Goal: Transaction & Acquisition: Purchase product/service

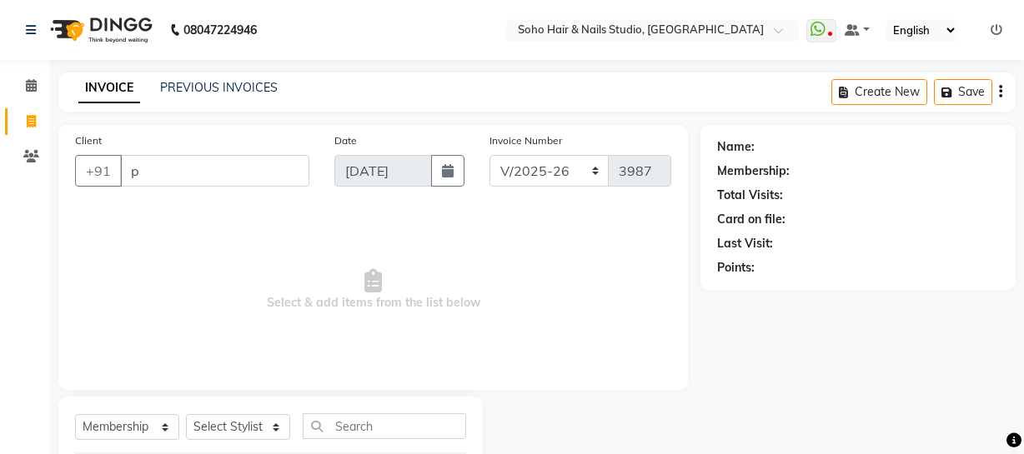
select select "735"
select select "membership"
drag, startPoint x: 163, startPoint y: 175, endPoint x: 76, endPoint y: 172, distance: 87.6
click at [76, 172] on div "+91 p" at bounding box center [192, 171] width 234 height 32
click at [38, 151] on icon at bounding box center [31, 156] width 16 height 13
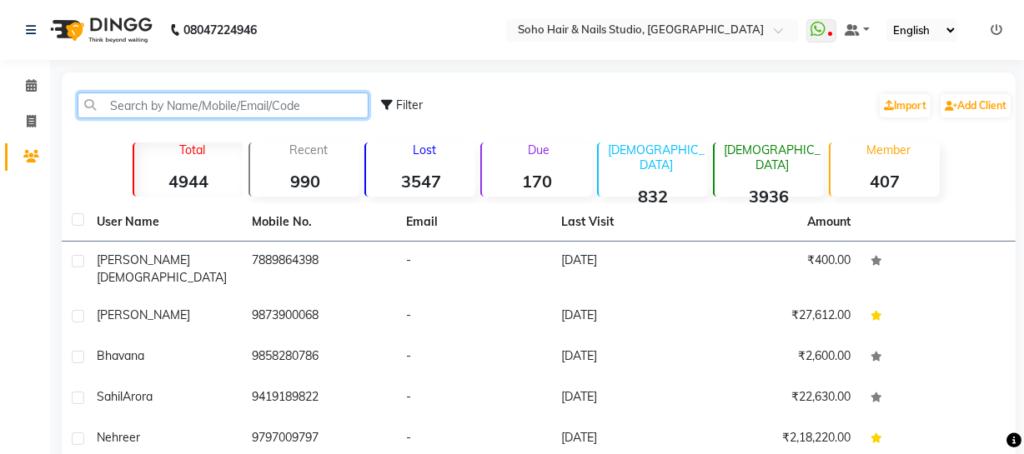
click at [145, 104] on input "text" at bounding box center [223, 106] width 291 height 26
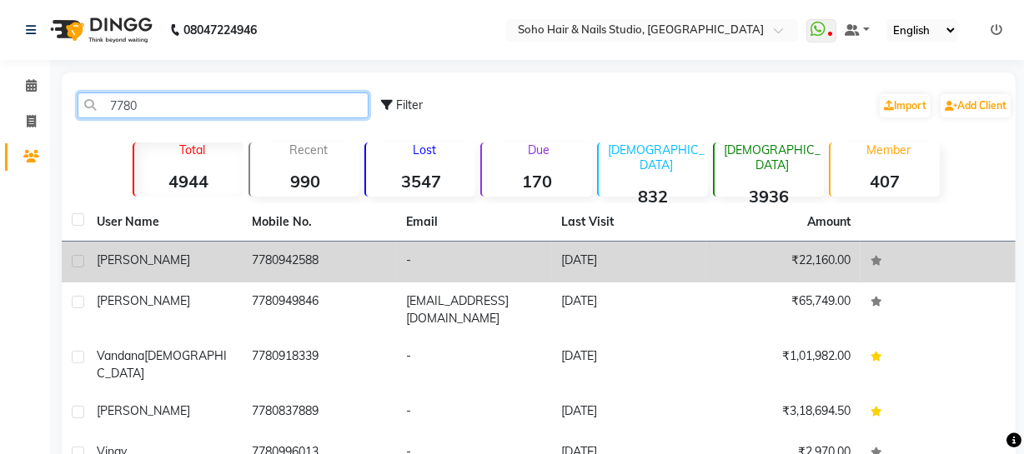
type input "7780"
click at [275, 259] on td "7780942588" at bounding box center [319, 262] width 155 height 41
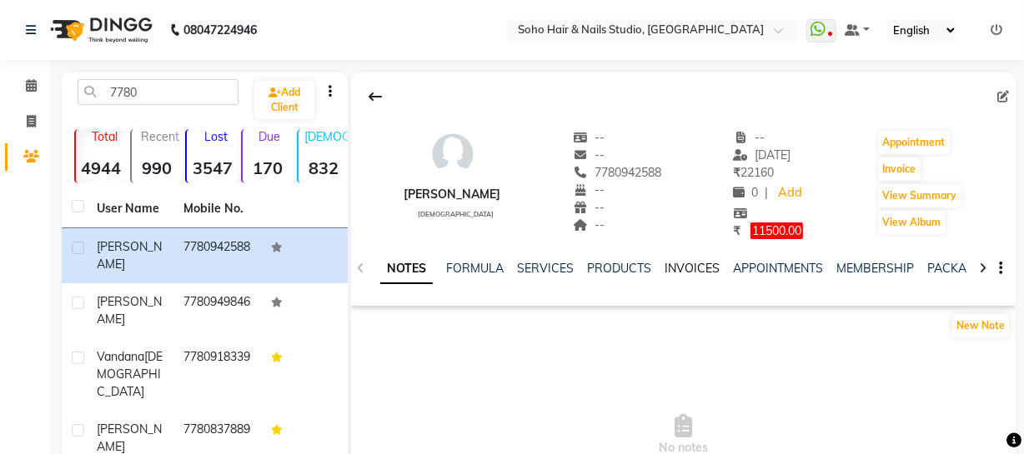
click at [700, 273] on link "INVOICES" at bounding box center [692, 268] width 55 height 15
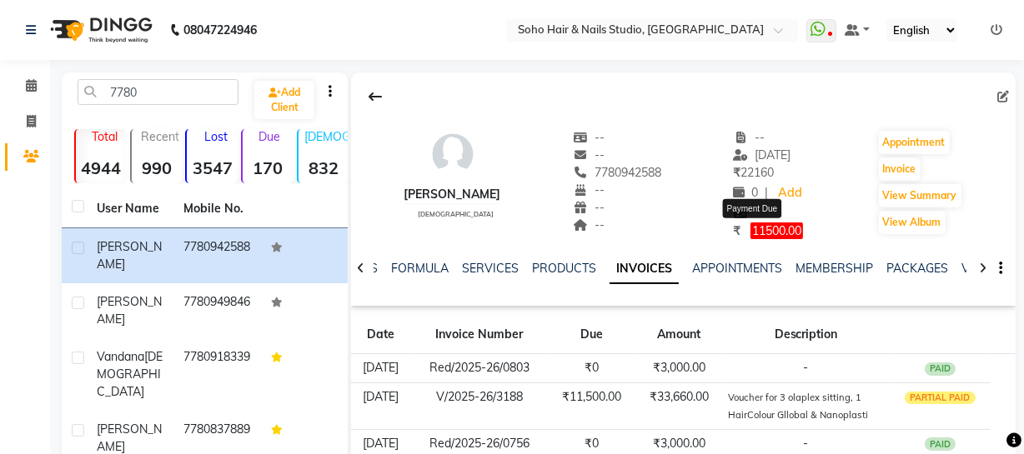
click at [770, 228] on span "11500.00" at bounding box center [776, 231] width 53 height 17
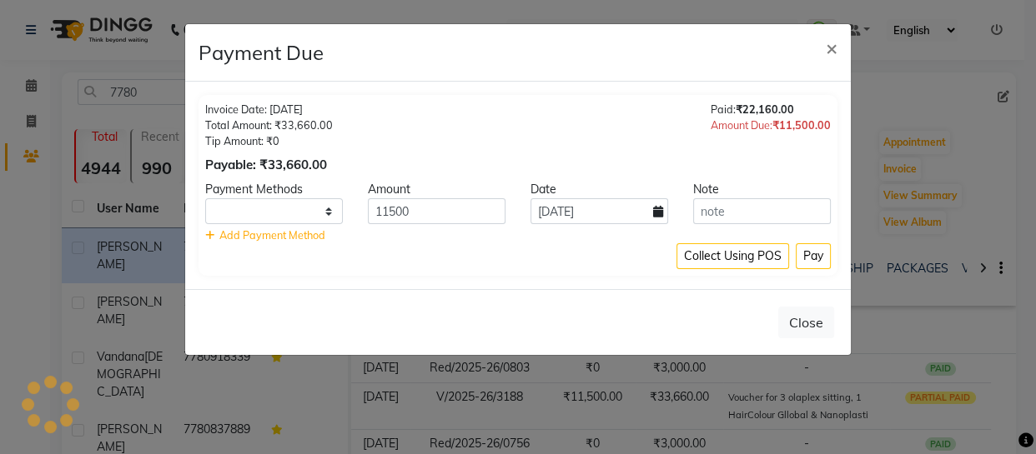
select select "1"
click at [309, 208] on select "ONLINE CASH CARD" at bounding box center [274, 211] width 138 height 26
click at [534, 255] on div "Collect Using POS Pay" at bounding box center [517, 256] width 625 height 26
click at [825, 262] on button "Pay" at bounding box center [812, 256] width 35 height 26
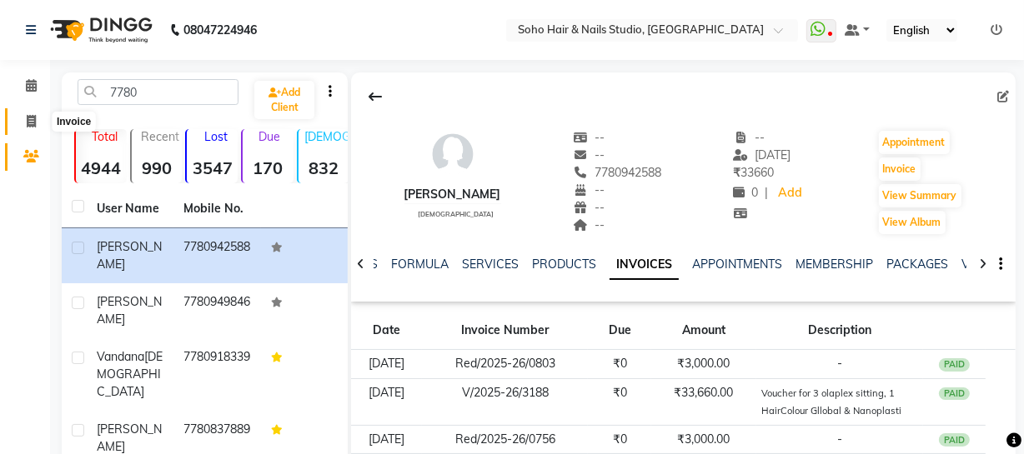
click at [28, 127] on icon at bounding box center [31, 121] width 9 height 13
select select "service"
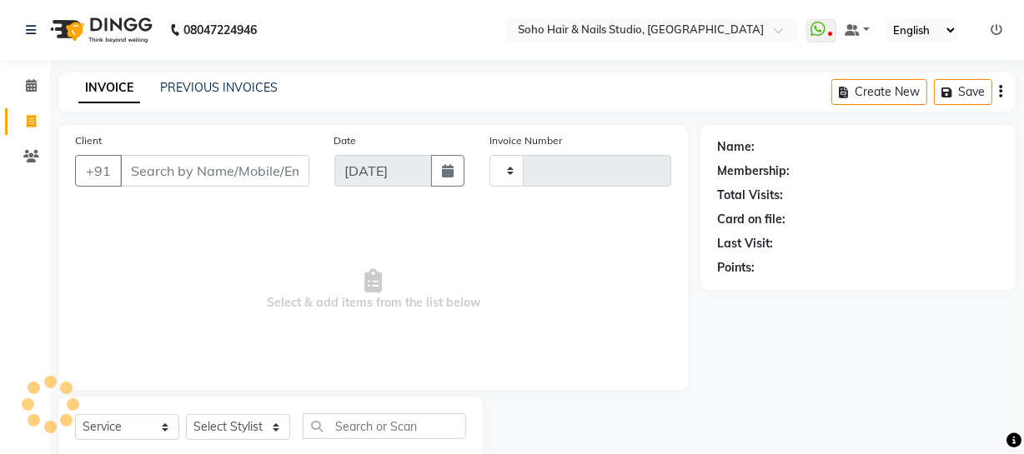
scroll to position [48, 0]
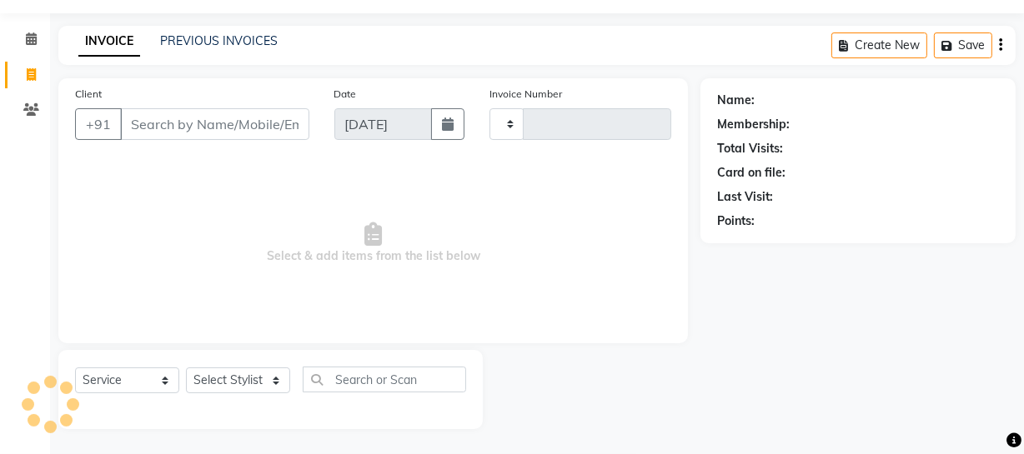
type input "3987"
select select "735"
select select "membership"
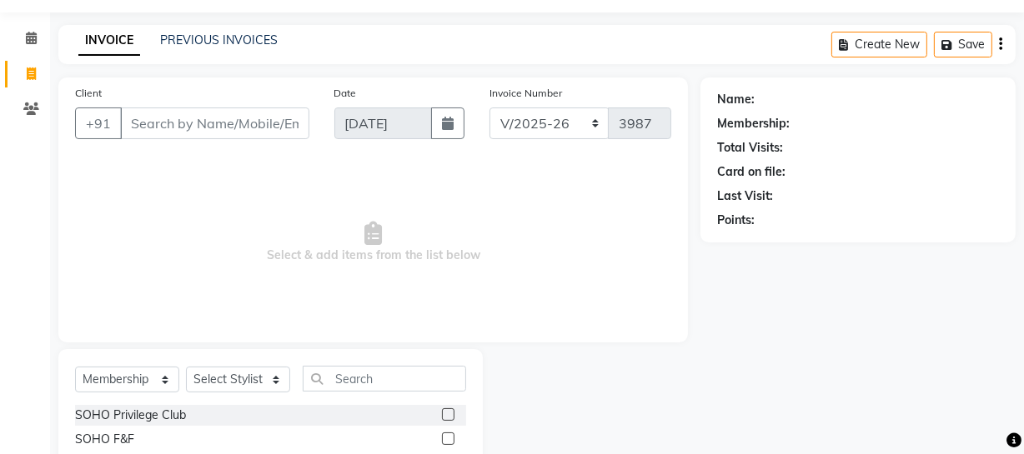
click at [203, 53] on div "INVOICE PREVIOUS INVOICES Create New Save" at bounding box center [536, 44] width 957 height 39
click at [200, 51] on div "INVOICE PREVIOUS INVOICES Create New Save" at bounding box center [536, 44] width 957 height 39
click at [200, 47] on link "PREVIOUS INVOICES" at bounding box center [219, 40] width 118 height 15
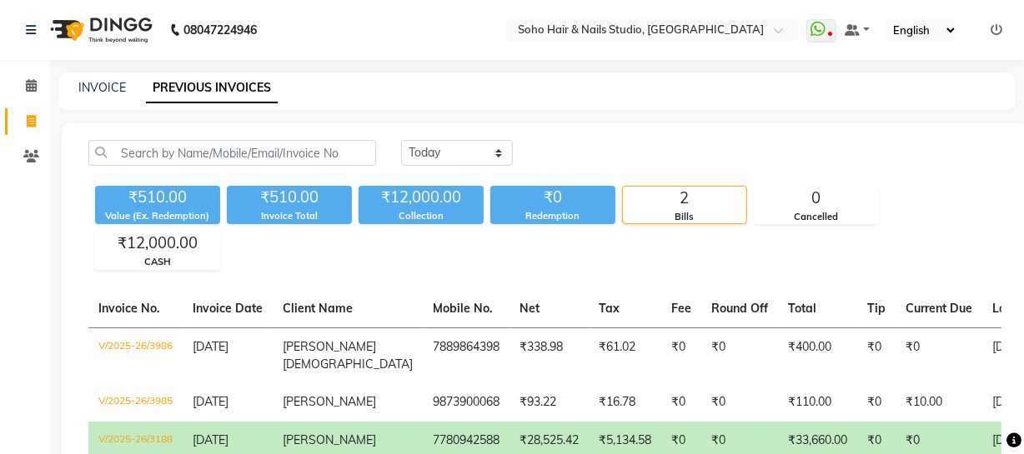
click at [580, 123] on div "[DATE] [DATE] Custom Range ₹510.00 Value (Ex. Redemption) ₹510.00 Invoice Total…" at bounding box center [545, 324] width 966 height 403
click at [23, 83] on span at bounding box center [31, 86] width 29 height 19
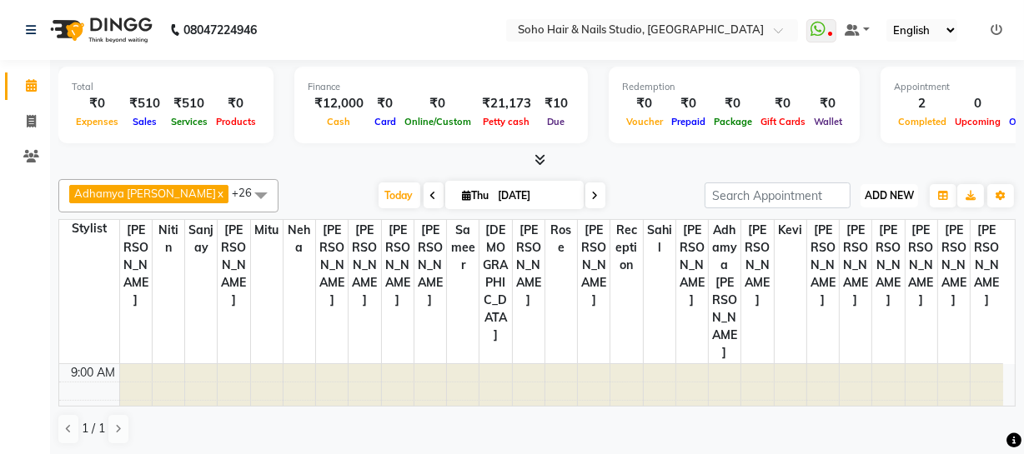
click at [883, 202] on button "ADD NEW Toggle Dropdown" at bounding box center [890, 195] width 58 height 23
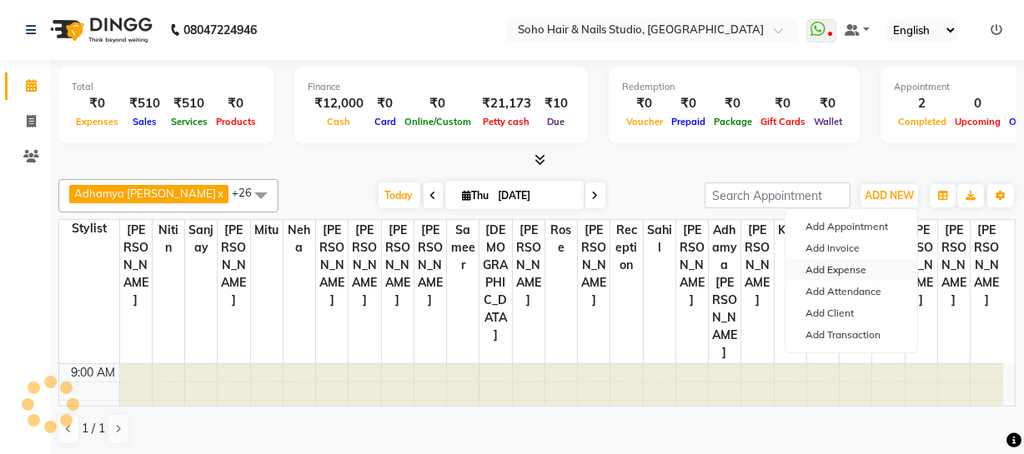
click at [846, 269] on link "Add Expense" at bounding box center [851, 270] width 132 height 22
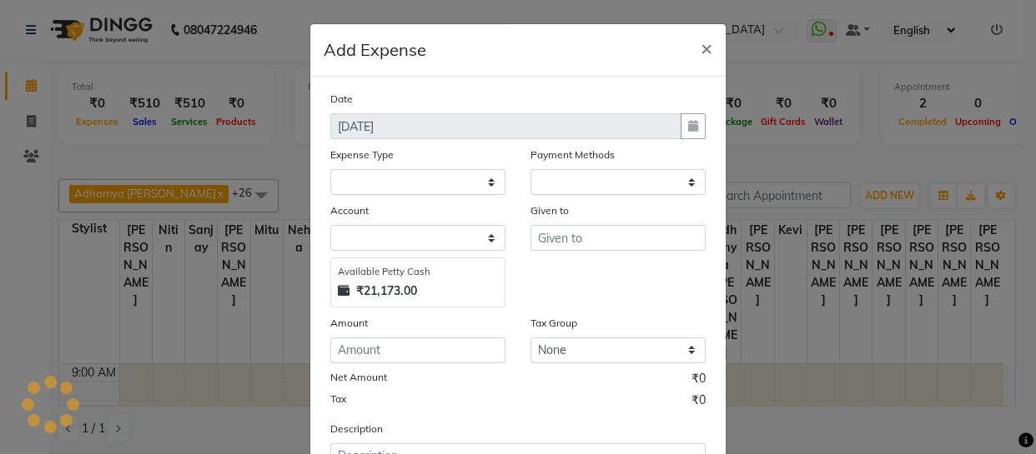
select select "1"
select select "2529"
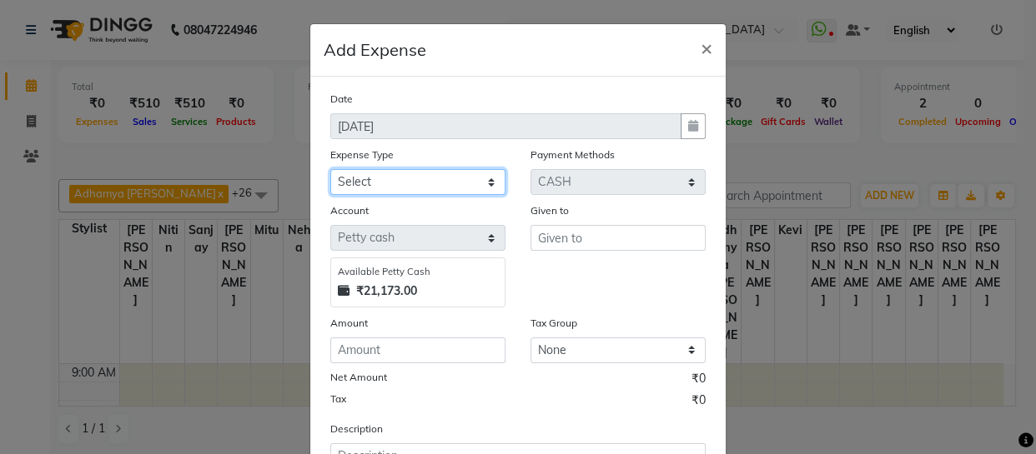
click at [407, 186] on select "Select Cash transfer to bank Client Snacks Fuel Govt fee Incentive Maintenance …" at bounding box center [417, 182] width 175 height 26
select select "22565"
click at [330, 170] on select "Select Cash transfer to bank Client Snacks Fuel Govt fee Incentive Maintenance …" at bounding box center [417, 182] width 175 height 26
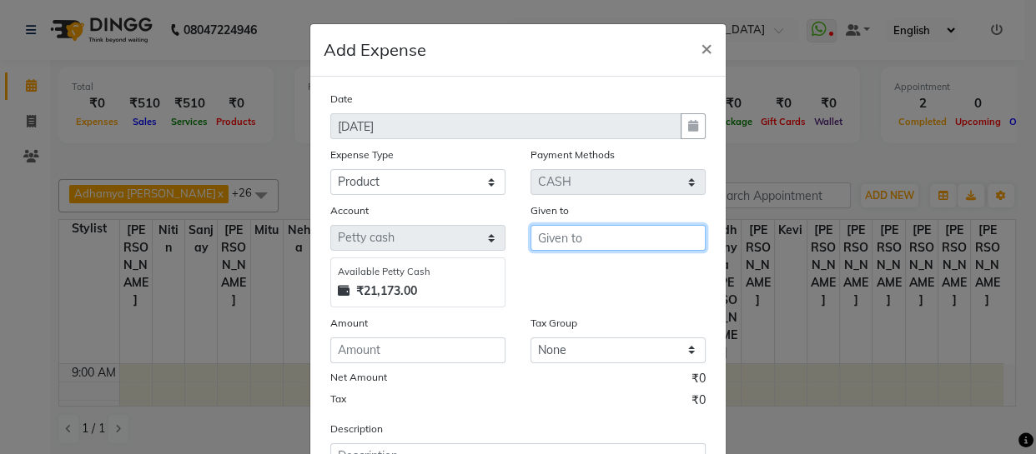
click at [559, 242] on input "text" at bounding box center [617, 238] width 175 height 26
type input "[PERSON_NAME]"
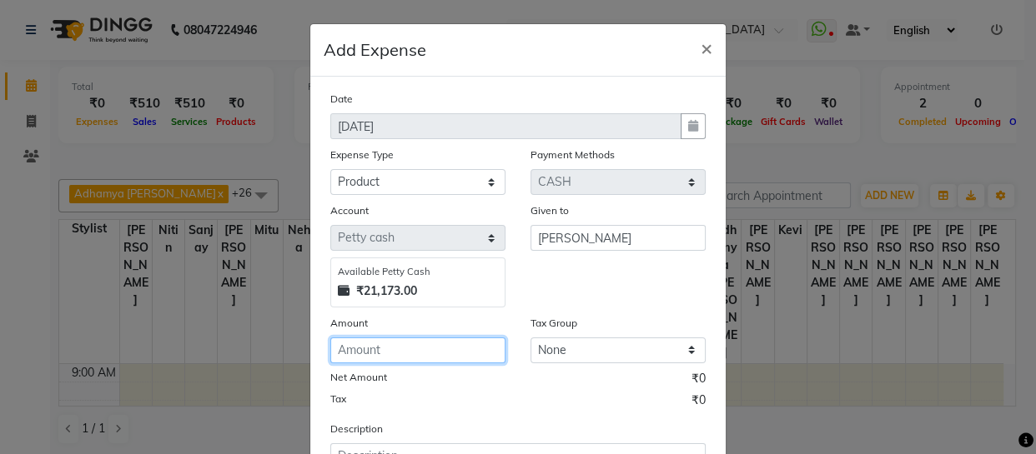
click at [442, 356] on input "number" at bounding box center [417, 351] width 175 height 26
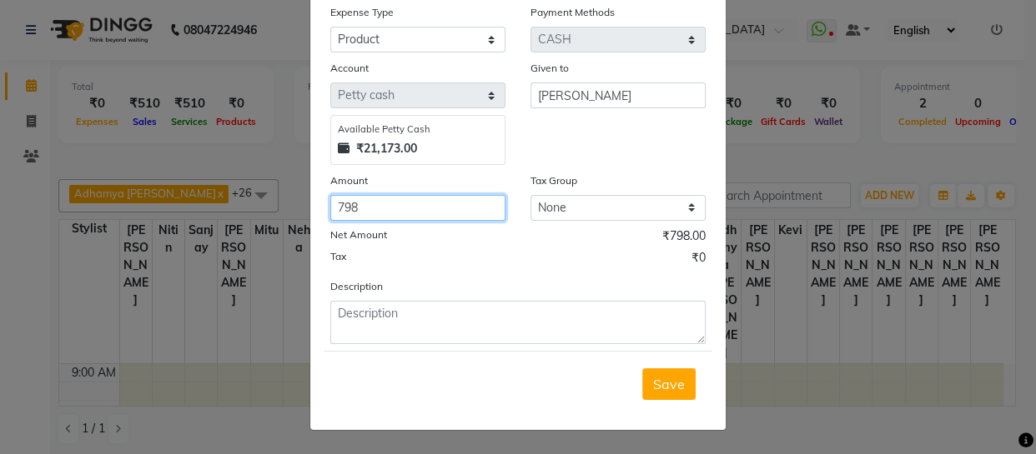
scroll to position [144, 0]
type input "798"
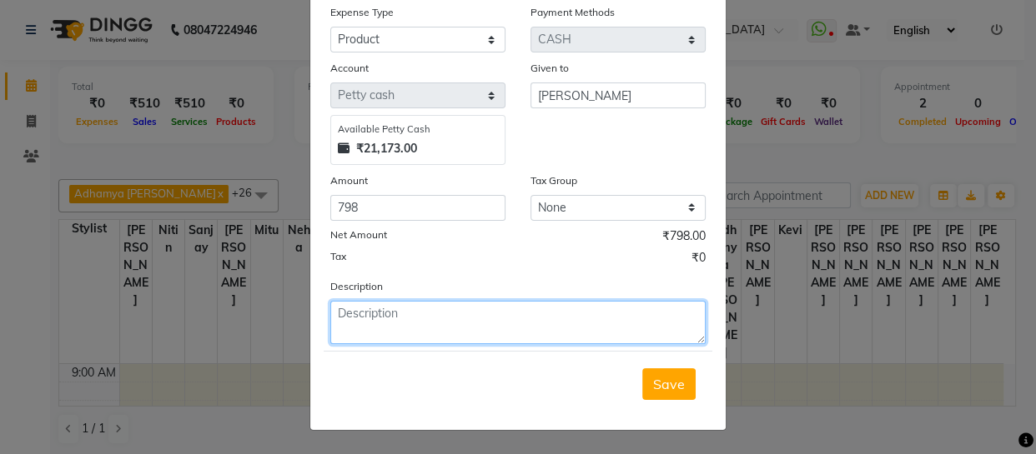
click at [466, 316] on textarea at bounding box center [517, 322] width 375 height 43
type textarea "colourtubes"
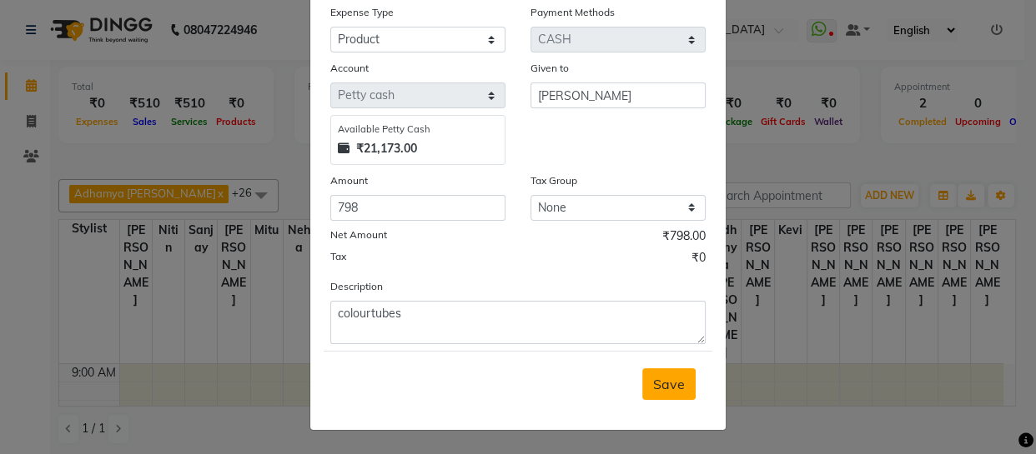
click at [653, 391] on span "Save" at bounding box center [669, 384] width 32 height 17
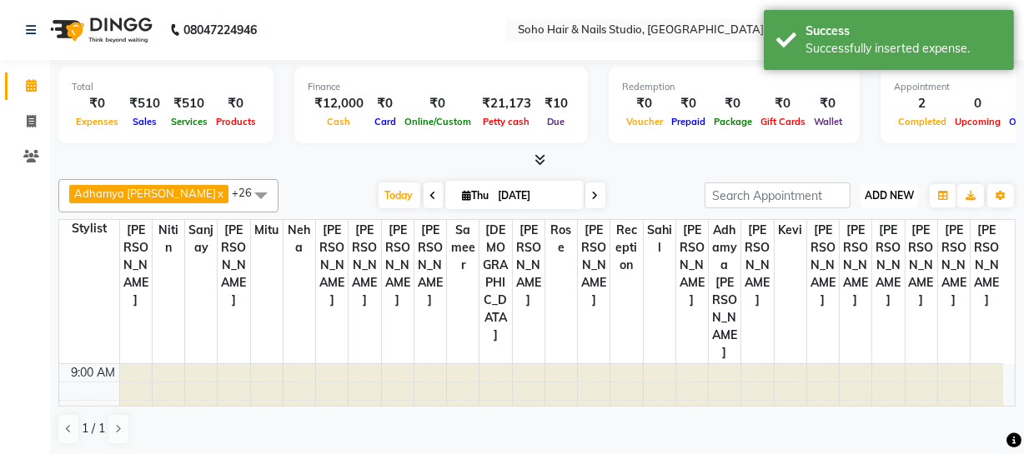
click at [894, 198] on span "ADD NEW" at bounding box center [889, 195] width 49 height 13
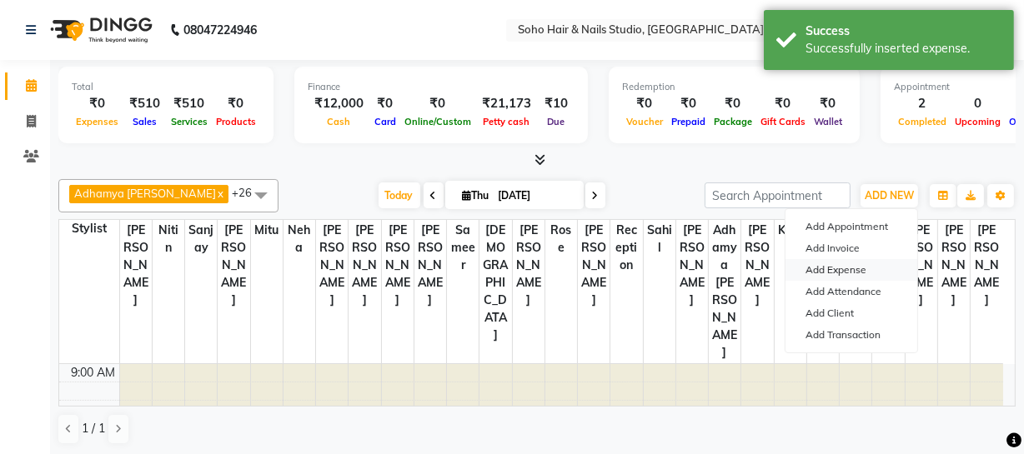
click at [840, 272] on link "Add Expense" at bounding box center [851, 270] width 132 height 22
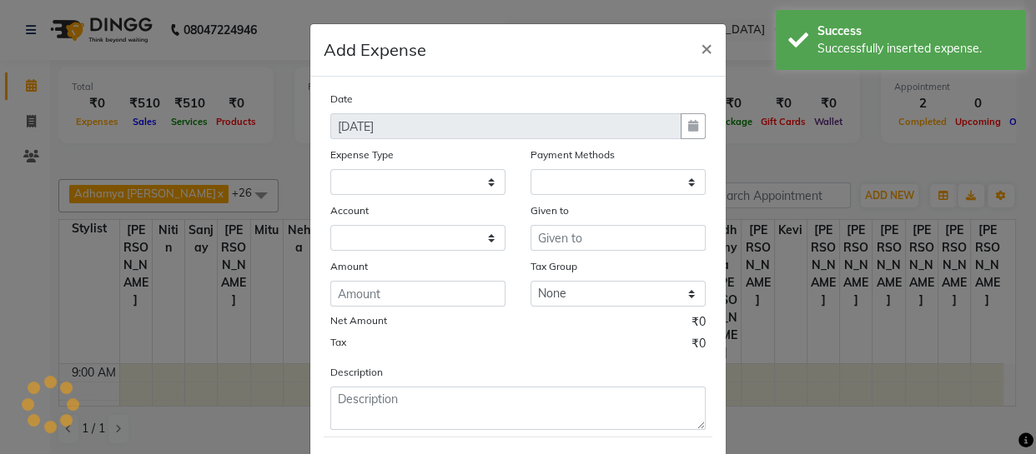
select select "1"
select select "2529"
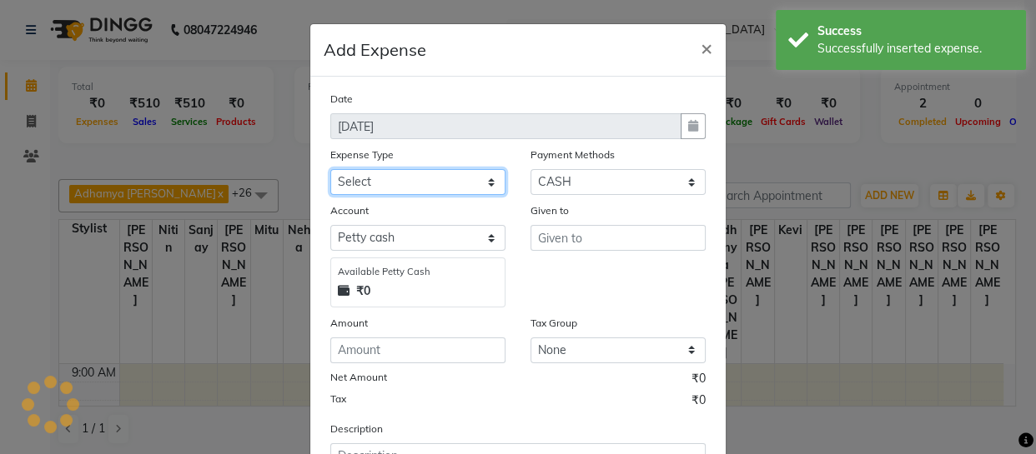
click at [474, 183] on select "Select Cash transfer to bank Client Snacks Fuel Govt fee Incentive Maintenance …" at bounding box center [417, 182] width 175 height 26
select select "22586"
click at [330, 170] on select "Select Cash transfer to bank Client Snacks Fuel Govt fee Incentive Maintenance …" at bounding box center [417, 182] width 175 height 26
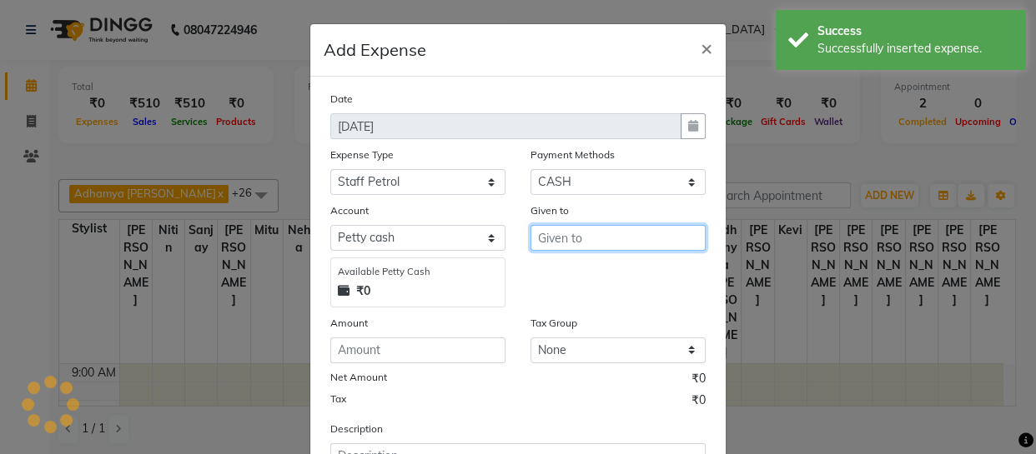
drag, startPoint x: 613, startPoint y: 245, endPoint x: 606, endPoint y: 238, distance: 9.4
click at [611, 244] on input "text" at bounding box center [617, 238] width 175 height 26
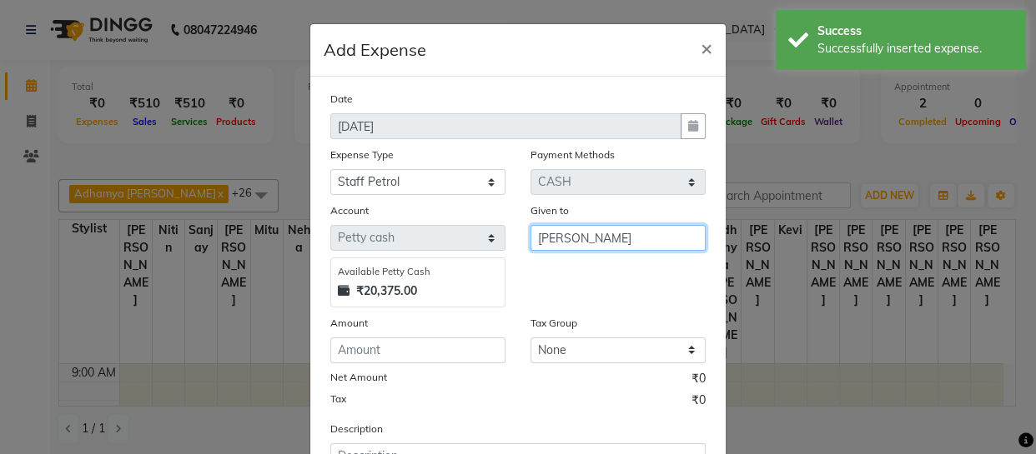
type input "[PERSON_NAME]"
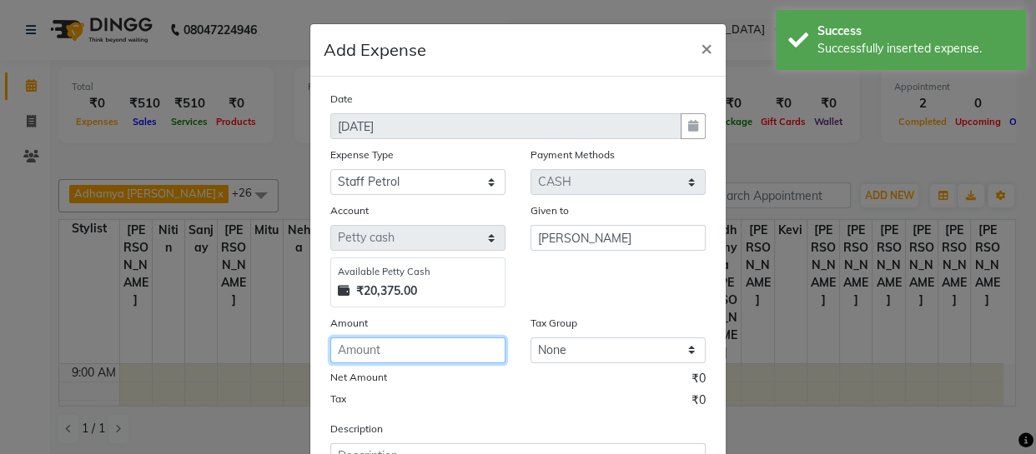
click at [439, 350] on input "number" at bounding box center [417, 351] width 175 height 26
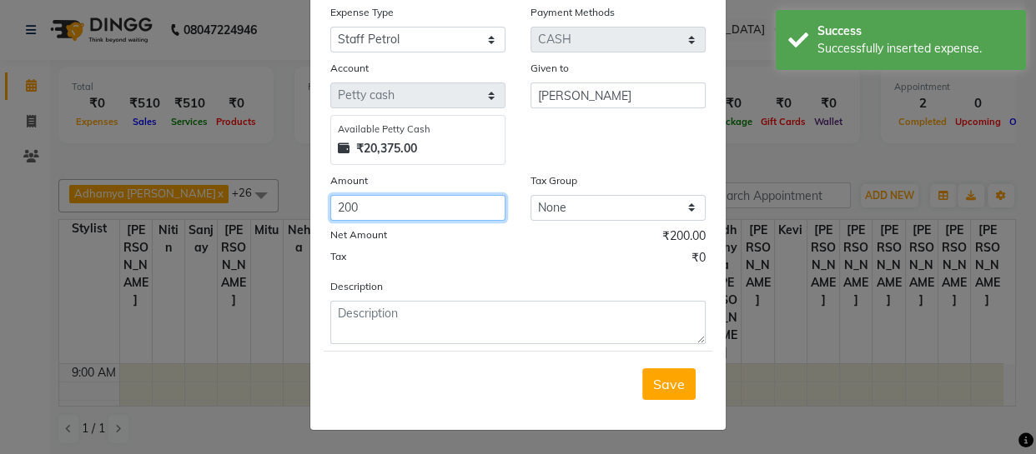
type input "200"
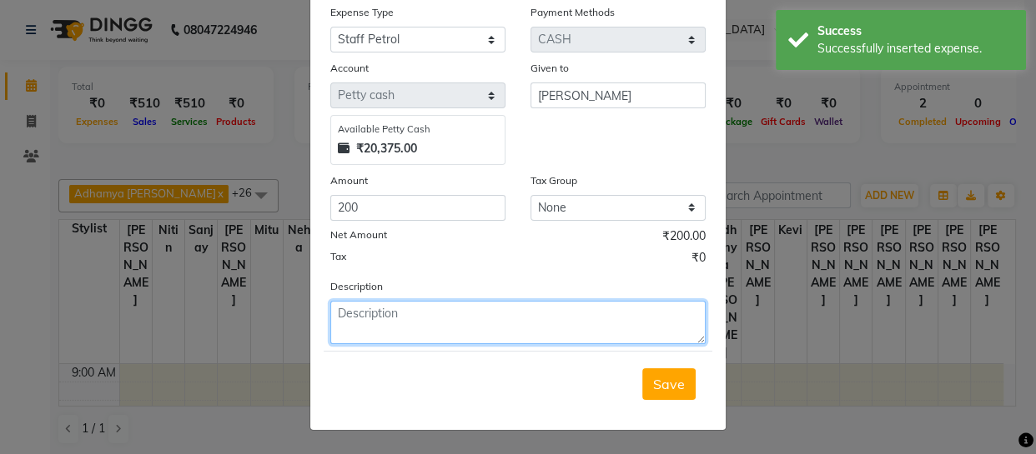
click at [458, 313] on textarea at bounding box center [517, 322] width 375 height 43
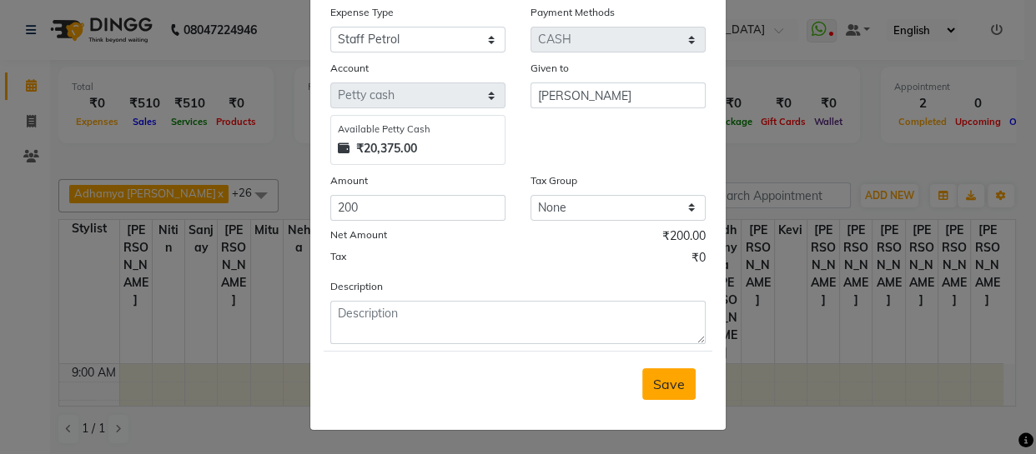
click at [665, 379] on span "Save" at bounding box center [669, 384] width 32 height 17
click at [881, 197] on ngb-modal-window "Add Expense × Date [DATE] Expense Type Select Cash transfer to bank Client Snac…" at bounding box center [518, 227] width 1036 height 454
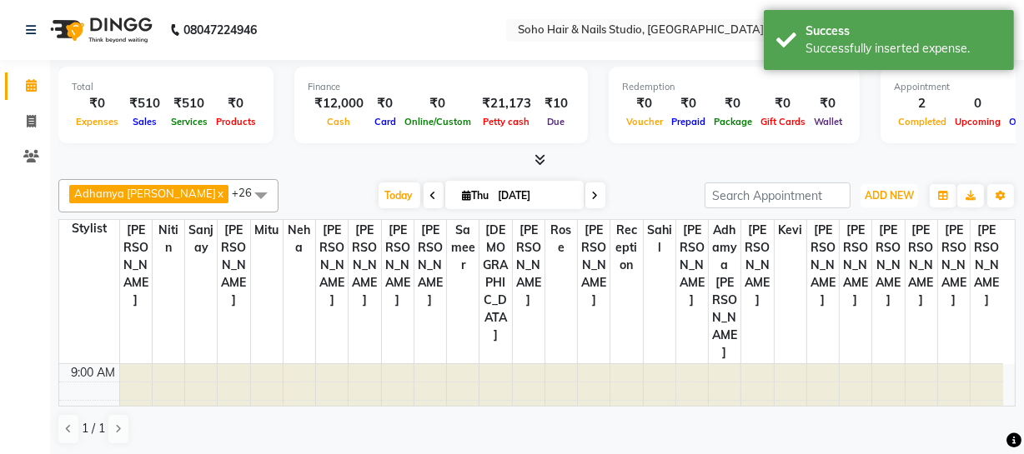
click at [881, 197] on span "ADD NEW" at bounding box center [889, 195] width 49 height 13
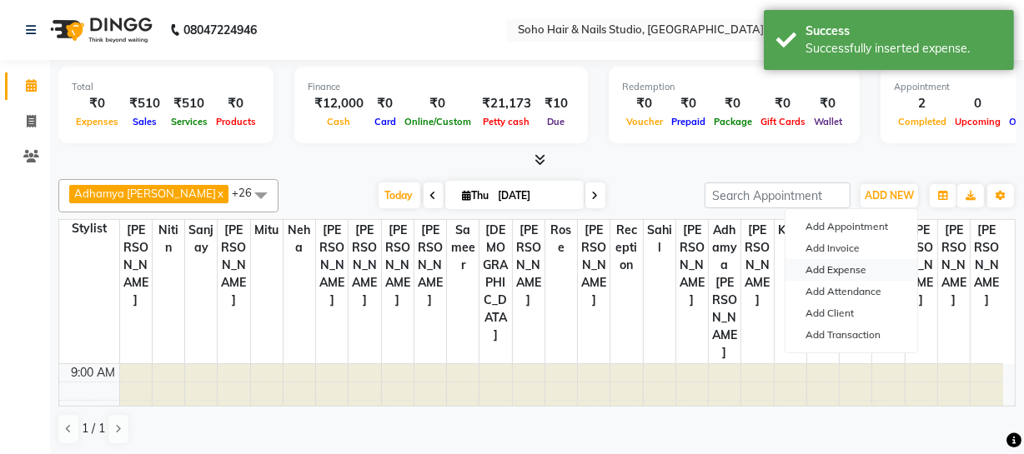
click at [848, 262] on link "Add Expense" at bounding box center [851, 270] width 132 height 22
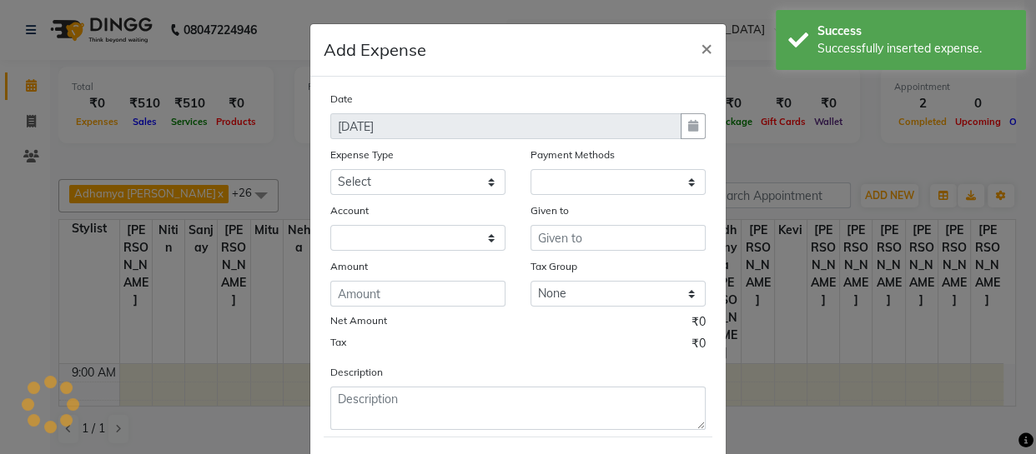
select select "1"
select select "2529"
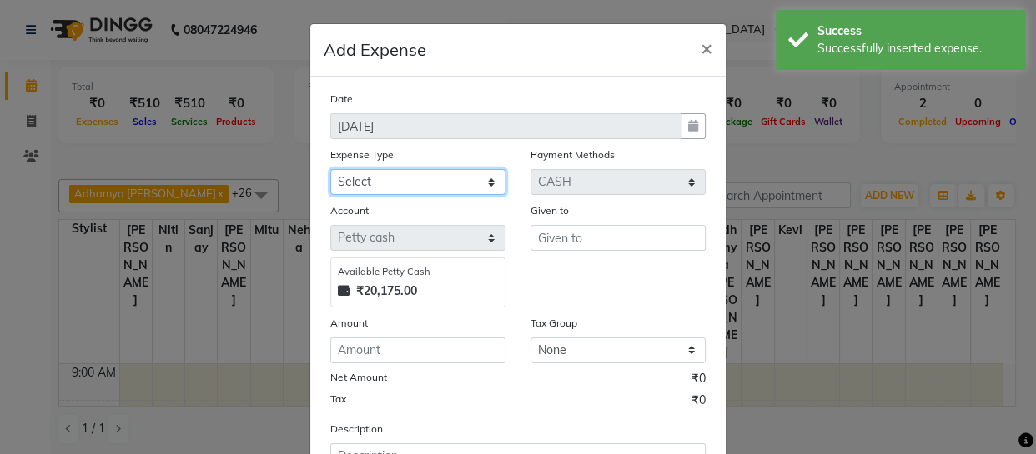
click at [425, 184] on select "Select Cash transfer to bank Client Snacks Fuel Govt fee Incentive Maintenance …" at bounding box center [417, 182] width 175 height 26
select select "22565"
click at [330, 170] on select "Select Cash transfer to bank Client Snacks Fuel Govt fee Incentive Maintenance …" at bounding box center [417, 182] width 175 height 26
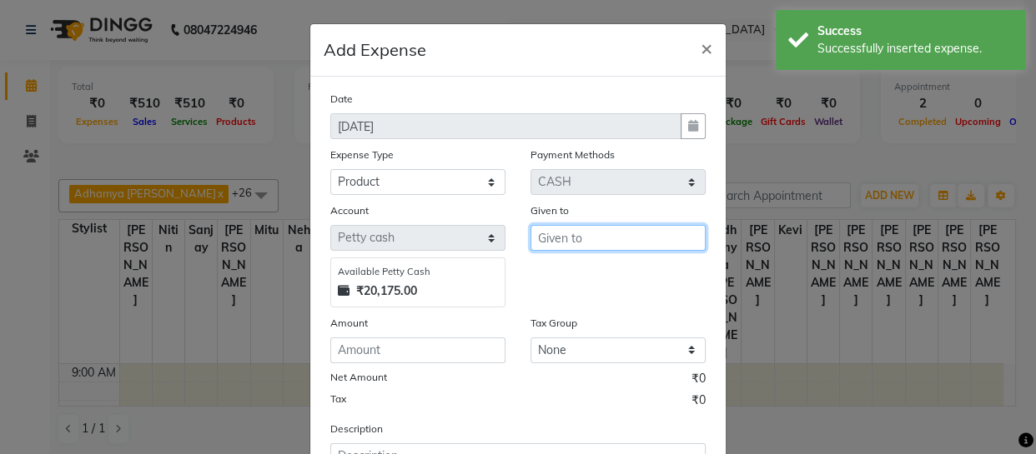
click at [564, 234] on input "text" at bounding box center [617, 238] width 175 height 26
type input "[PERSON_NAME]"
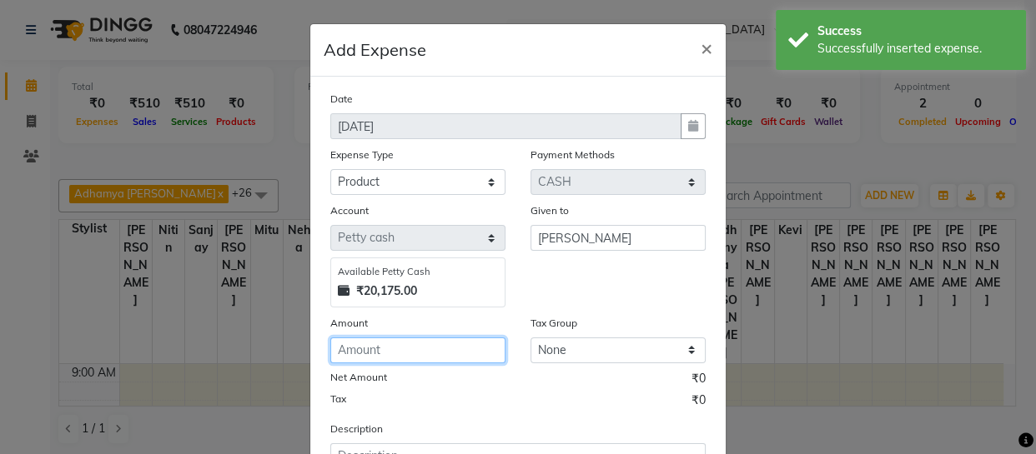
click at [382, 361] on input "number" at bounding box center [417, 351] width 175 height 26
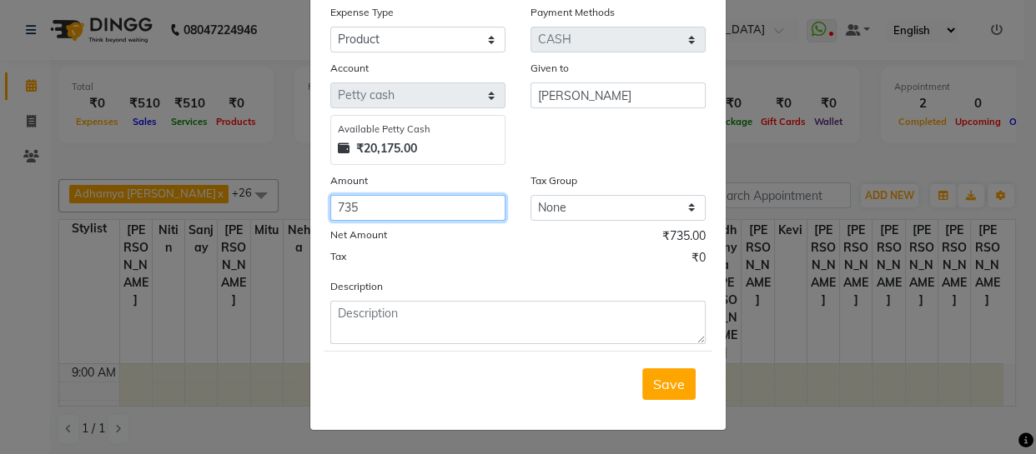
type input "735"
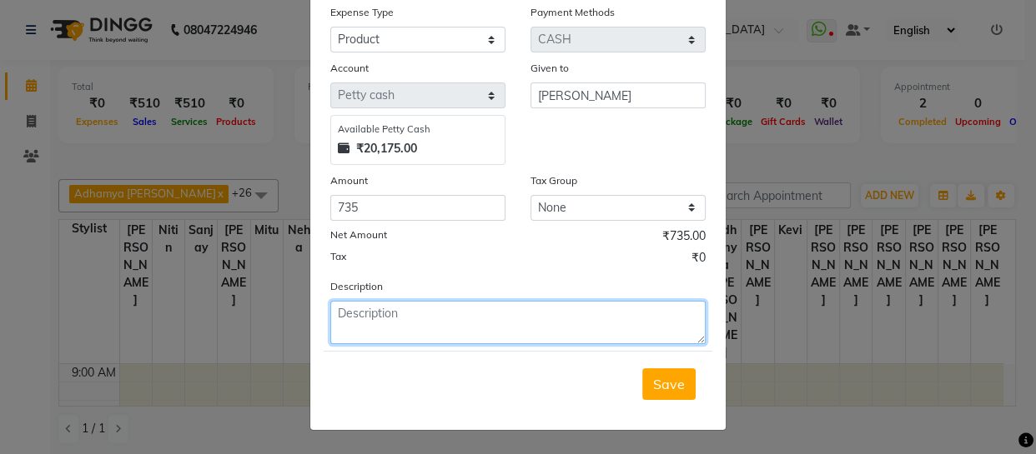
click at [364, 329] on textarea at bounding box center [517, 322] width 375 height 43
type textarea "developer"
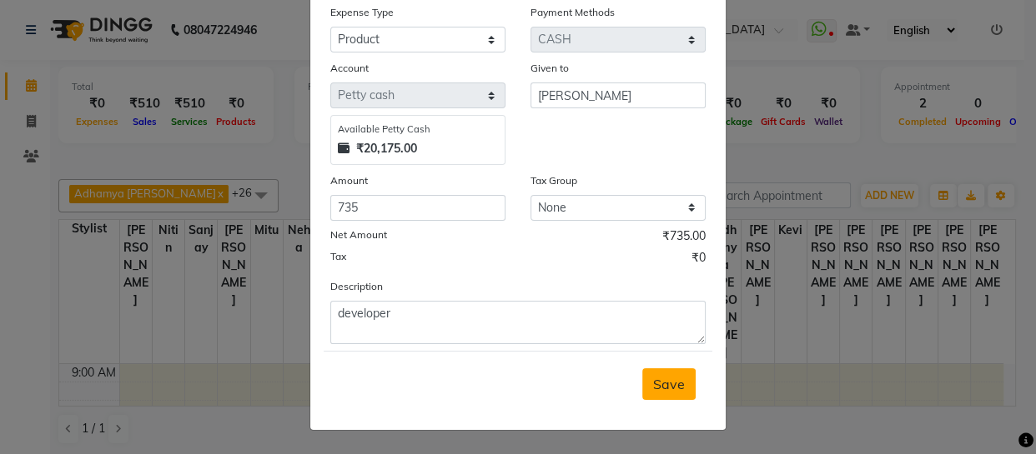
click at [666, 389] on span "Save" at bounding box center [669, 384] width 32 height 17
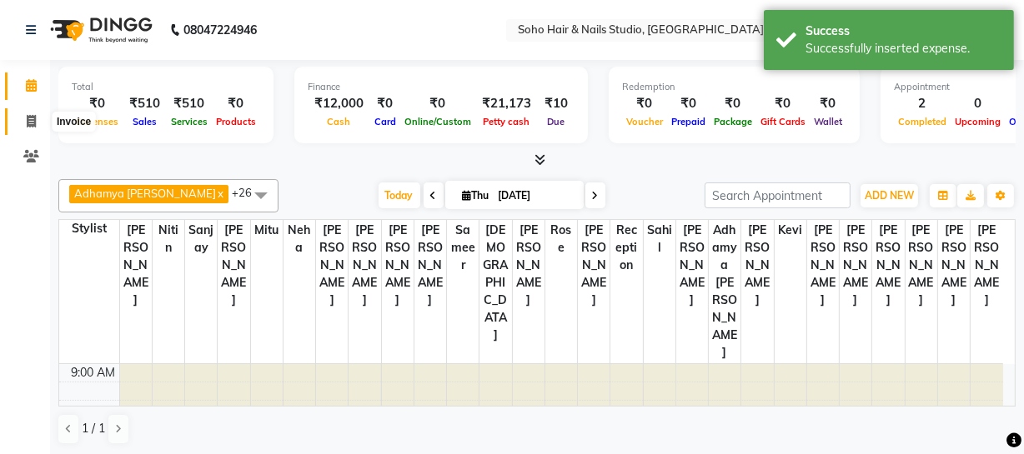
click at [17, 113] on span at bounding box center [31, 122] width 29 height 19
select select "service"
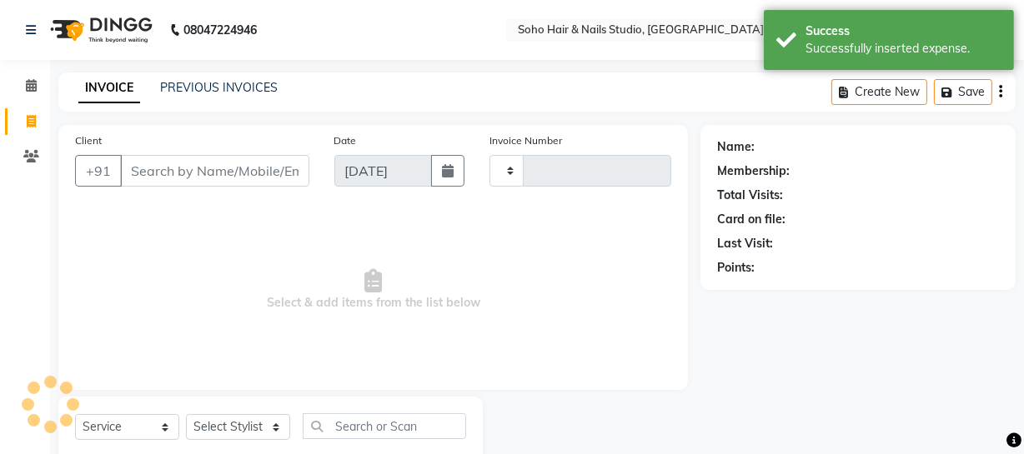
type input "3987"
select select "735"
select select "membership"
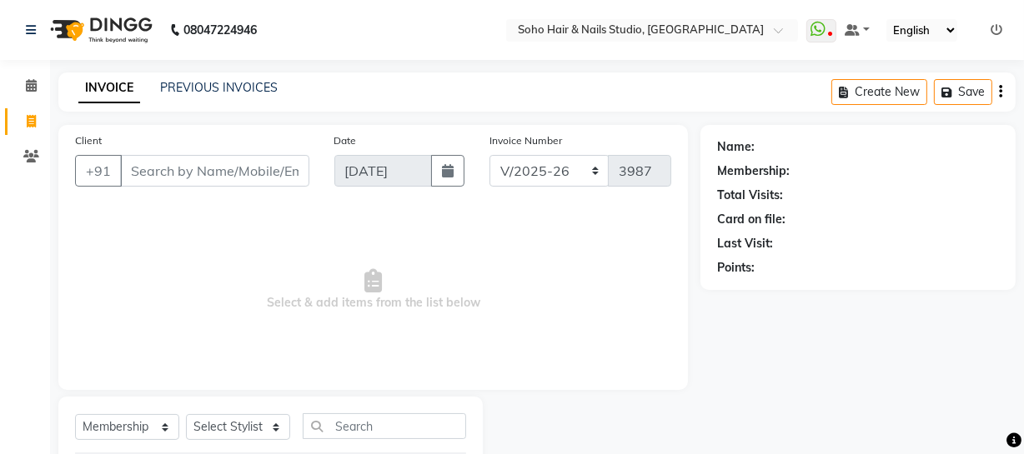
drag, startPoint x: 27, startPoint y: 172, endPoint x: 23, endPoint y: 123, distance: 48.5
click at [23, 136] on ul "Calendar Invoice Clients Completed InProgress Upcoming Dropped Tentative Check-…" at bounding box center [25, 125] width 50 height 115
click at [23, 136] on li "Invoice" at bounding box center [25, 122] width 50 height 36
click at [33, 77] on span at bounding box center [31, 86] width 29 height 19
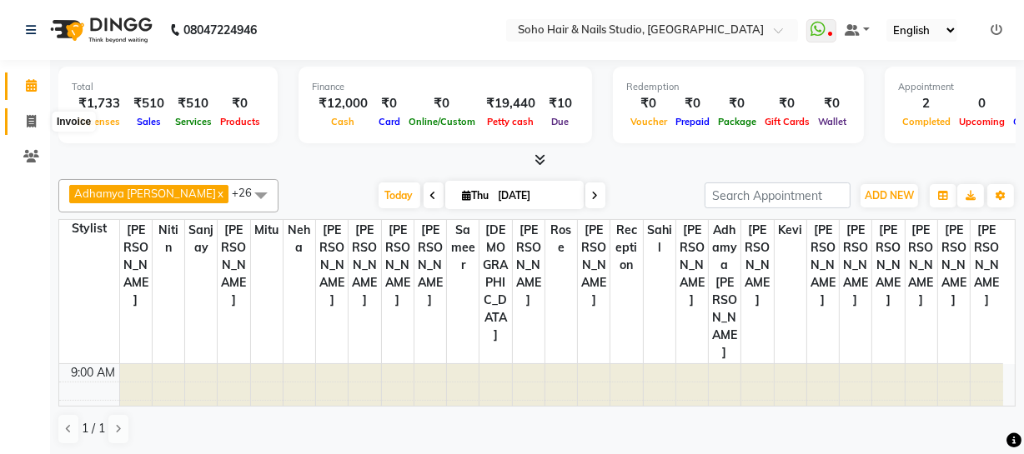
click at [33, 117] on icon at bounding box center [31, 121] width 9 height 13
select select "service"
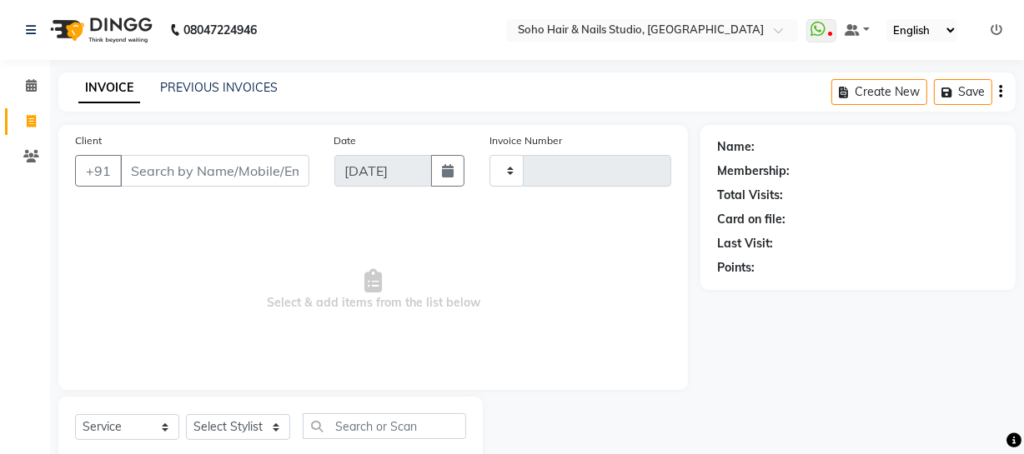
type input "3987"
select select "735"
select select "membership"
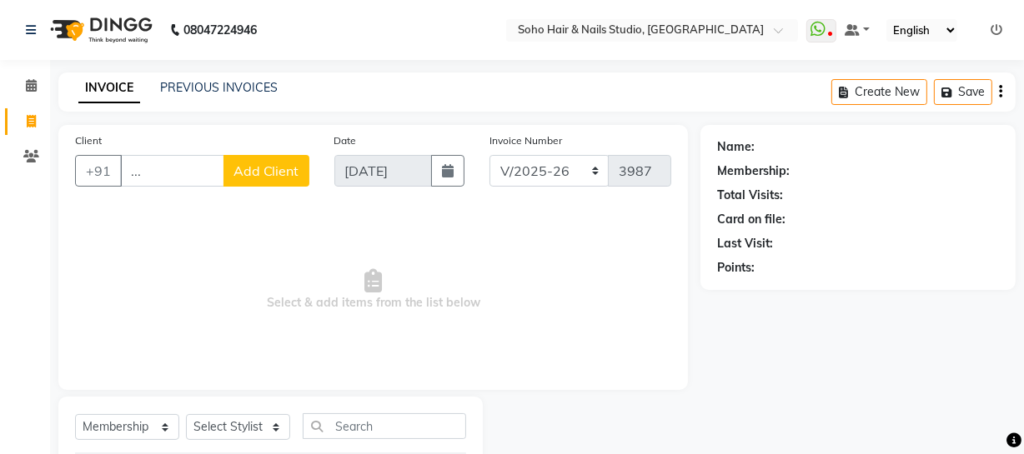
drag, startPoint x: 153, startPoint y: 177, endPoint x: 0, endPoint y: 207, distance: 156.3
click at [0, 193] on app-home "08047224946 Select Location × Soho Hair & Nails Studio, [GEOGRAPHIC_DATA] Whats…" at bounding box center [512, 275] width 1024 height 550
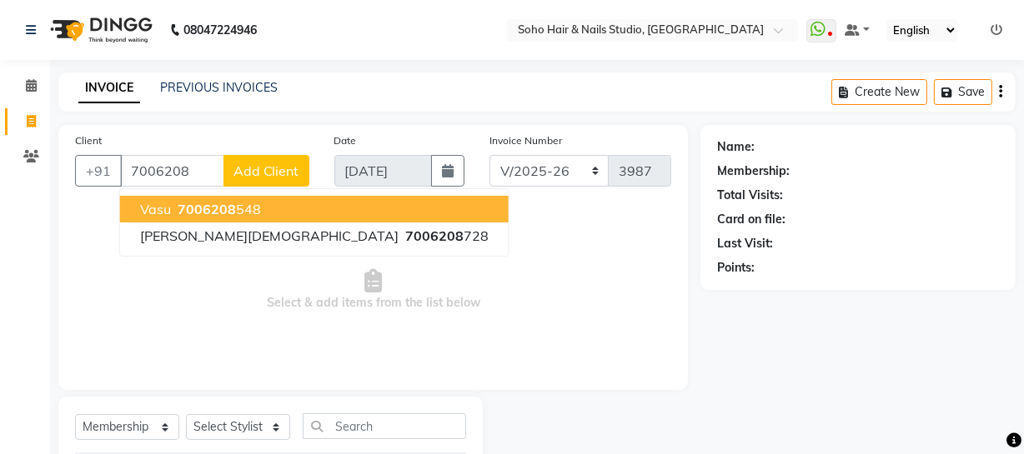
click at [200, 207] on span "7006208" at bounding box center [207, 209] width 58 height 17
type input "7006208548"
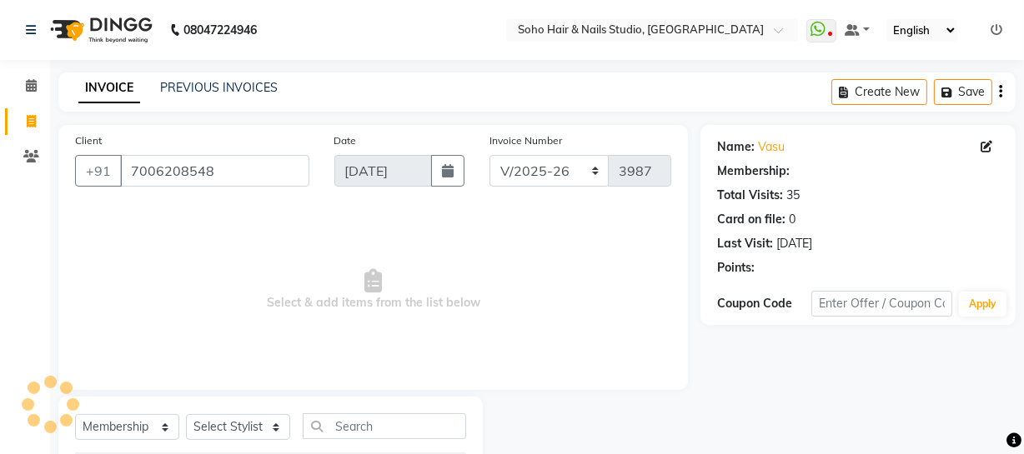
select select "1: Object"
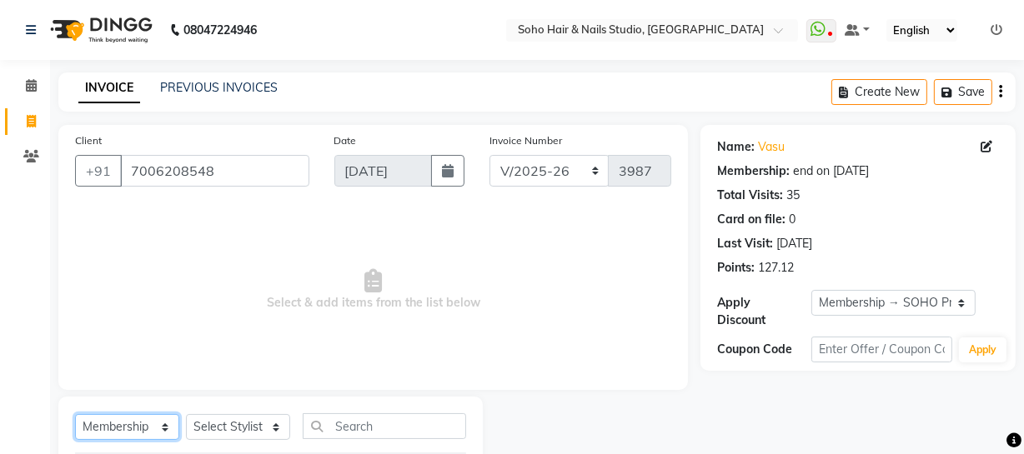
click at [121, 427] on select "Select Service Product Membership Package Voucher Prepaid Gift Card" at bounding box center [127, 427] width 104 height 26
select select "service"
click at [75, 414] on select "Select Service Product Membership Package Voucher Prepaid Gift Card" at bounding box center [127, 427] width 104 height 26
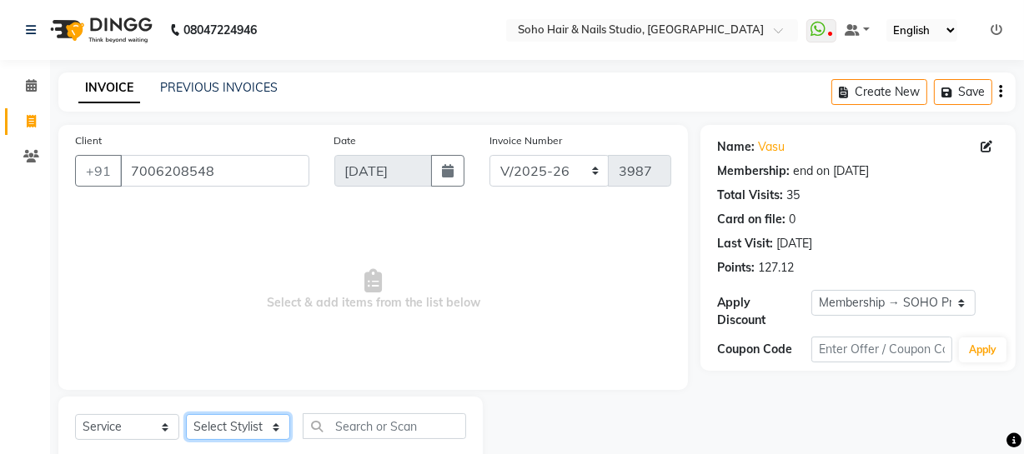
click at [209, 421] on select "Select Stylist [PERSON_NAME] Adhamya [PERSON_NAME] [PERSON_NAME] [PERSON_NAME] …" at bounding box center [238, 427] width 104 height 26
select select "28501"
click at [186, 414] on select "Select Stylist [PERSON_NAME] Adhamya [PERSON_NAME] [PERSON_NAME] [PERSON_NAME] …" at bounding box center [238, 427] width 104 height 26
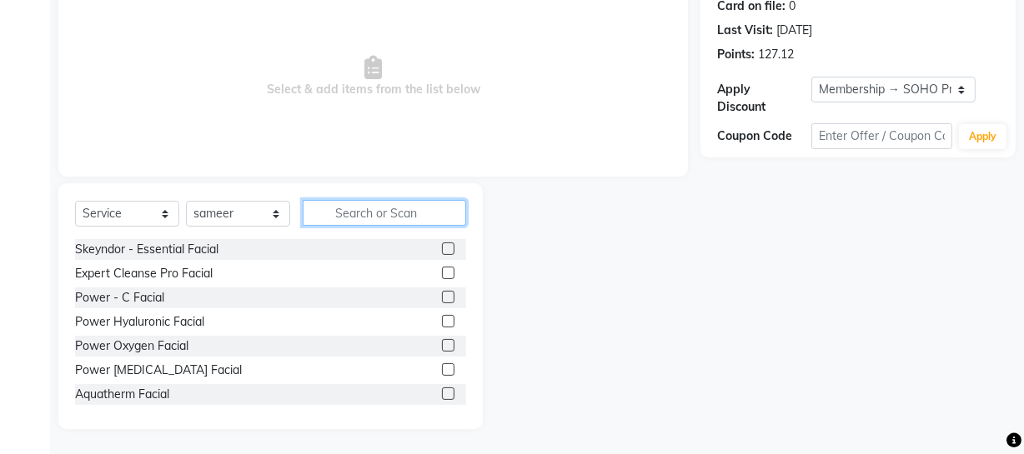
click at [363, 222] on input "text" at bounding box center [384, 213] width 163 height 26
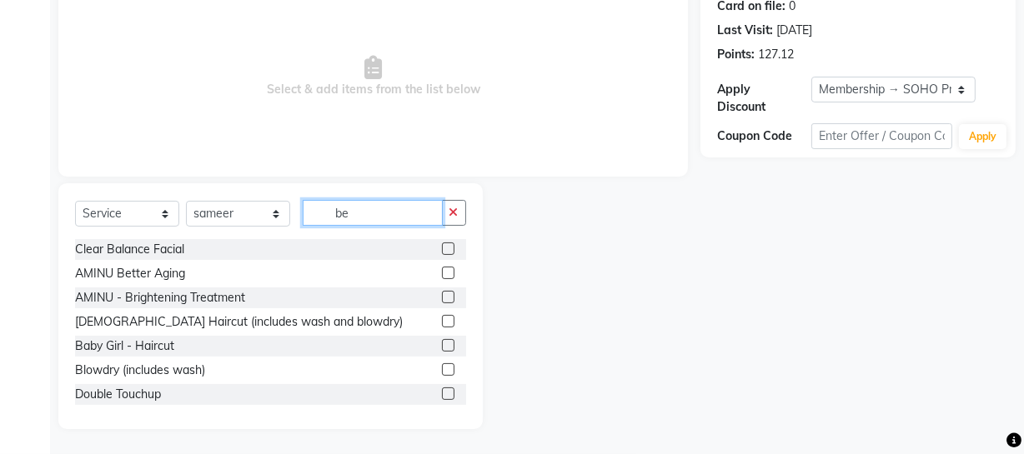
scroll to position [119, 0]
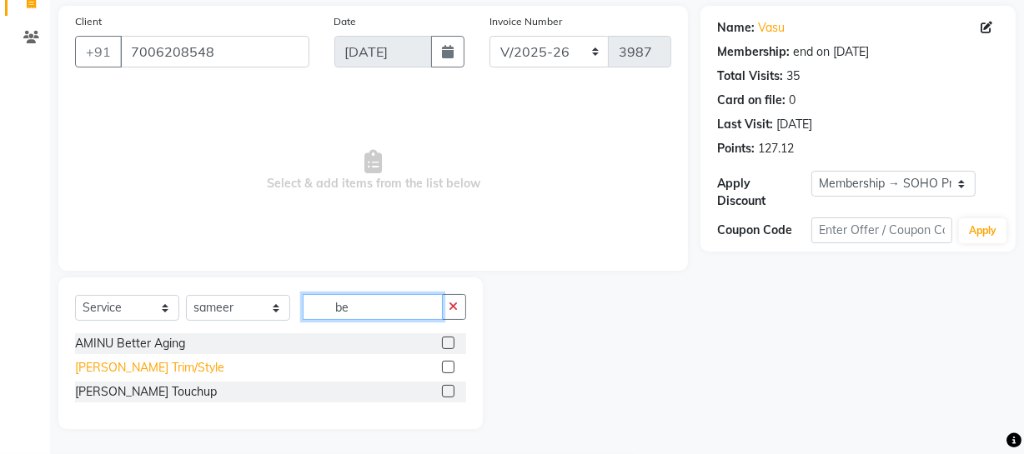
type input "be"
click at [129, 361] on div "[PERSON_NAME] Trim/Style" at bounding box center [149, 368] width 149 height 18
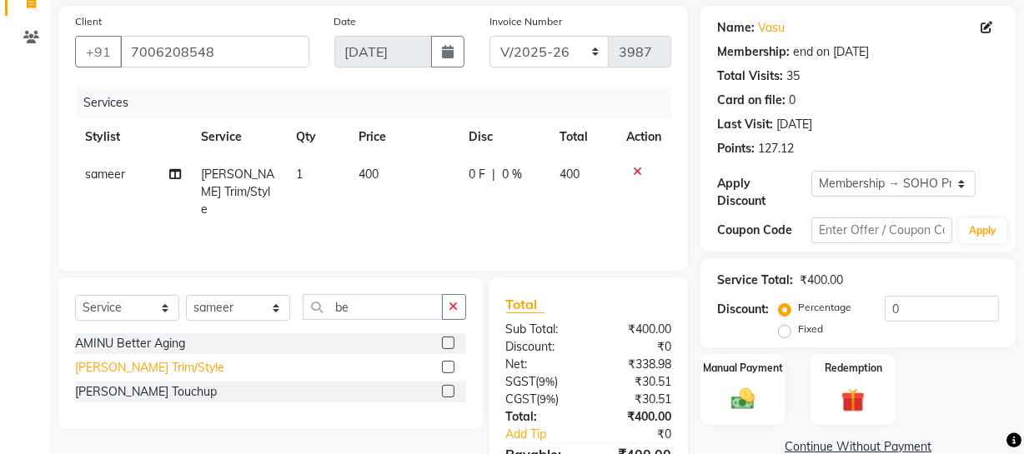
click at [138, 372] on div "[PERSON_NAME] Trim/Style" at bounding box center [149, 368] width 149 height 18
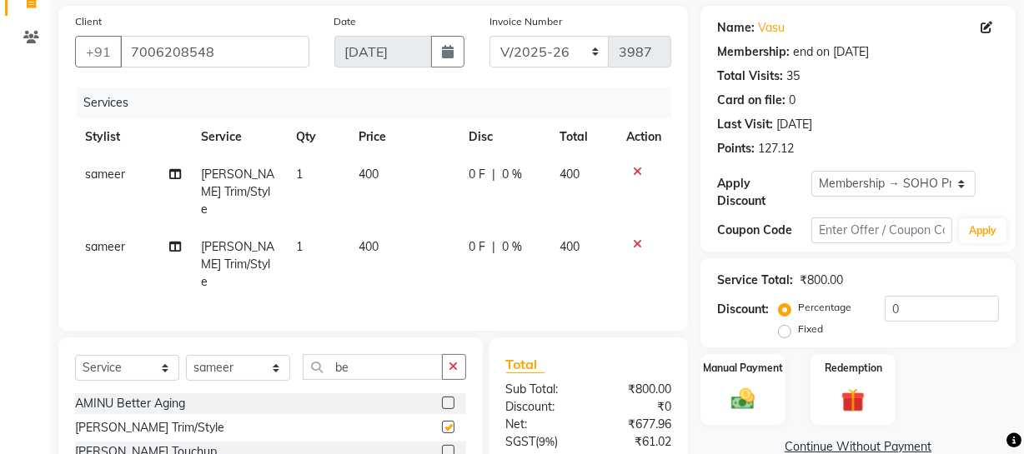
checkbox input "false"
click at [301, 354] on div "Select Service Product Membership Package Voucher Prepaid Gift Card Select Styl…" at bounding box center [270, 373] width 391 height 39
click at [374, 354] on input "be" at bounding box center [373, 367] width 140 height 26
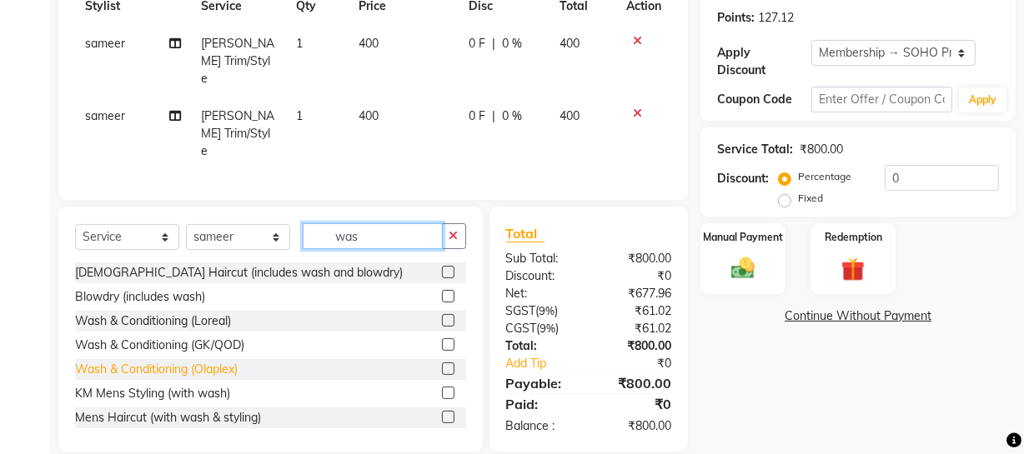
scroll to position [26, 0]
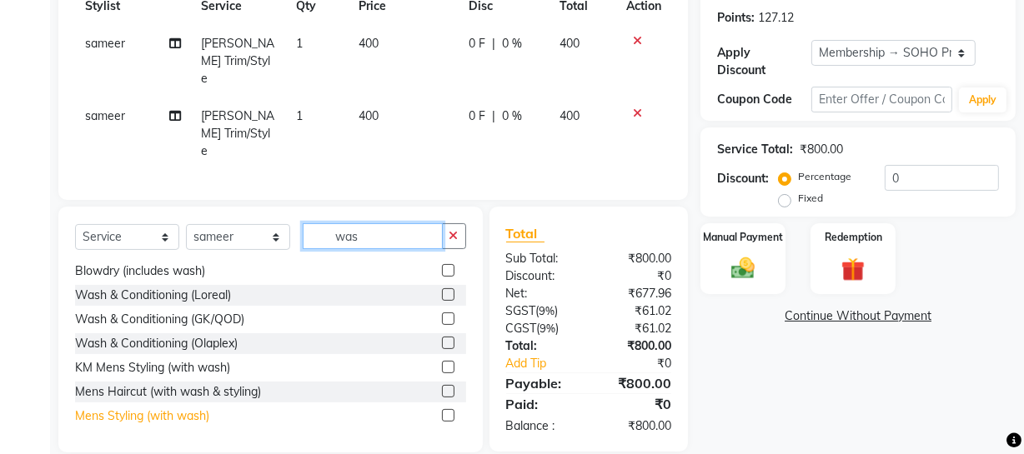
type input "was"
click at [167, 408] on div "Mens Styling (with wash)" at bounding box center [142, 417] width 134 height 18
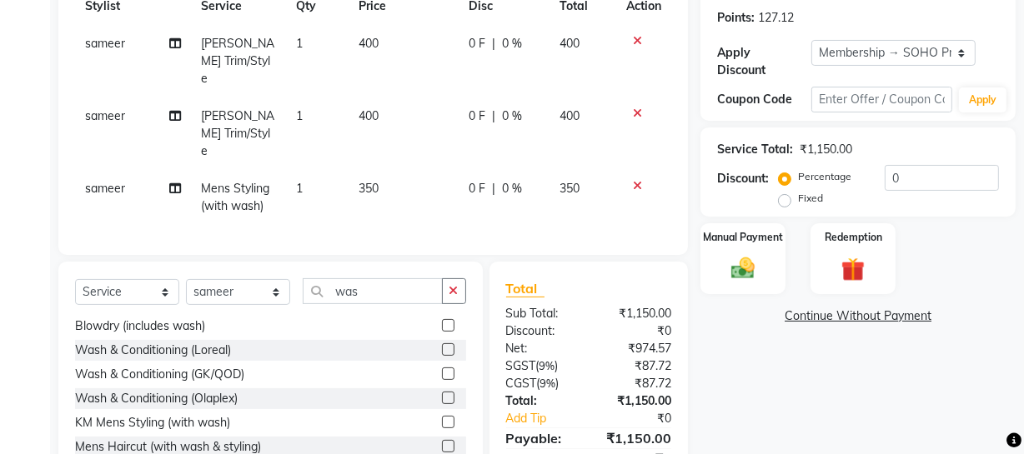
checkbox input "false"
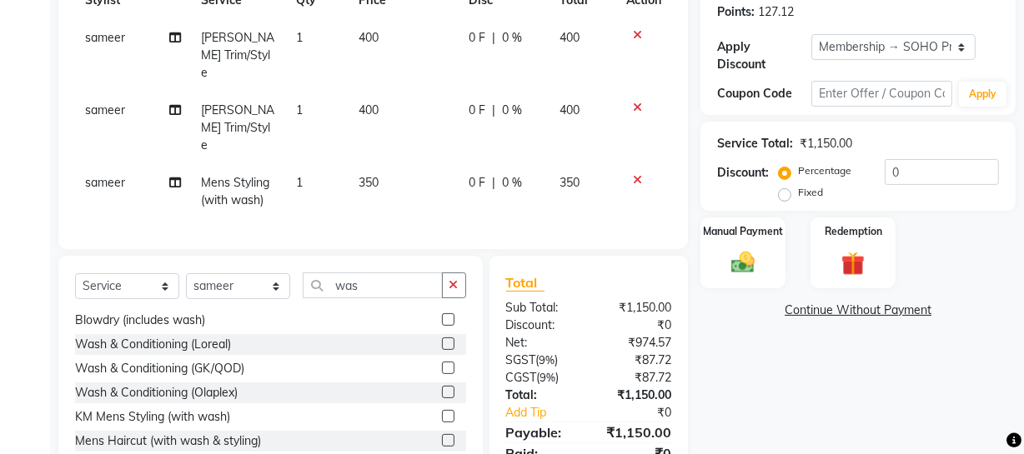
scroll to position [305, 0]
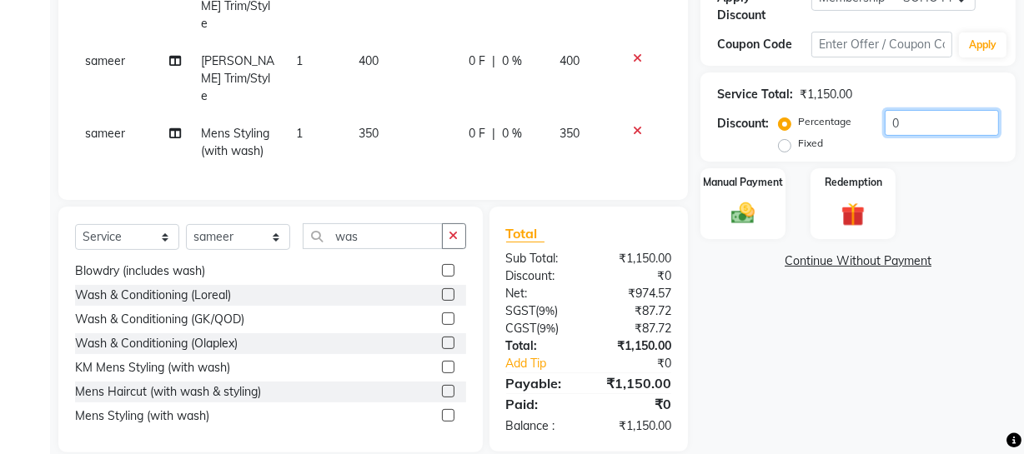
drag, startPoint x: 906, startPoint y: 113, endPoint x: 511, endPoint y: 143, distance: 396.4
click at [550, 150] on div "Client [PHONE_NUMBER] Date [DATE] Invoice Number Red/2025-26 V/2025 V/[PHONE_NU…" at bounding box center [537, 136] width 982 height 633
type input "20"
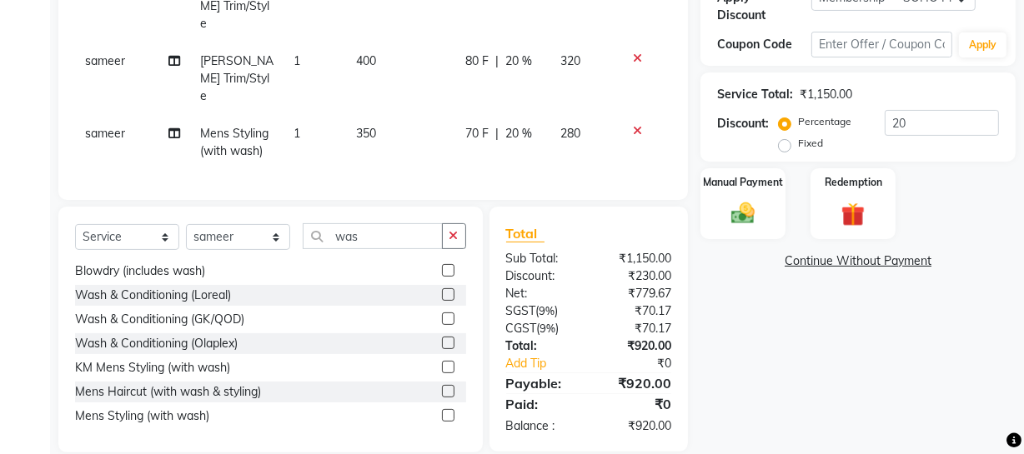
click at [789, 195] on div "Manual Payment Redemption" at bounding box center [858, 203] width 340 height 71
click at [772, 203] on div "Manual Payment" at bounding box center [743, 204] width 88 height 74
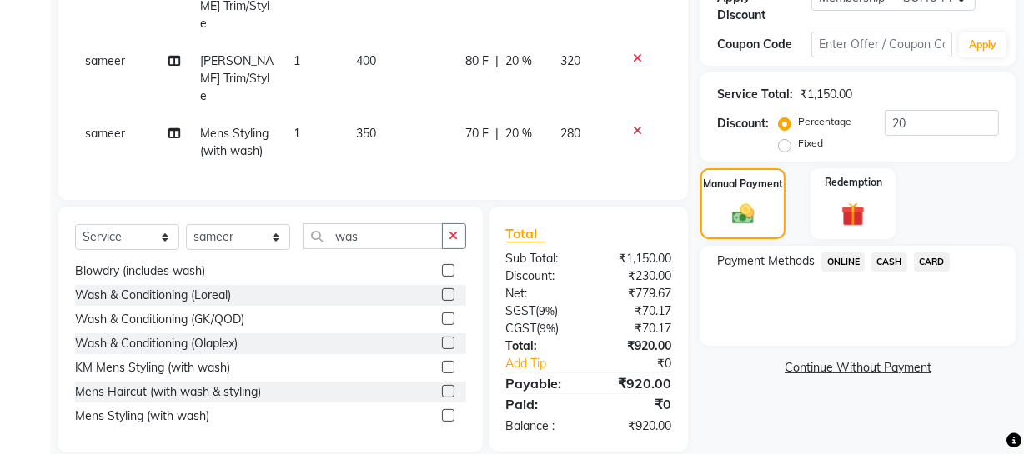
click at [852, 266] on span "ONLINE" at bounding box center [842, 262] width 43 height 19
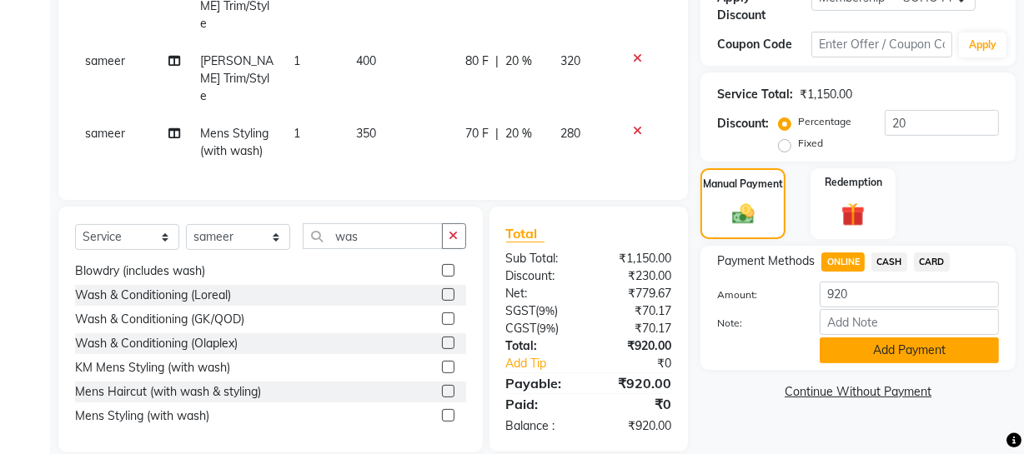
click at [876, 356] on button "Add Payment" at bounding box center [909, 351] width 179 height 26
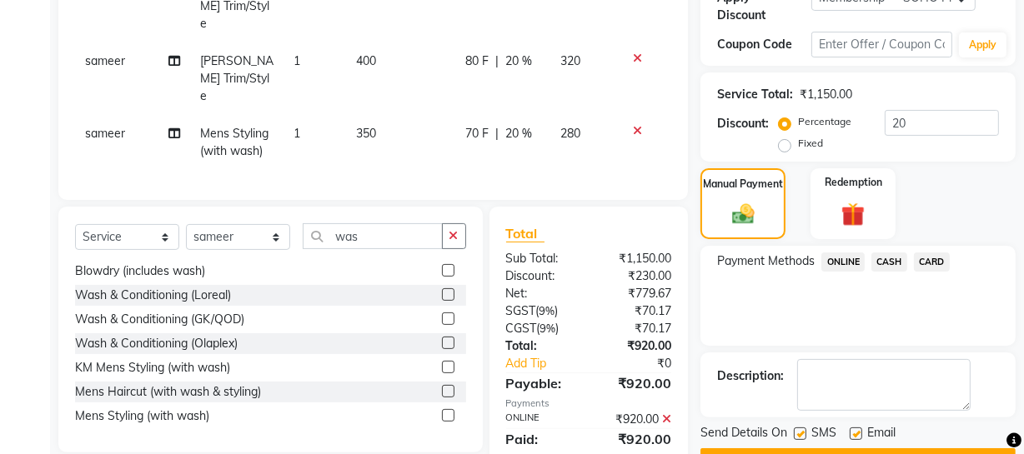
scroll to position [457, 0]
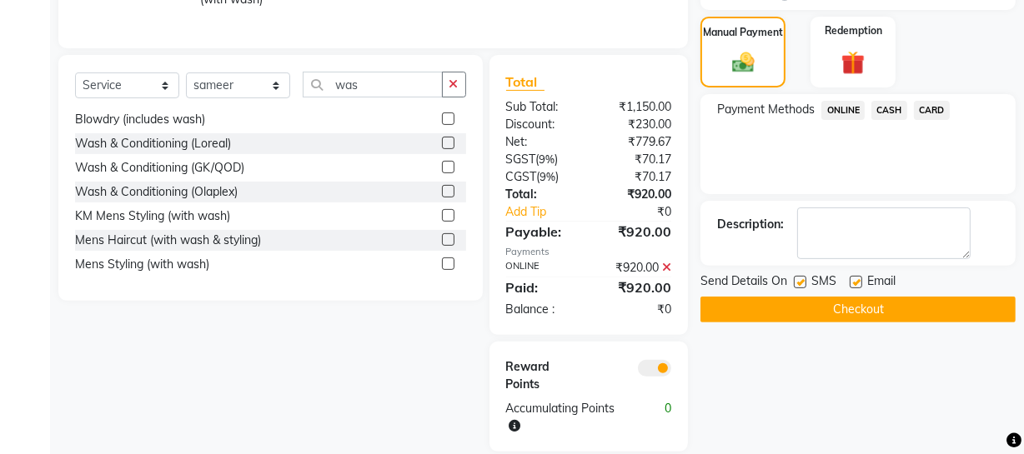
click at [887, 310] on button "Checkout" at bounding box center [857, 310] width 315 height 26
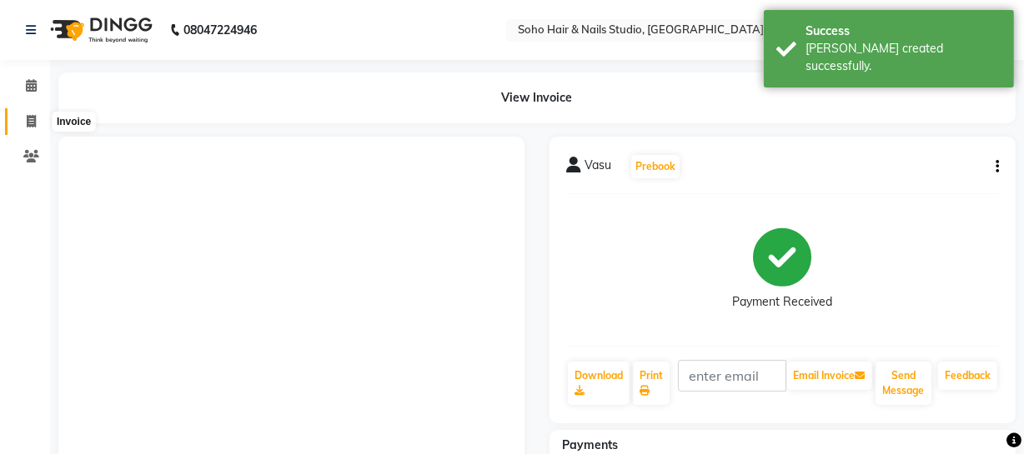
click at [36, 120] on span at bounding box center [31, 122] width 29 height 19
select select "735"
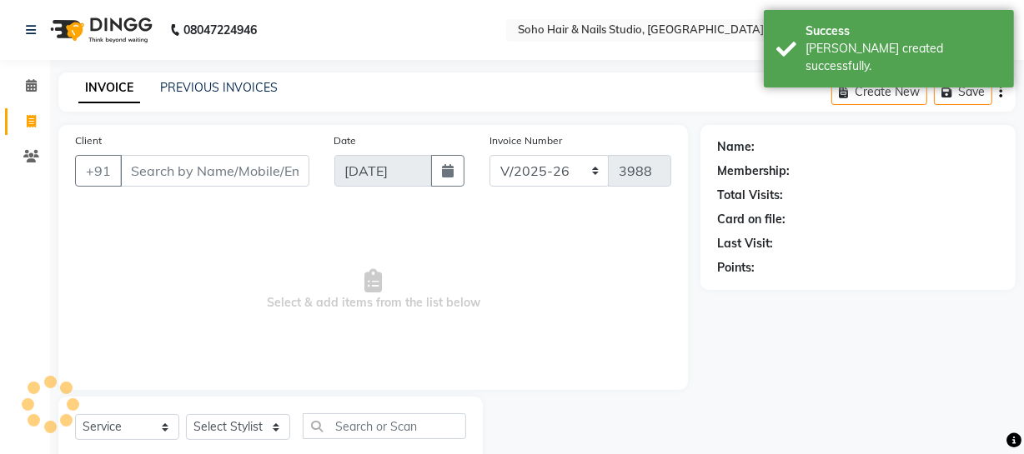
scroll to position [48, 0]
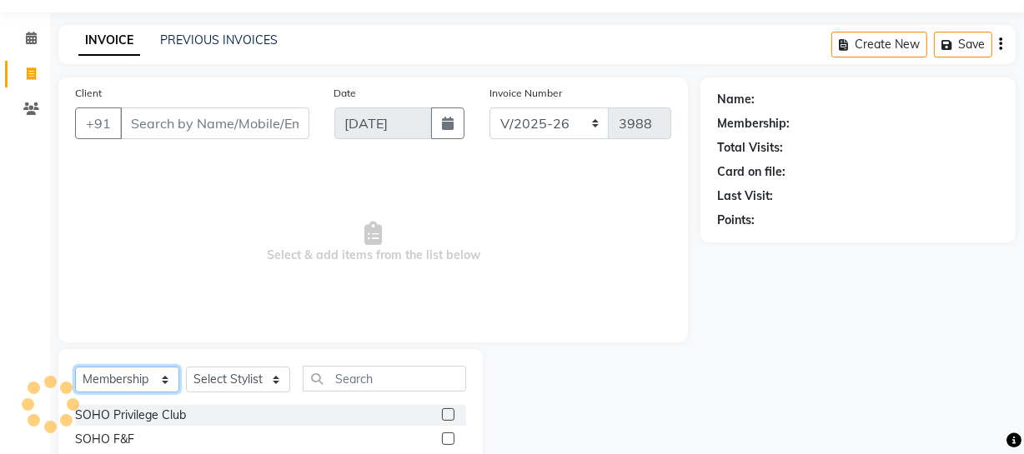
click at [137, 396] on div "Select Service Product Membership Package Voucher Prepaid Gift Card Select Styl…" at bounding box center [270, 385] width 391 height 39
select select "service"
click at [75, 367] on select "Select Service Product Membership Package Voucher Prepaid Gift Card" at bounding box center [127, 380] width 104 height 26
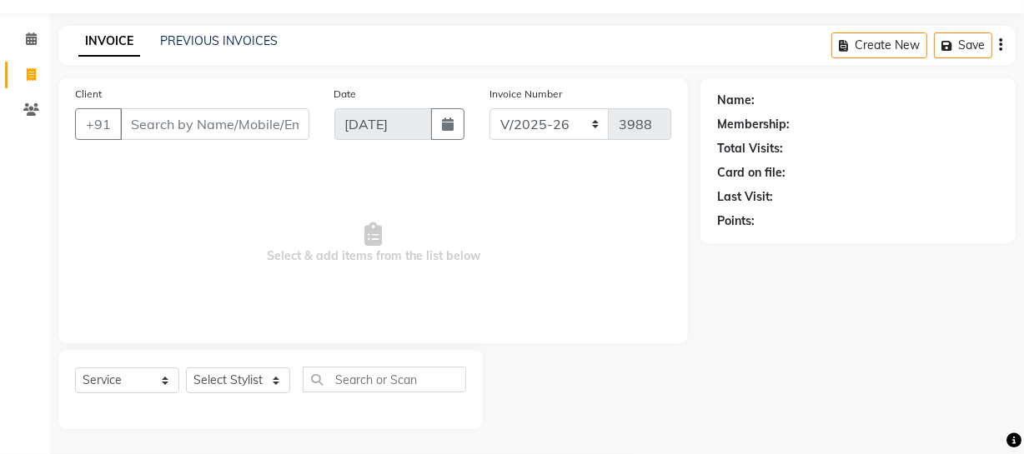
click at [239, 369] on div "Select Service Product Membership Package Voucher Prepaid Gift Card Select Styl…" at bounding box center [270, 389] width 424 height 79
drag, startPoint x: 248, startPoint y: 409, endPoint x: 248, endPoint y: 393, distance: 16.7
click at [248, 408] on div "Select Service Product Membership Package Voucher Prepaid Gift Card Select Styl…" at bounding box center [270, 389] width 424 height 79
click at [249, 373] on div "Select Service Product Membership Package Voucher Prepaid Gift Card Select Styl…" at bounding box center [270, 389] width 424 height 79
click at [253, 379] on select "Select Stylist [PERSON_NAME] Adhamya [PERSON_NAME] [PERSON_NAME] [PERSON_NAME] …" at bounding box center [238, 381] width 104 height 26
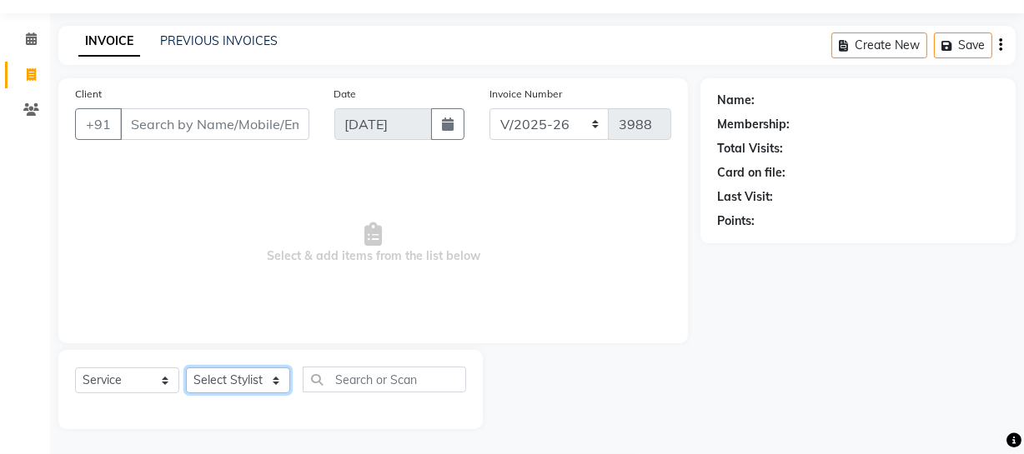
select select "29543"
click at [186, 368] on select "Select Stylist [PERSON_NAME] Adhamya [PERSON_NAME] [PERSON_NAME] [PERSON_NAME] …" at bounding box center [238, 381] width 104 height 26
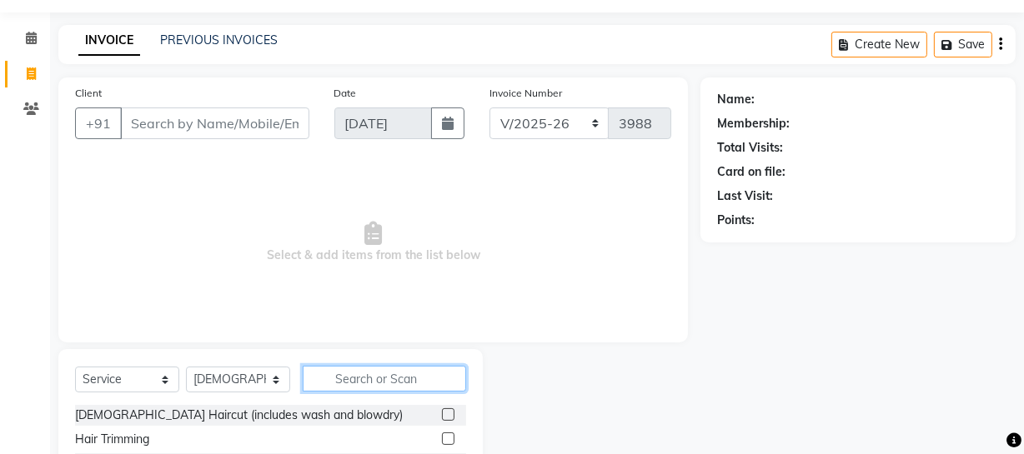
drag, startPoint x: 321, startPoint y: 378, endPoint x: 314, endPoint y: 371, distance: 9.4
click at [319, 375] on input "text" at bounding box center [384, 379] width 163 height 26
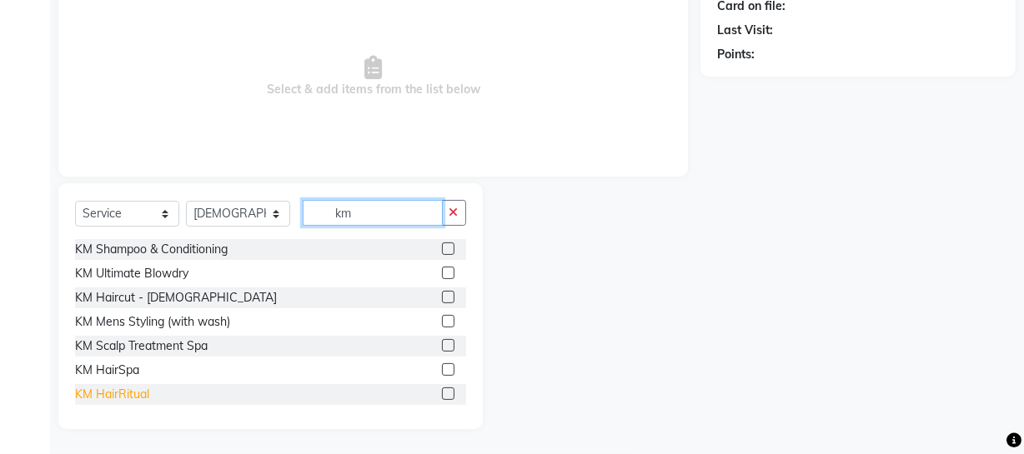
type input "km"
click at [117, 396] on div "KM Shampoo & Conditioning KM Ultimate Blowdry KM Haircut - [DEMOGRAPHIC_DATA] K…" at bounding box center [270, 322] width 391 height 167
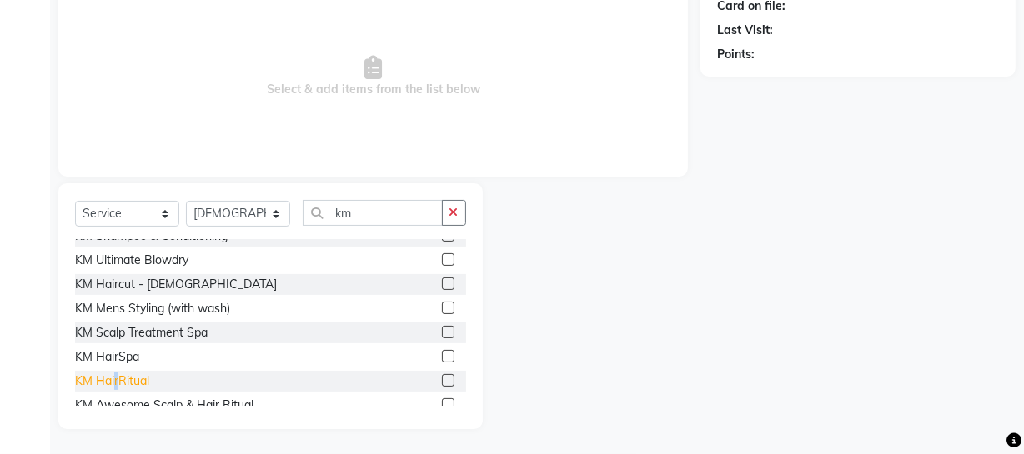
click at [117, 379] on div "KM HairRitual" at bounding box center [112, 382] width 74 height 18
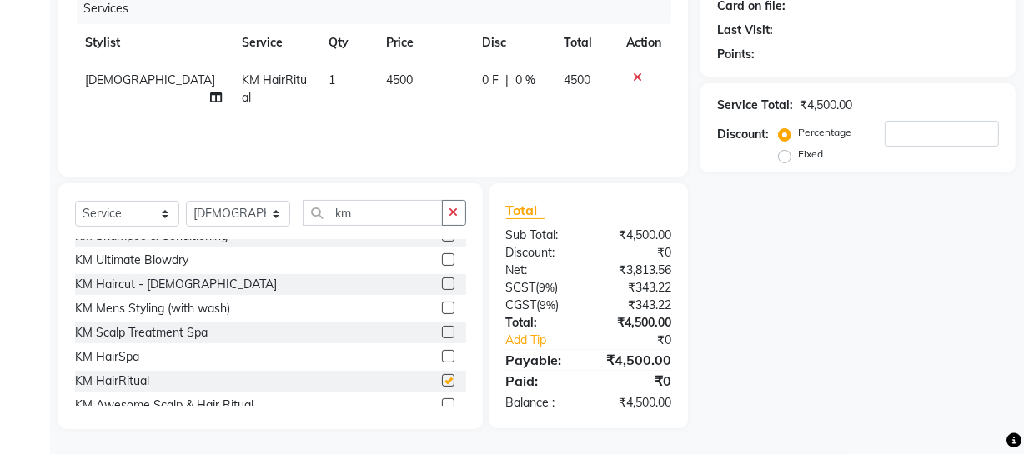
checkbox input "false"
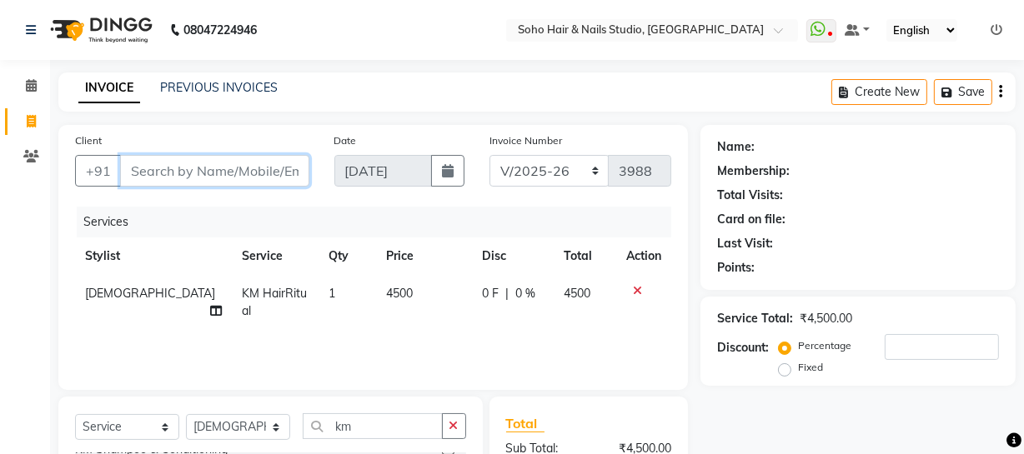
drag, startPoint x: 217, startPoint y: 175, endPoint x: 217, endPoint y: 191, distance: 15.8
click at [217, 175] on input "Client" at bounding box center [214, 171] width 189 height 32
type input "w"
type input "0"
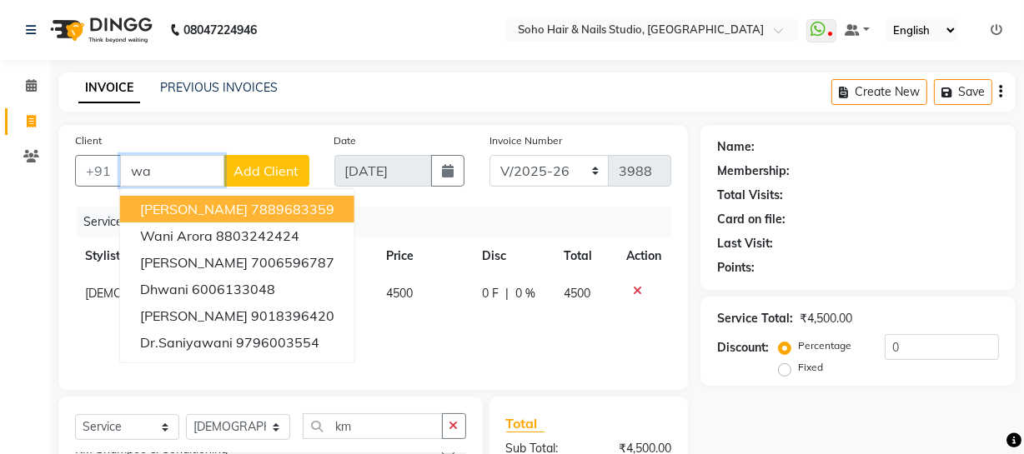
type input "w"
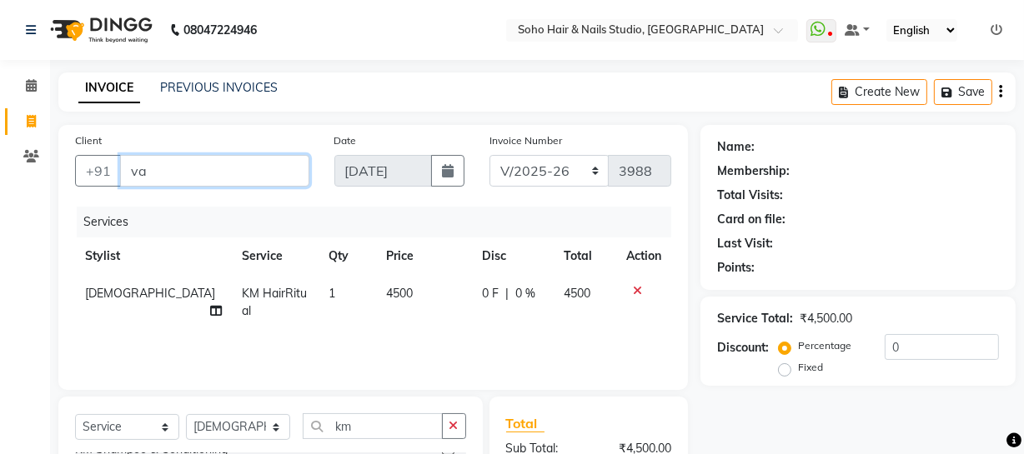
type input "v"
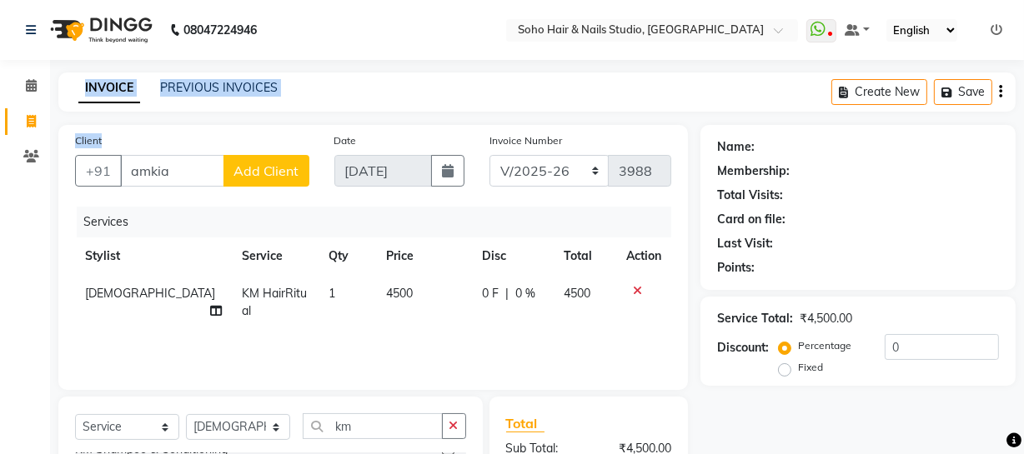
drag, startPoint x: 232, startPoint y: 152, endPoint x: 4, endPoint y: 185, distance: 230.1
click at [5, 185] on app-home "08047224946 Select Location × Soho Hair & Nails Studio, [GEOGRAPHIC_DATA] Whats…" at bounding box center [512, 334] width 1024 height 668
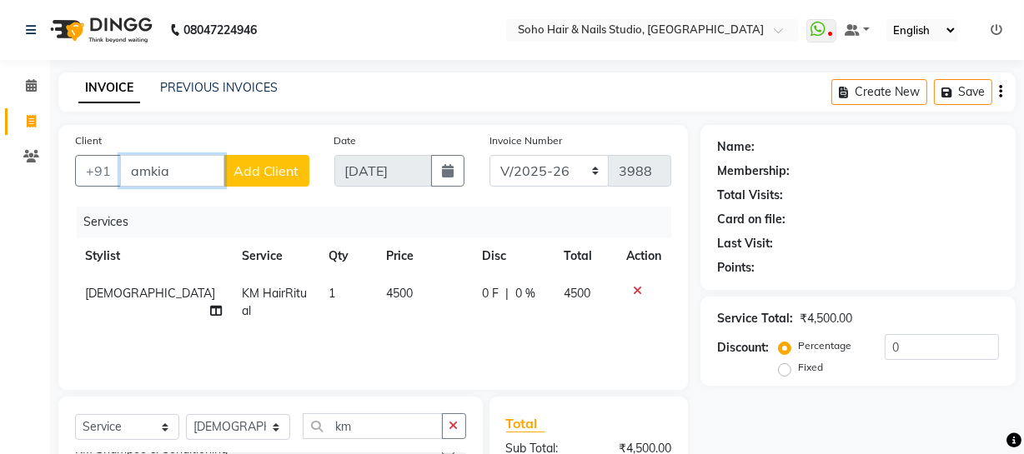
click at [142, 169] on input "amkia" at bounding box center [172, 171] width 104 height 32
type input "7"
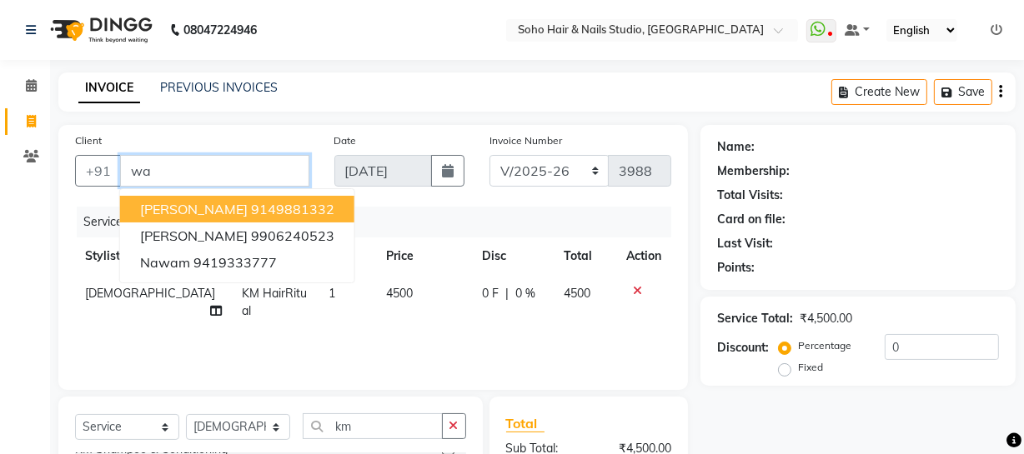
type input "w"
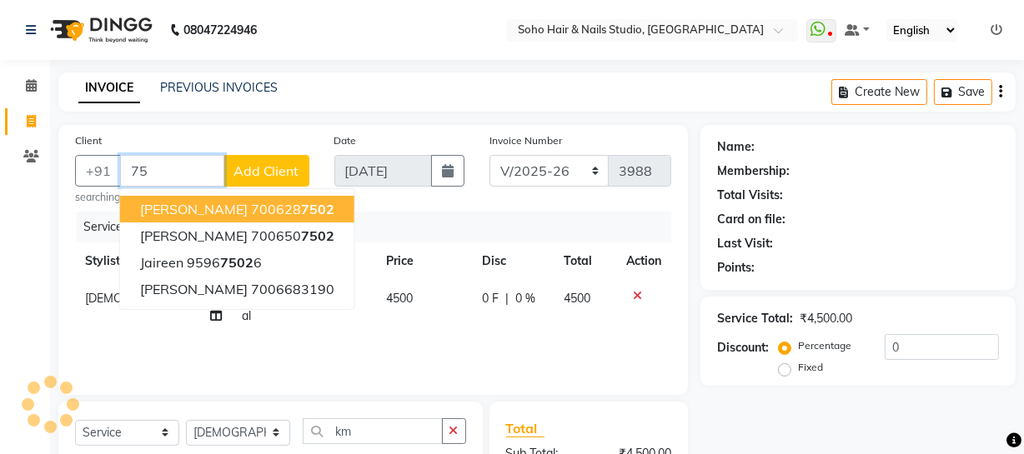
type input "7"
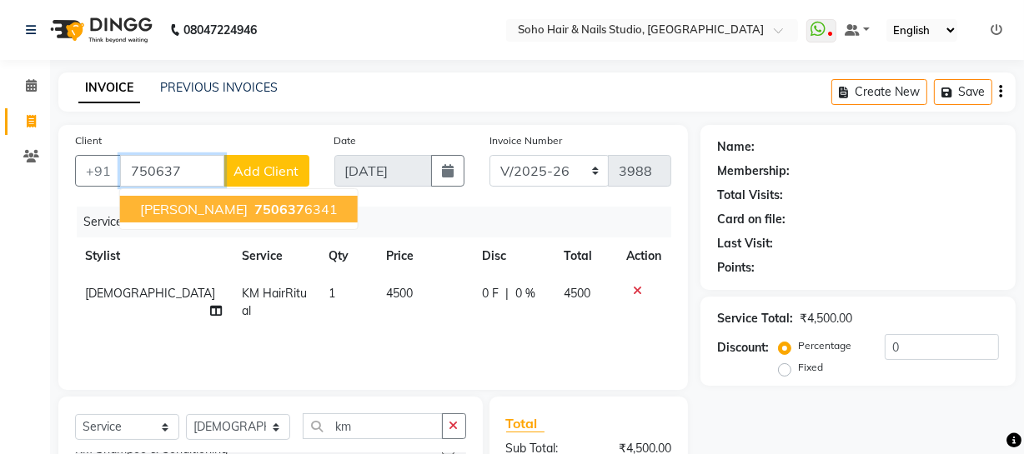
click at [254, 217] on span "750637" at bounding box center [279, 209] width 50 height 17
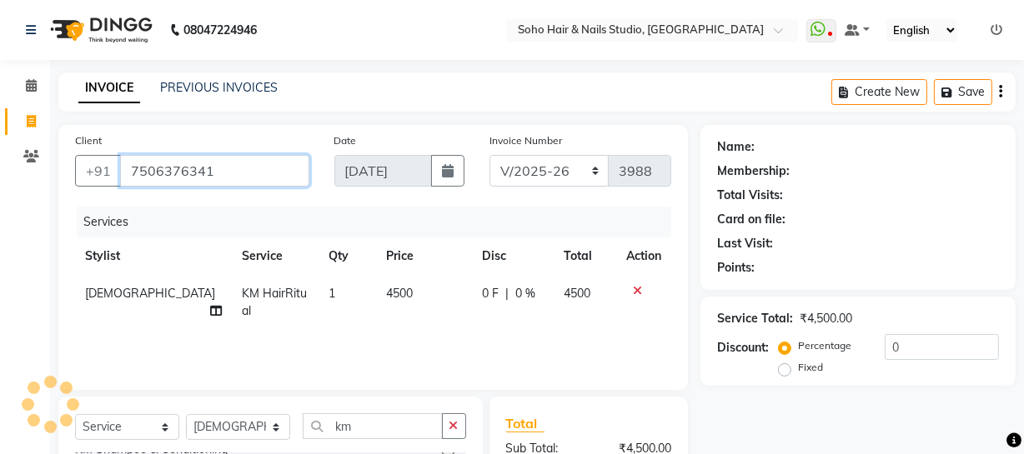
type input "7506376341"
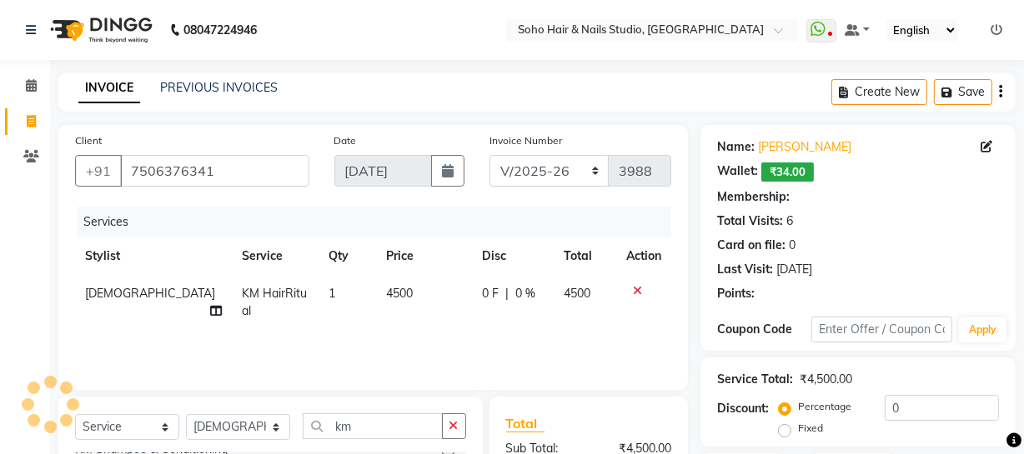
select select "1: Object"
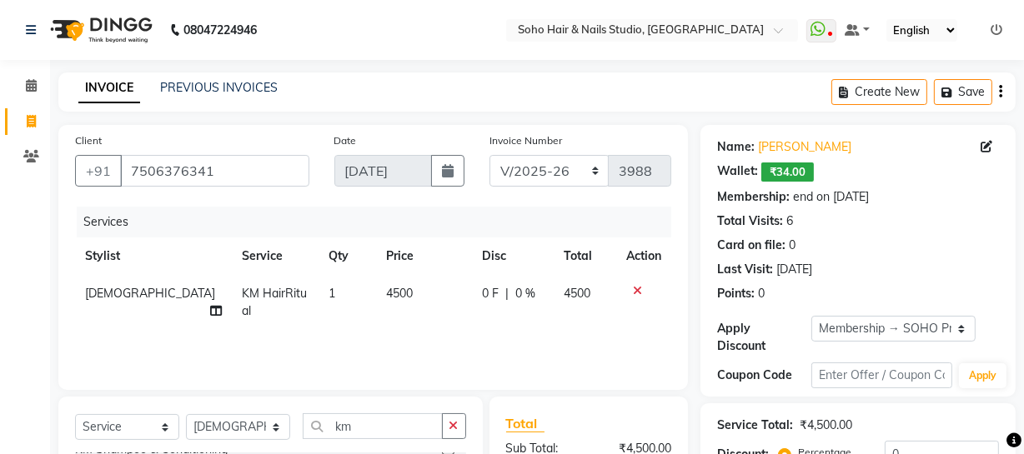
scroll to position [214, 0]
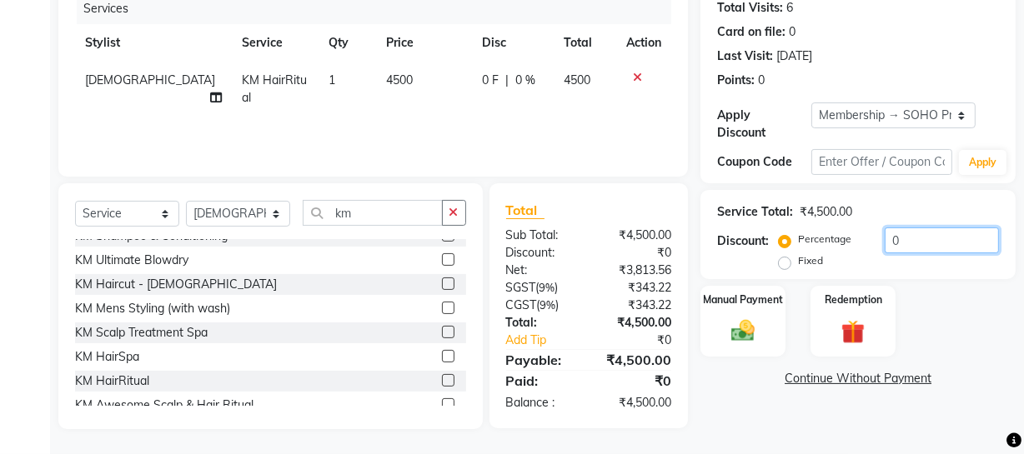
drag, startPoint x: 926, startPoint y: 242, endPoint x: 747, endPoint y: 268, distance: 180.3
click at [747, 268] on div "Discount: Percentage Fixed 0" at bounding box center [858, 250] width 282 height 45
type input "20"
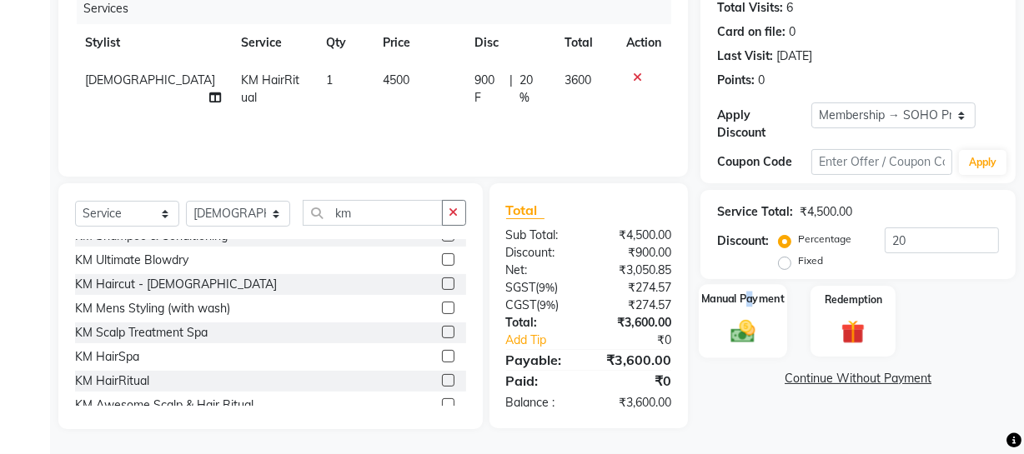
click at [752, 309] on div "Manual Payment" at bounding box center [743, 321] width 88 height 74
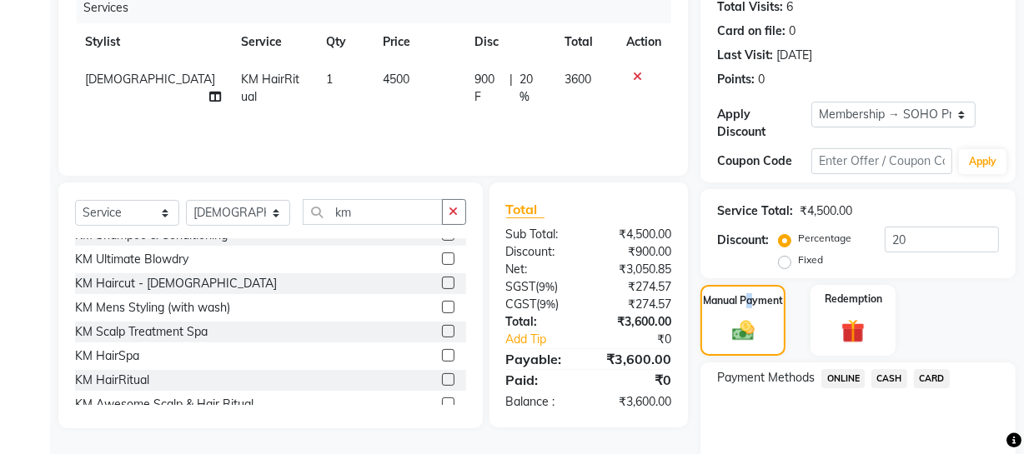
scroll to position [282, 0]
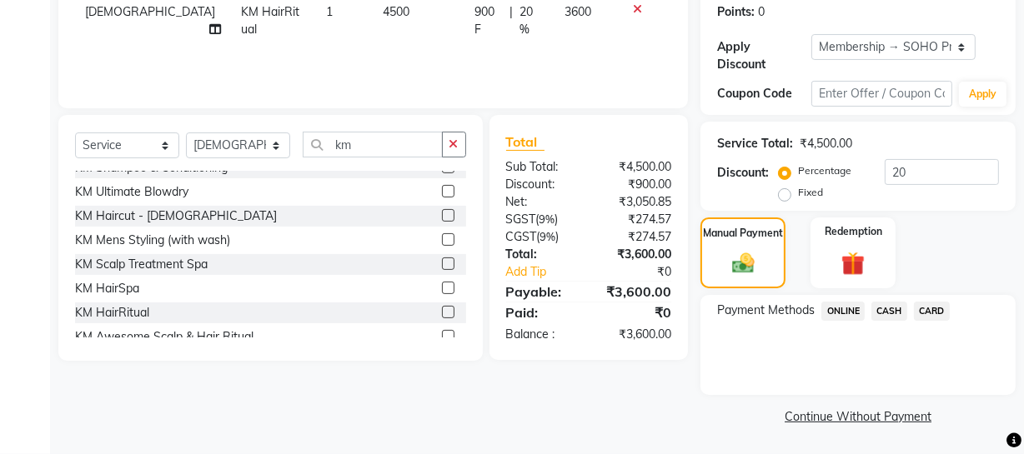
click at [933, 306] on span "CARD" at bounding box center [932, 311] width 36 height 19
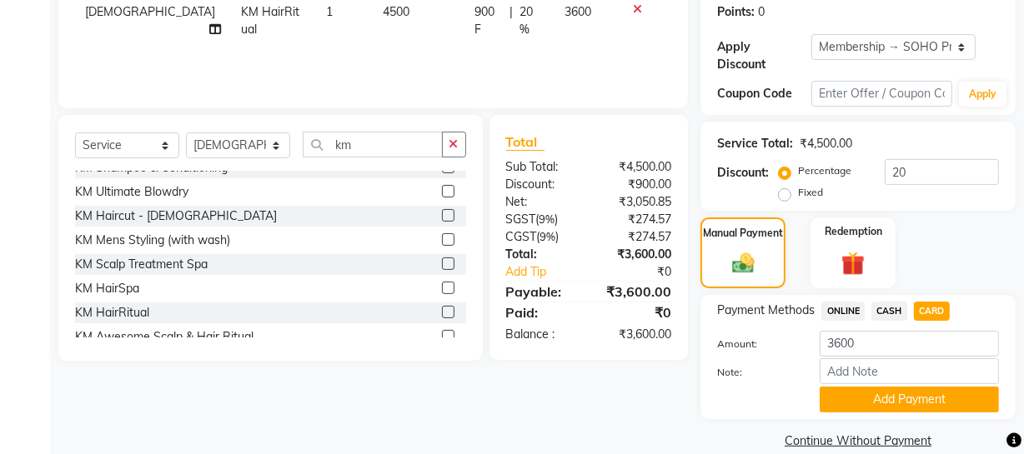
click at [891, 399] on button "Add Payment" at bounding box center [909, 400] width 179 height 26
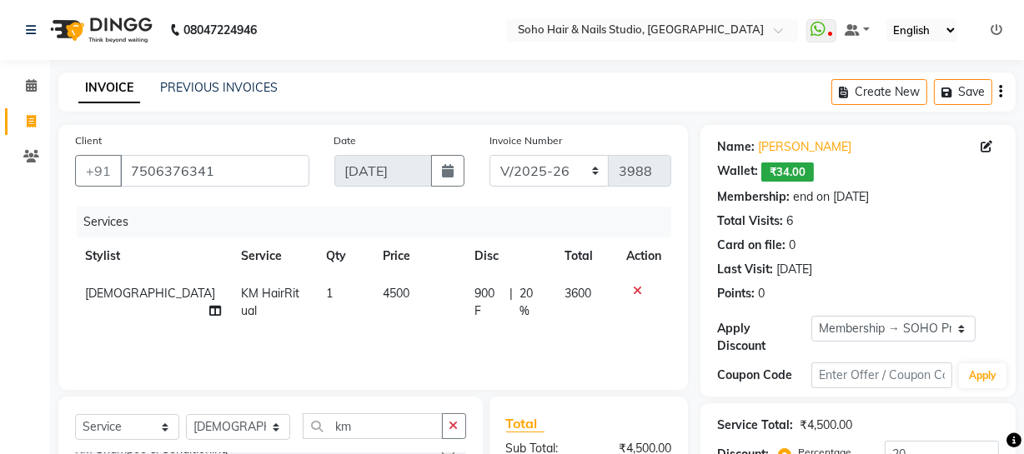
scroll to position [303, 0]
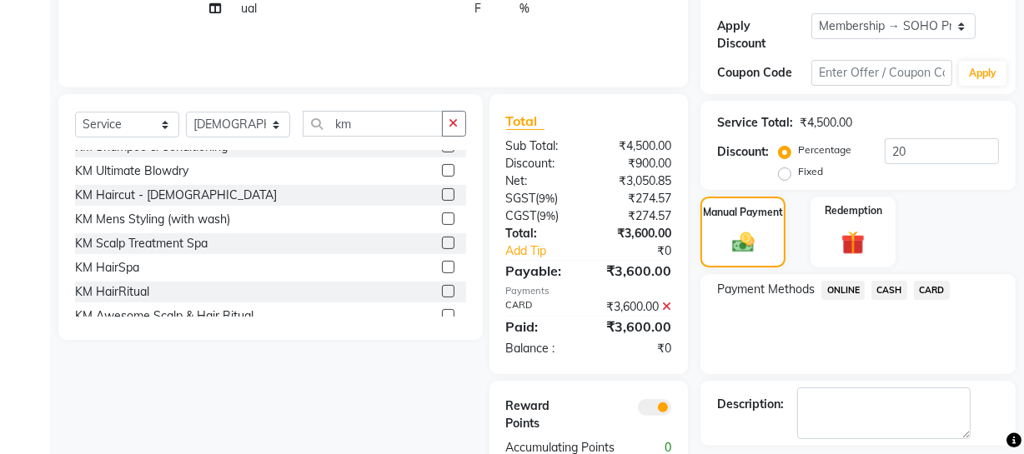
click at [665, 311] on icon at bounding box center [666, 307] width 9 height 12
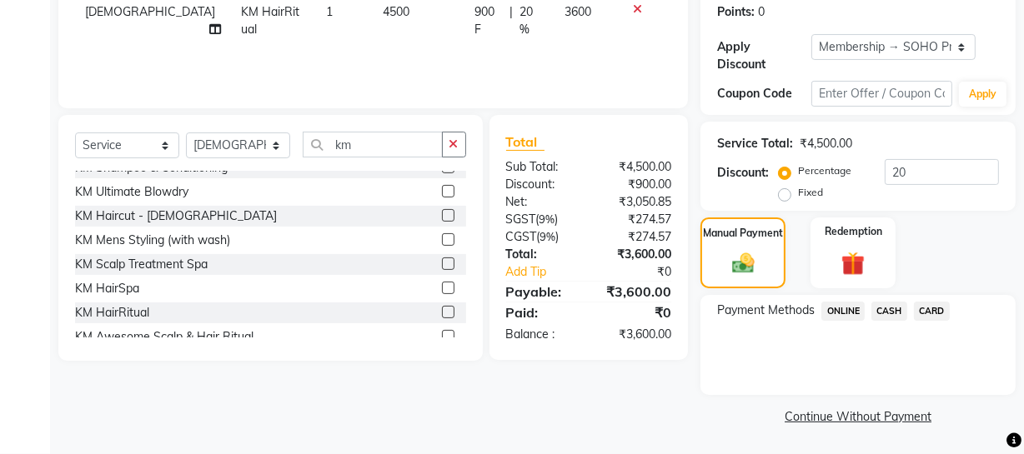
click at [858, 417] on link "Continue Without Payment" at bounding box center [858, 418] width 309 height 18
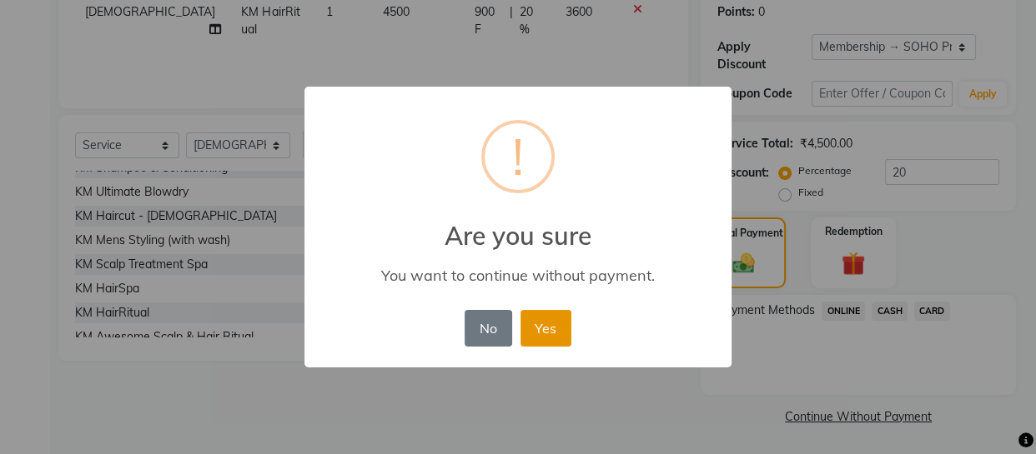
click at [545, 325] on button "Yes" at bounding box center [545, 328] width 51 height 37
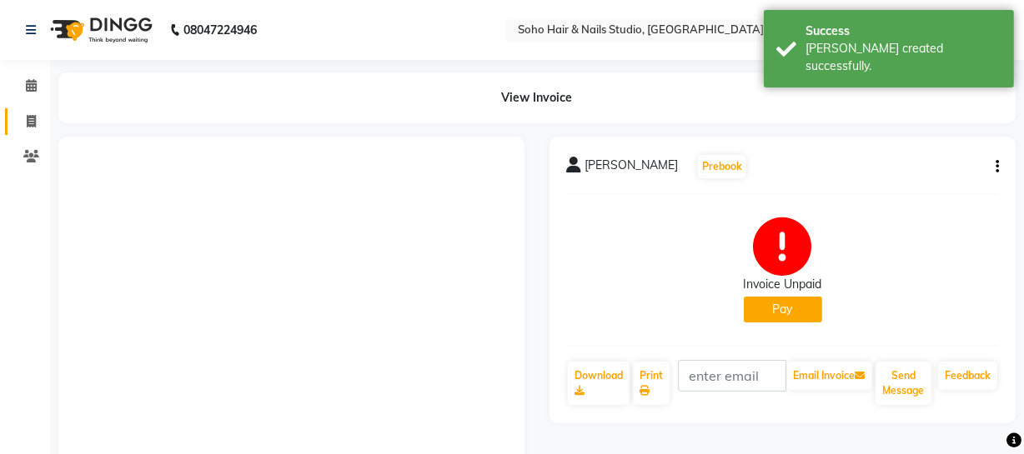
click at [27, 118] on icon at bounding box center [31, 121] width 9 height 13
select select "service"
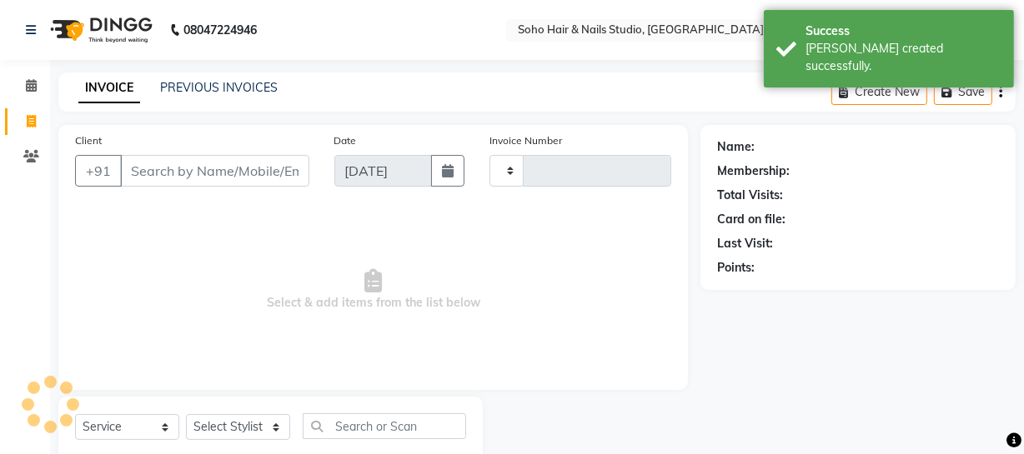
scroll to position [48, 0]
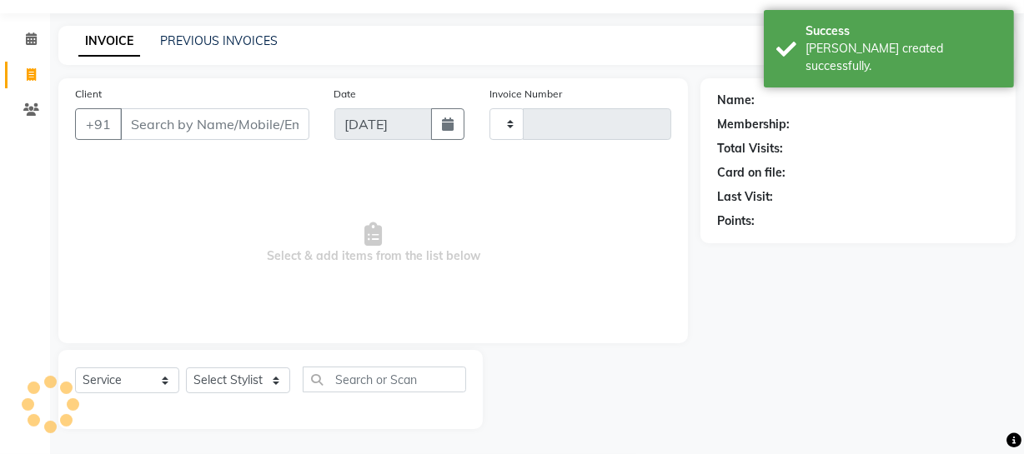
type input "3989"
select select "735"
select select "membership"
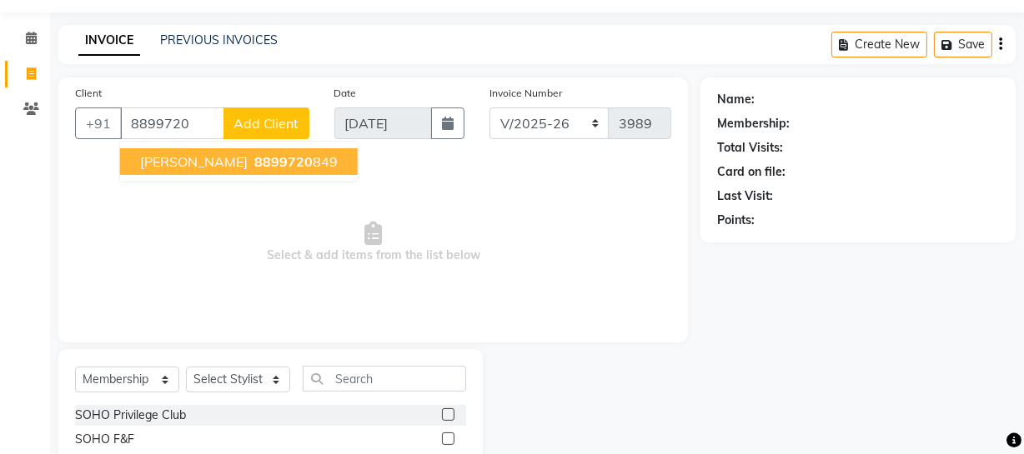
click at [254, 167] on span "8899720" at bounding box center [283, 161] width 58 height 17
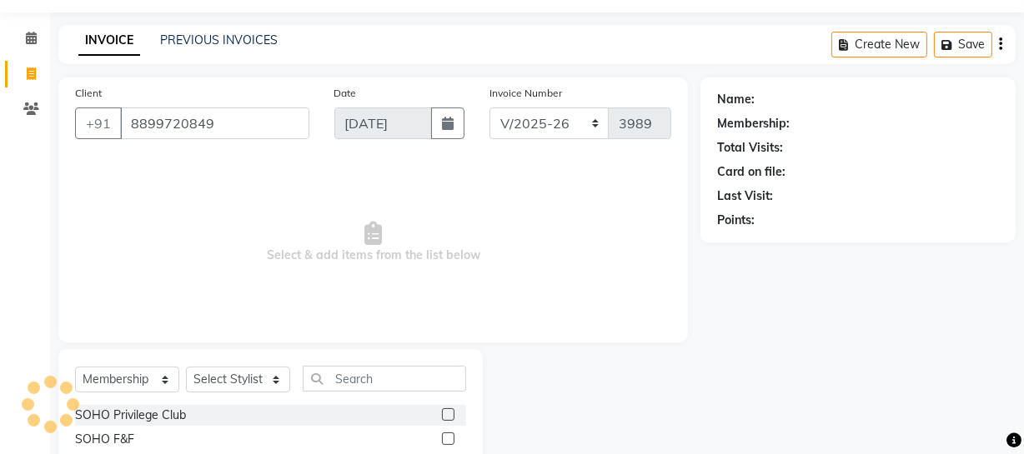
type input "8899720849"
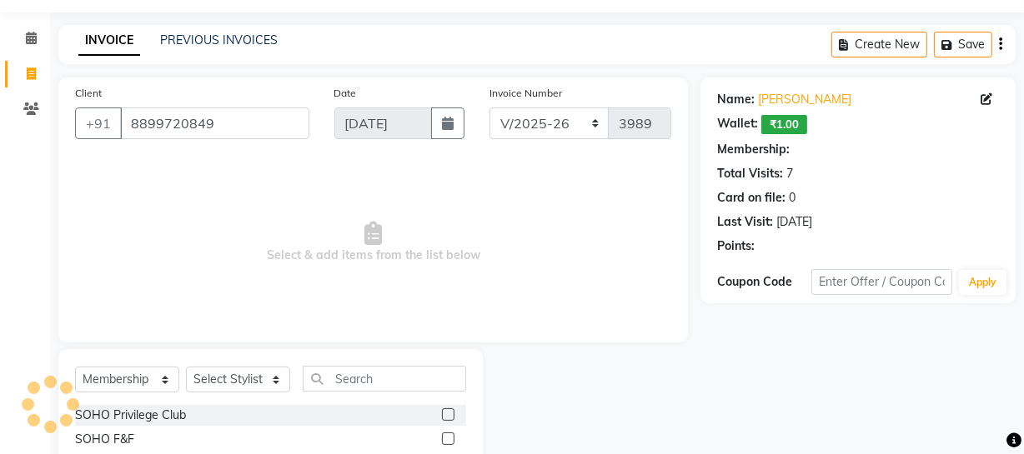
select select "1: Object"
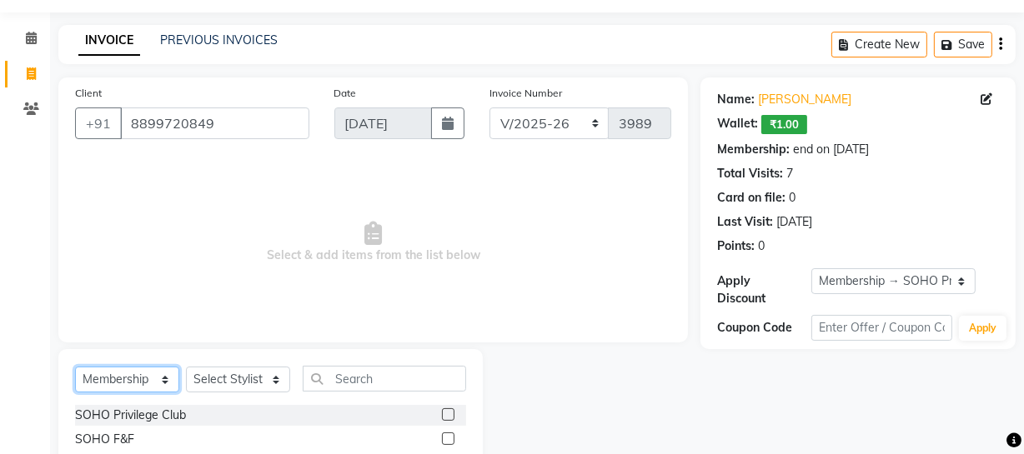
click at [129, 369] on select "Select Service Product Membership Package Voucher Prepaid Gift Card" at bounding box center [127, 380] width 104 height 26
select select "service"
click at [75, 367] on select "Select Service Product Membership Package Voucher Prepaid Gift Card" at bounding box center [127, 380] width 104 height 26
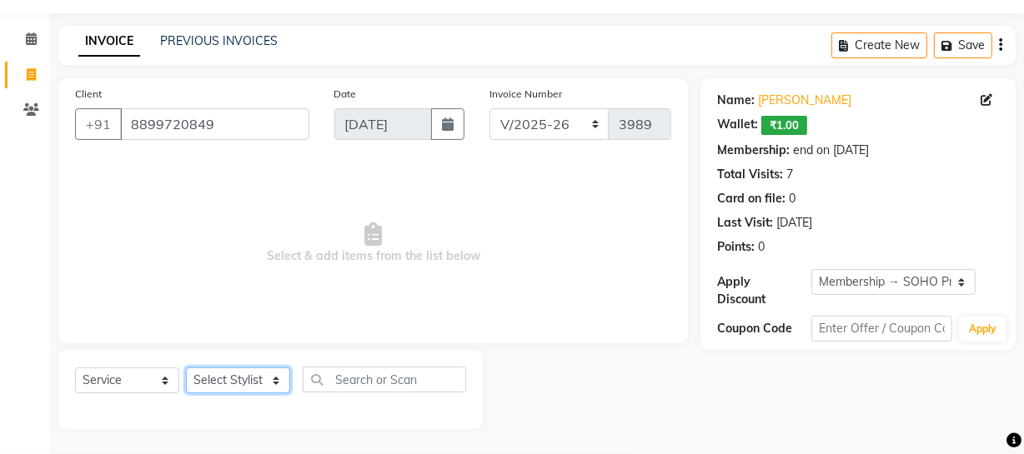
click at [213, 380] on select "Select Stylist [PERSON_NAME] Adhamya [PERSON_NAME] [PERSON_NAME] [PERSON_NAME] …" at bounding box center [238, 381] width 104 height 26
select select "13838"
click at [186, 368] on select "Select Stylist [PERSON_NAME] Adhamya [PERSON_NAME] [PERSON_NAME] [PERSON_NAME] …" at bounding box center [238, 381] width 104 height 26
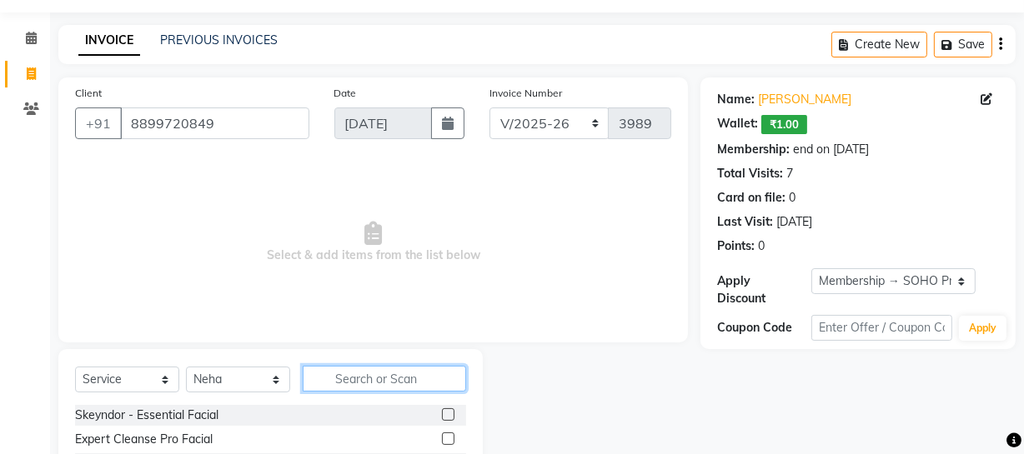
click at [337, 384] on input "text" at bounding box center [384, 379] width 163 height 26
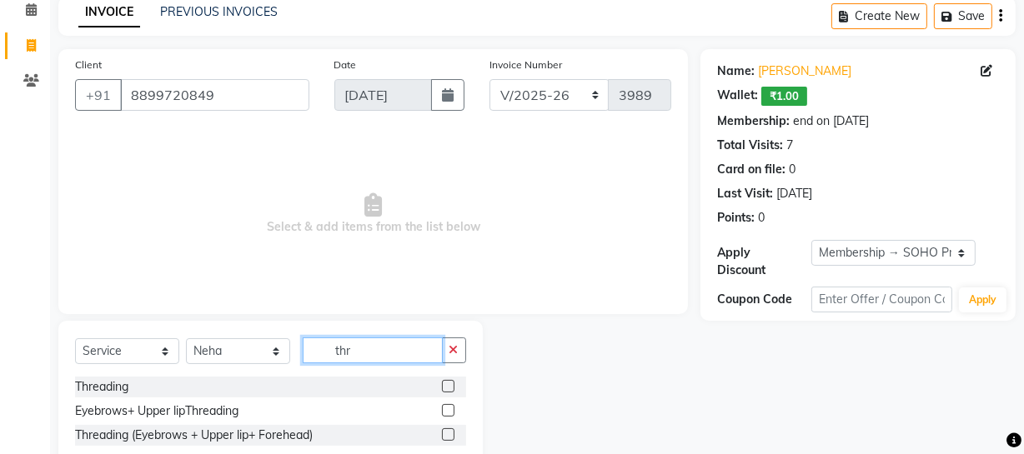
scroll to position [119, 0]
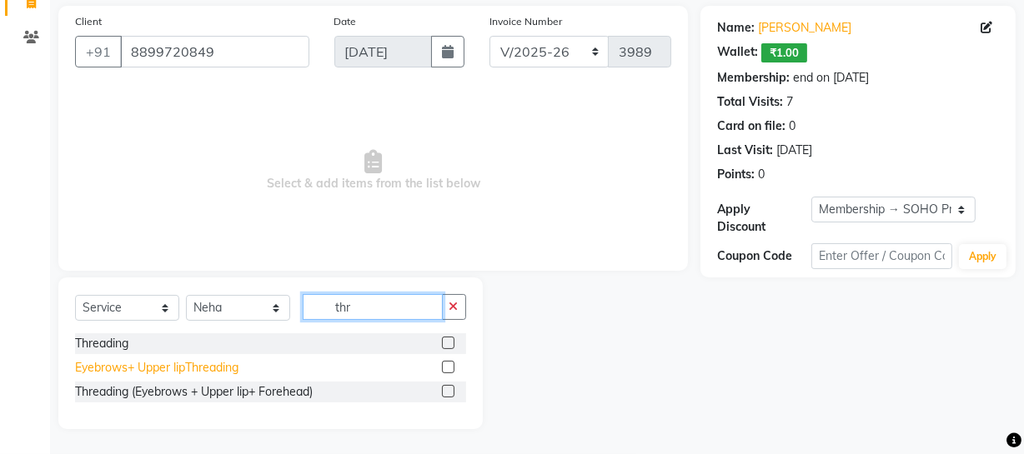
type input "thr"
click at [228, 362] on div "Eyebrows+ Upper lipThreading" at bounding box center [156, 368] width 163 height 18
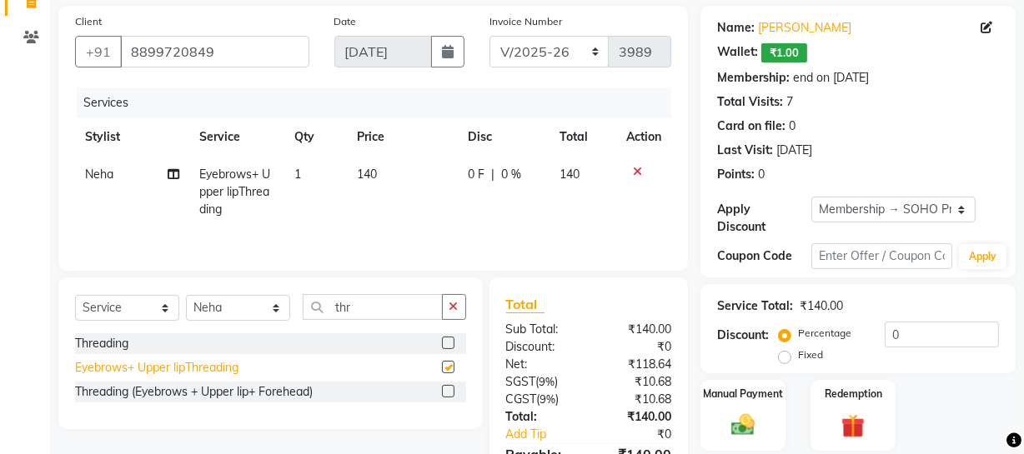
checkbox input "false"
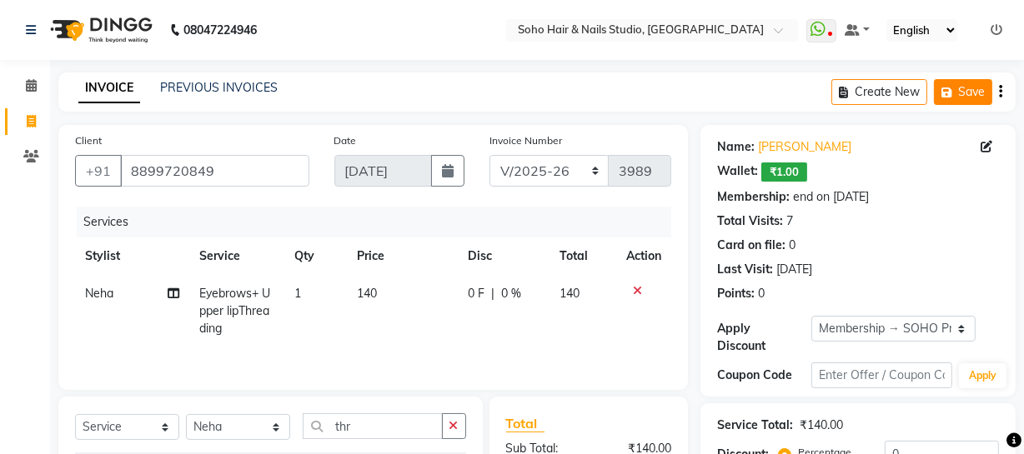
click at [945, 101] on button "Save" at bounding box center [963, 92] width 58 height 26
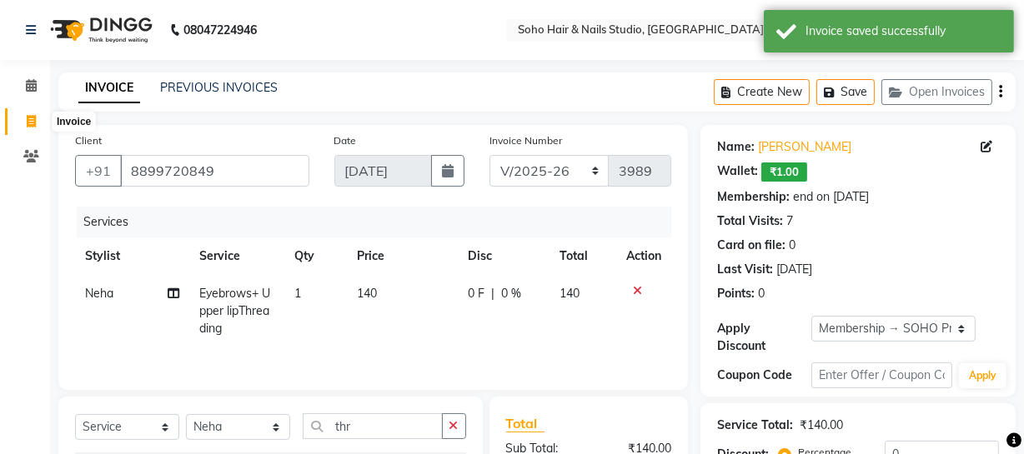
click at [32, 120] on icon at bounding box center [31, 121] width 9 height 13
select select "service"
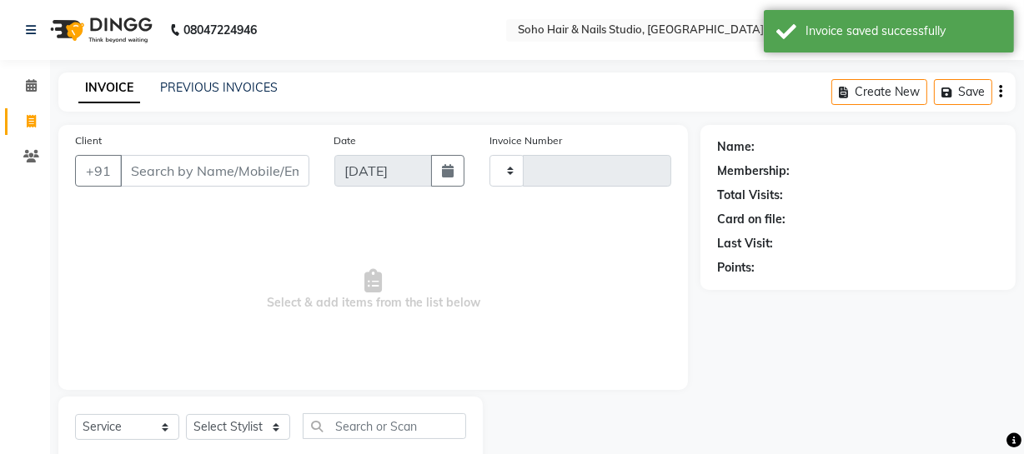
scroll to position [48, 0]
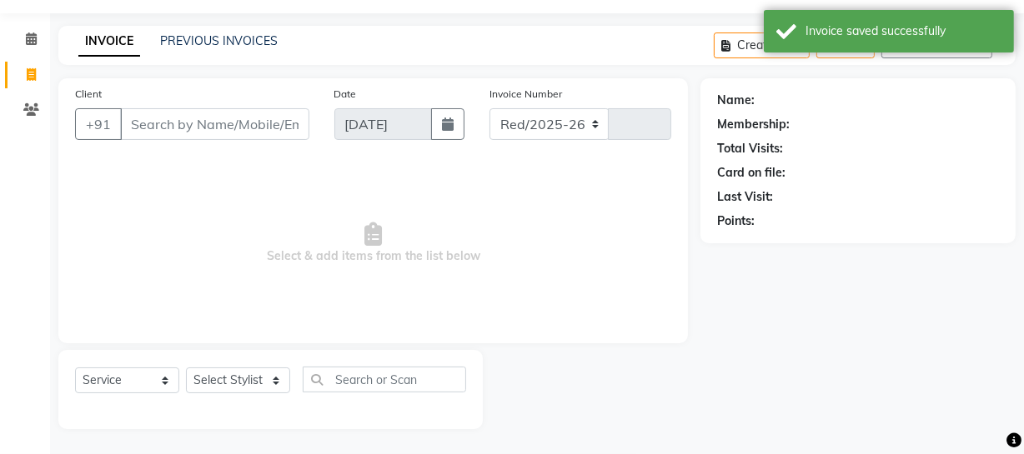
select select "735"
type input "3989"
select select "membership"
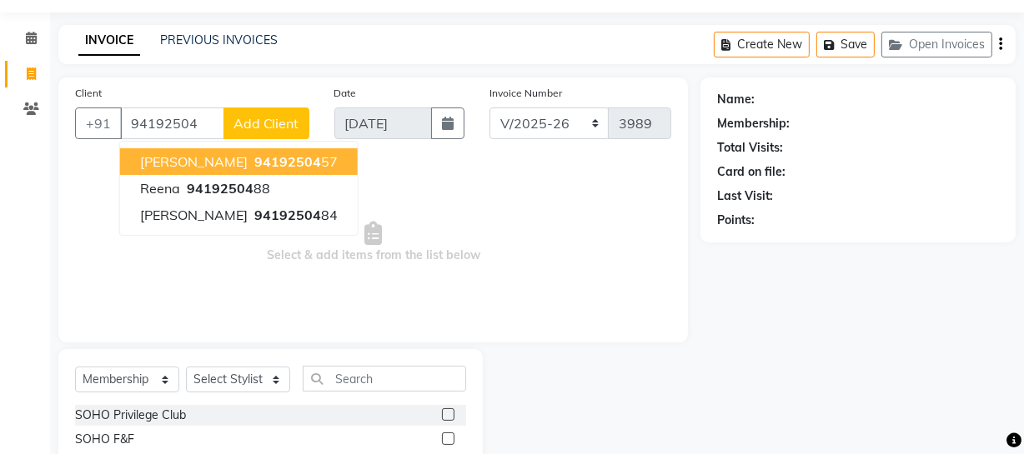
click at [165, 158] on span "[PERSON_NAME]" at bounding box center [194, 161] width 108 height 17
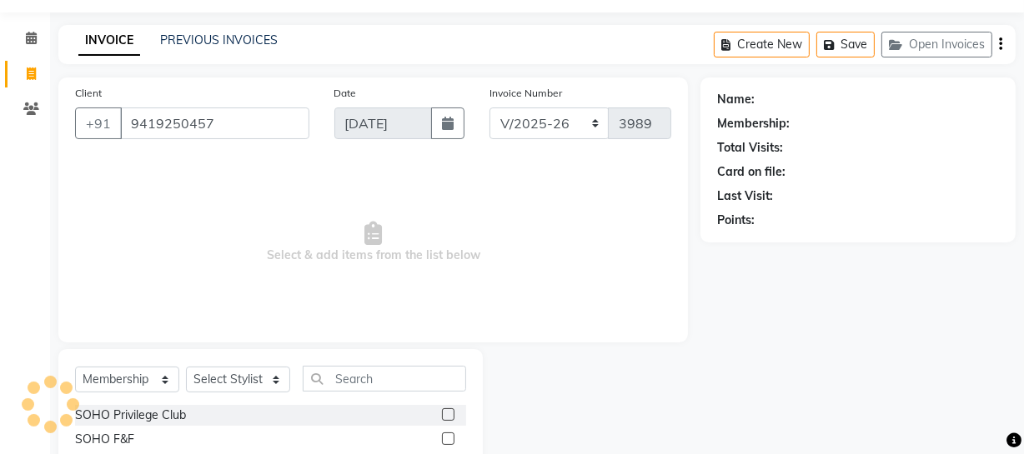
type input "9419250457"
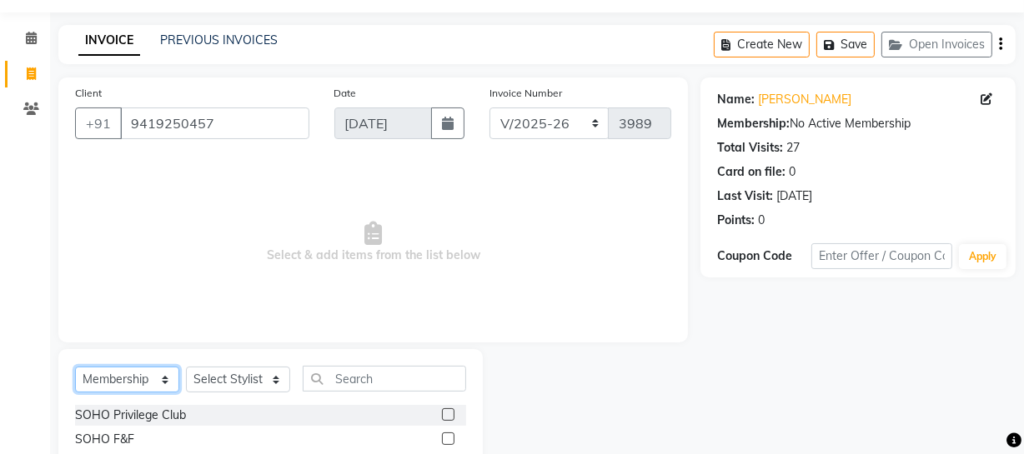
click at [137, 374] on select "Select Service Product Membership Package Voucher Prepaid Gift Card" at bounding box center [127, 380] width 104 height 26
select select "service"
click at [75, 367] on select "Select Service Product Membership Package Voucher Prepaid Gift Card" at bounding box center [127, 380] width 104 height 26
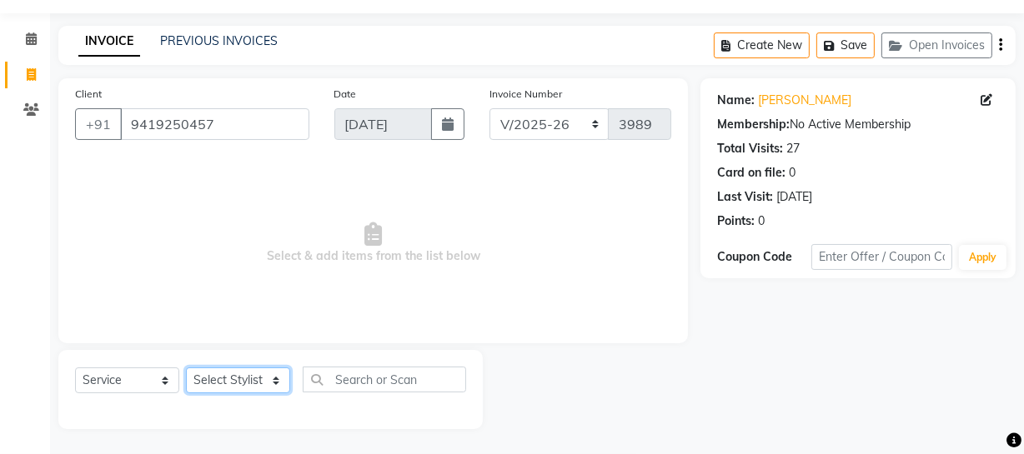
click at [211, 379] on select "Select Stylist [PERSON_NAME] Adhamya [PERSON_NAME] [PERSON_NAME] [PERSON_NAME] …" at bounding box center [238, 381] width 104 height 26
select select "86892"
click at [186, 368] on select "Select Stylist [PERSON_NAME] Adhamya [PERSON_NAME] [PERSON_NAME] [PERSON_NAME] …" at bounding box center [238, 381] width 104 height 26
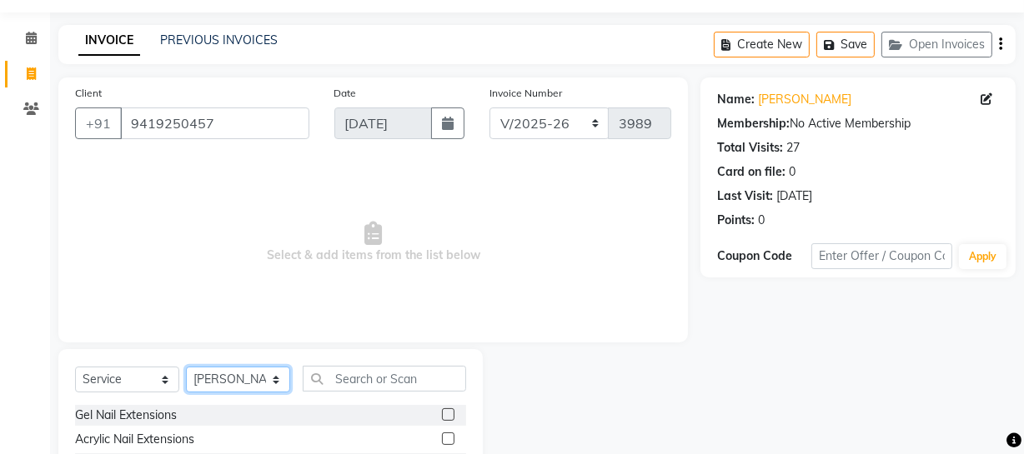
scroll to position [214, 0]
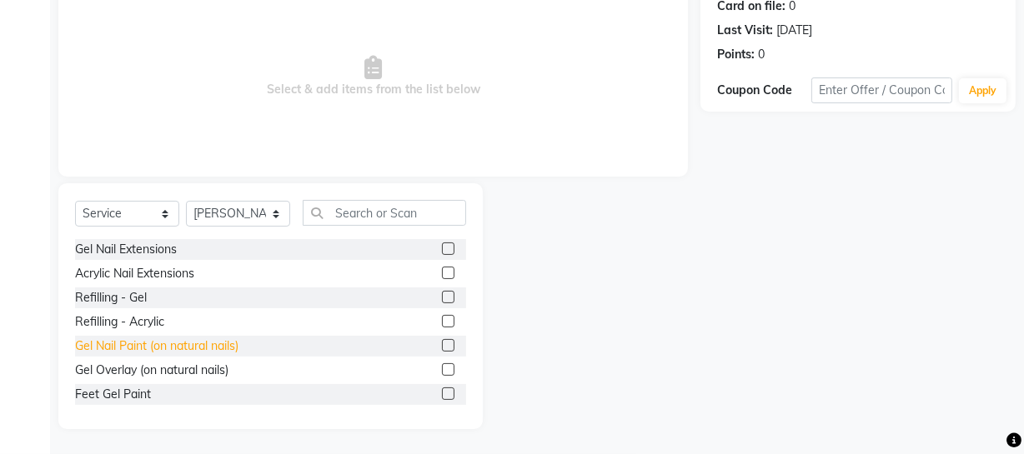
click at [167, 342] on div "Gel Nail Paint (on natural nails)" at bounding box center [156, 347] width 163 height 18
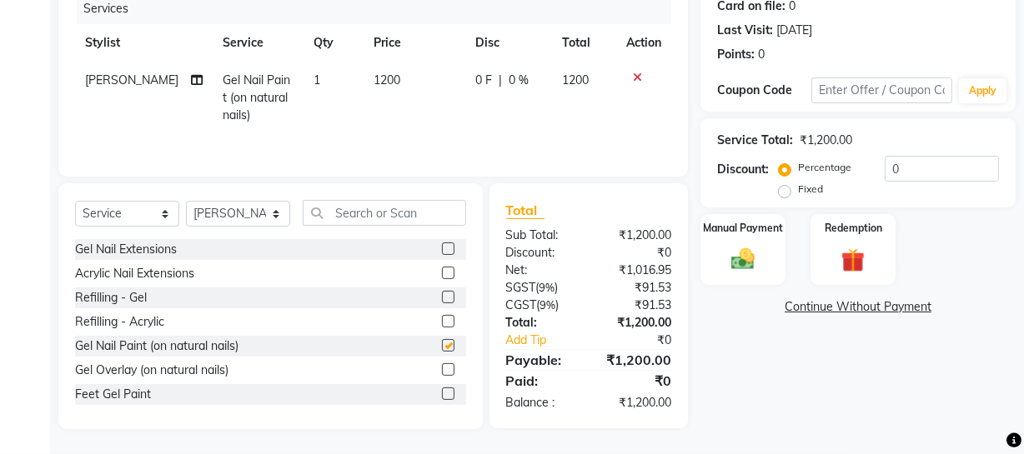
checkbox input "false"
click at [359, 217] on input "text" at bounding box center [384, 213] width 163 height 26
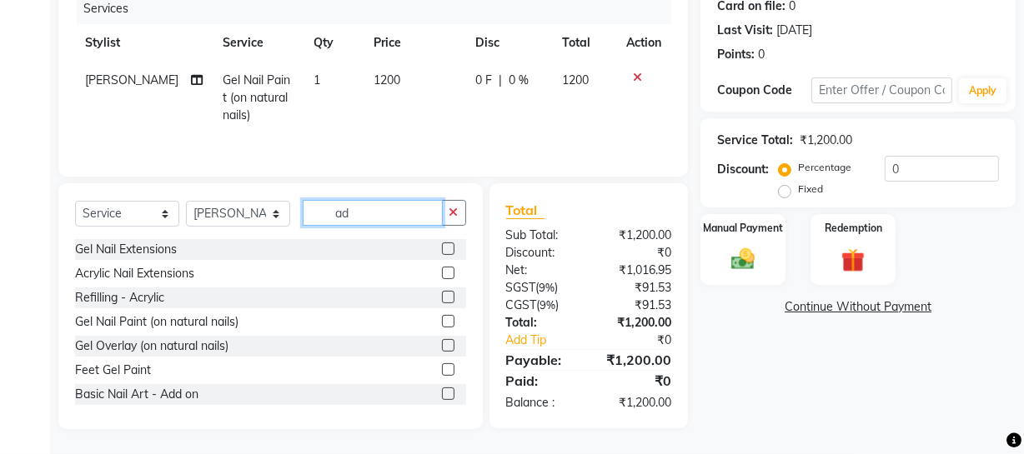
scroll to position [213, 0]
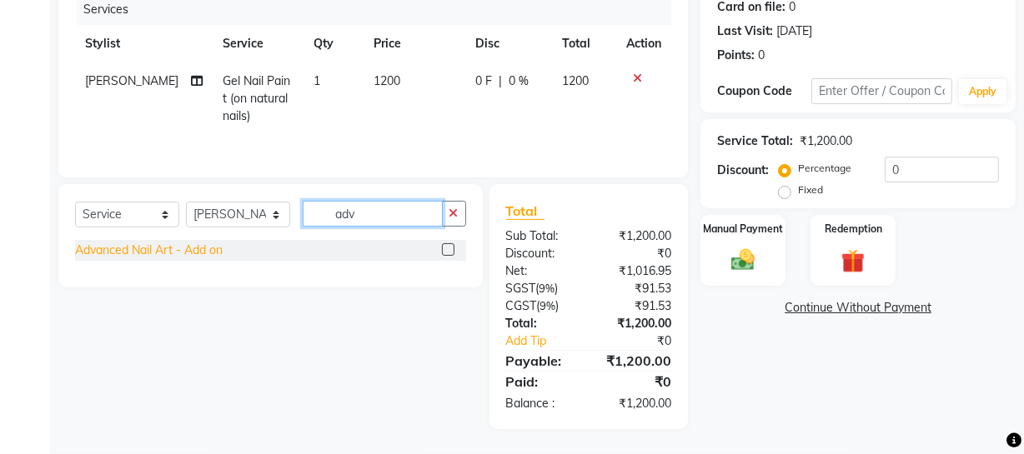
type input "adv"
click at [166, 257] on div "Advanced Nail Art - Add on" at bounding box center [149, 251] width 148 height 18
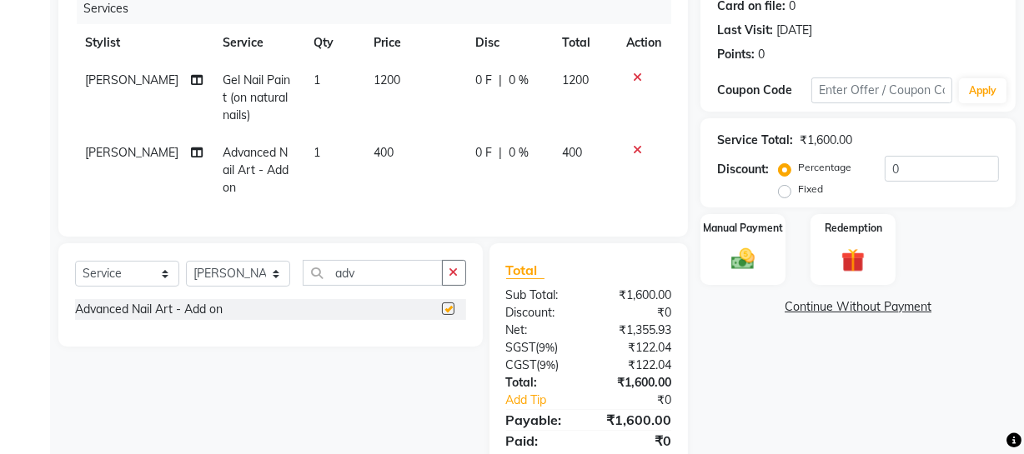
checkbox input "false"
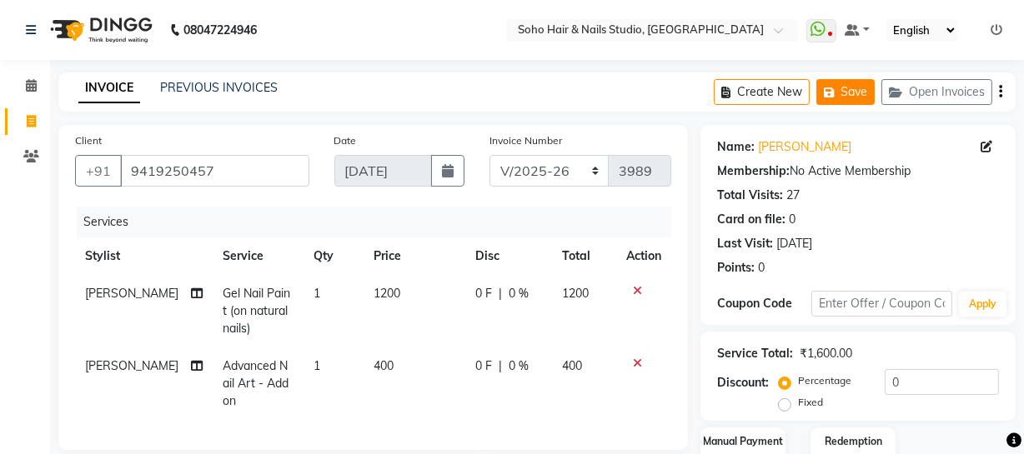
click at [846, 80] on button "Save" at bounding box center [845, 92] width 58 height 26
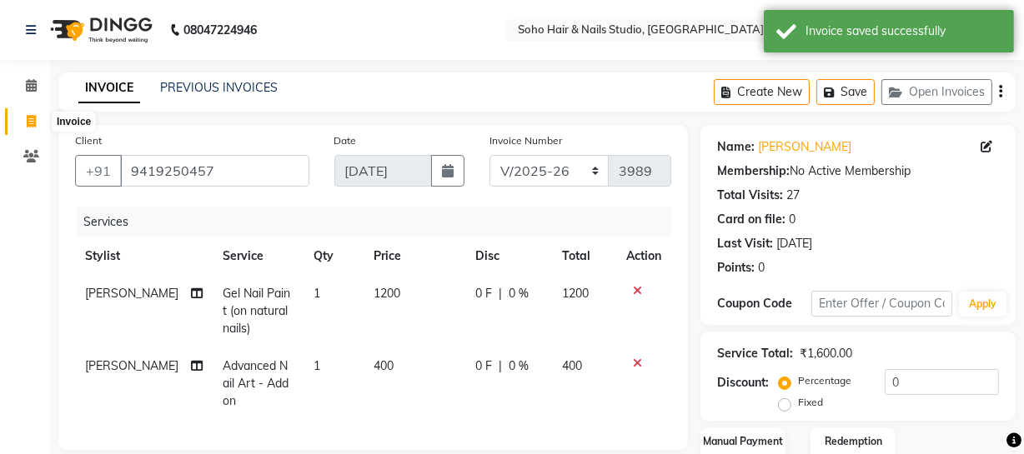
click at [38, 122] on span at bounding box center [31, 122] width 29 height 19
select select "service"
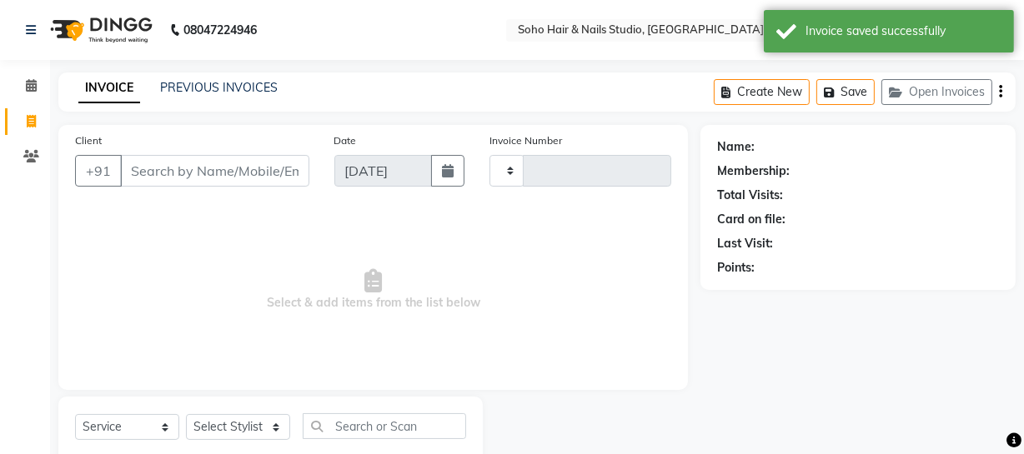
type input "3989"
select select "735"
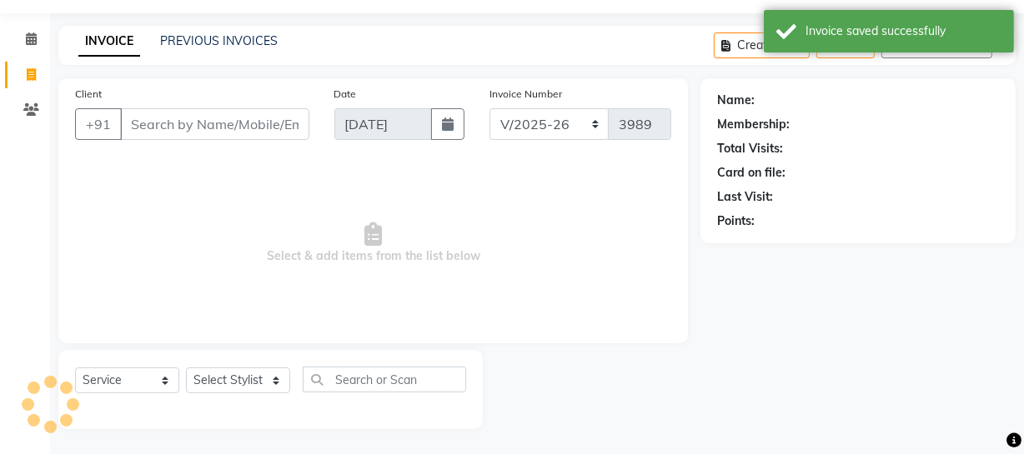
select select "membership"
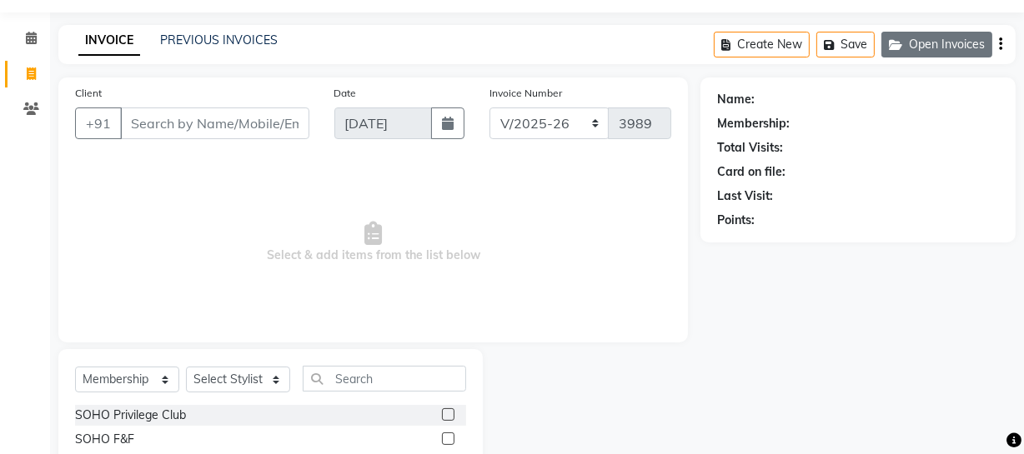
click at [944, 49] on button "Open Invoices" at bounding box center [936, 45] width 111 height 26
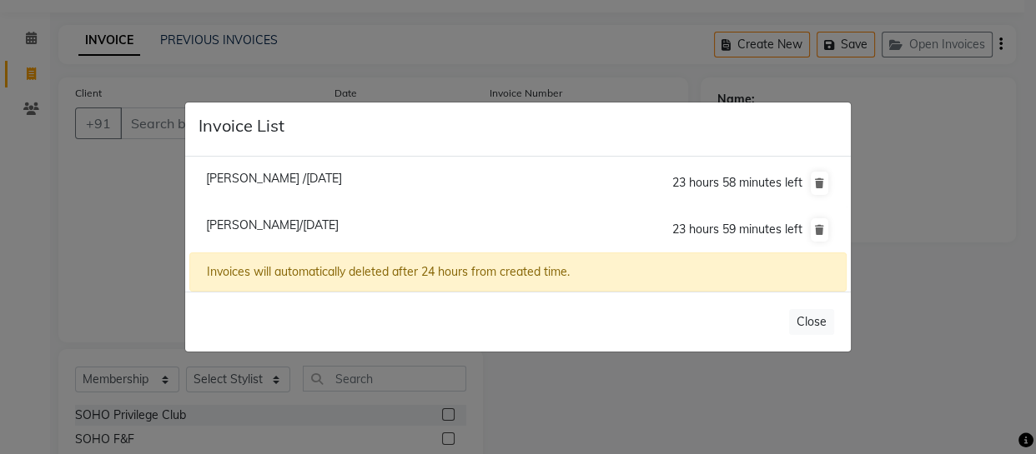
click at [294, 178] on span "[PERSON_NAME] /[DATE]" at bounding box center [274, 178] width 136 height 15
type input "8899720849"
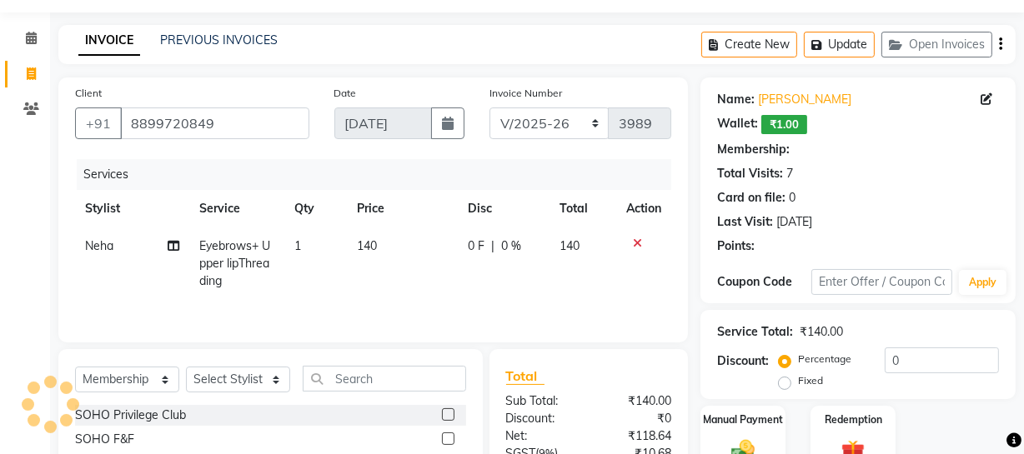
select select "1: Object"
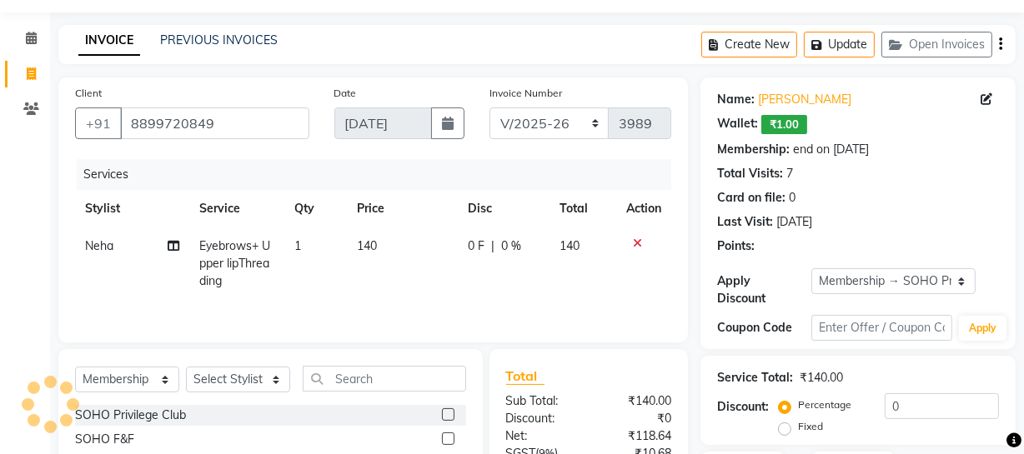
scroll to position [199, 0]
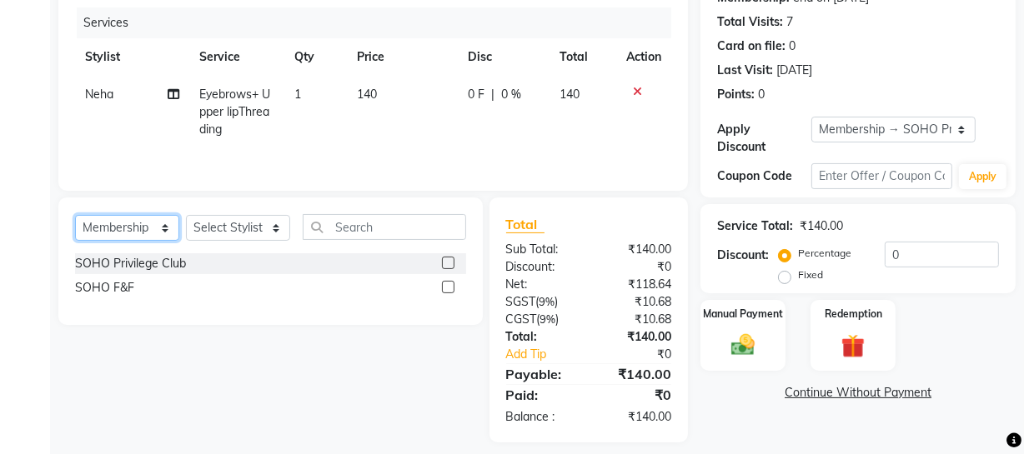
click at [125, 232] on select "Select Service Product Membership Package Voucher Prepaid Gift Card" at bounding box center [127, 228] width 104 height 26
select select "service"
click at [75, 215] on select "Select Service Product Membership Package Voucher Prepaid Gift Card" at bounding box center [127, 228] width 104 height 26
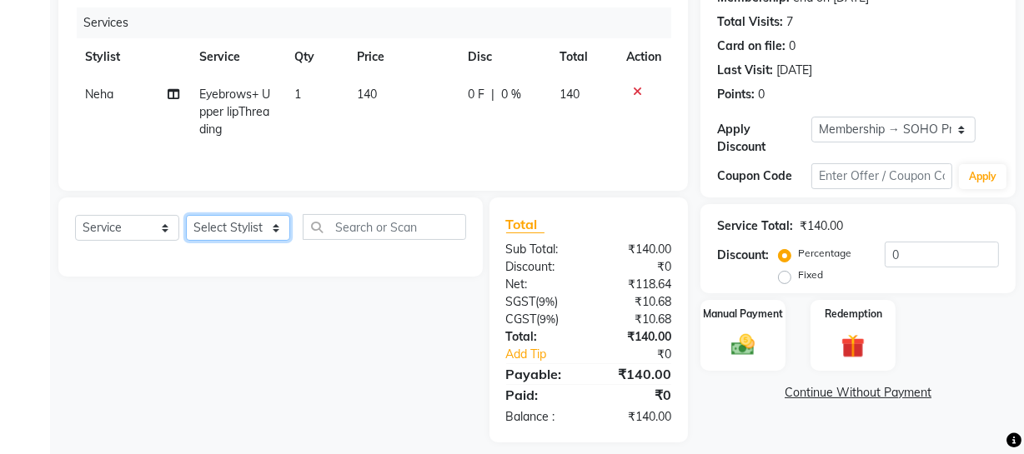
click at [258, 228] on select "Select Stylist [PERSON_NAME] Adhamya [PERSON_NAME] [PERSON_NAME] [PERSON_NAME] …" at bounding box center [238, 228] width 104 height 26
select select "13571"
click at [186, 215] on select "Select Stylist [PERSON_NAME] Adhamya [PERSON_NAME] [PERSON_NAME] [PERSON_NAME] …" at bounding box center [238, 228] width 104 height 26
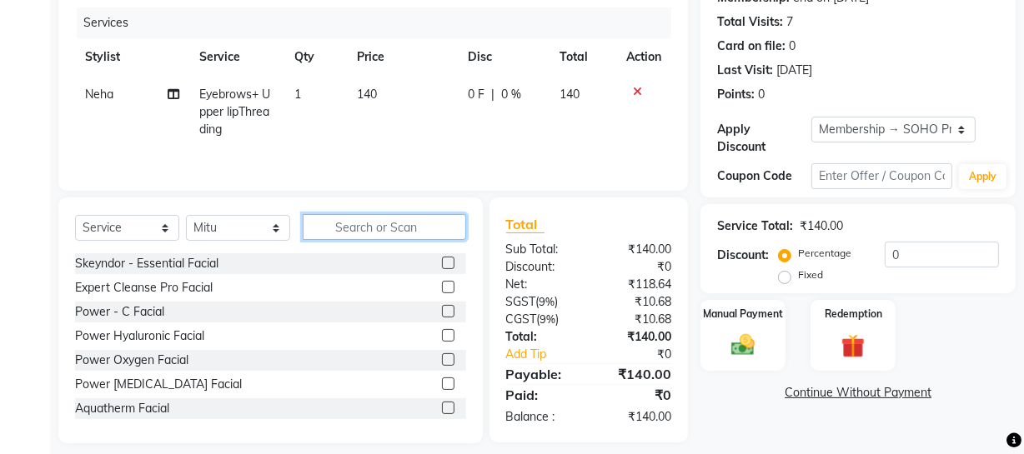
click at [327, 218] on input "text" at bounding box center [384, 227] width 163 height 26
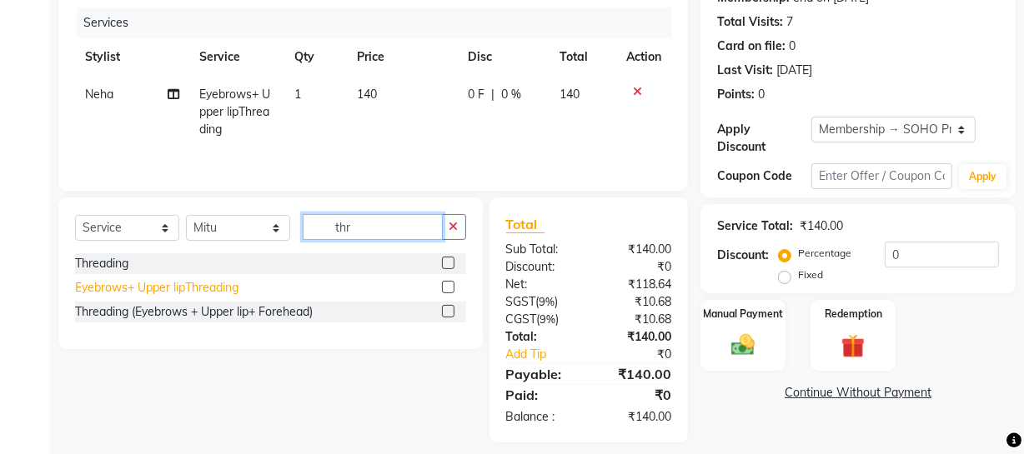
type input "thr"
click at [117, 280] on div "Eyebrows+ Upper lipThreading" at bounding box center [156, 288] width 163 height 18
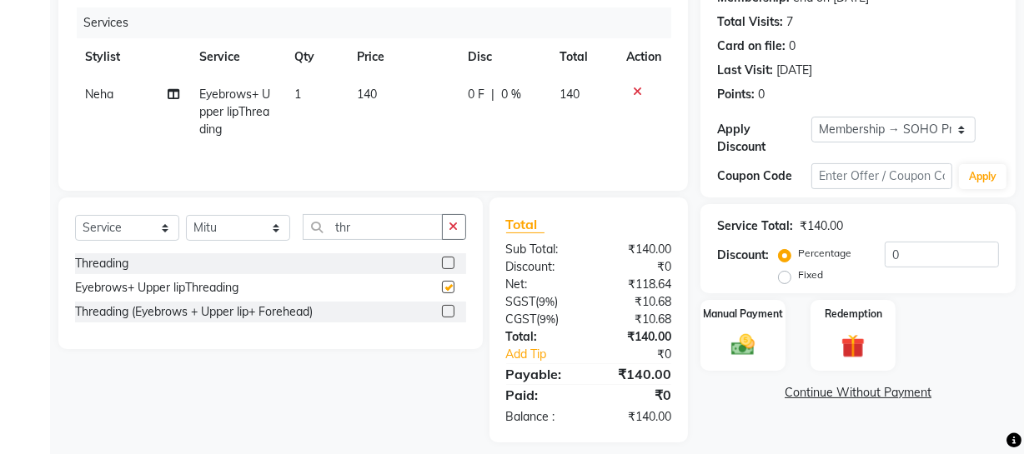
checkbox input "false"
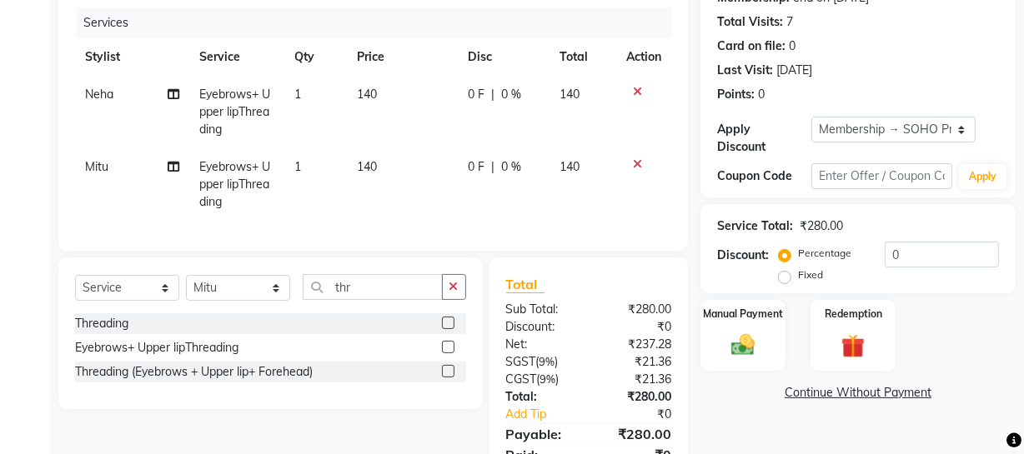
scroll to position [284, 0]
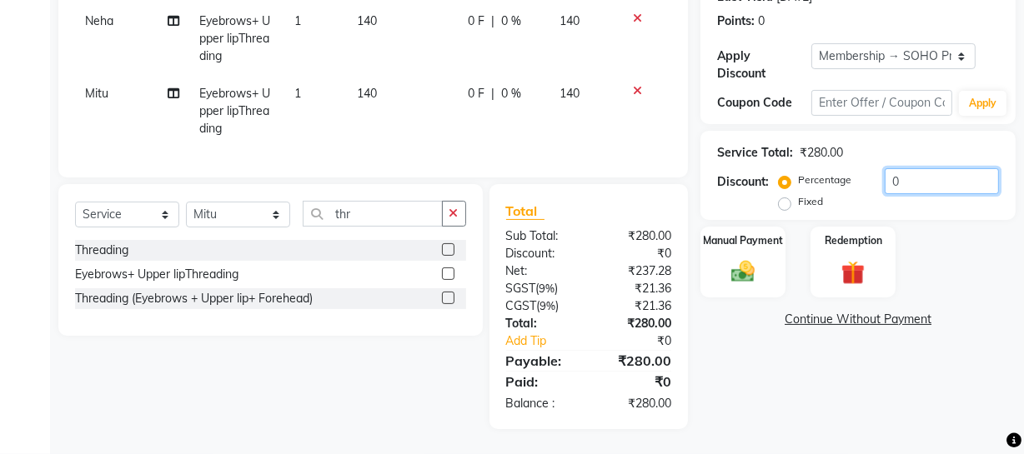
drag, startPoint x: 932, startPoint y: 174, endPoint x: 715, endPoint y: 188, distance: 217.3
click at [725, 182] on div "Discount: Percentage Fixed 0" at bounding box center [858, 190] width 282 height 45
type input "20"
click at [770, 239] on div "Manual Payment" at bounding box center [743, 262] width 88 height 74
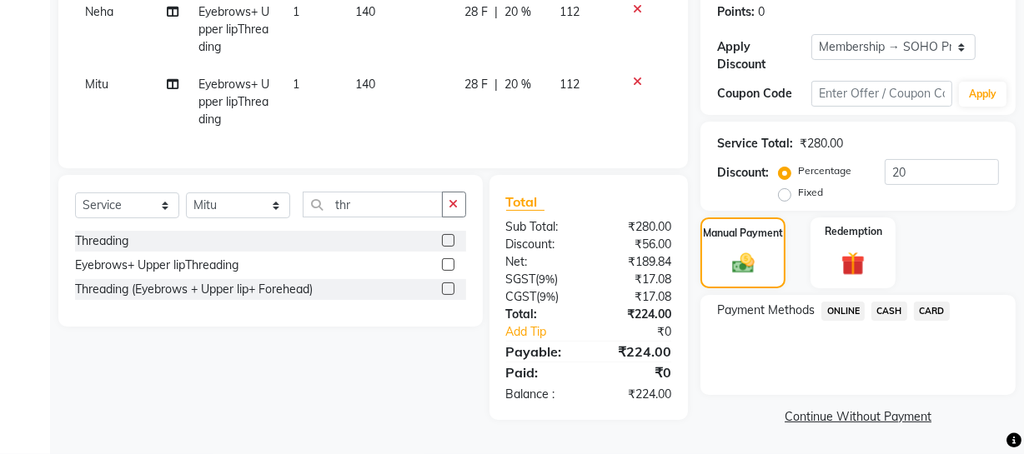
click at [884, 303] on span "CASH" at bounding box center [889, 311] width 36 height 19
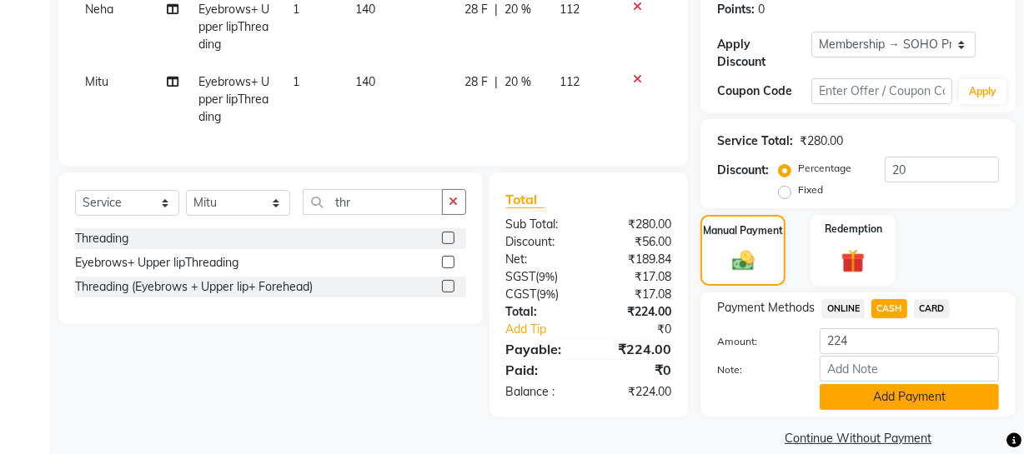
click at [883, 393] on button "Add Payment" at bounding box center [909, 397] width 179 height 26
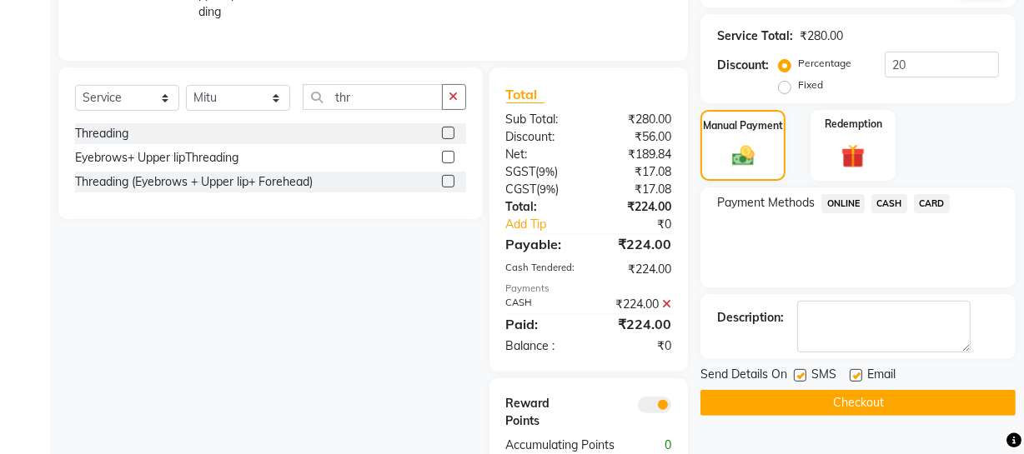
scroll to position [460, 0]
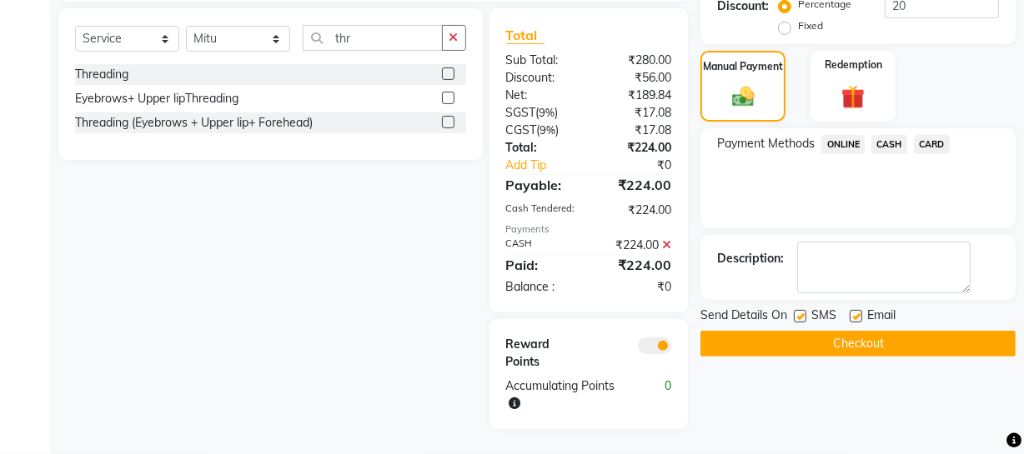
click at [887, 334] on button "Checkout" at bounding box center [857, 344] width 315 height 26
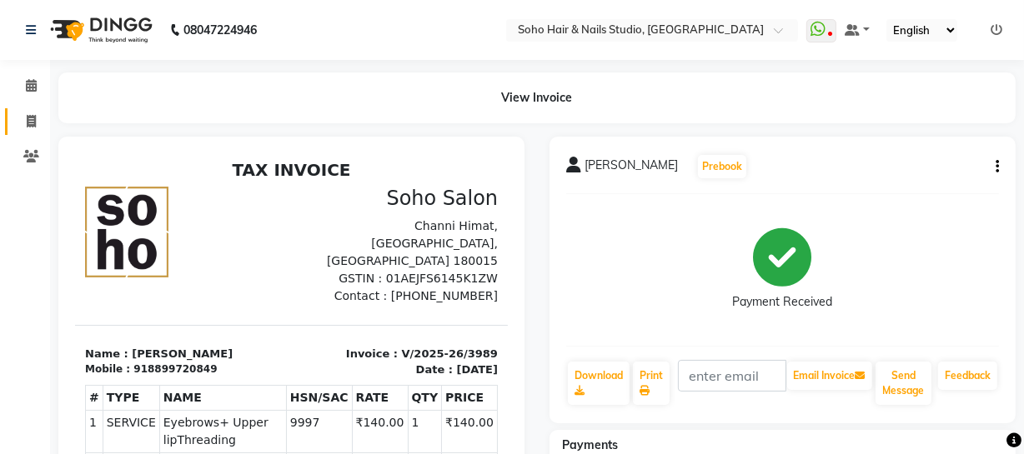
click at [26, 109] on link "Invoice" at bounding box center [25, 122] width 40 height 28
select select "service"
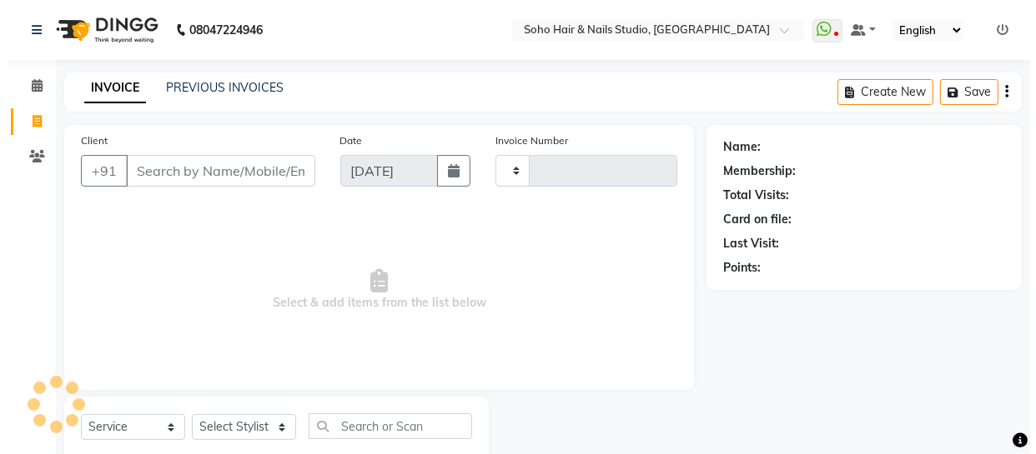
scroll to position [48, 0]
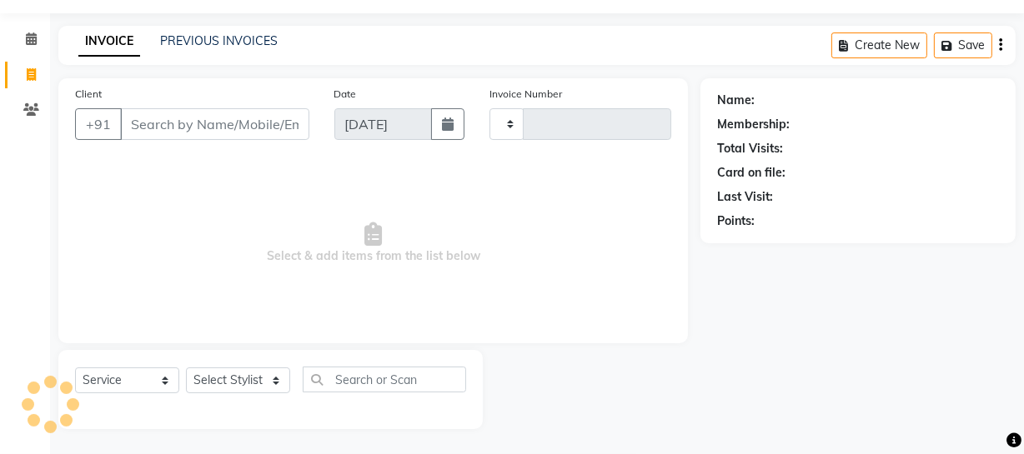
type input "3990"
select select "735"
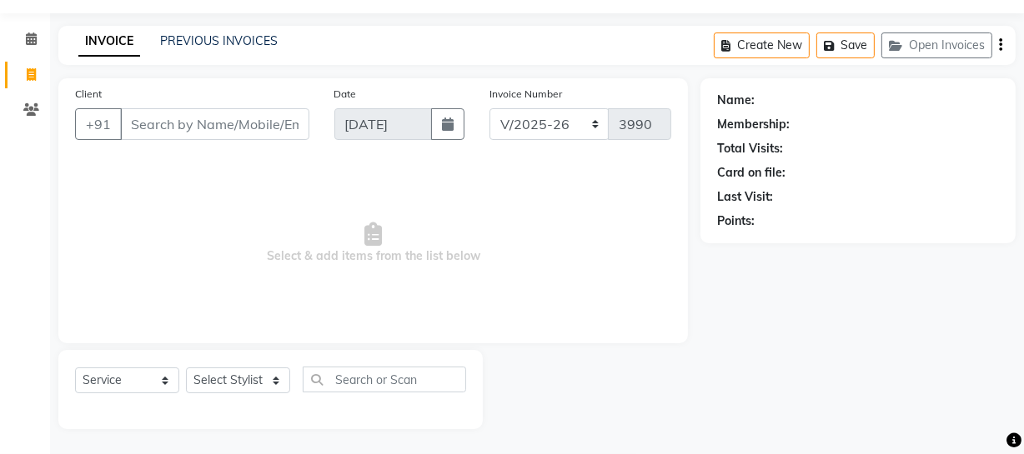
select select "membership"
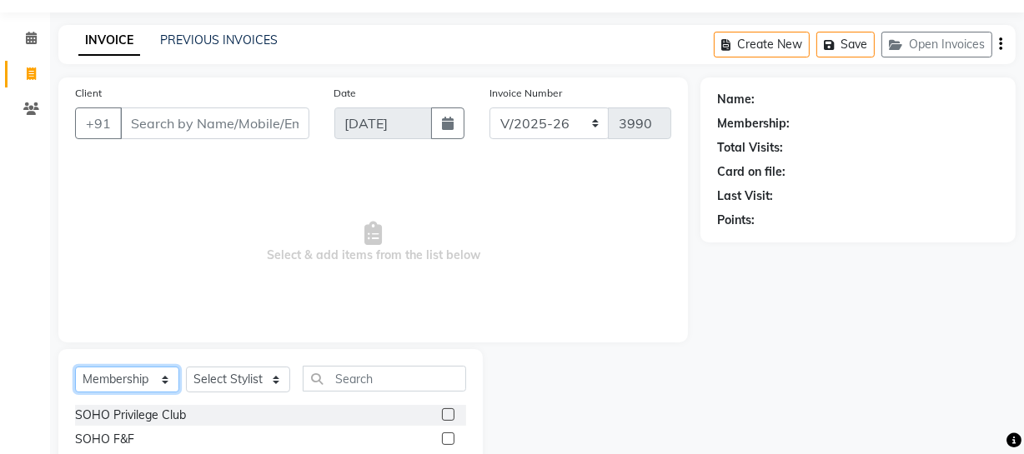
drag, startPoint x: 159, startPoint y: 381, endPoint x: 158, endPoint y: 367, distance: 14.2
click at [159, 381] on select "Select Service Product Membership Package Voucher Prepaid Gift Card" at bounding box center [127, 380] width 104 height 26
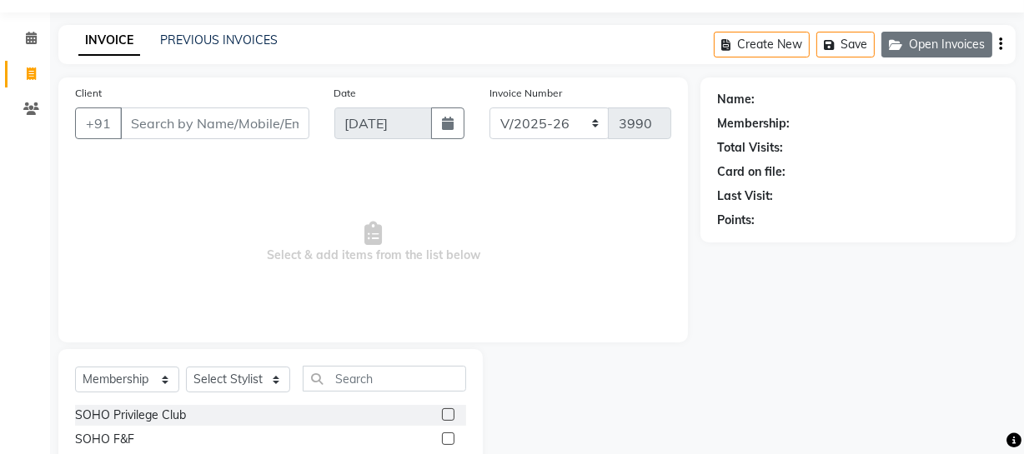
click at [922, 43] on button "Open Invoices" at bounding box center [936, 45] width 111 height 26
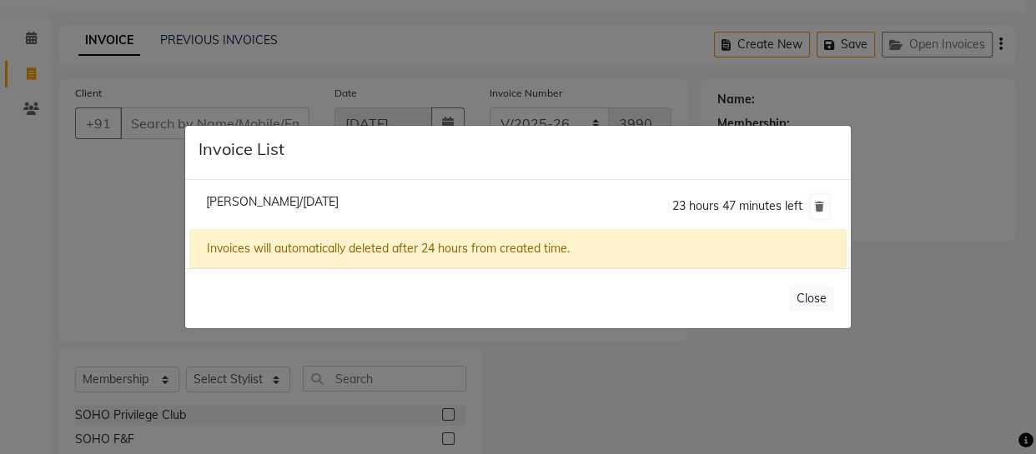
click at [293, 198] on span "[PERSON_NAME]/[DATE]" at bounding box center [272, 201] width 133 height 15
type input "9419250457"
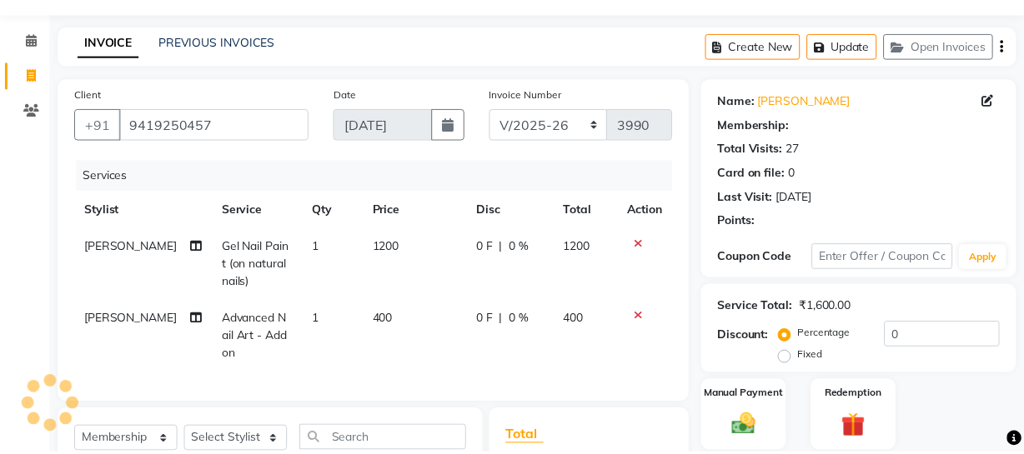
scroll to position [123, 0]
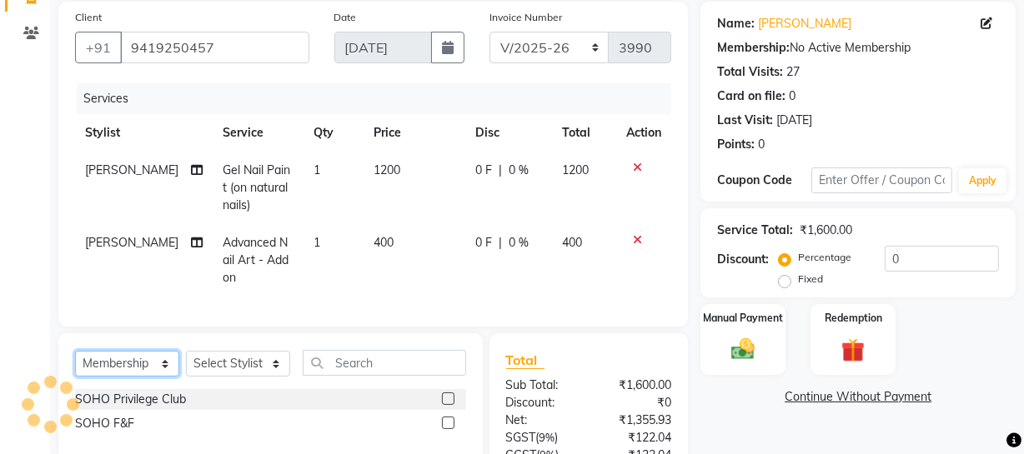
click at [137, 377] on select "Select Service Product Membership Package Voucher Prepaid Gift Card" at bounding box center [127, 364] width 104 height 26
click at [75, 363] on select "Select Service Product Membership Package Voucher Prepaid Gift Card" at bounding box center [127, 364] width 104 height 26
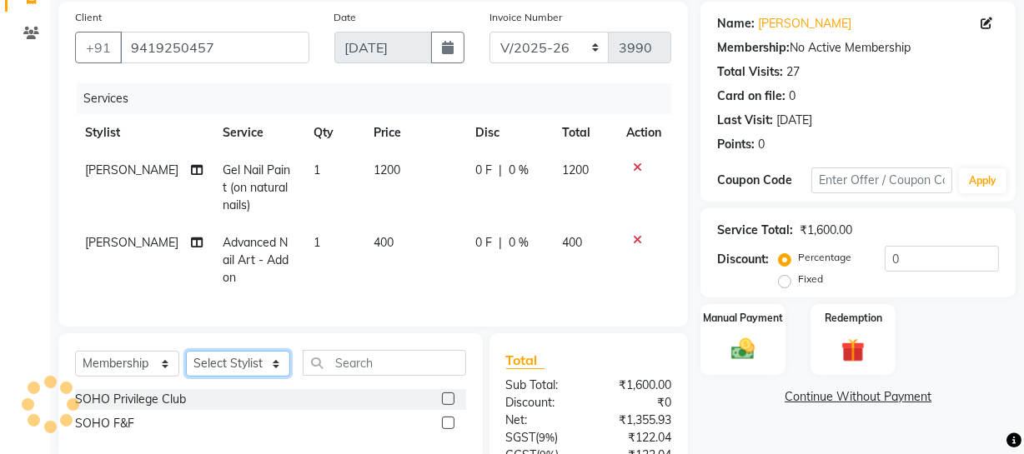
click at [243, 369] on select "Select Stylist [PERSON_NAME] Adhamya [PERSON_NAME] [PERSON_NAME] [PERSON_NAME] …" at bounding box center [238, 364] width 104 height 26
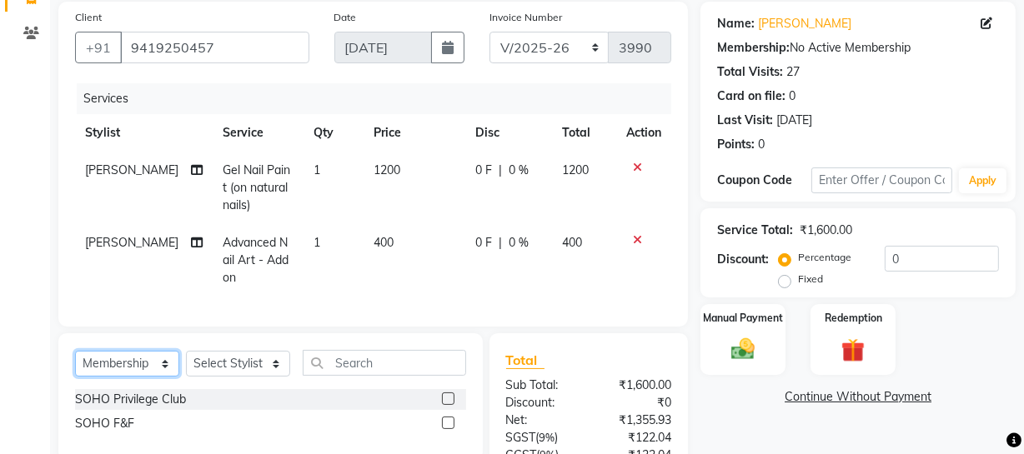
click at [138, 377] on select "Select Service Product Membership Package Voucher Prepaid Gift Card" at bounding box center [127, 364] width 104 height 26
select select "service"
click at [75, 363] on select "Select Service Product Membership Package Voucher Prepaid Gift Card" at bounding box center [127, 364] width 104 height 26
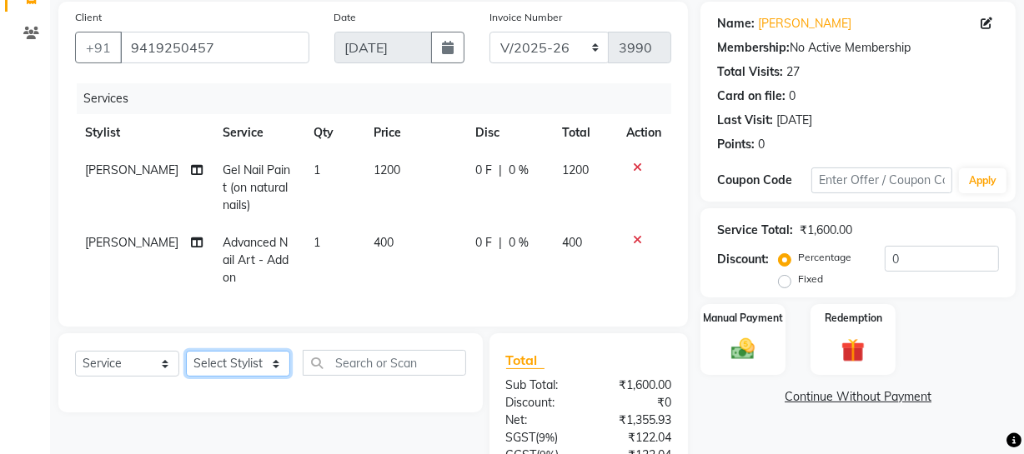
click at [220, 374] on select "Select Stylist [PERSON_NAME] Adhamya [PERSON_NAME] [PERSON_NAME] [PERSON_NAME] …" at bounding box center [238, 364] width 104 height 26
select select "85858"
click at [186, 363] on select "Select Stylist [PERSON_NAME] Adhamya [PERSON_NAME] [PERSON_NAME] [PERSON_NAME] …" at bounding box center [238, 364] width 104 height 26
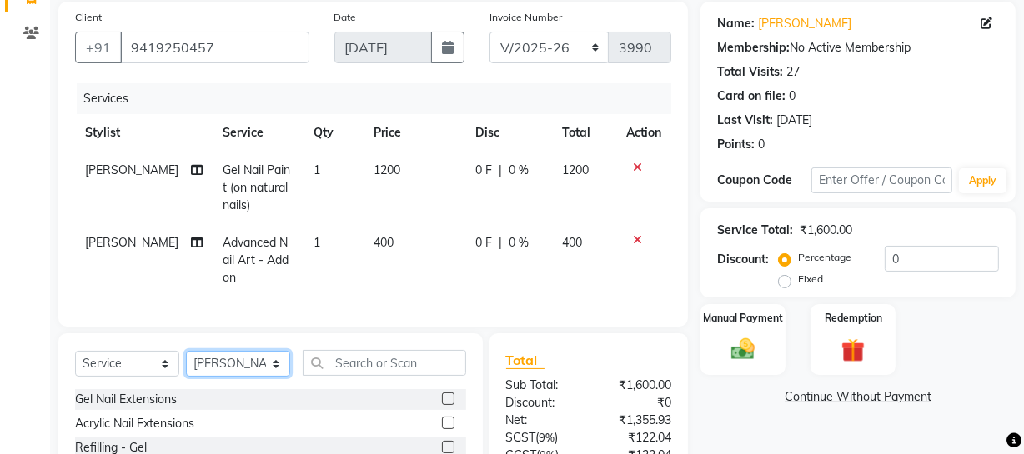
scroll to position [285, 0]
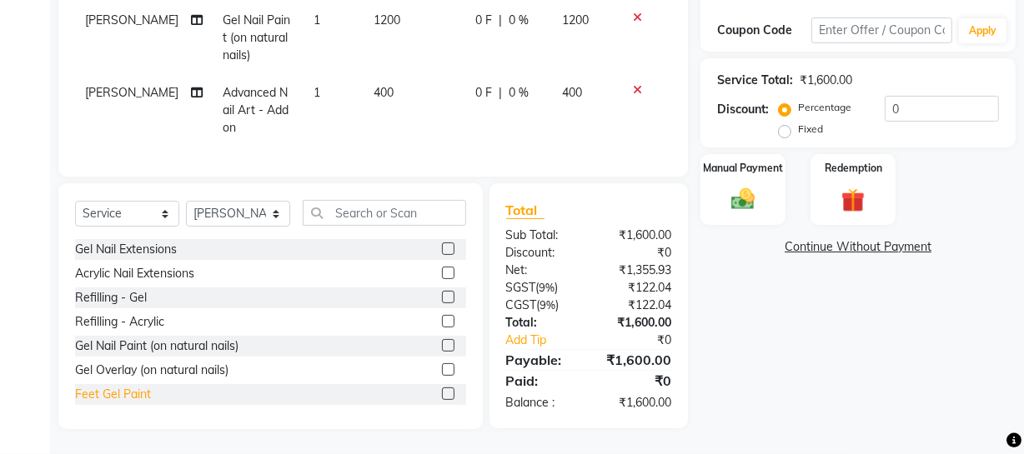
click at [121, 397] on div "Feet Gel Paint" at bounding box center [113, 395] width 76 height 18
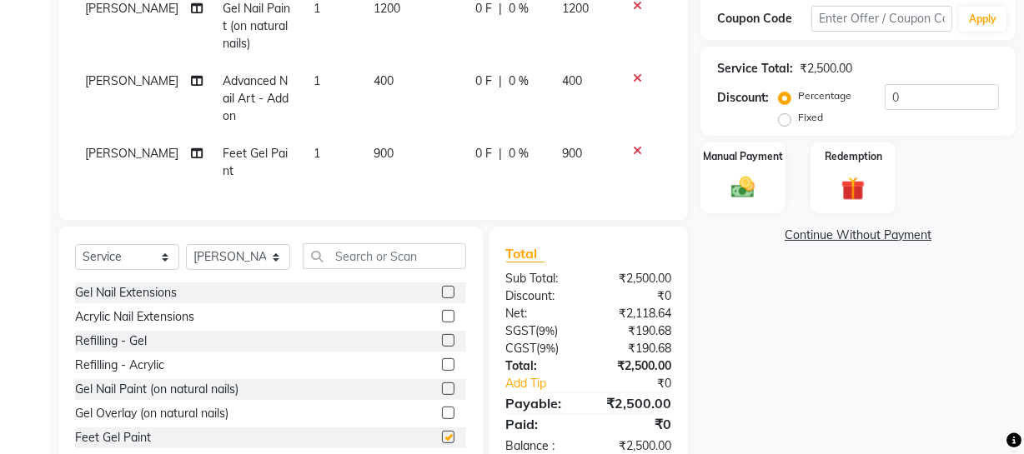
checkbox input "false"
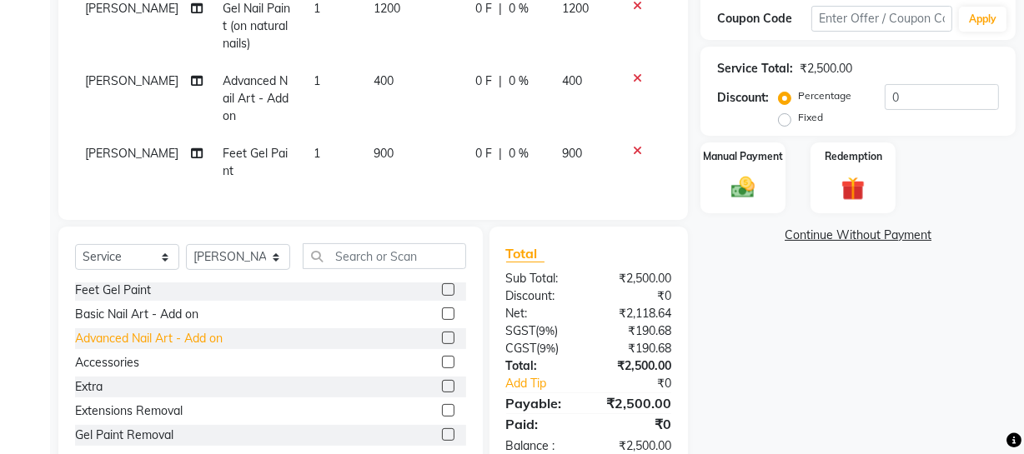
scroll to position [195, 0]
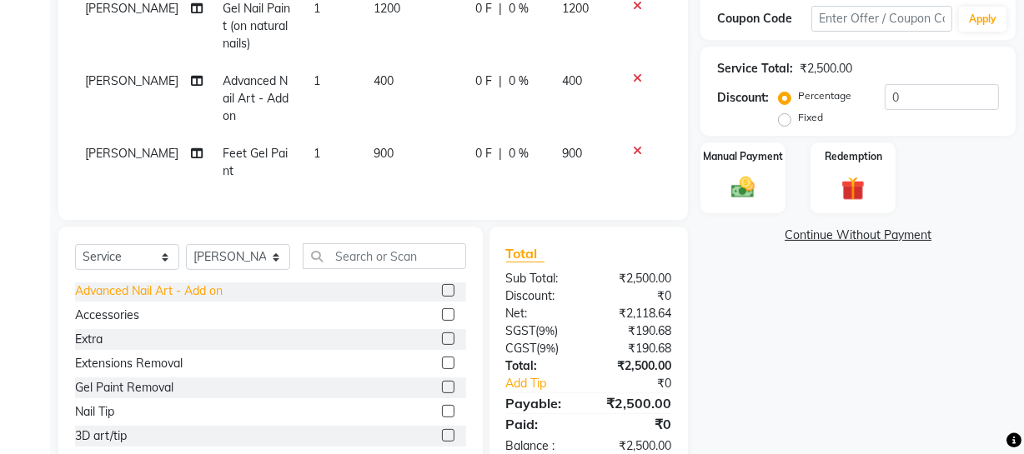
click at [178, 300] on div "Advanced Nail Art - Add on" at bounding box center [149, 292] width 148 height 18
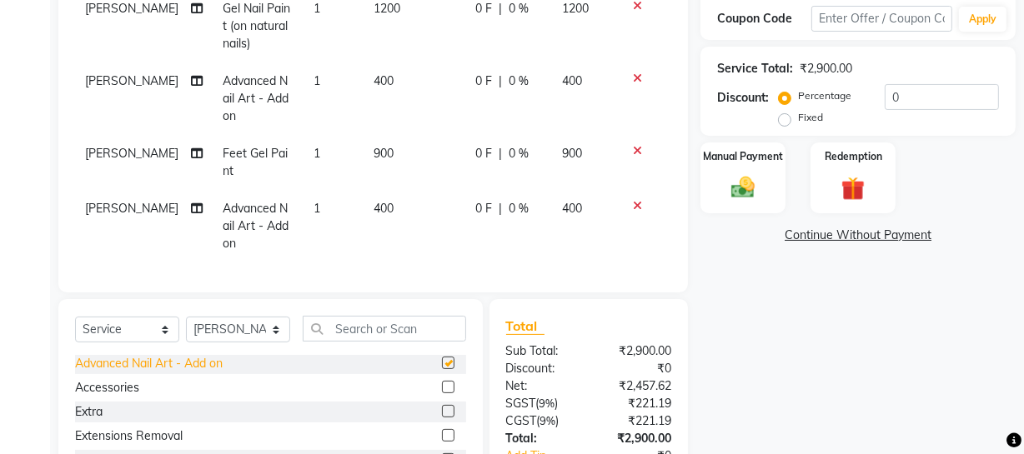
checkbox input "false"
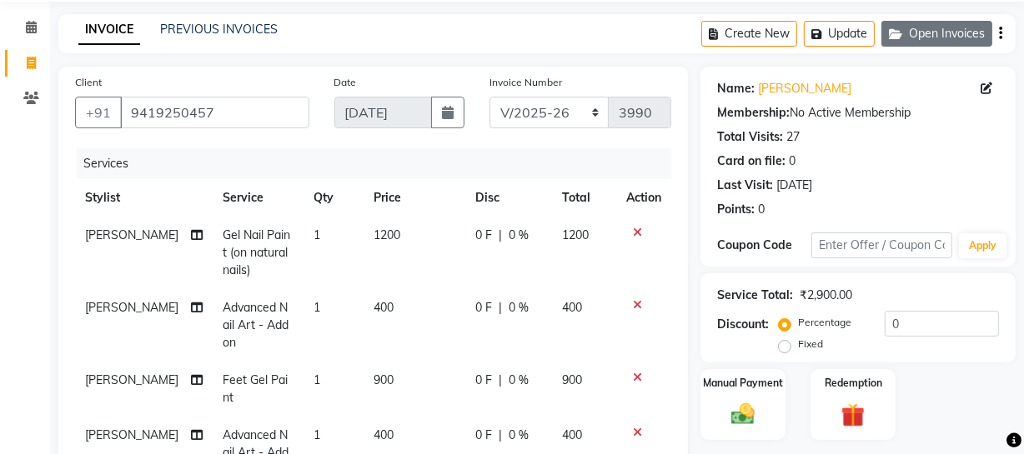
scroll to position [0, 0]
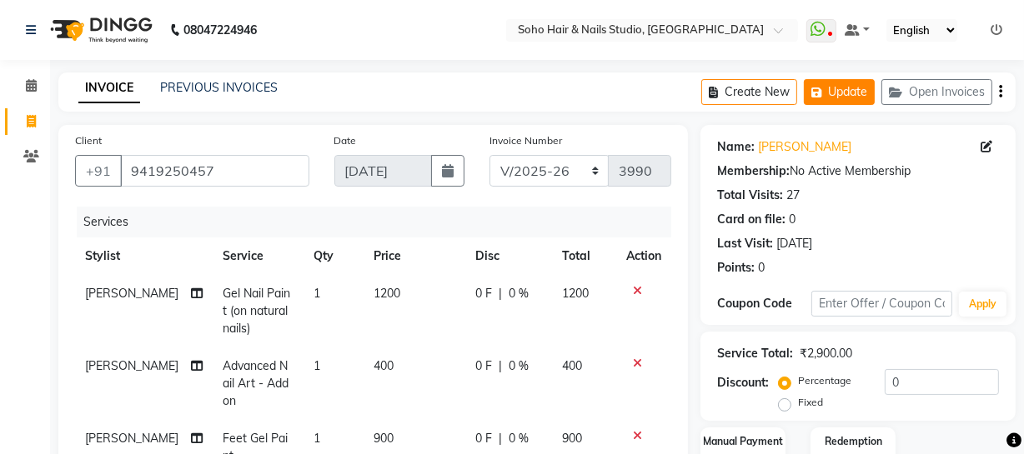
click at [846, 91] on button "Update" at bounding box center [839, 92] width 71 height 26
click at [42, 122] on span at bounding box center [31, 122] width 29 height 19
select select "service"
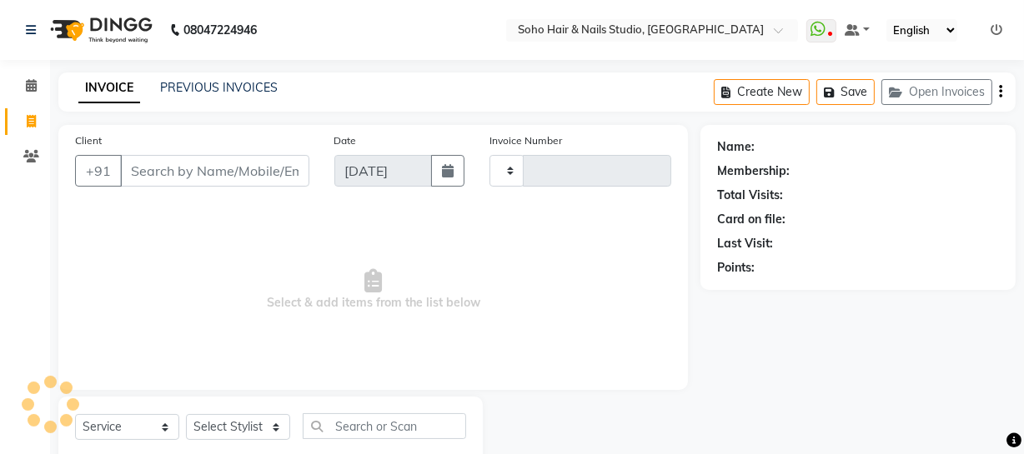
type input "3990"
select select "735"
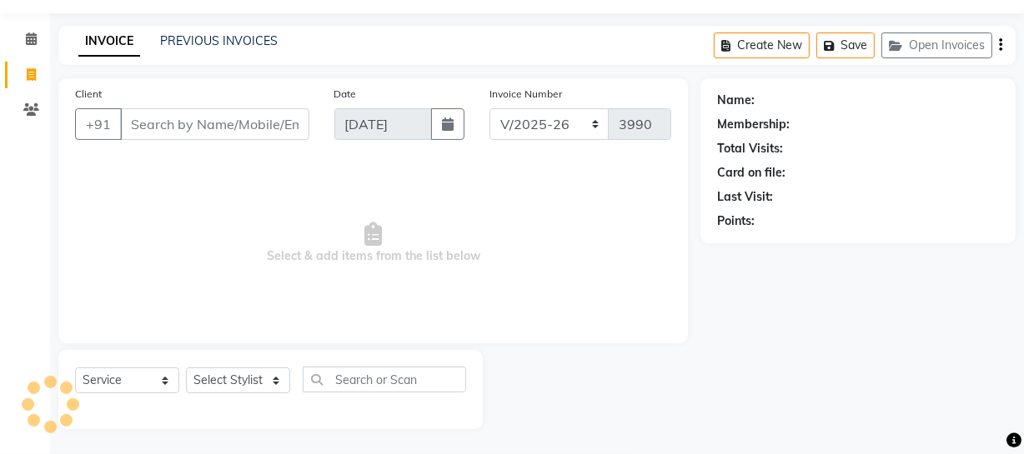
select select "membership"
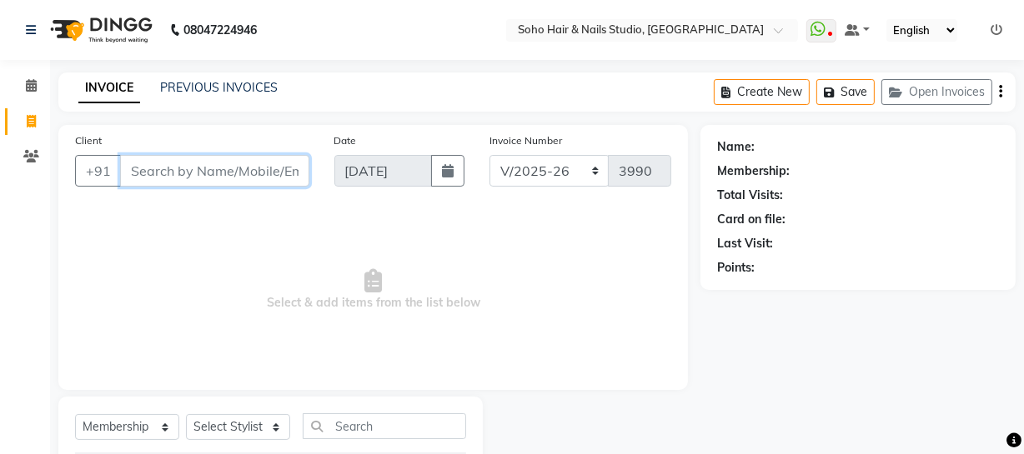
scroll to position [95, 0]
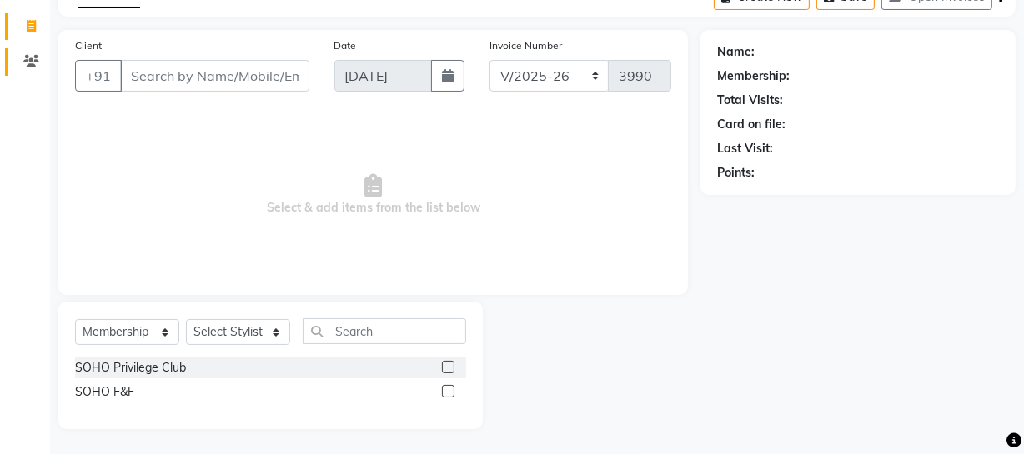
click at [29, 67] on icon at bounding box center [31, 61] width 16 height 13
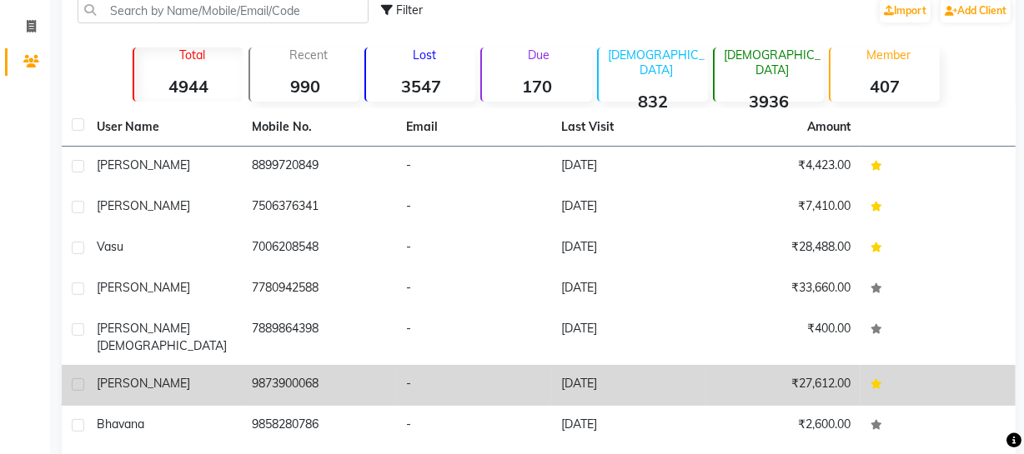
scroll to position [267, 0]
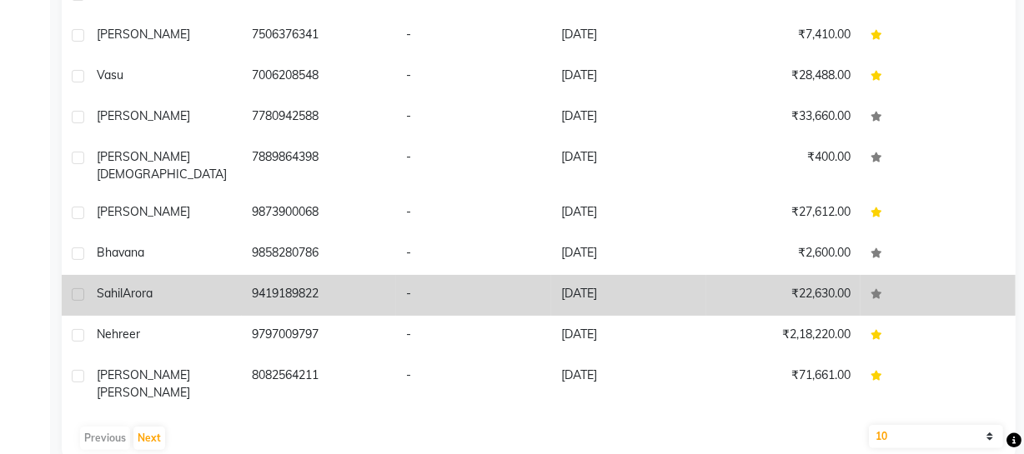
click at [230, 285] on div "[PERSON_NAME]" at bounding box center [164, 294] width 135 height 18
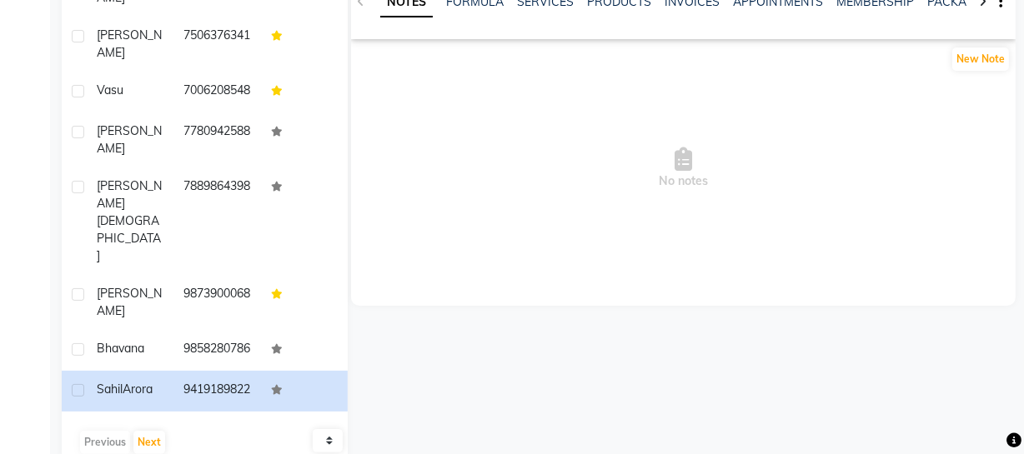
scroll to position [40, 0]
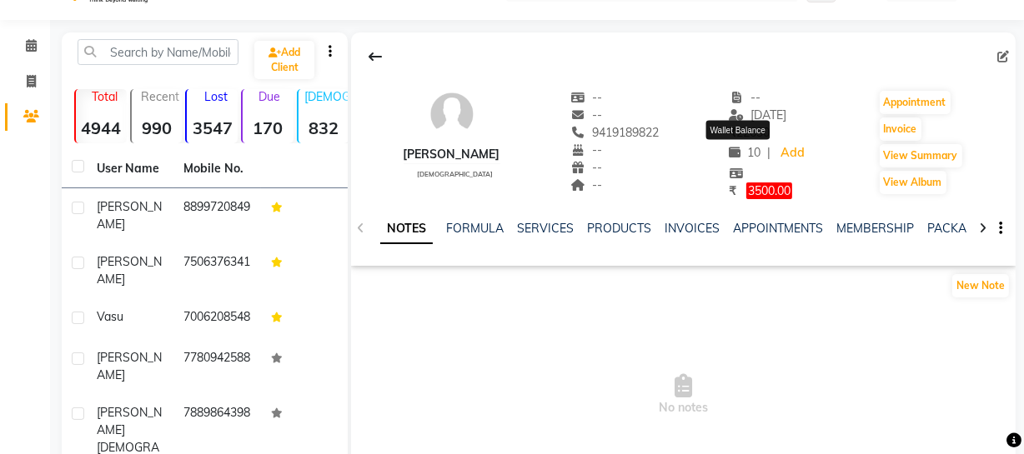
click at [734, 191] on span "₹ 3500.00" at bounding box center [760, 191] width 63 height 17
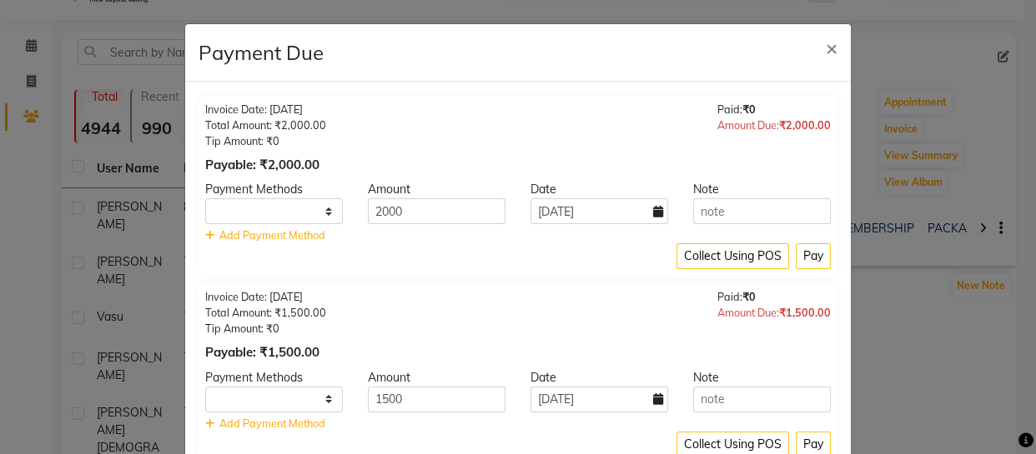
select select "1"
drag, startPoint x: 319, startPoint y: 209, endPoint x: 319, endPoint y: 220, distance: 10.9
click at [319, 209] on select "ONLINE CASH CARD" at bounding box center [274, 211] width 138 height 26
select select "3"
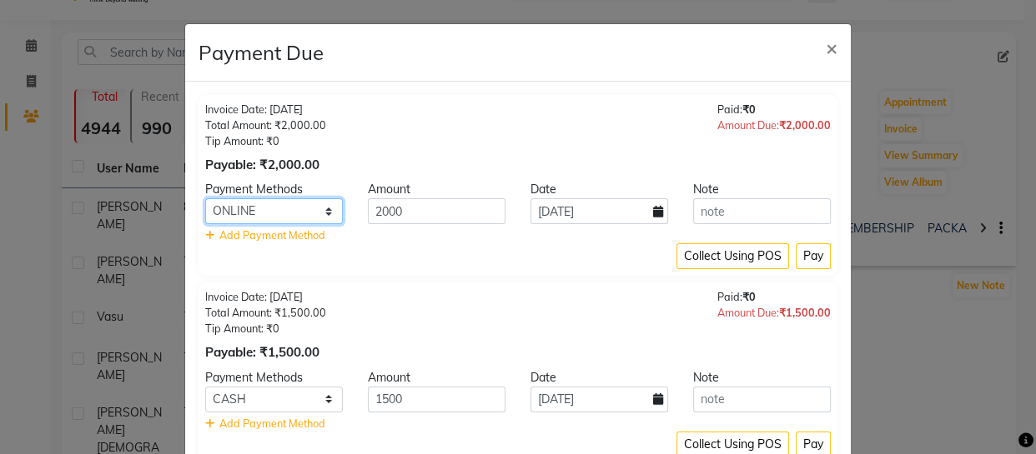
click at [205, 198] on select "ONLINE CASH CARD" at bounding box center [274, 211] width 138 height 26
click at [804, 252] on button "Pay" at bounding box center [812, 256] width 35 height 26
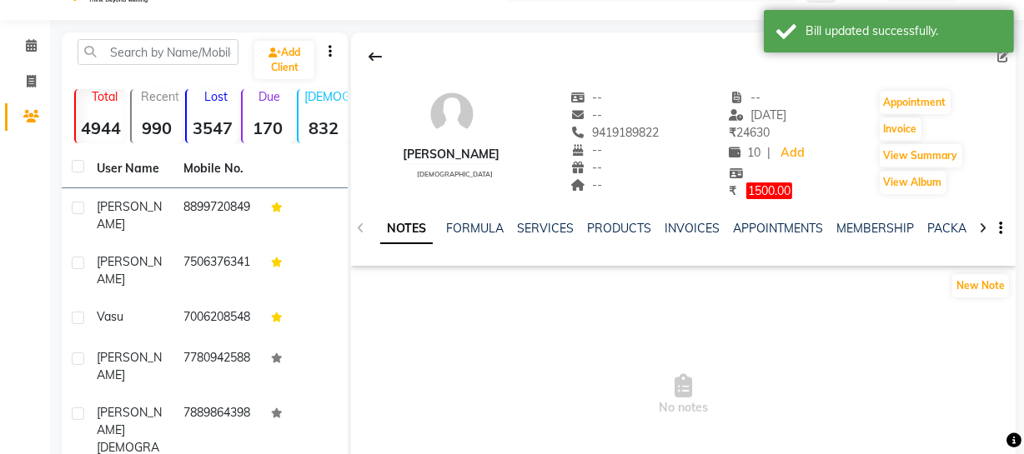
scroll to position [0, 0]
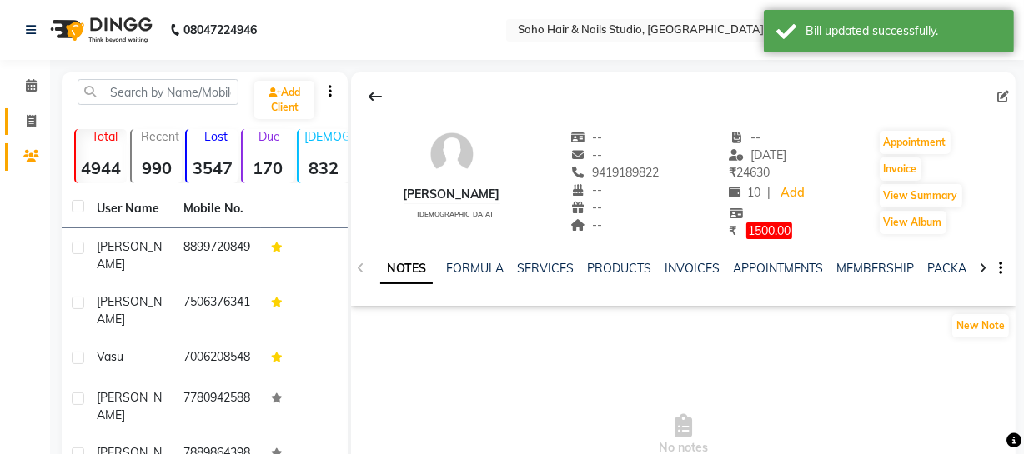
click at [29, 123] on icon at bounding box center [31, 121] width 9 height 13
select select "735"
select select "service"
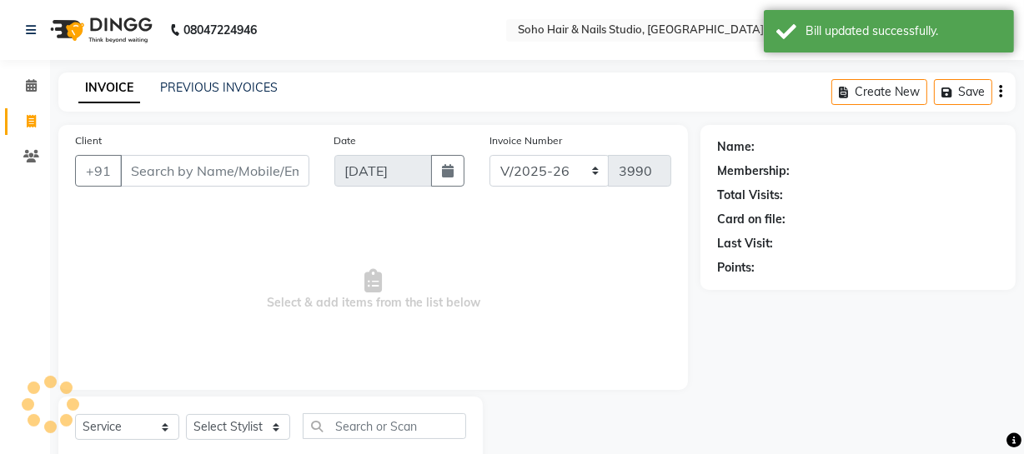
scroll to position [48, 0]
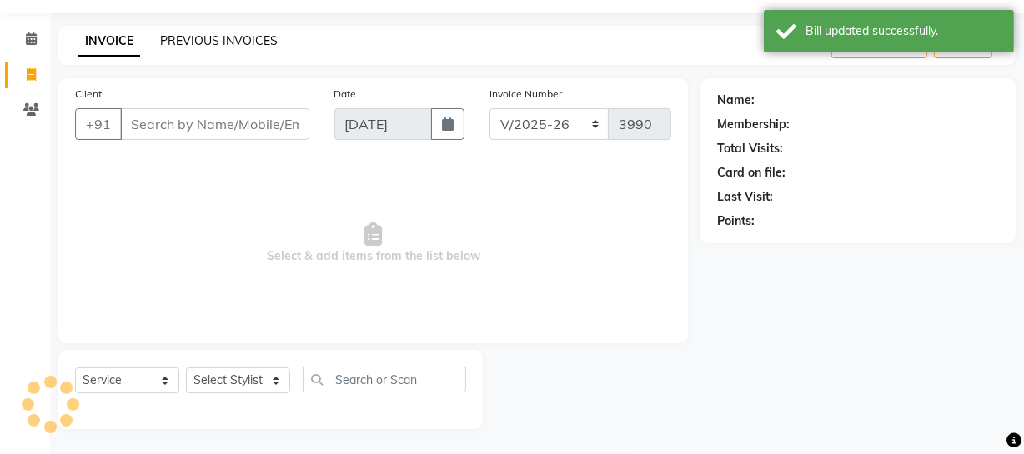
click at [219, 42] on link "PREVIOUS INVOICES" at bounding box center [219, 40] width 118 height 15
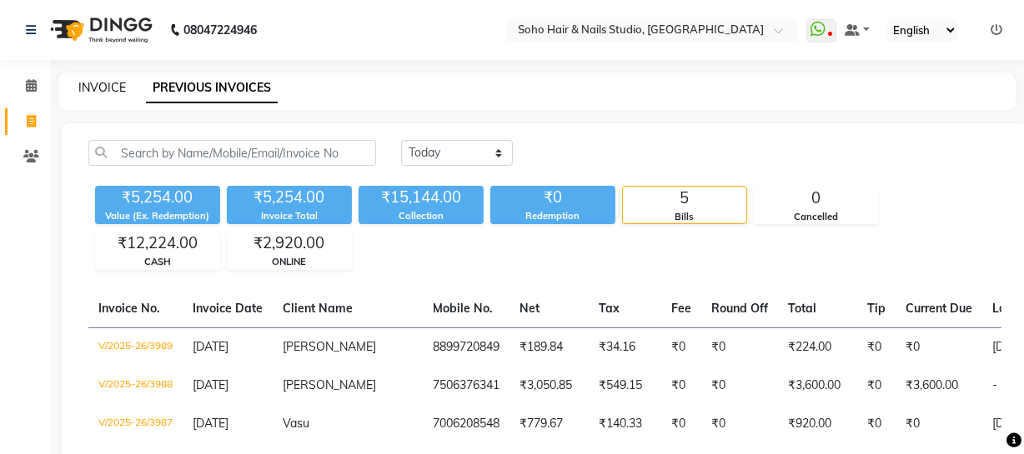
click at [98, 88] on link "INVOICE" at bounding box center [102, 87] width 48 height 15
select select "735"
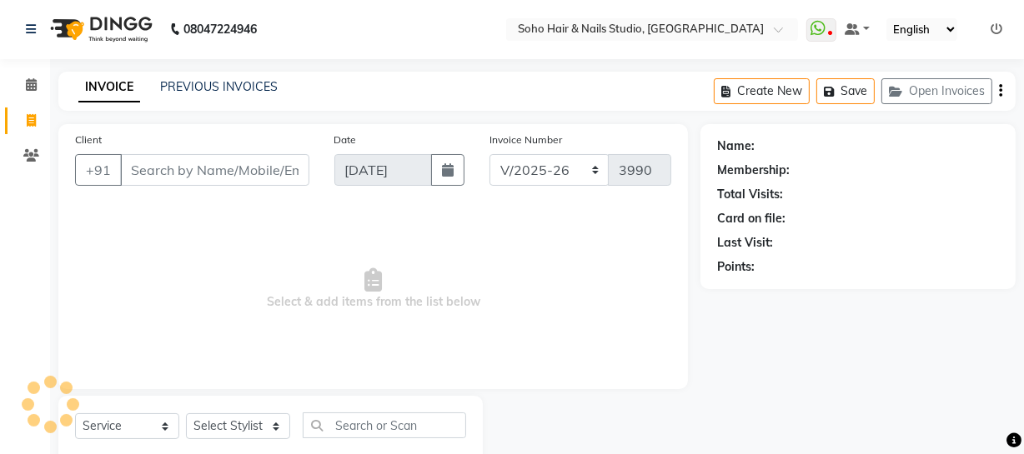
scroll to position [48, 0]
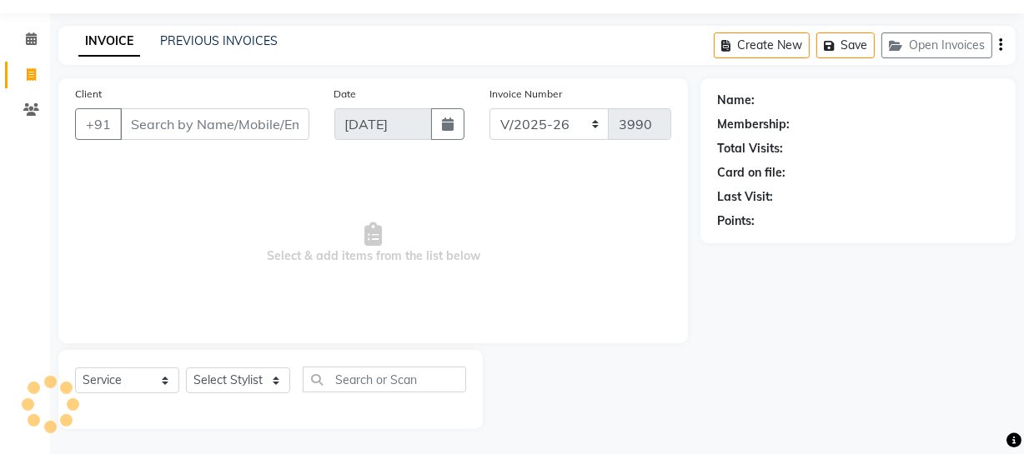
select select "membership"
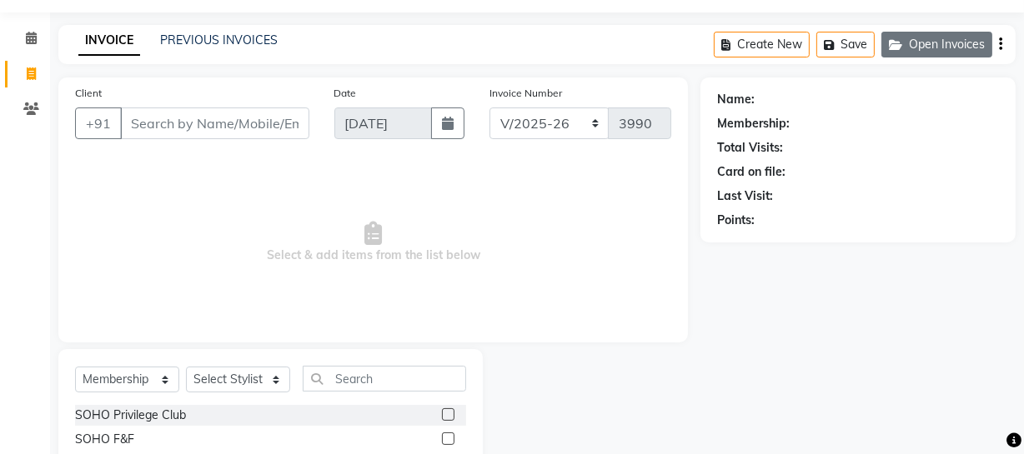
click at [967, 38] on button "Open Invoices" at bounding box center [936, 45] width 111 height 26
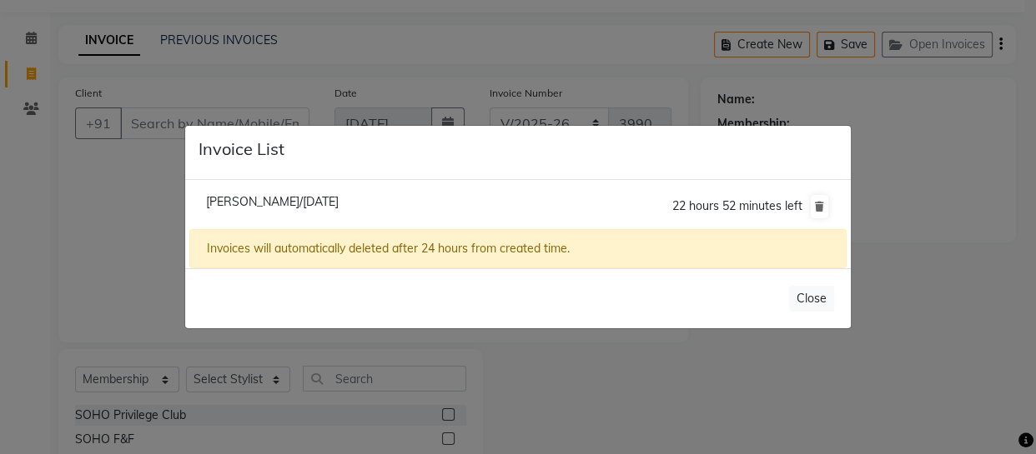
click at [214, 207] on span "[PERSON_NAME]/[DATE]" at bounding box center [272, 201] width 133 height 15
type input "9419250457"
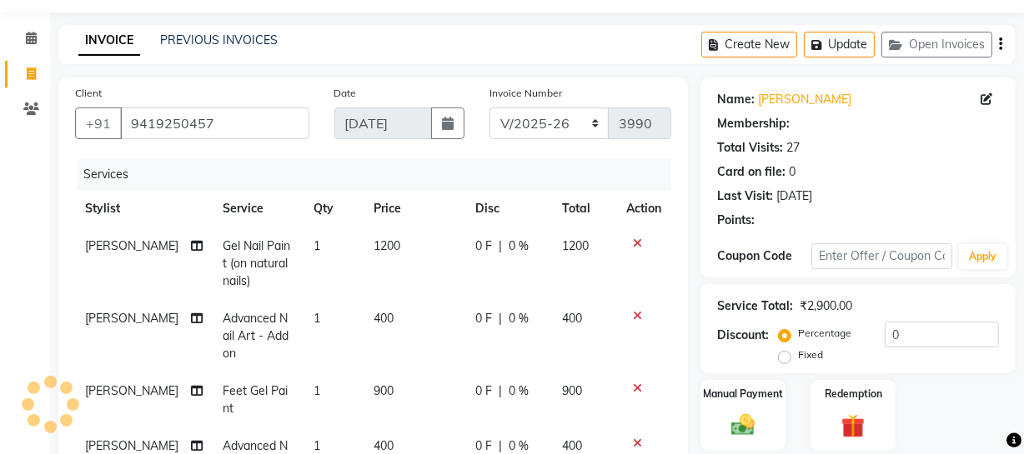
scroll to position [275, 0]
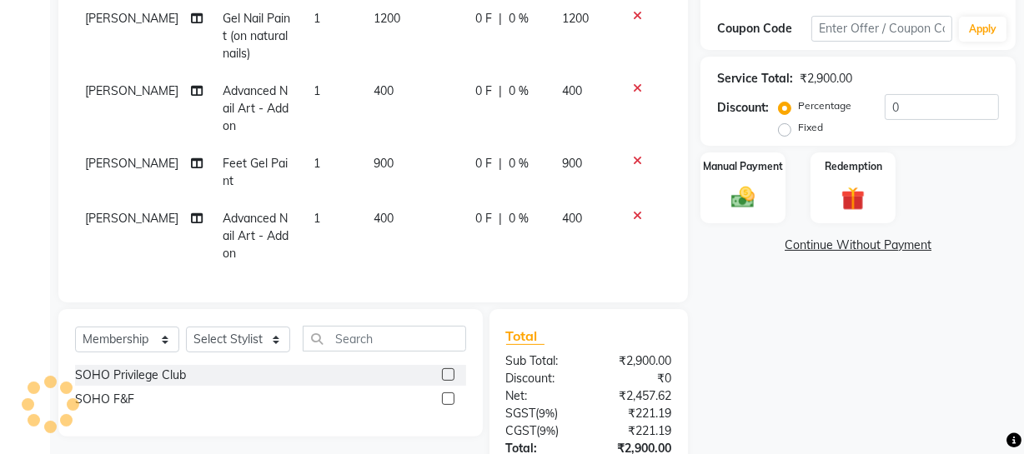
click at [167, 365] on div "Select Service Product Membership Package Voucher Prepaid Gift Card Select Styl…" at bounding box center [270, 345] width 391 height 39
click at [159, 352] on select "Select Service Product Membership Package Voucher Prepaid Gift Card" at bounding box center [127, 340] width 104 height 26
select select "service"
click at [75, 339] on select "Select Service Product Membership Package Voucher Prepaid Gift Card" at bounding box center [127, 340] width 104 height 26
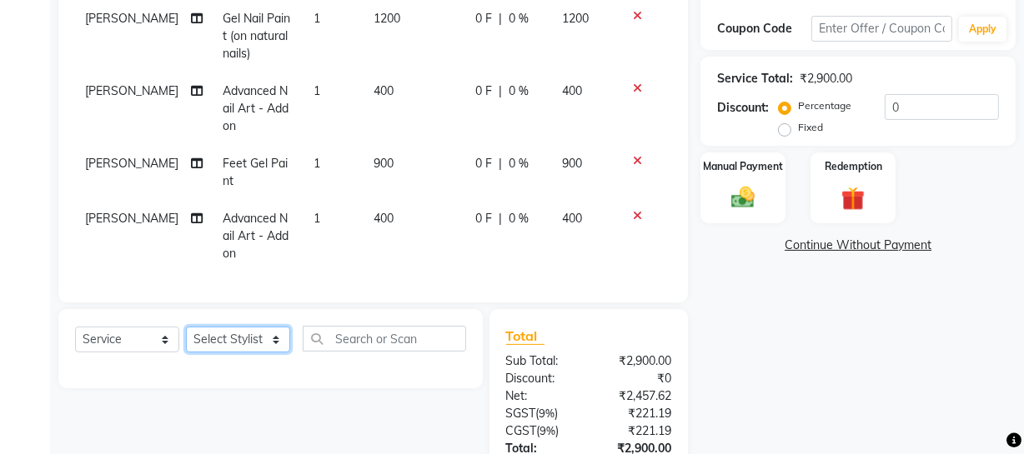
click at [263, 351] on select "Select Stylist [PERSON_NAME] Adhamya [PERSON_NAME] [PERSON_NAME] [PERSON_NAME] …" at bounding box center [238, 340] width 104 height 26
select select "11755"
click at [186, 339] on select "Select Stylist [PERSON_NAME] Adhamya [PERSON_NAME] [PERSON_NAME] [PERSON_NAME] …" at bounding box center [238, 340] width 104 height 26
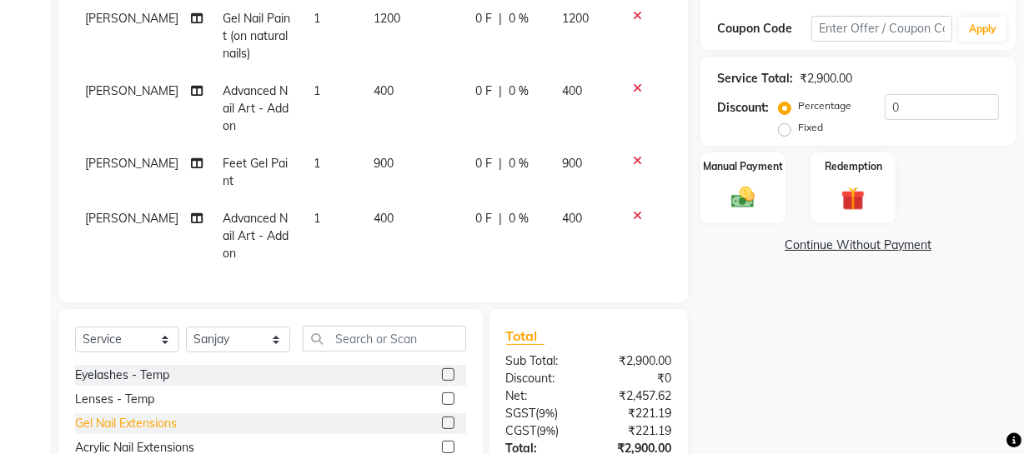
click at [117, 433] on div "Gel Nail Extensions" at bounding box center [126, 424] width 102 height 18
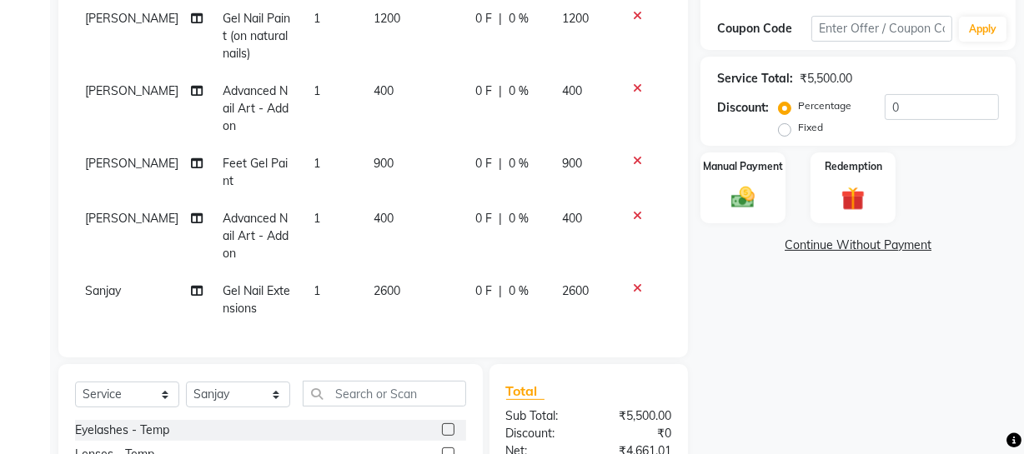
checkbox input "false"
click at [366, 397] on input "text" at bounding box center [384, 394] width 163 height 26
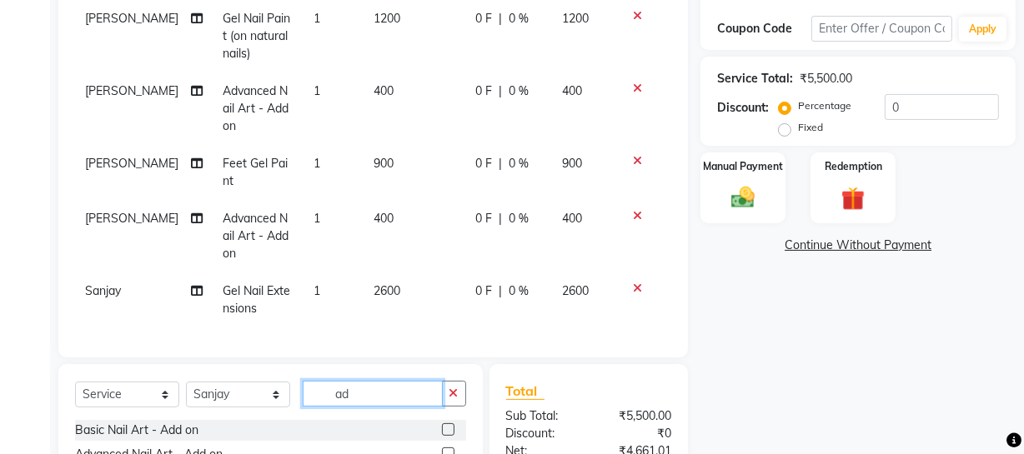
scroll to position [350, 0]
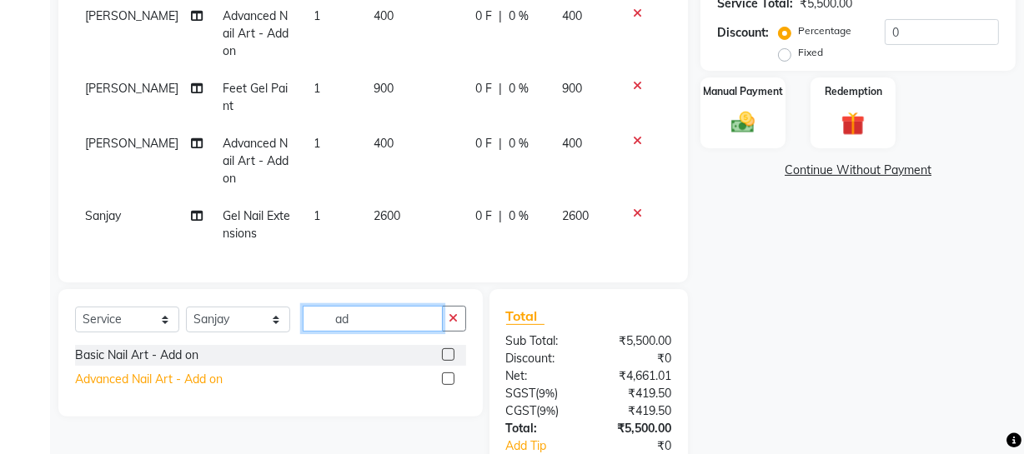
type input "ad"
click at [173, 388] on div "Advanced Nail Art - Add on" at bounding box center [149, 380] width 148 height 18
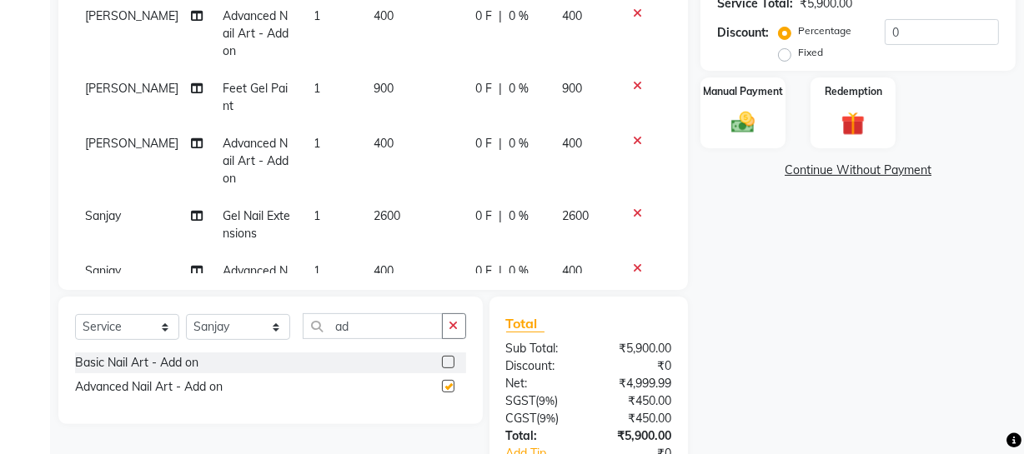
checkbox input "false"
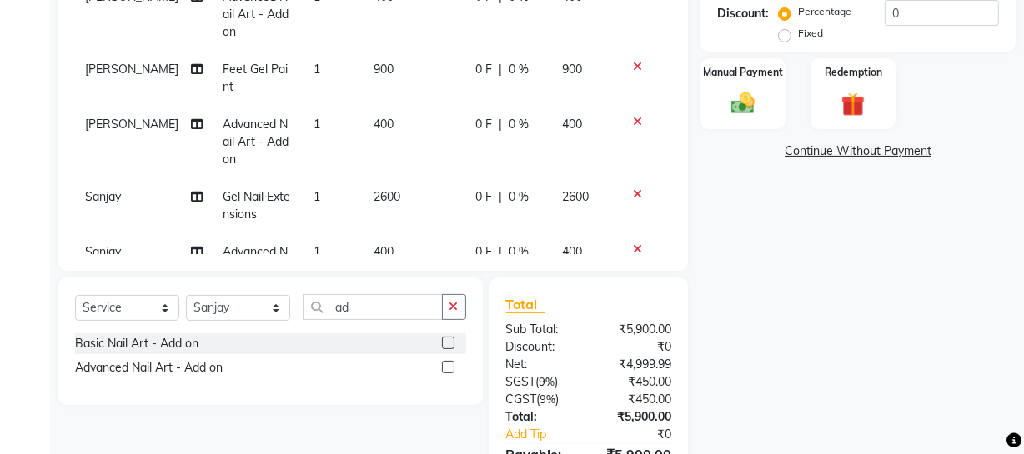
scroll to position [160, 0]
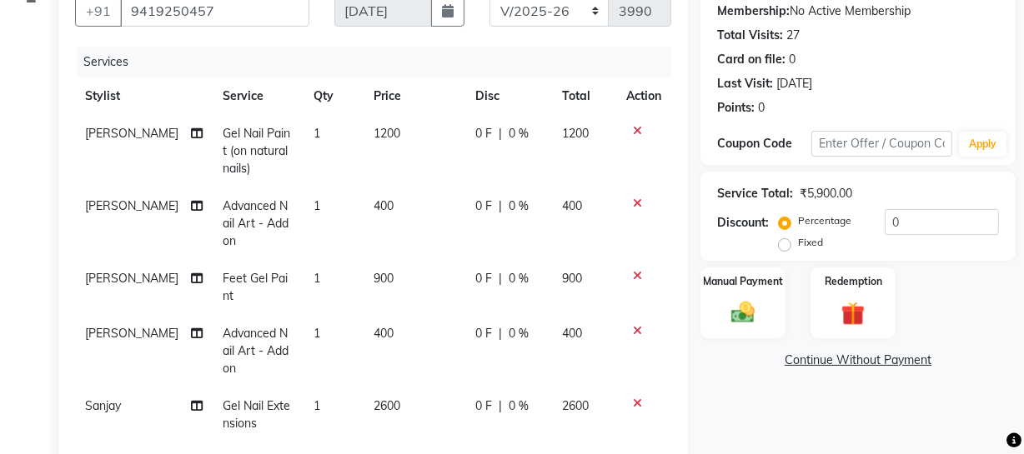
click at [476, 158] on td "0 F | 0 %" at bounding box center [508, 151] width 87 height 73
select select "86892"
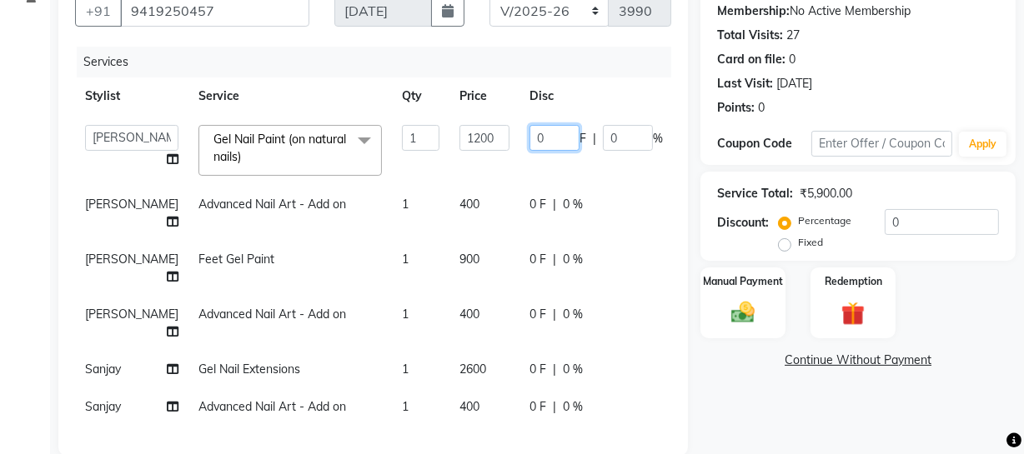
drag, startPoint x: 500, startPoint y: 141, endPoint x: 358, endPoint y: 162, distance: 144.1
click at [412, 155] on tr "[PERSON_NAME] Adhamya [PERSON_NAME] [PERSON_NAME] [PERSON_NAME] [PERSON_NAME] […" at bounding box center [425, 150] width 701 height 71
type input "200"
click at [529, 207] on div "0 F | 0 %" at bounding box center [595, 205] width 133 height 18
select select "86892"
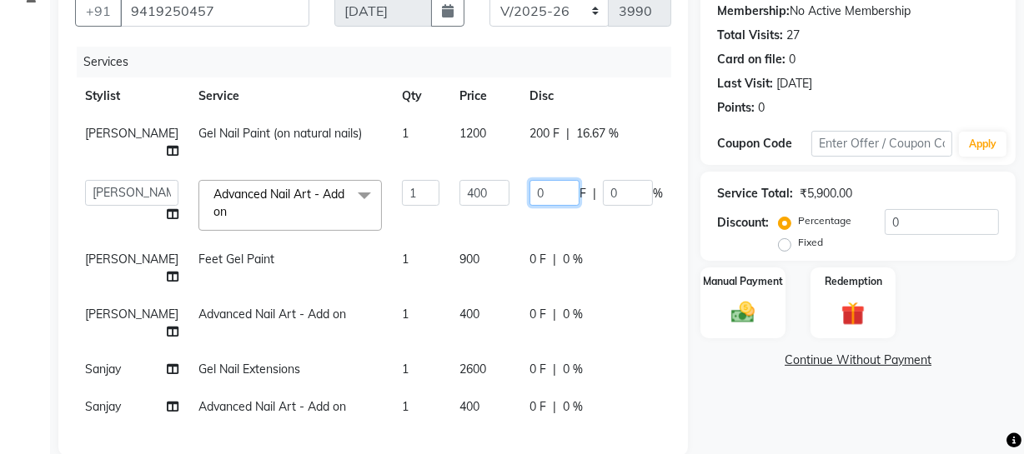
drag, startPoint x: 519, startPoint y: 193, endPoint x: 311, endPoint y: 233, distance: 211.4
click at [342, 232] on tr "[PERSON_NAME] Adhamya [PERSON_NAME] [PERSON_NAME] [PERSON_NAME] [PERSON_NAME] […" at bounding box center [425, 205] width 701 height 71
type input "400"
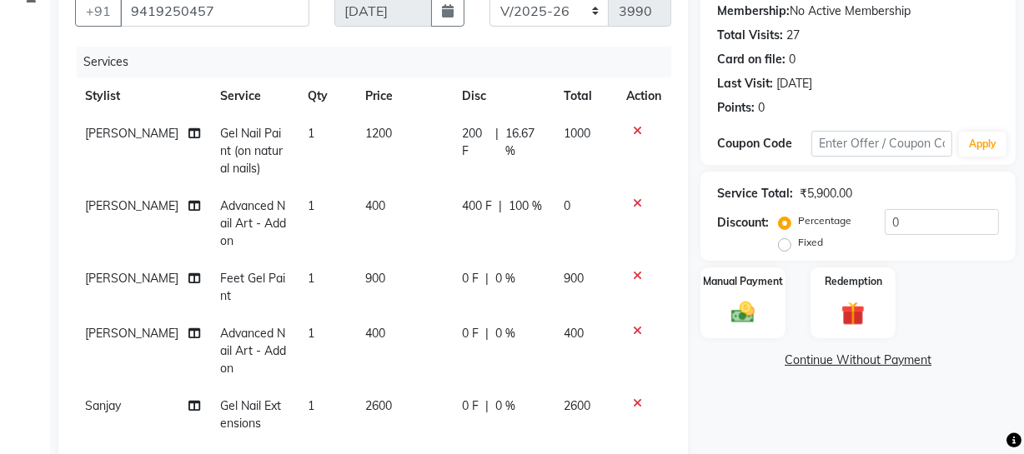
click at [502, 325] on div "0 F | 0 %" at bounding box center [503, 334] width 82 height 18
select select "85858"
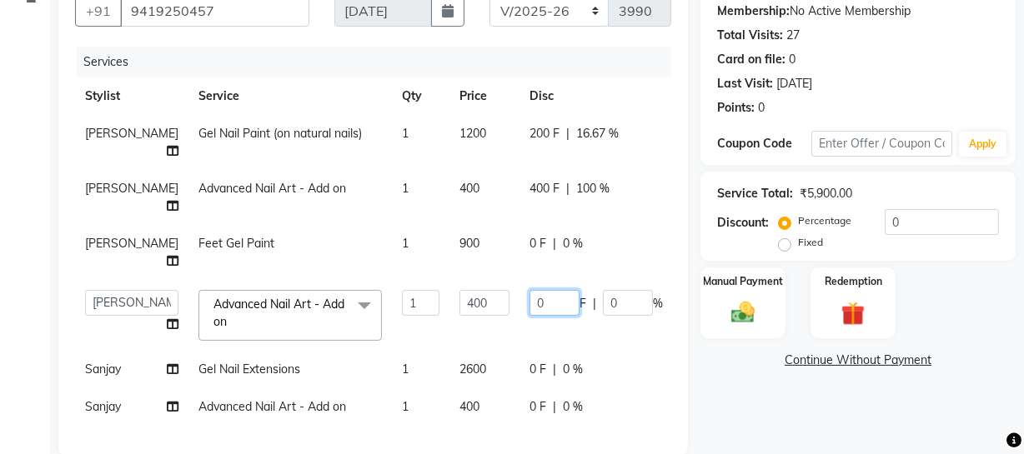
drag, startPoint x: 505, startPoint y: 324, endPoint x: 347, endPoint y: 325, distance: 158.4
click at [395, 314] on tr "[PERSON_NAME] Adhamya [PERSON_NAME] [PERSON_NAME] [PERSON_NAME] [PERSON_NAME] […" at bounding box center [425, 315] width 701 height 71
drag, startPoint x: 517, startPoint y: 319, endPoint x: 452, endPoint y: 325, distance: 65.4
click at [452, 325] on tr "[PERSON_NAME] Adhamya [PERSON_NAME] [PERSON_NAME] [PERSON_NAME] [PERSON_NAME] […" at bounding box center [425, 315] width 701 height 71
type input "300"
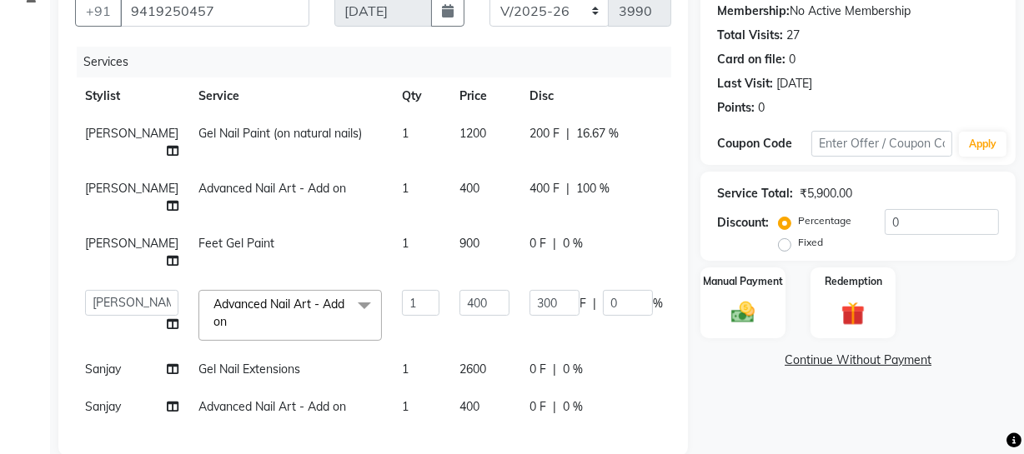
click at [772, 388] on div "Name: [PERSON_NAME] Membership: No Active Membership Total Visits: 27 Card on f…" at bounding box center [864, 336] width 328 height 743
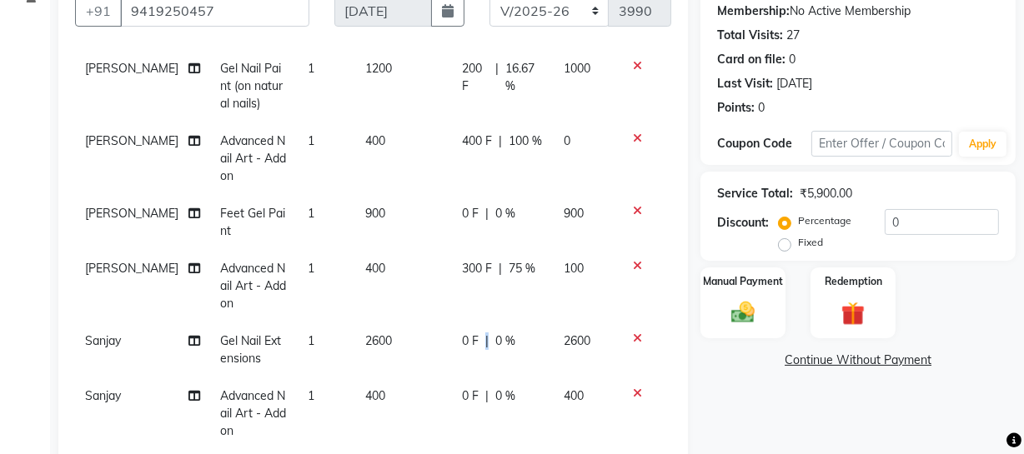
drag, startPoint x: 464, startPoint y: 334, endPoint x: 471, endPoint y: 328, distance: 8.9
click at [475, 333] on div "0 F | 0 %" at bounding box center [503, 342] width 82 height 18
select select "11755"
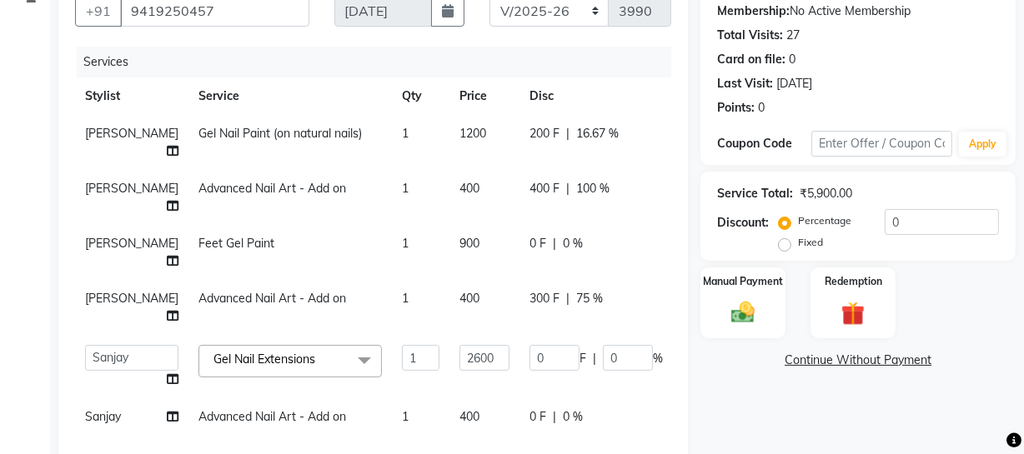
scroll to position [50, 0]
drag, startPoint x: 519, startPoint y: 347, endPoint x: 283, endPoint y: 338, distance: 236.2
click at [331, 348] on tr "[PERSON_NAME] Adhamya [PERSON_NAME] [PERSON_NAME] [PERSON_NAME] [PERSON_NAME] […" at bounding box center [425, 366] width 701 height 63
type input "600"
click at [734, 402] on div "Name: [PERSON_NAME] Membership: No Active Membership Total Visits: 27 Card on f…" at bounding box center [864, 341] width 328 height 753
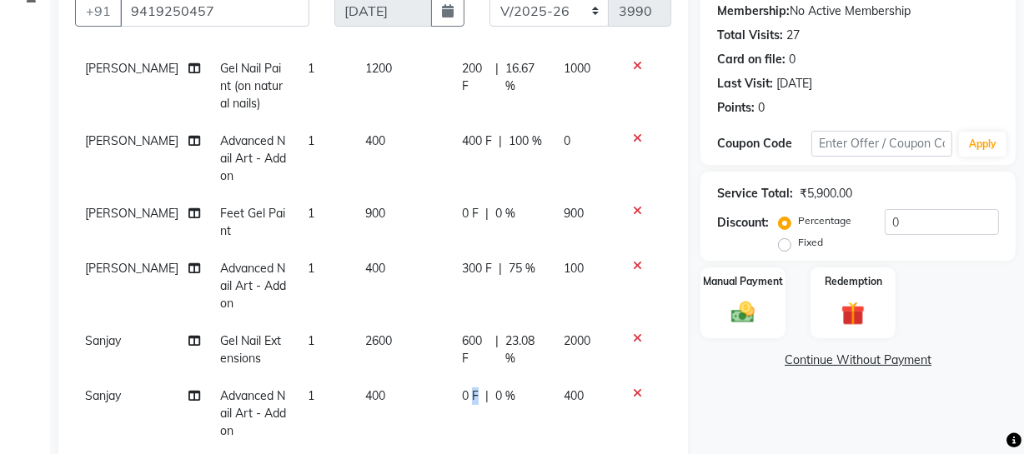
click at [464, 391] on div "0 F | 0 %" at bounding box center [503, 397] width 82 height 18
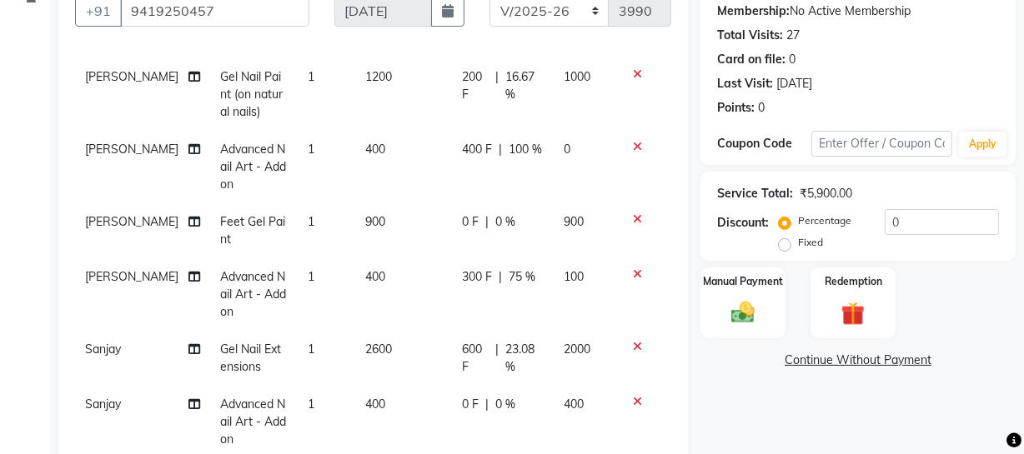
select select "11755"
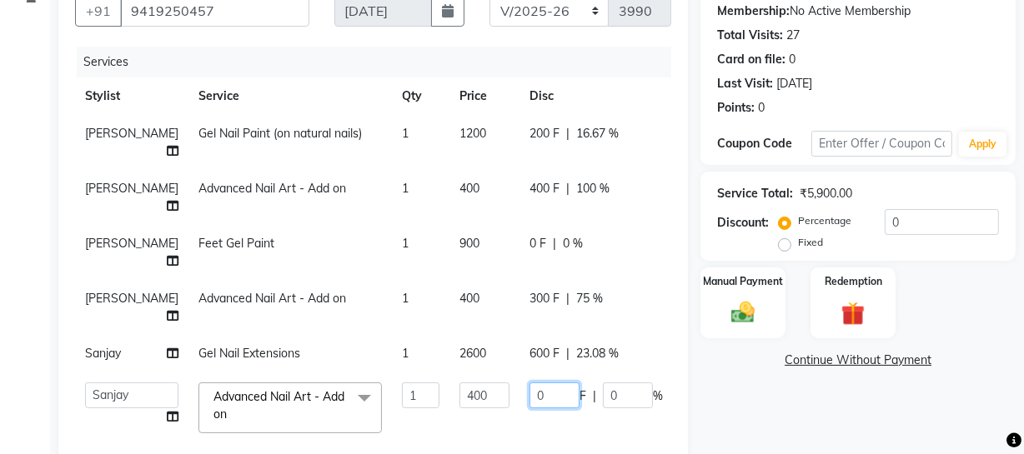
drag, startPoint x: 499, startPoint y: 397, endPoint x: 375, endPoint y: 379, distance: 125.6
click at [441, 391] on tr "[PERSON_NAME] Adhamya [PERSON_NAME] [PERSON_NAME] [PERSON_NAME] [PERSON_NAME] […" at bounding box center [425, 408] width 701 height 71
type input "400"
click at [745, 428] on div "Name: [PERSON_NAME] Membership: No Active Membership Total Visits: 27 Card on f…" at bounding box center [864, 345] width 328 height 760
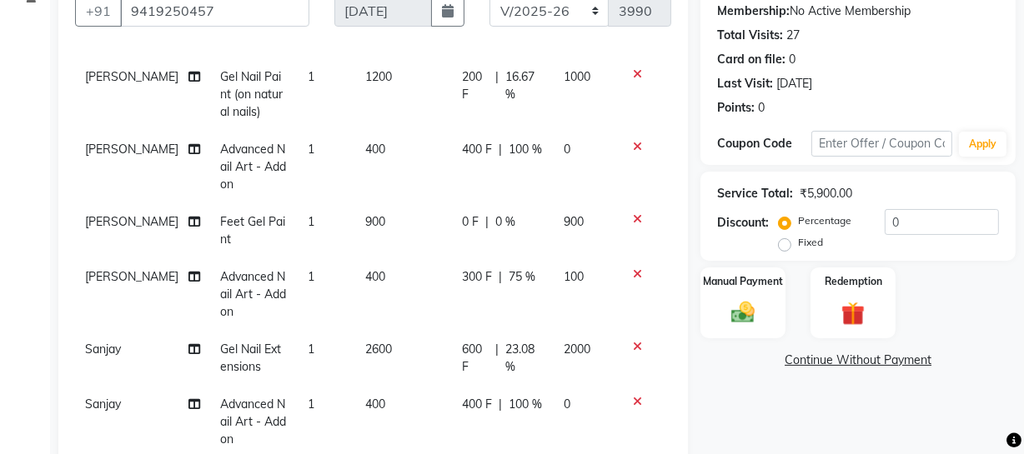
scroll to position [464, 0]
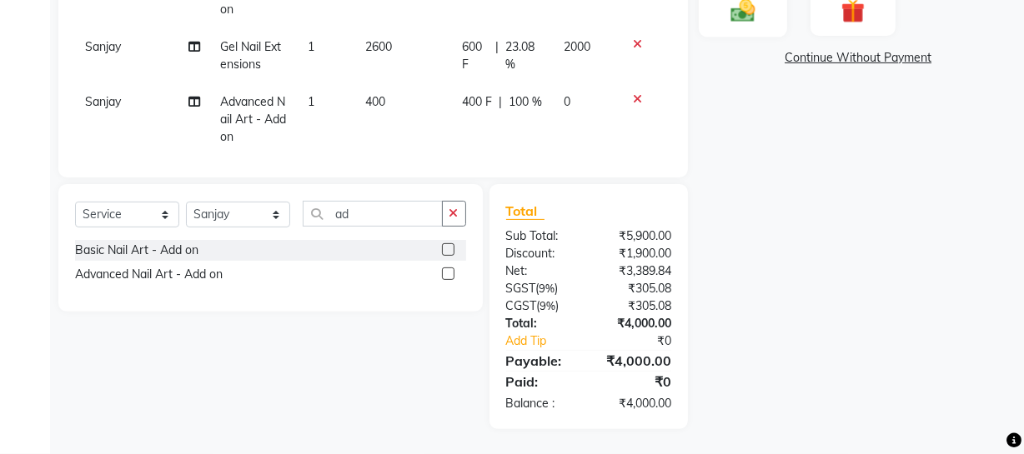
click at [755, 26] on div "Manual Payment" at bounding box center [743, 0] width 88 height 74
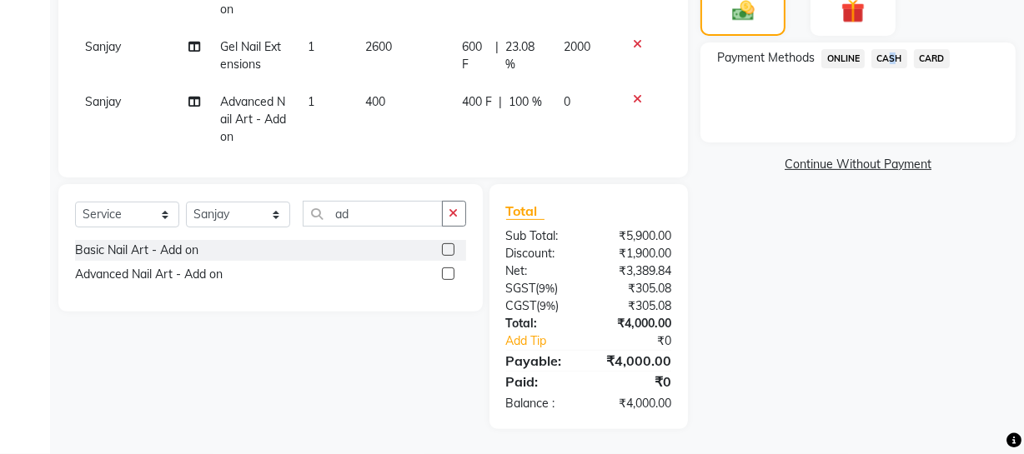
click at [886, 58] on span "CASH" at bounding box center [889, 58] width 36 height 19
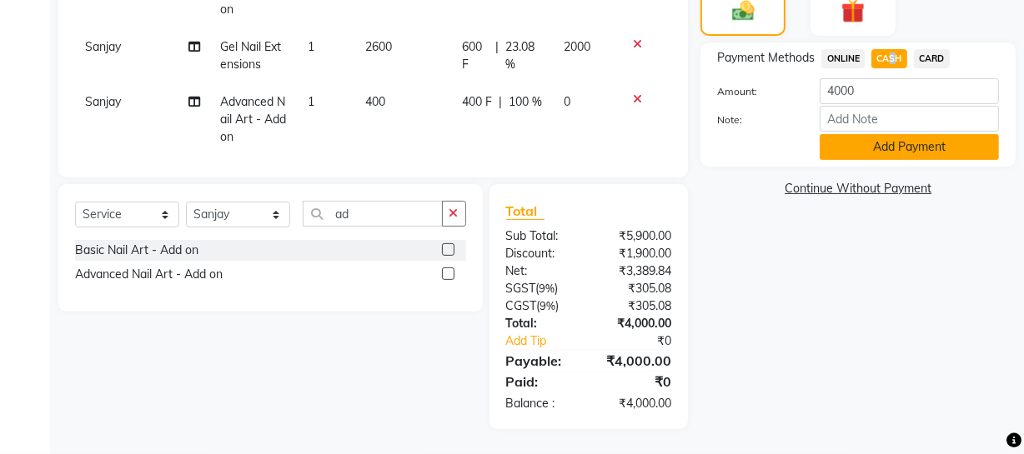
click at [867, 147] on button "Add Payment" at bounding box center [909, 147] width 179 height 26
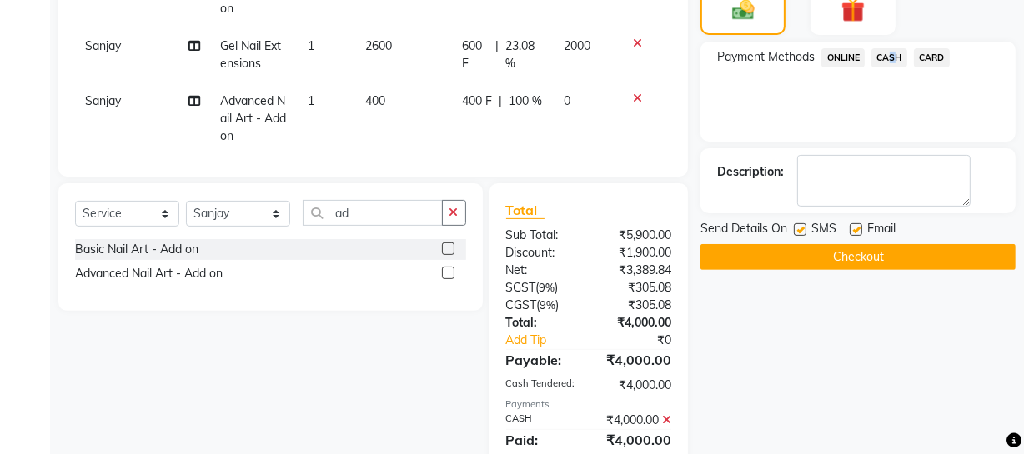
scroll to position [523, 0]
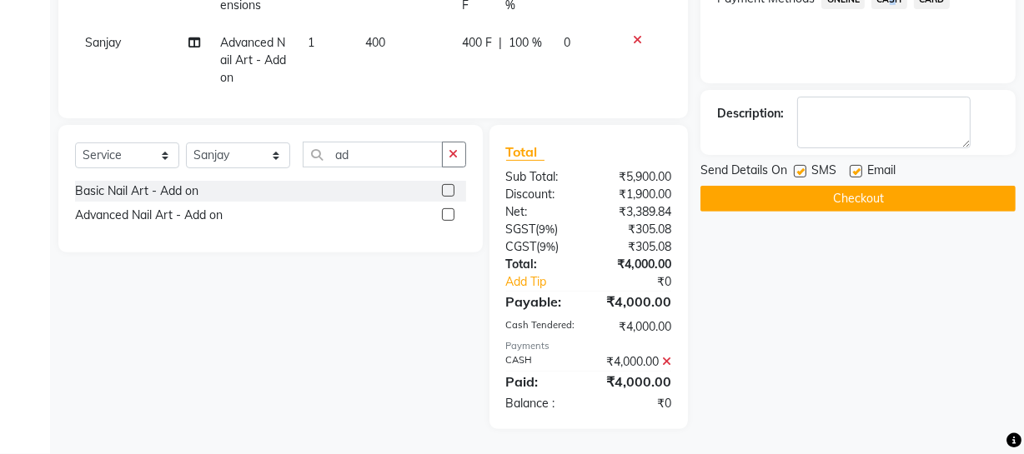
click at [856, 204] on button "Checkout" at bounding box center [857, 199] width 315 height 26
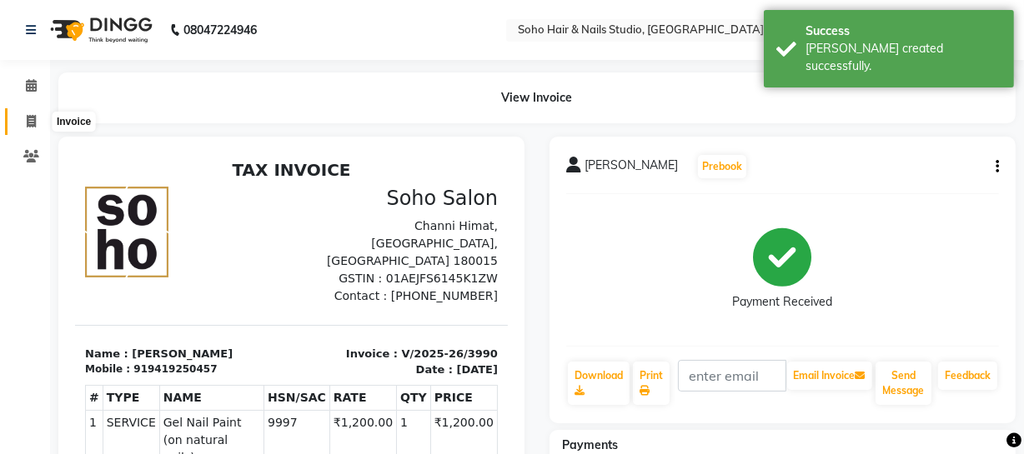
click at [40, 118] on span at bounding box center [31, 122] width 29 height 19
select select "service"
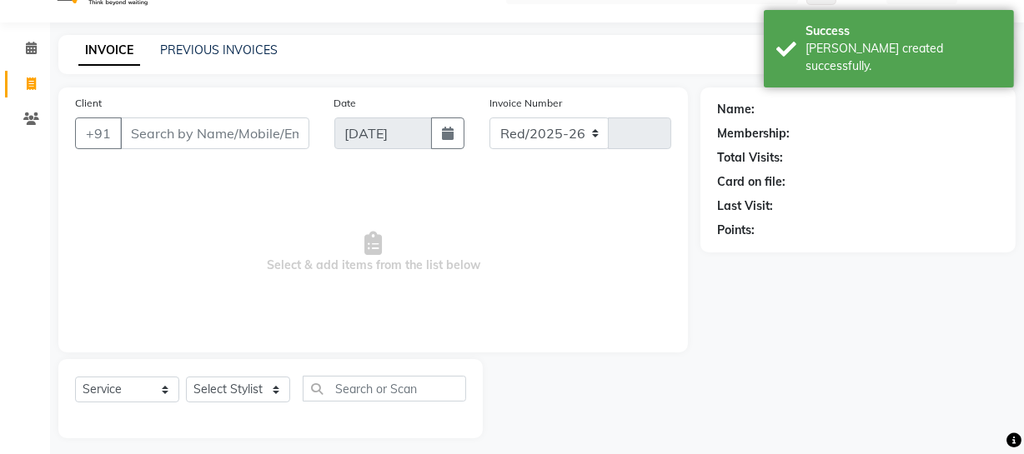
select select "735"
type input "3991"
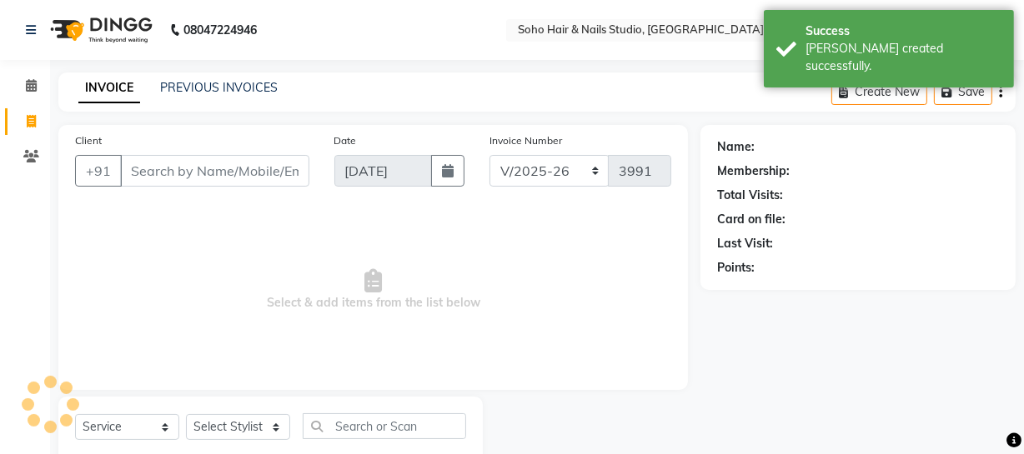
select select "membership"
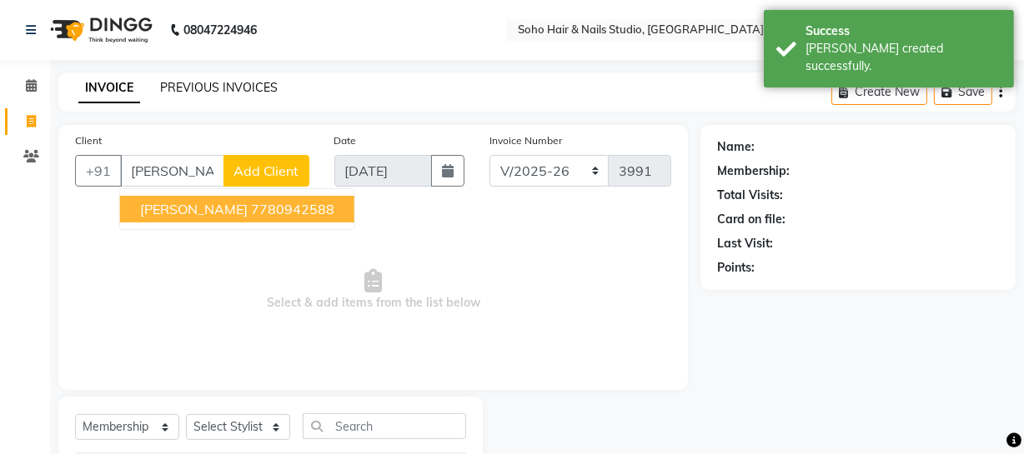
type input "[PERSON_NAME]"
click at [213, 83] on link "PREVIOUS INVOICES" at bounding box center [219, 87] width 118 height 15
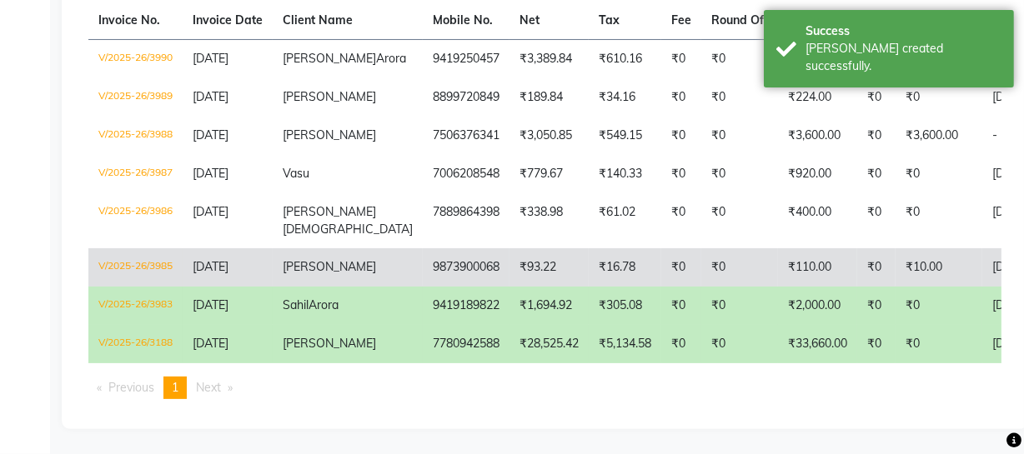
scroll to position [300, 0]
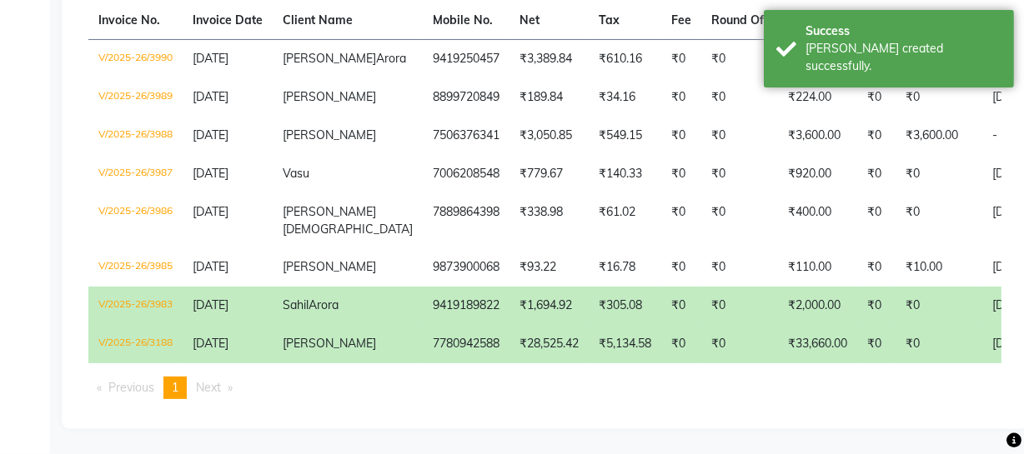
click at [342, 329] on td "[PERSON_NAME]" at bounding box center [348, 344] width 150 height 38
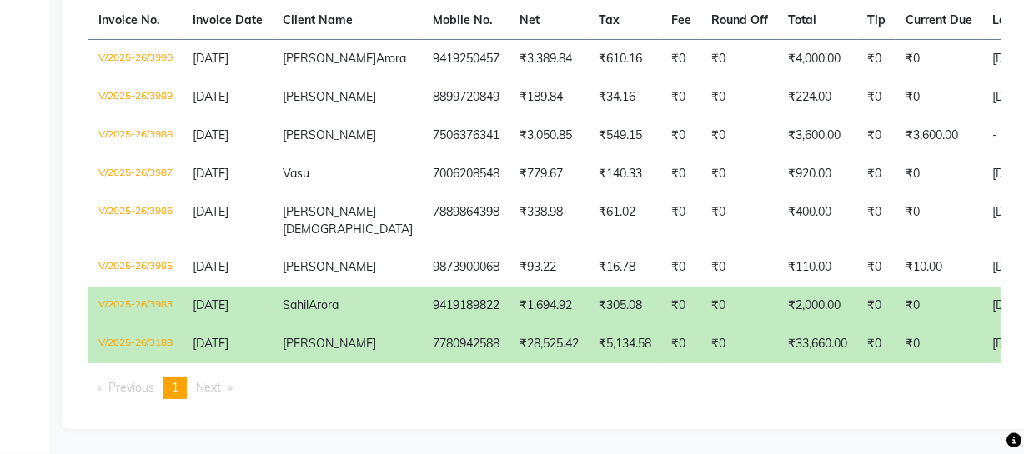
scroll to position [0, 0]
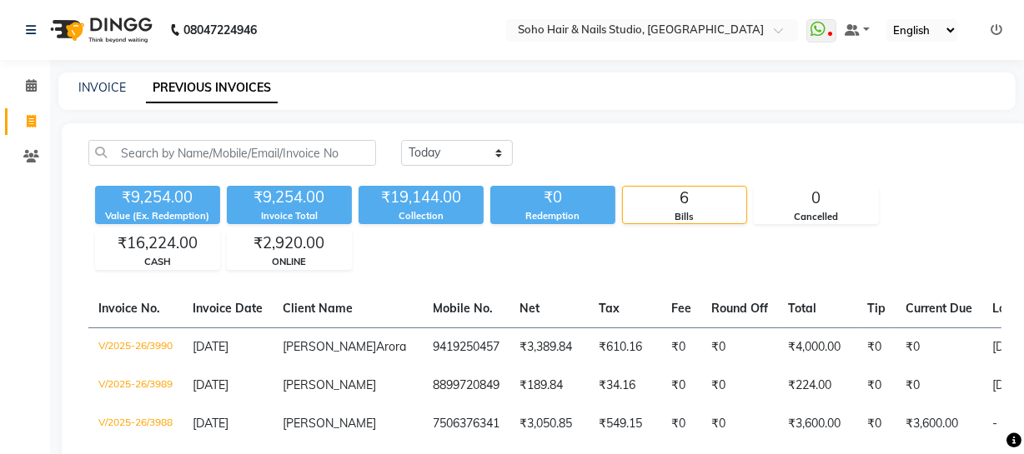
click at [127, 83] on div "INVOICE PREVIOUS INVOICES" at bounding box center [526, 88] width 937 height 18
click at [118, 83] on link "INVOICE" at bounding box center [102, 87] width 48 height 15
select select "service"
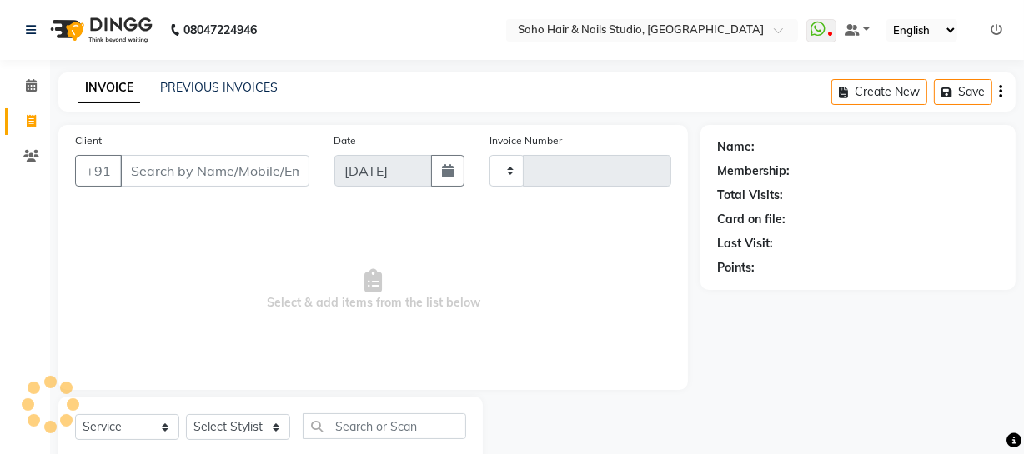
scroll to position [48, 0]
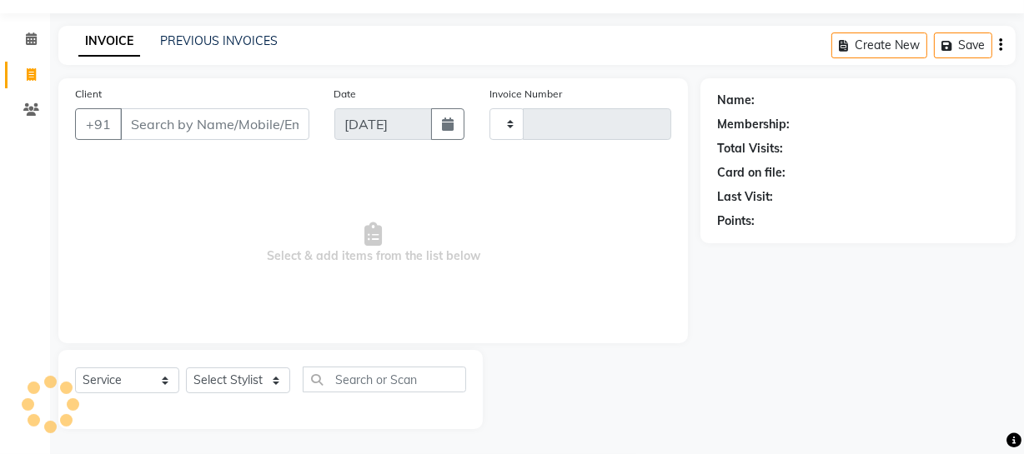
type input "3991"
select select "735"
select select "membership"
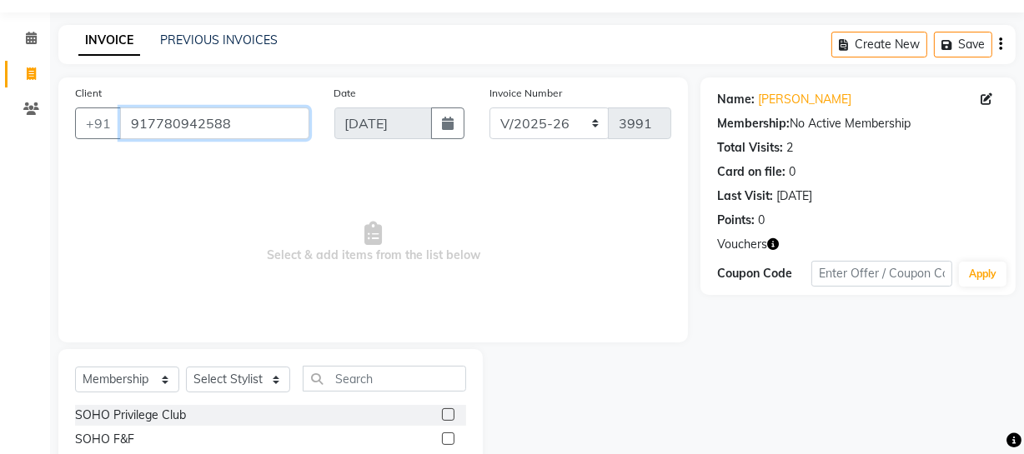
click at [142, 125] on input "917780942588" at bounding box center [214, 124] width 189 height 32
type input "7780942588"
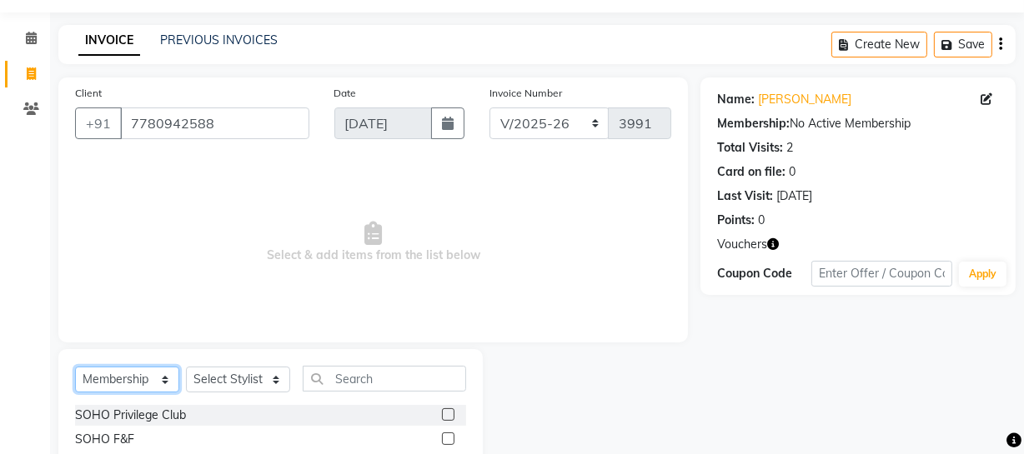
click at [123, 384] on select "Select Service Product Membership Package Voucher Prepaid Gift Card" at bounding box center [127, 380] width 104 height 26
select select "service"
click at [75, 367] on select "Select Service Product Membership Package Voucher Prepaid Gift Card" at bounding box center [127, 380] width 104 height 26
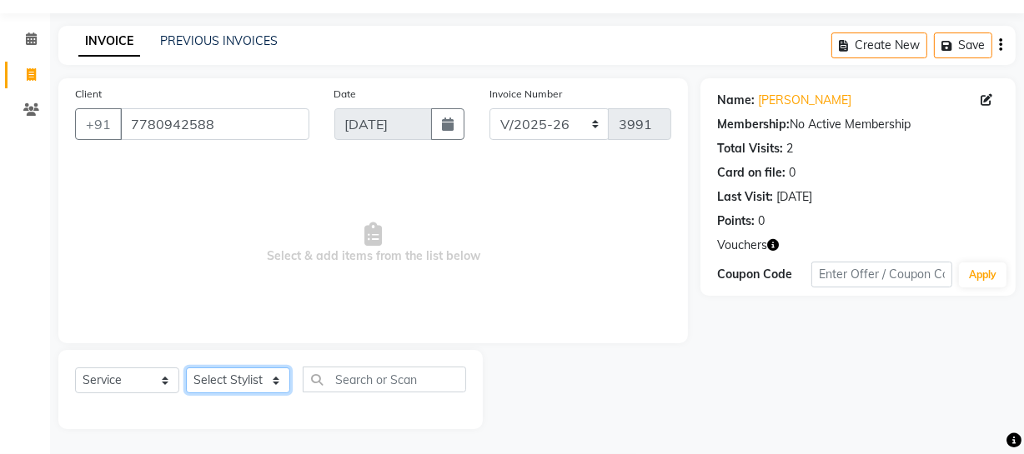
click at [238, 376] on select "Select Stylist [PERSON_NAME] Adhamya [PERSON_NAME] [PERSON_NAME] [PERSON_NAME] …" at bounding box center [238, 381] width 104 height 26
select select "11749"
click at [186, 368] on select "Select Stylist [PERSON_NAME] Adhamya [PERSON_NAME] [PERSON_NAME] [PERSON_NAME] …" at bounding box center [238, 381] width 104 height 26
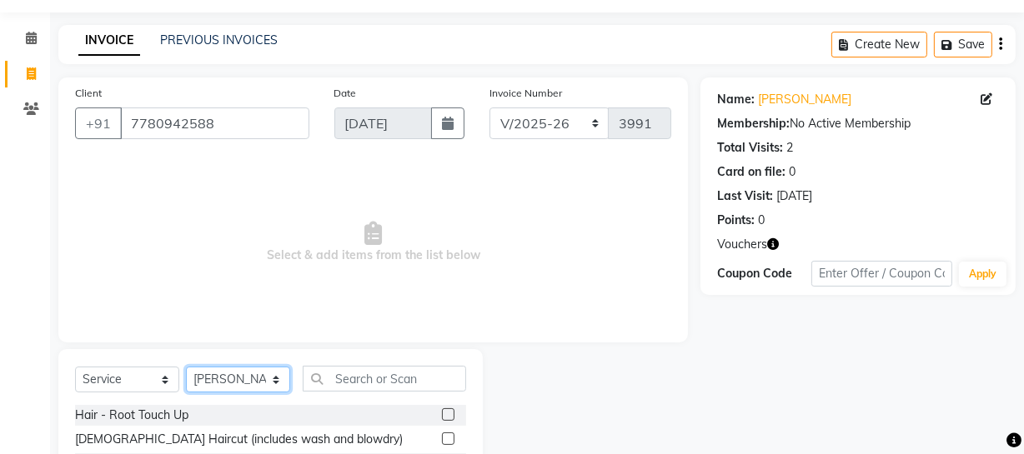
scroll to position [199, 0]
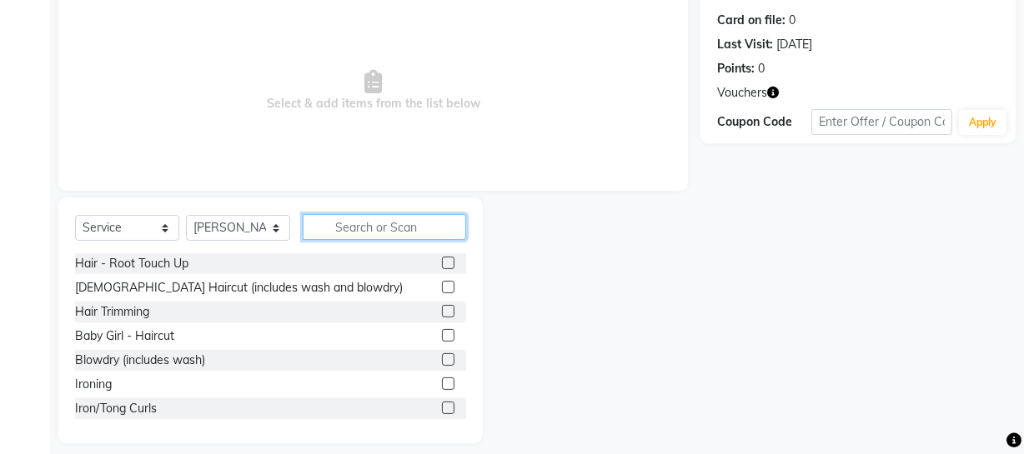
click at [365, 231] on input "text" at bounding box center [384, 227] width 163 height 26
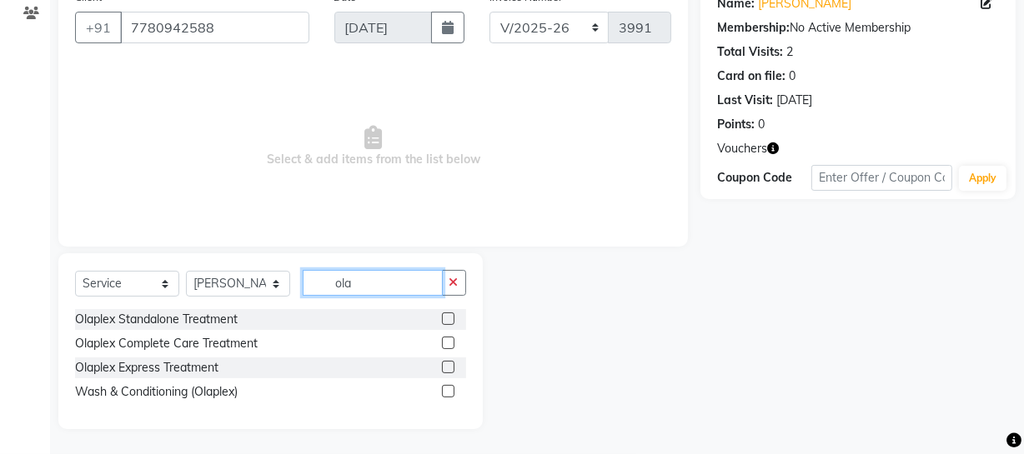
scroll to position [143, 0]
type input "ola"
click at [206, 337] on div "Olaplex Complete Care Treatment" at bounding box center [166, 344] width 183 height 18
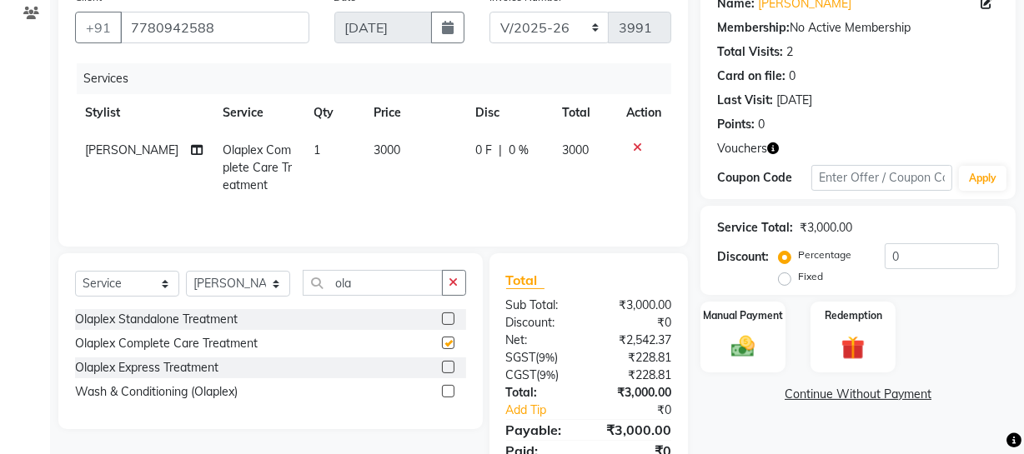
checkbox input "false"
click at [560, 21] on select "Red/2025-26 V/2025 V/2025-26" at bounding box center [549, 28] width 120 height 32
select select "6283"
click at [489, 12] on select "Red/2025-26 V/2025 V/2025-26" at bounding box center [549, 28] width 120 height 32
type input "0838"
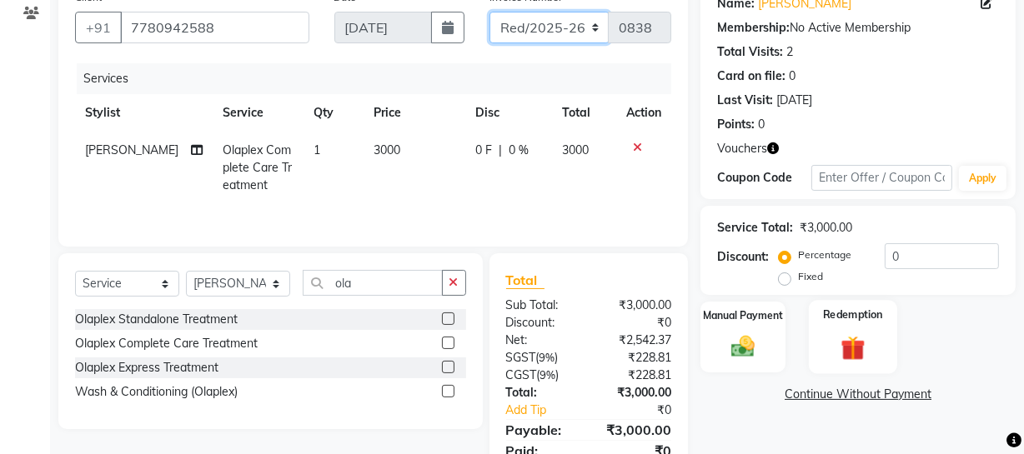
scroll to position [213, 0]
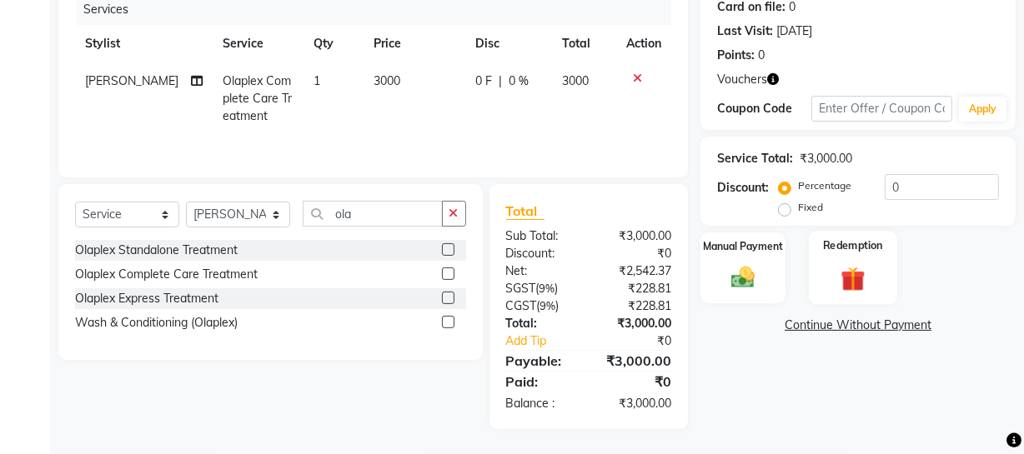
click at [841, 275] on img at bounding box center [853, 278] width 40 height 31
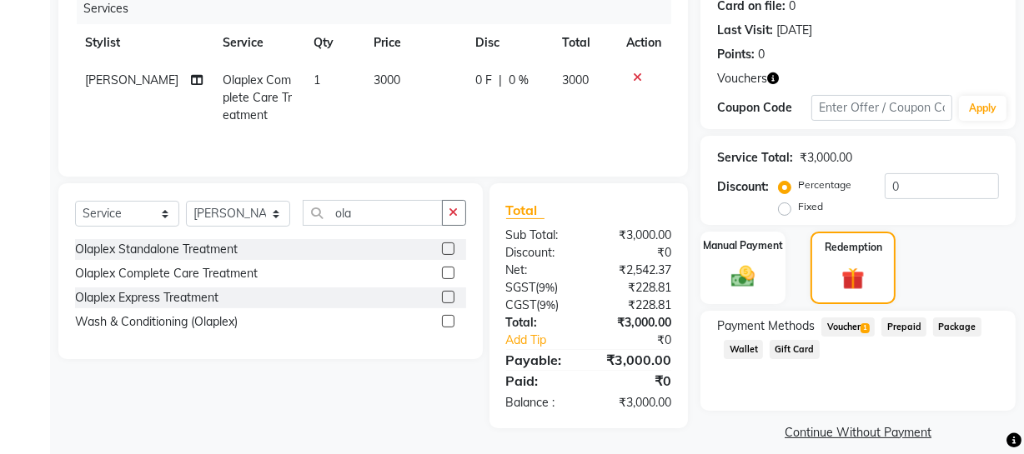
click at [845, 324] on span "Voucher 1" at bounding box center [847, 327] width 53 height 19
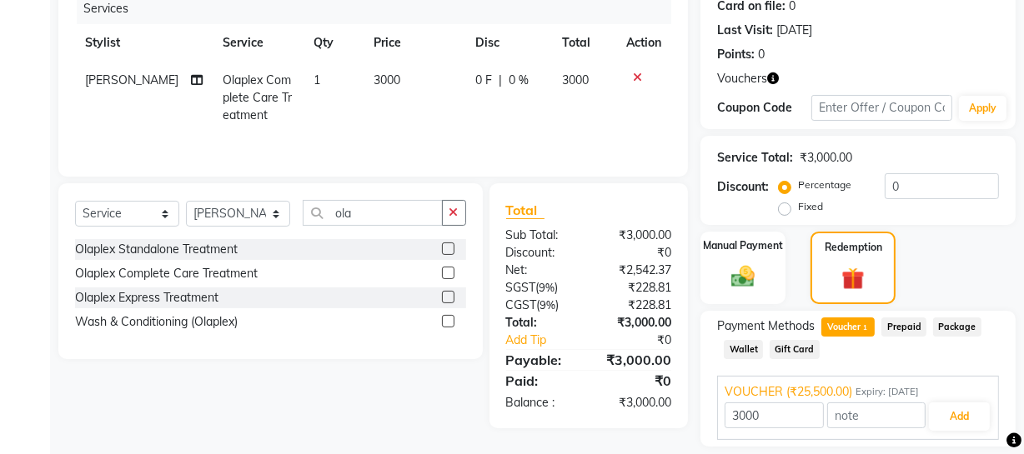
scroll to position [264, 0]
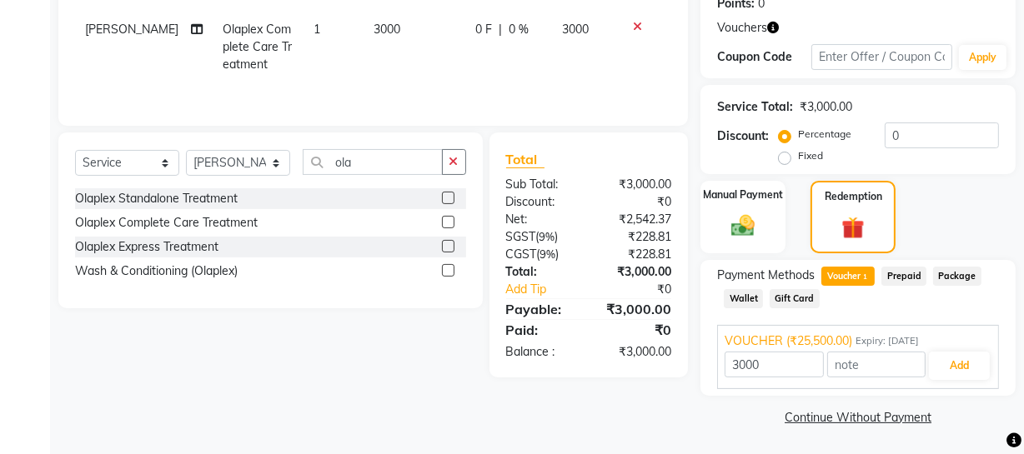
click at [926, 354] on div "3000 Add" at bounding box center [858, 366] width 267 height 32
click at [945, 355] on button "Add" at bounding box center [959, 366] width 61 height 28
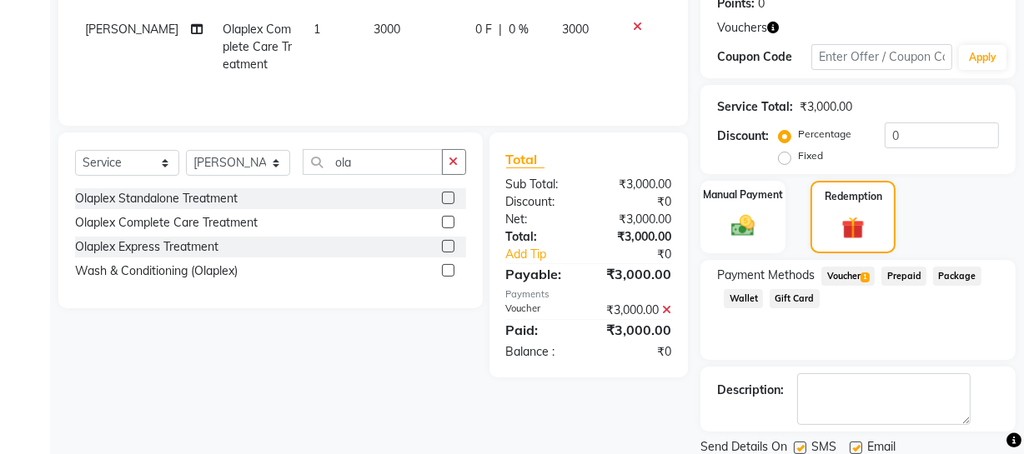
scroll to position [323, 0]
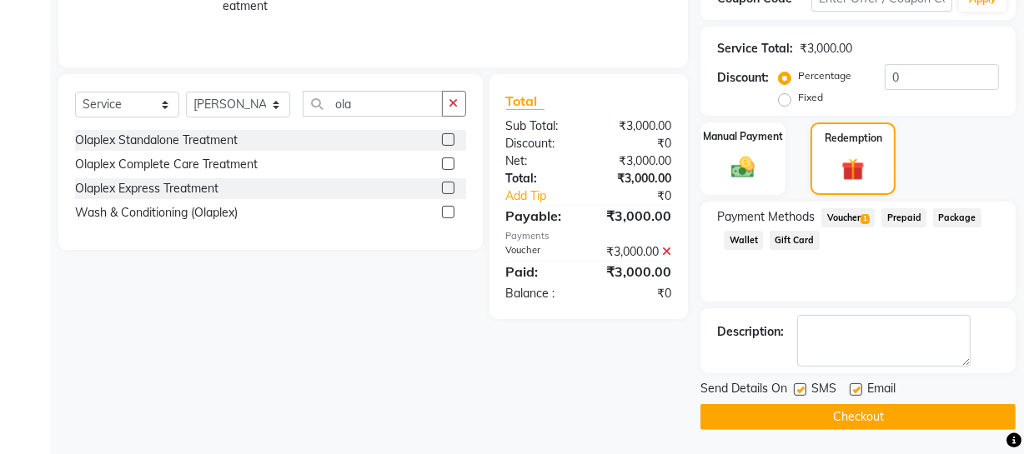
click at [804, 414] on button "Checkout" at bounding box center [857, 417] width 315 height 26
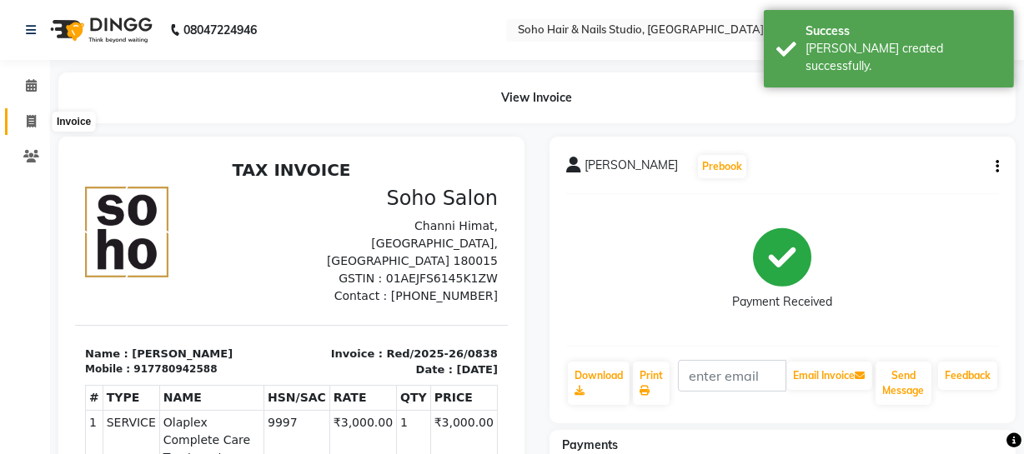
click at [29, 119] on icon at bounding box center [31, 121] width 9 height 13
select select "735"
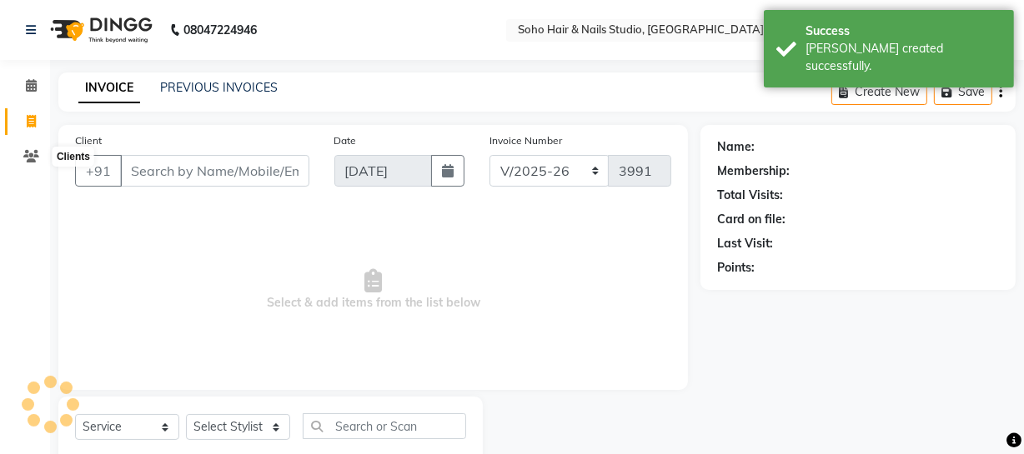
scroll to position [48, 0]
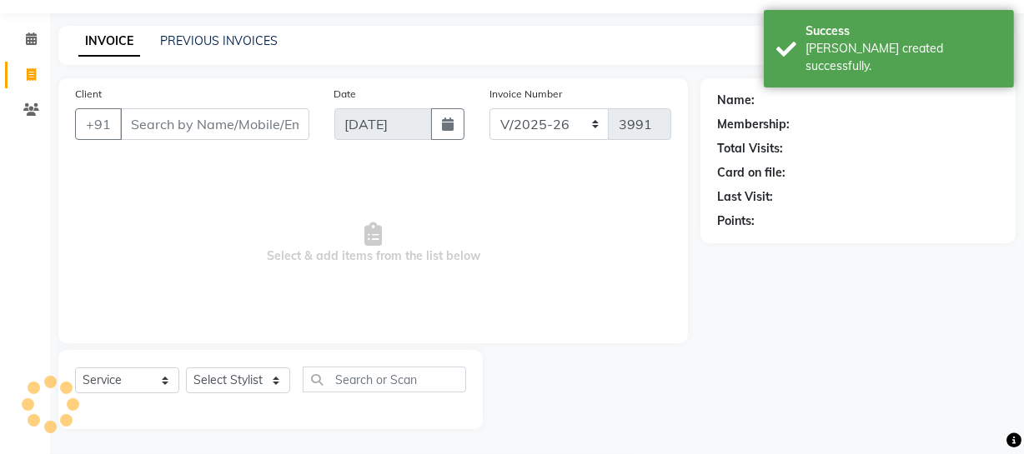
select select "membership"
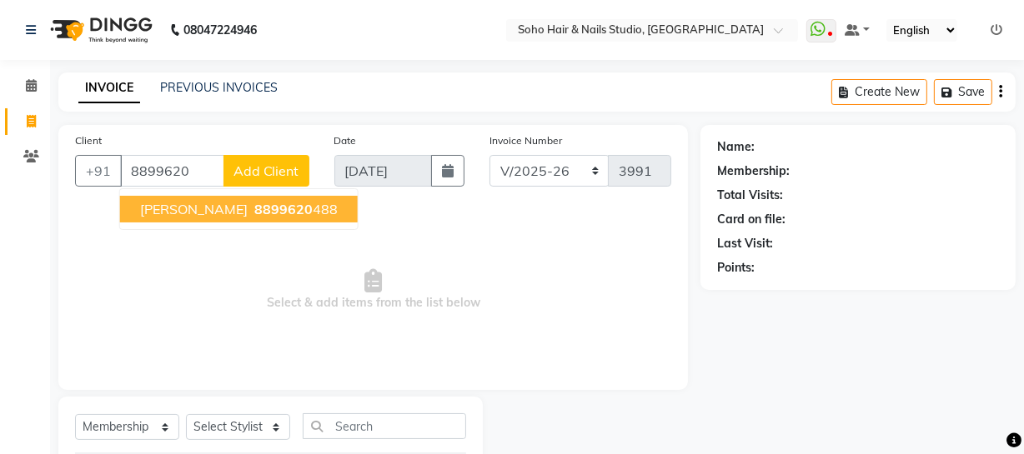
click at [185, 214] on span "[PERSON_NAME]" at bounding box center [194, 209] width 108 height 17
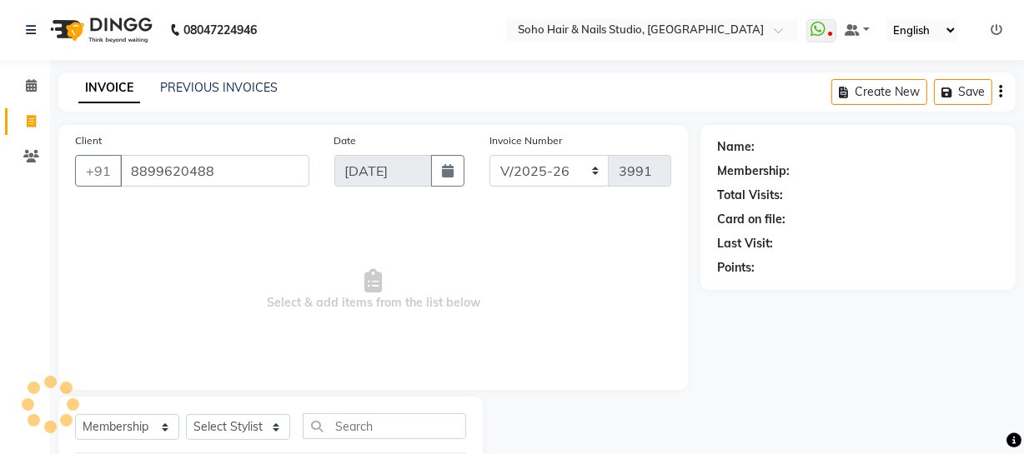
type input "8899620488"
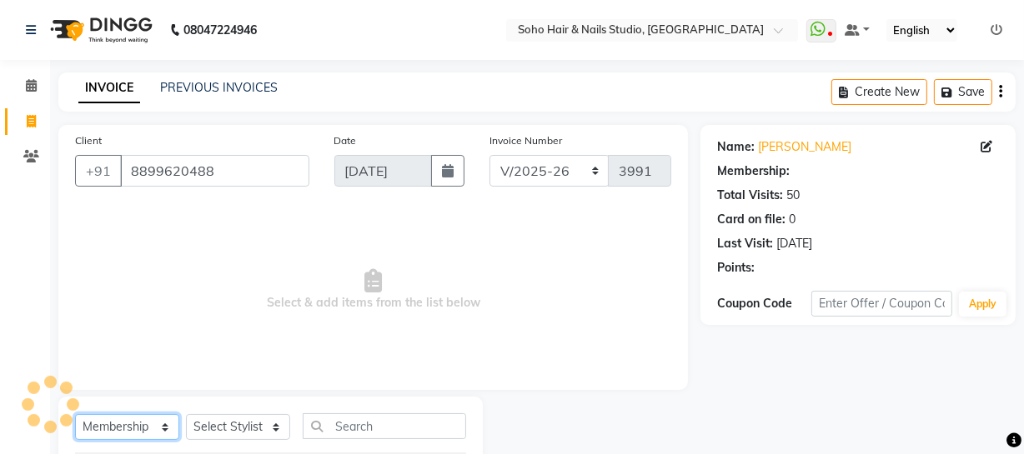
click at [148, 431] on select "Select Service Product Membership Package Voucher Prepaid Gift Card" at bounding box center [127, 427] width 104 height 26
select select "1: Object"
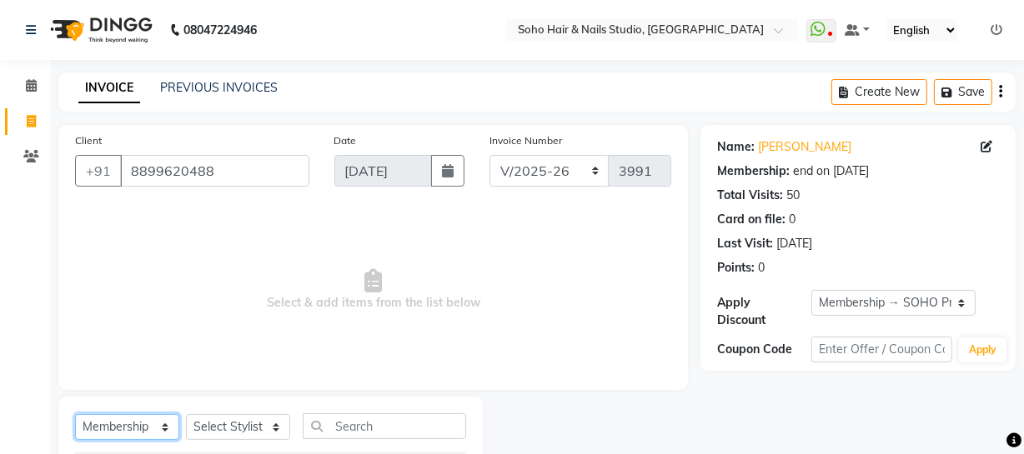
select select "service"
click at [75, 414] on select "Select Service Product Membership Package Voucher Prepaid Gift Card" at bounding box center [127, 427] width 104 height 26
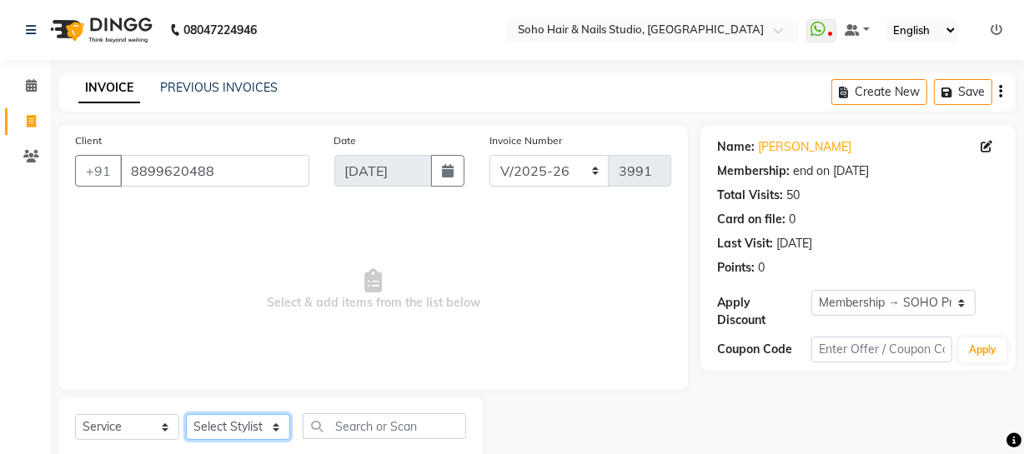
drag, startPoint x: 251, startPoint y: 438, endPoint x: 250, endPoint y: 419, distance: 19.2
click at [258, 448] on div "Select Service Product Membership Package Voucher Prepaid Gift Card Select Styl…" at bounding box center [270, 433] width 391 height 39
select select "28501"
click at [186, 414] on select "Select Stylist [PERSON_NAME] Adhamya [PERSON_NAME] [PERSON_NAME] [PERSON_NAME] …" at bounding box center [238, 427] width 104 height 26
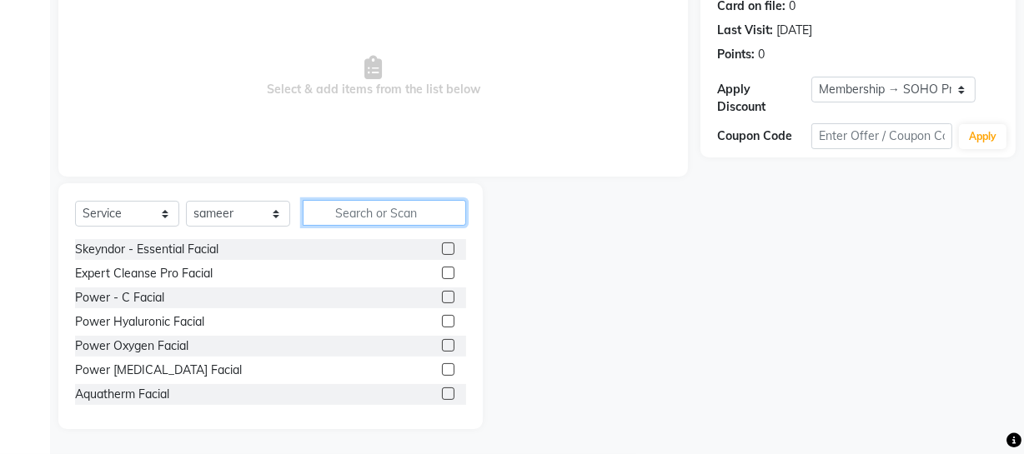
click at [332, 218] on input "text" at bounding box center [384, 213] width 163 height 26
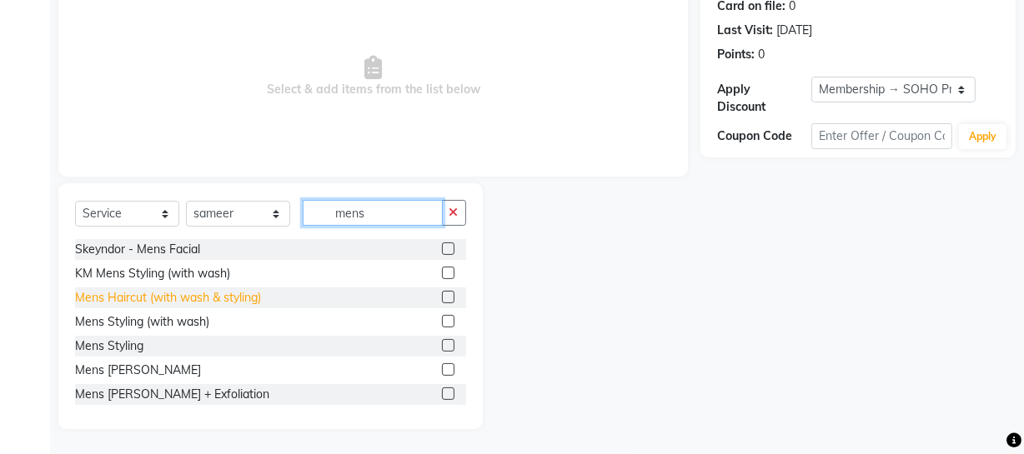
type input "mens"
click at [237, 291] on div "Mens Haircut (with wash & styling)" at bounding box center [168, 298] width 186 height 18
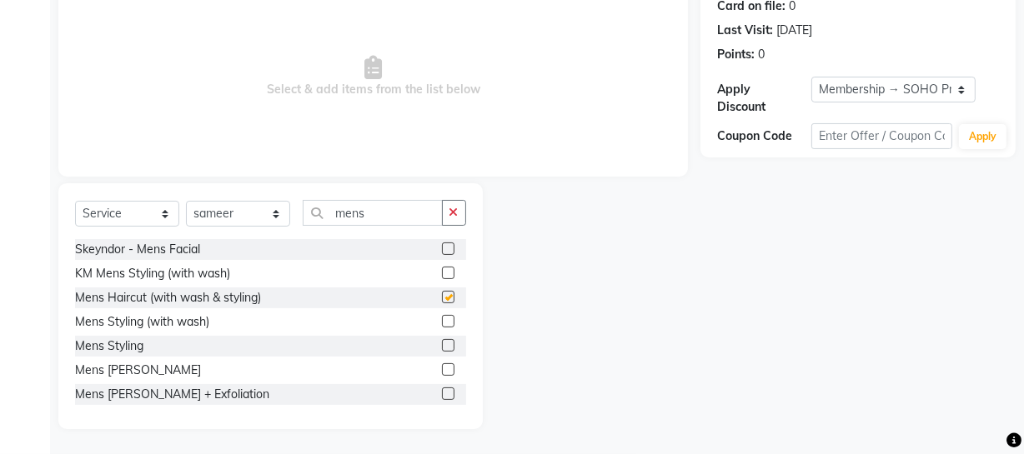
checkbox input "false"
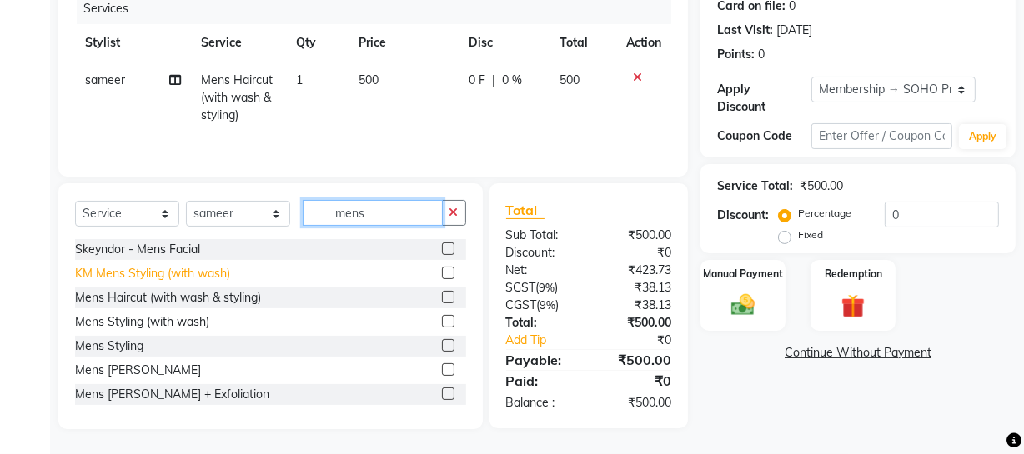
drag, startPoint x: 385, startPoint y: 214, endPoint x: 213, endPoint y: 266, distance: 180.2
click at [290, 242] on div "Select Service Product Membership Package Voucher Prepaid Gift Card Select Styl…" at bounding box center [270, 306] width 424 height 246
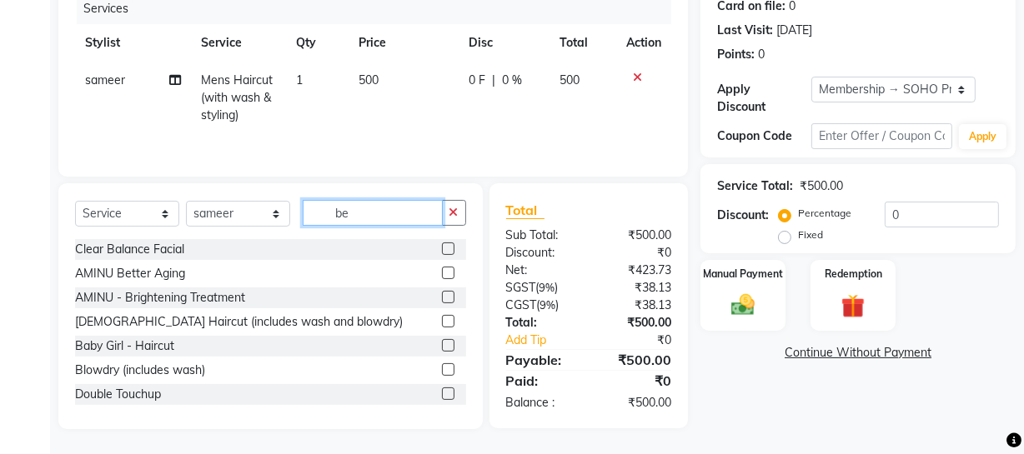
scroll to position [213, 0]
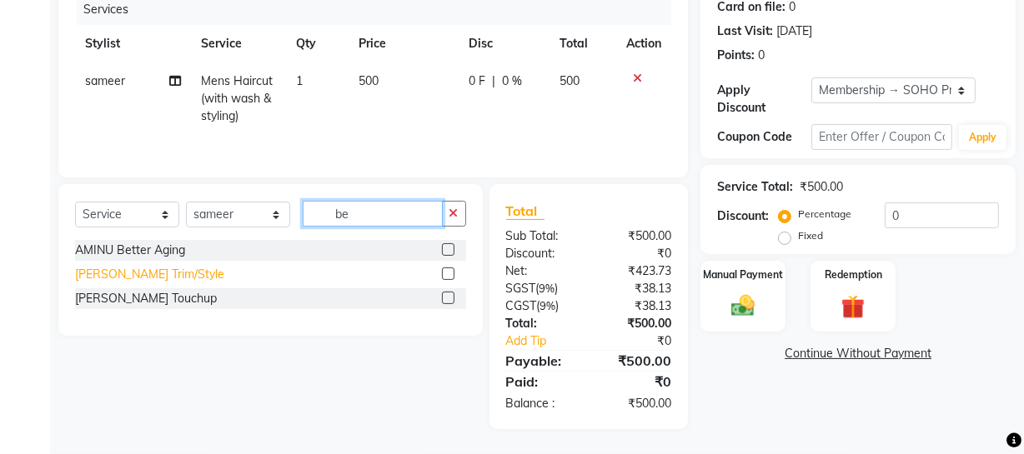
type input "be"
click at [150, 277] on div "[PERSON_NAME] Trim/Style" at bounding box center [149, 275] width 149 height 18
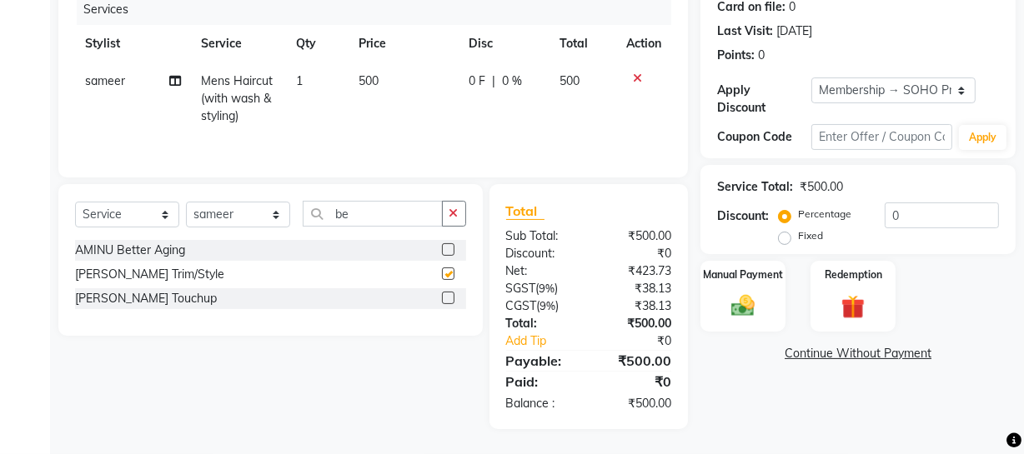
checkbox input "false"
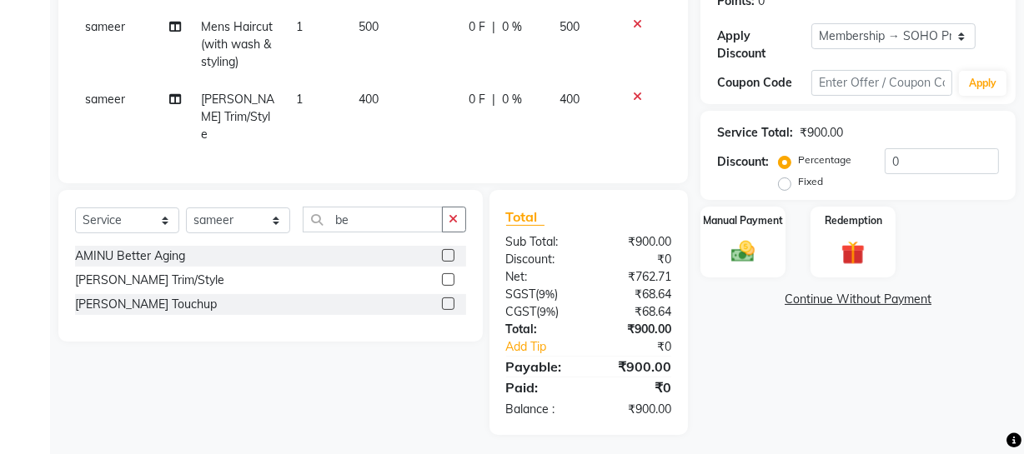
scroll to position [267, 0]
drag, startPoint x: 901, startPoint y: 158, endPoint x: 805, endPoint y: 167, distance: 96.3
click at [806, 169] on div "Percentage Fixed 0" at bounding box center [890, 170] width 217 height 45
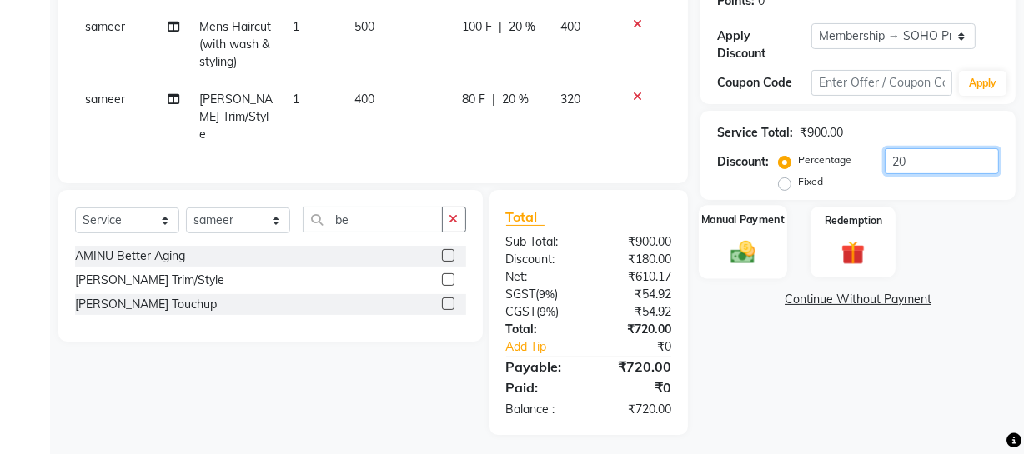
type input "20"
click at [741, 261] on img at bounding box center [743, 252] width 40 height 28
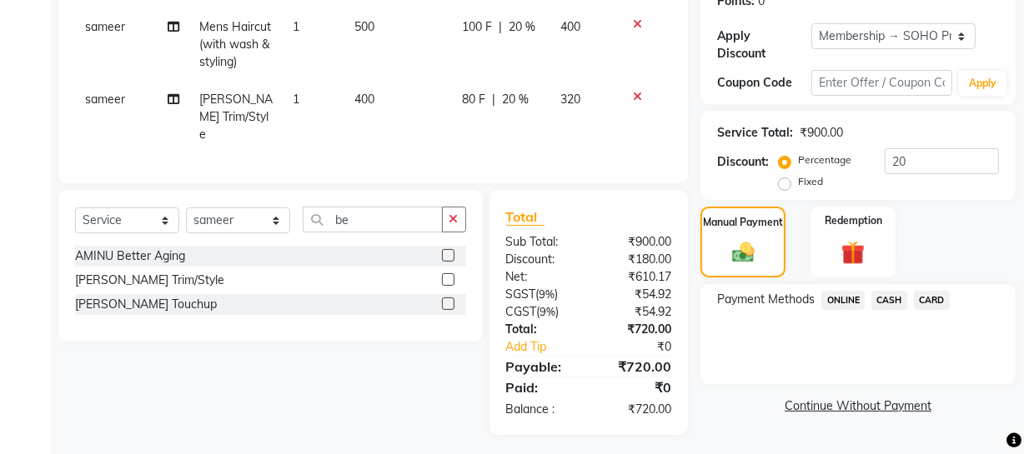
click at [835, 306] on span "ONLINE" at bounding box center [842, 300] width 43 height 19
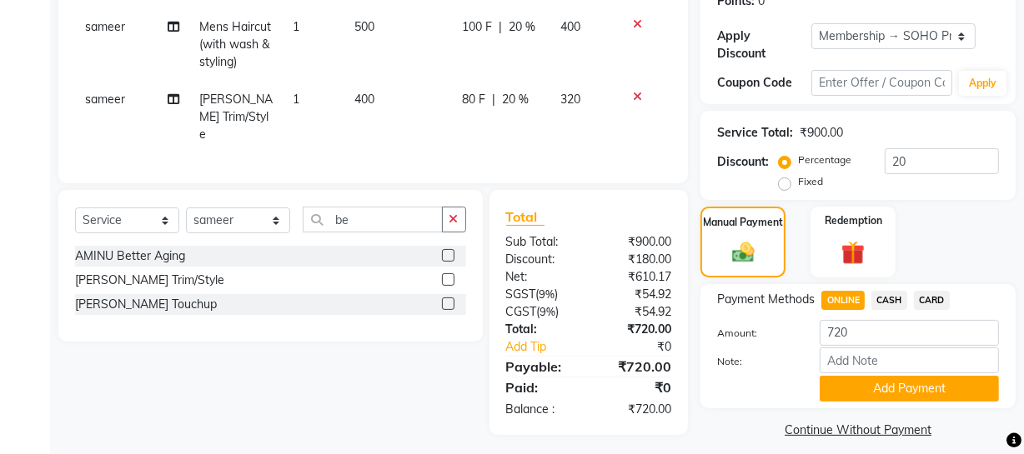
click at [856, 384] on button "Add Payment" at bounding box center [909, 389] width 179 height 26
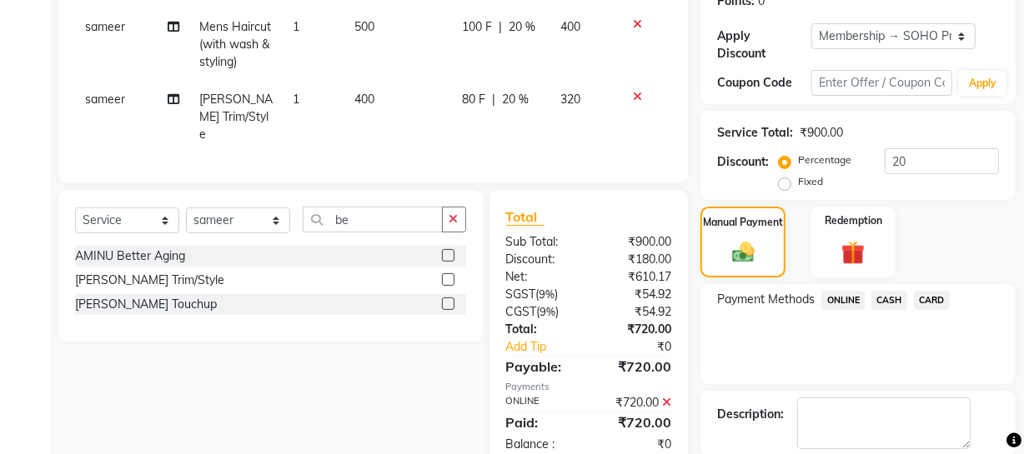
scroll to position [419, 0]
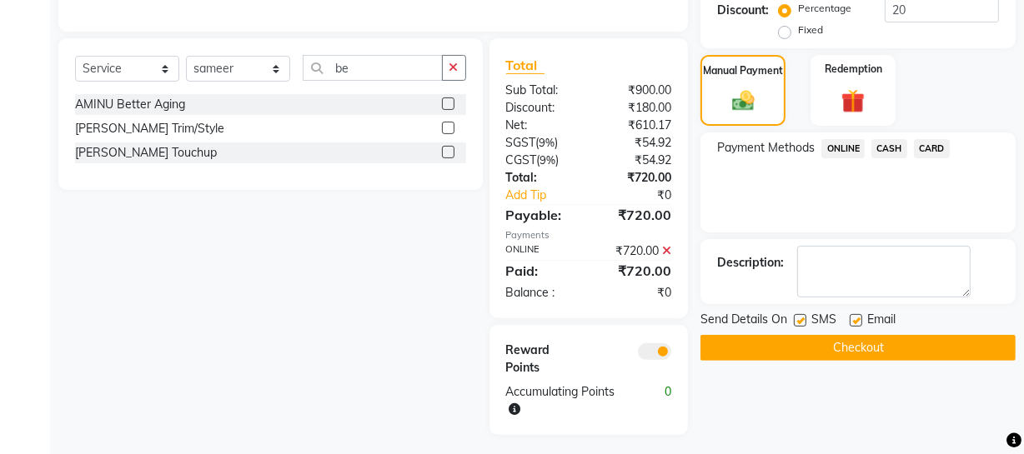
click at [841, 349] on button "Checkout" at bounding box center [857, 348] width 315 height 26
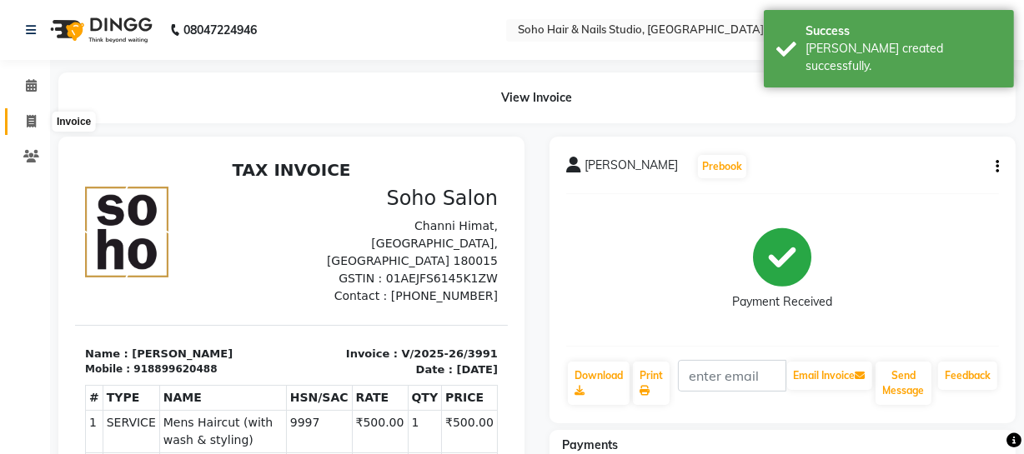
click at [29, 123] on icon at bounding box center [31, 121] width 9 height 13
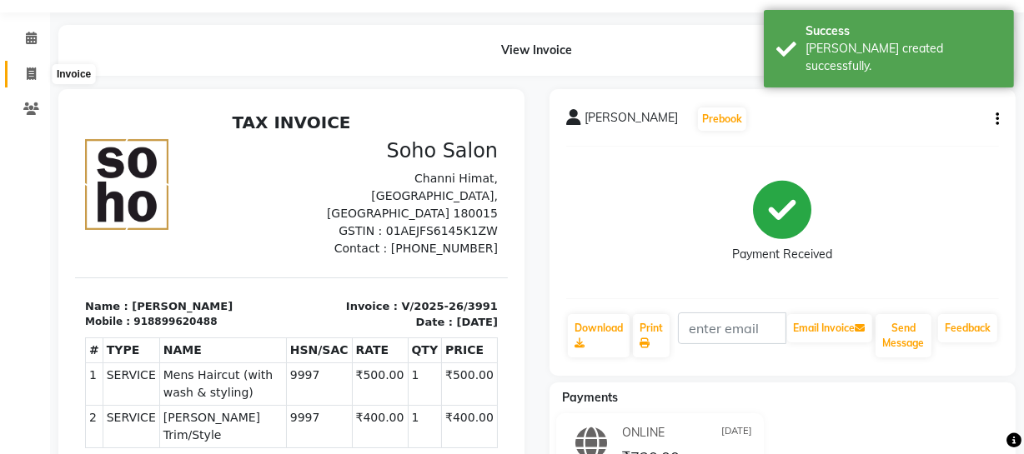
select select "service"
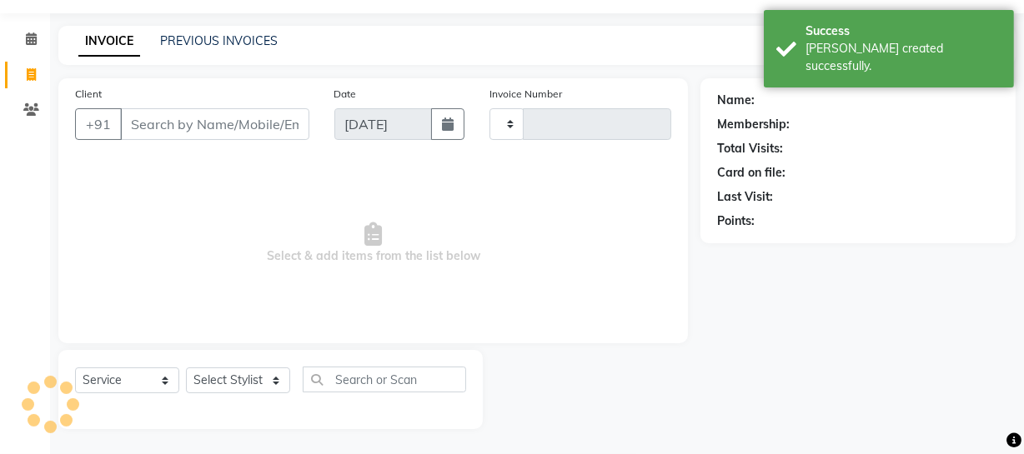
type input "3992"
select select "735"
select select "membership"
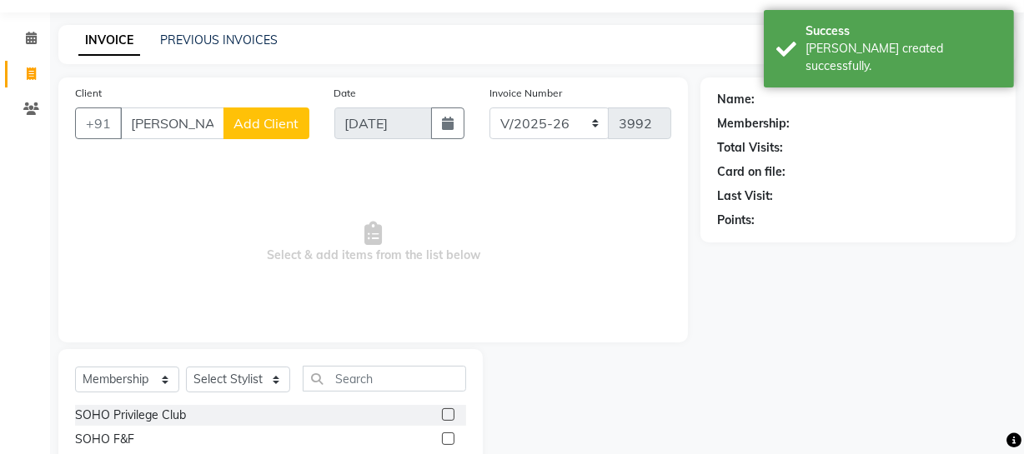
drag, startPoint x: 197, startPoint y: 125, endPoint x: 0, endPoint y: 139, distance: 197.3
click at [0, 139] on app-home "08047224946 Select Location × Soho Hair & Nails Studio, [GEOGRAPHIC_DATA] Whats…" at bounding box center [512, 227] width 1024 height 550
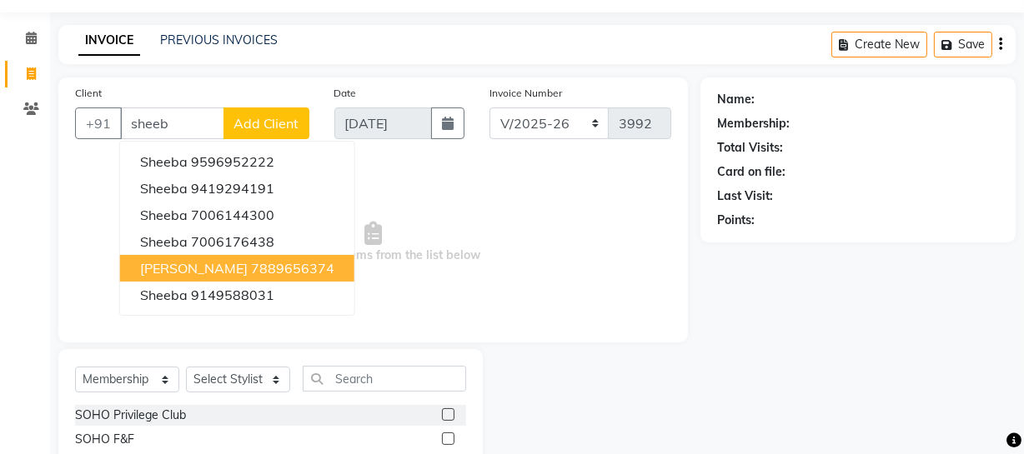
click at [188, 267] on span "[PERSON_NAME]" at bounding box center [194, 268] width 108 height 17
type input "7889656374"
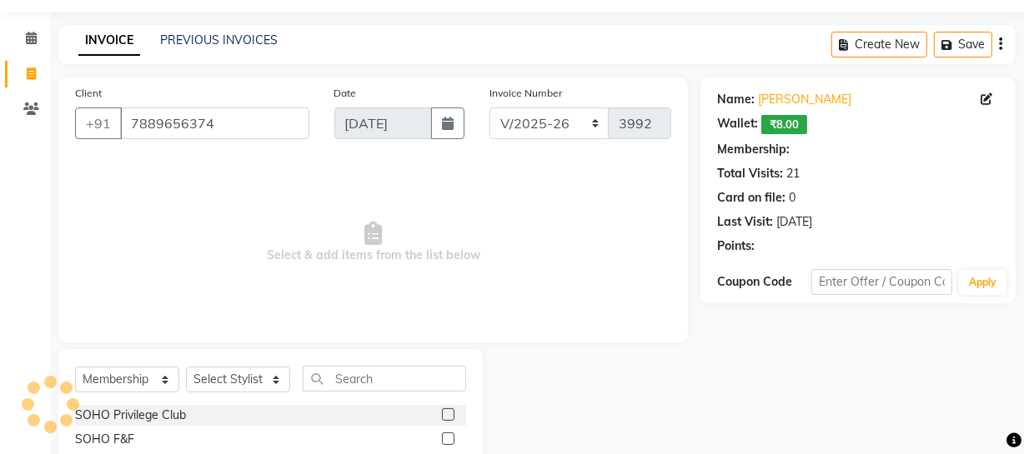
select select "1: Object"
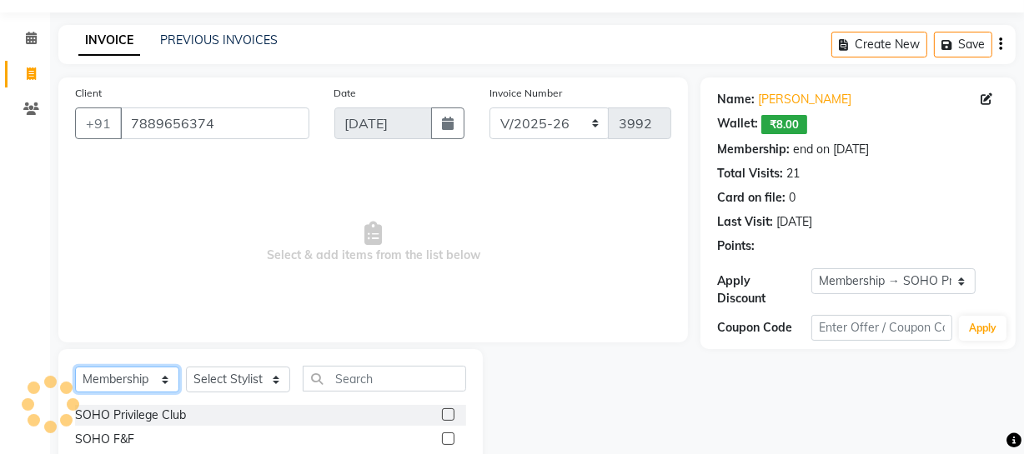
drag, startPoint x: 150, startPoint y: 374, endPoint x: 145, endPoint y: 367, distance: 9.0
click at [150, 374] on select "Select Service Product Membership Package Voucher Prepaid Gift Card" at bounding box center [127, 380] width 104 height 26
select select "service"
click at [75, 367] on select "Select Service Product Membership Package Voucher Prepaid Gift Card" at bounding box center [127, 380] width 104 height 26
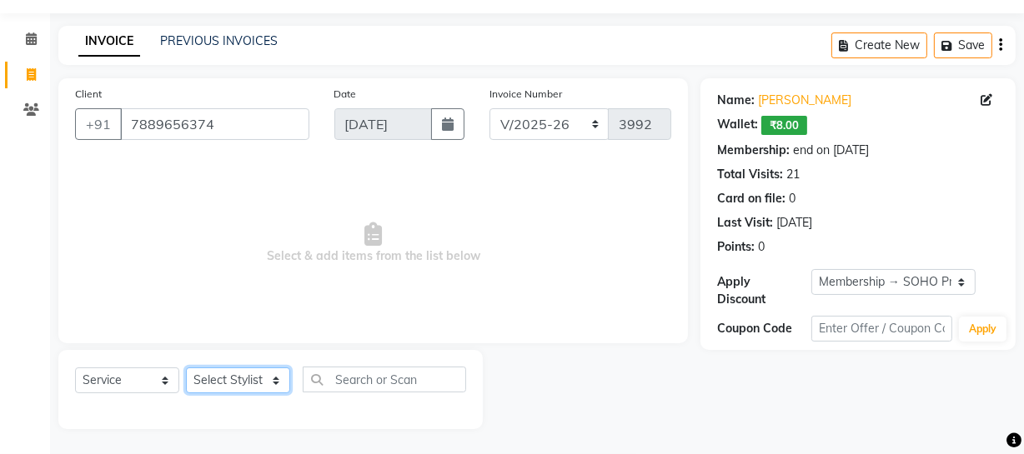
click at [250, 377] on select "Select Stylist [PERSON_NAME] Adhamya [PERSON_NAME] [PERSON_NAME] [PERSON_NAME] …" at bounding box center [238, 381] width 104 height 26
select select "86892"
click at [186, 368] on select "Select Stylist [PERSON_NAME] Adhamya [PERSON_NAME] [PERSON_NAME] [PERSON_NAME] …" at bounding box center [238, 381] width 104 height 26
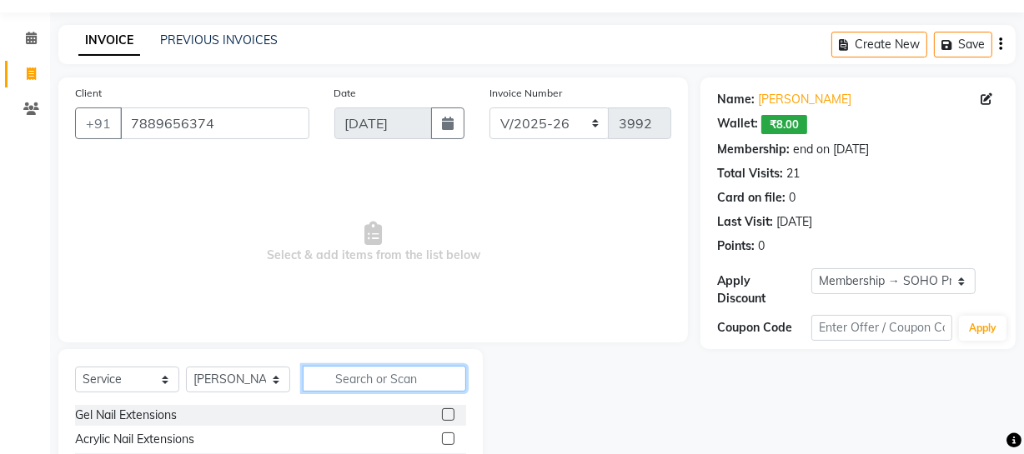
click at [329, 372] on input "text" at bounding box center [384, 379] width 163 height 26
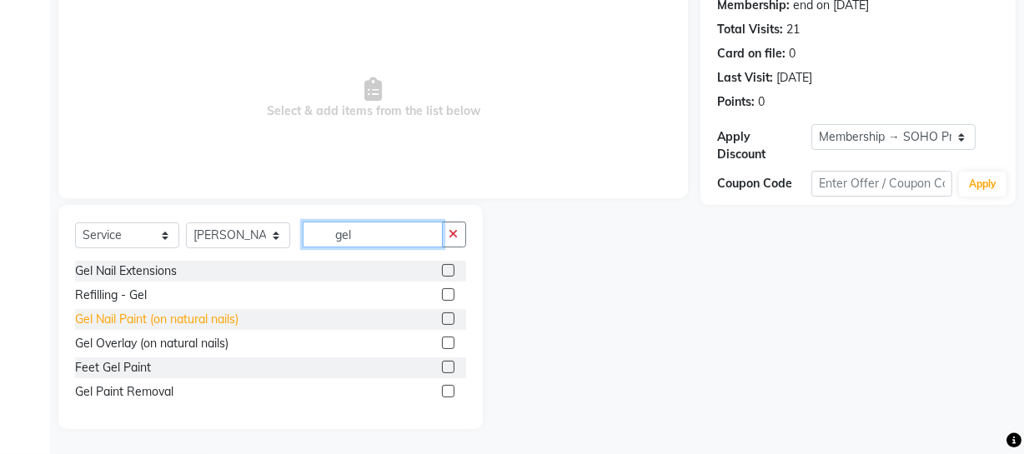
type input "gel"
click at [177, 318] on div "Gel Nail Paint (on natural nails)" at bounding box center [156, 320] width 163 height 18
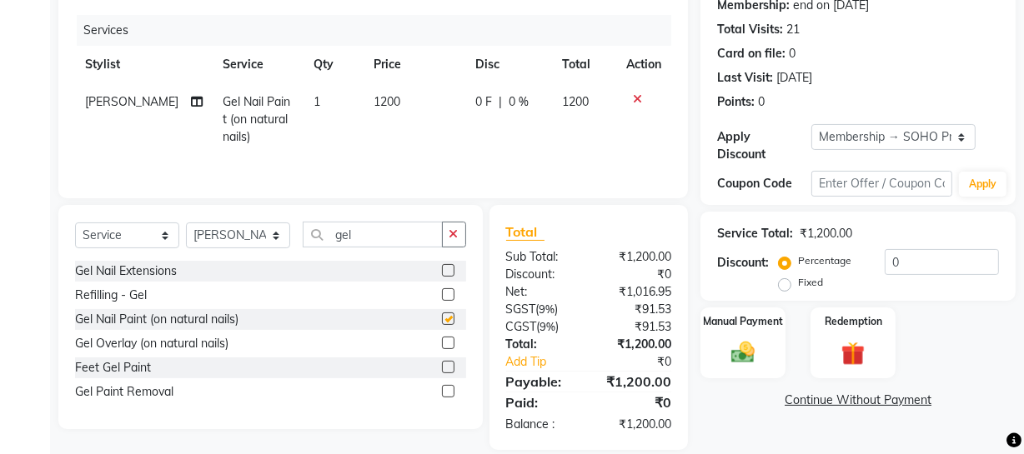
checkbox input "false"
drag, startPoint x: 416, startPoint y: 240, endPoint x: 283, endPoint y: 238, distance: 133.4
click at [283, 238] on div "Select Service Product Membership Package Voucher Prepaid Gift Card Select Styl…" at bounding box center [270, 241] width 391 height 39
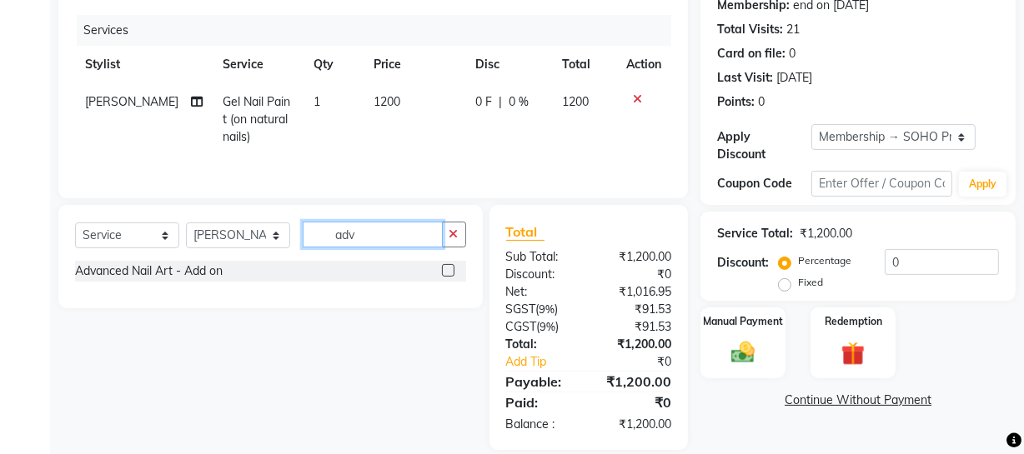
type input "adv"
click at [213, 271] on div "Advanced Nail Art - Add on" at bounding box center [149, 272] width 148 height 18
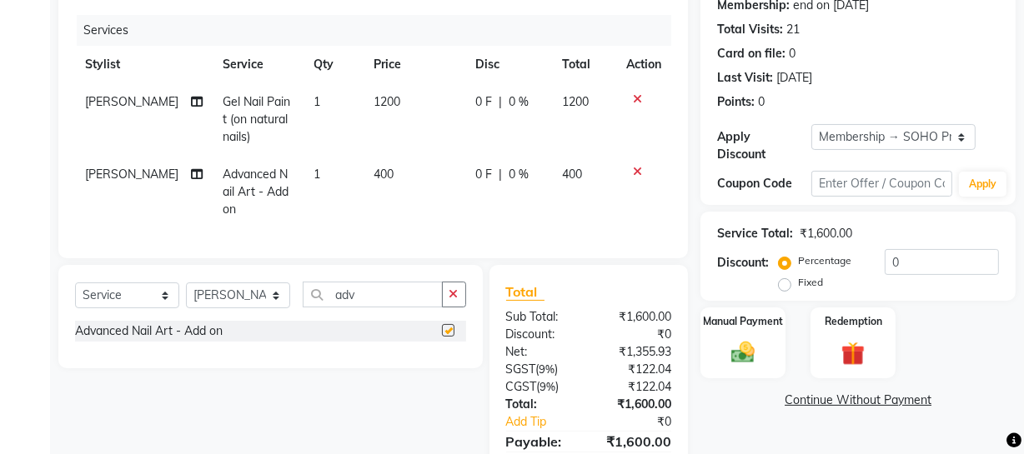
checkbox input "false"
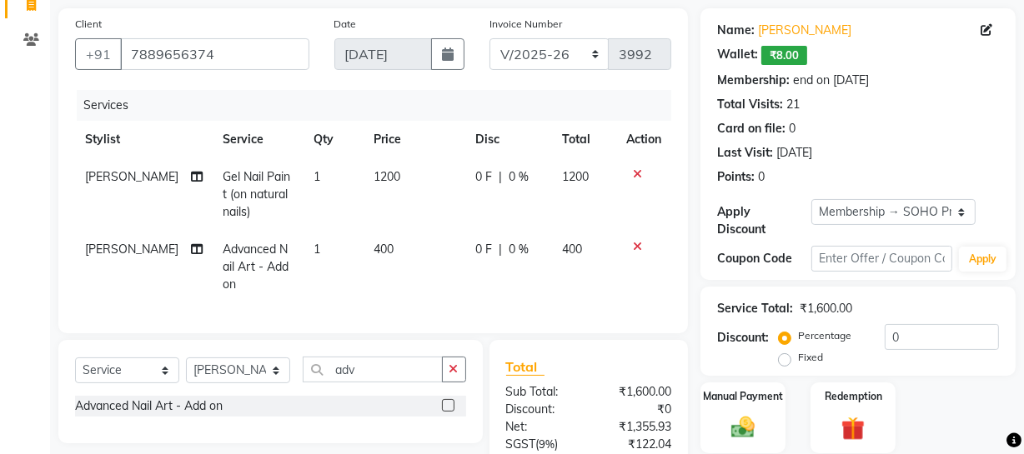
scroll to position [284, 0]
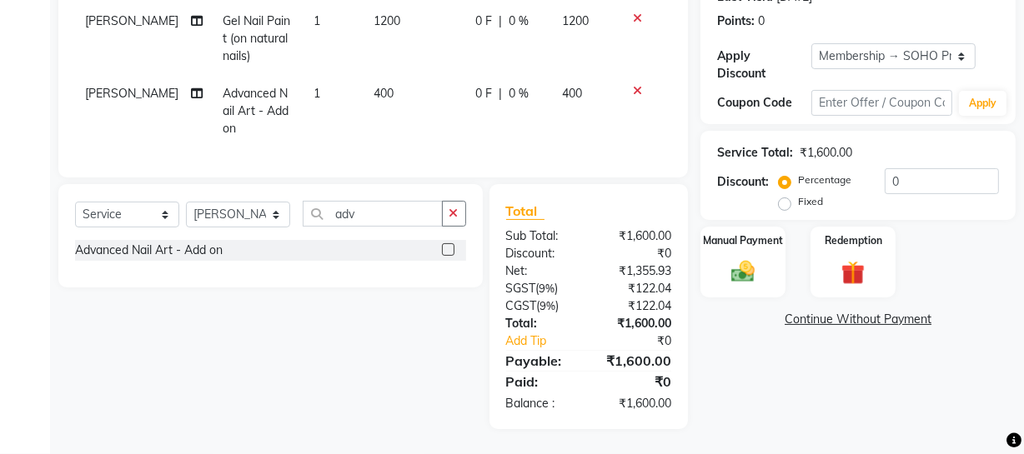
click at [814, 194] on label "Fixed" at bounding box center [810, 201] width 25 height 15
click at [794, 196] on input "Fixed" at bounding box center [788, 202] width 12 height 12
radio input "true"
drag, startPoint x: 937, startPoint y: 160, endPoint x: 674, endPoint y: 212, distance: 268.5
click at [697, 207] on div "Client [PHONE_NUMBER] Date [DATE] Invoice Number Red/2025-26 V/2025 V/[PHONE_NU…" at bounding box center [537, 140] width 982 height 577
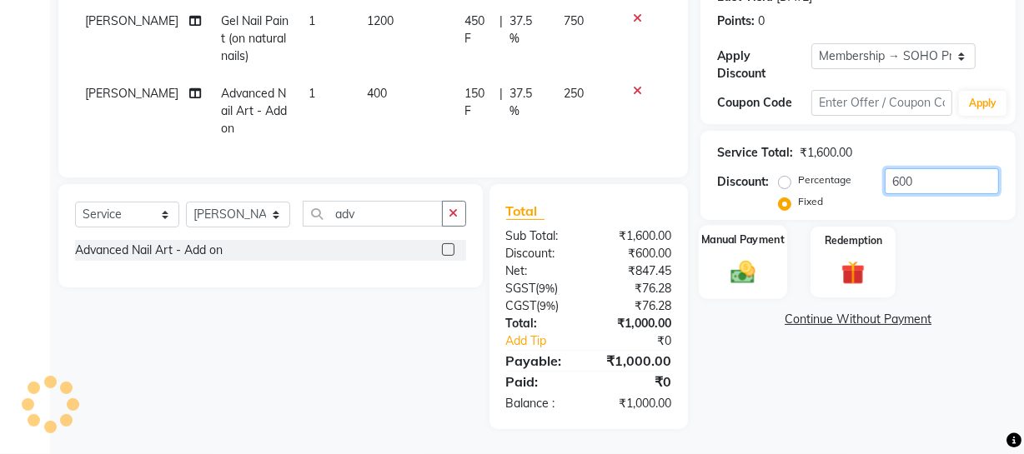
type input "600"
click at [703, 255] on div "Manual Payment" at bounding box center [743, 262] width 88 height 74
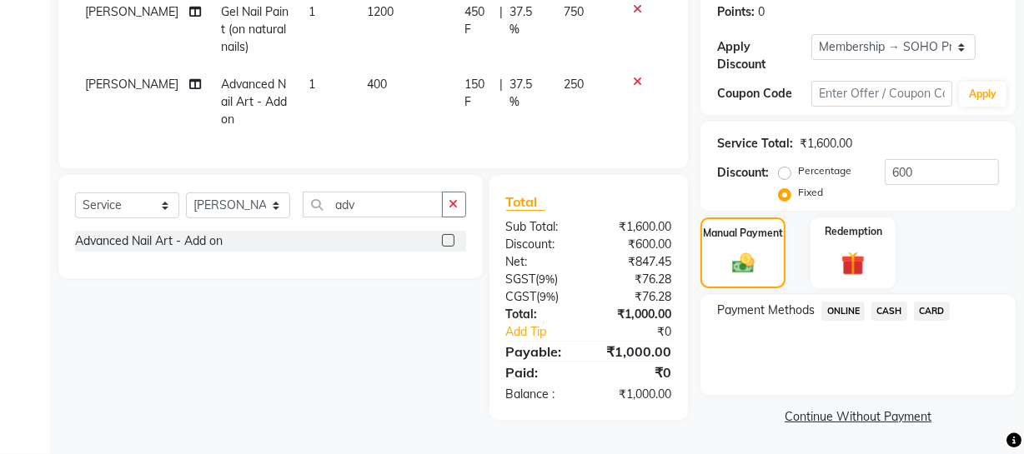
click at [889, 309] on span "CASH" at bounding box center [889, 311] width 36 height 19
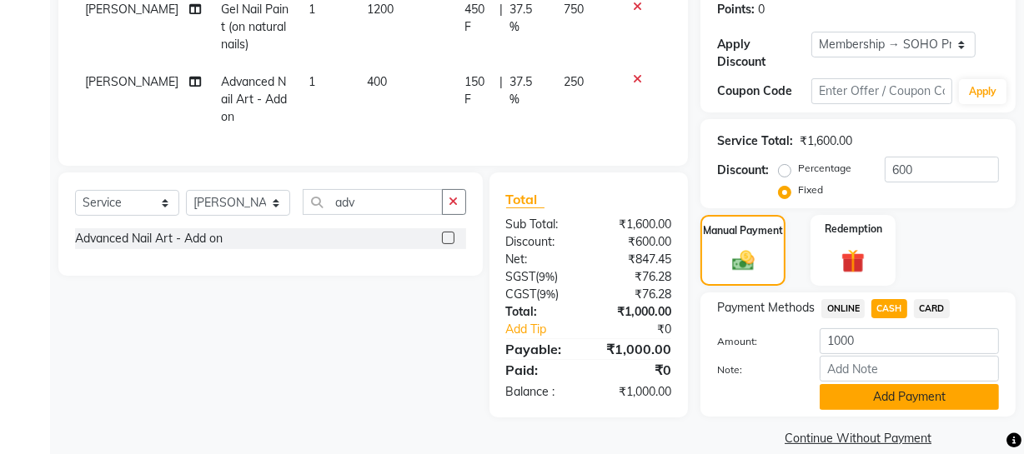
click at [892, 401] on button "Add Payment" at bounding box center [909, 397] width 179 height 26
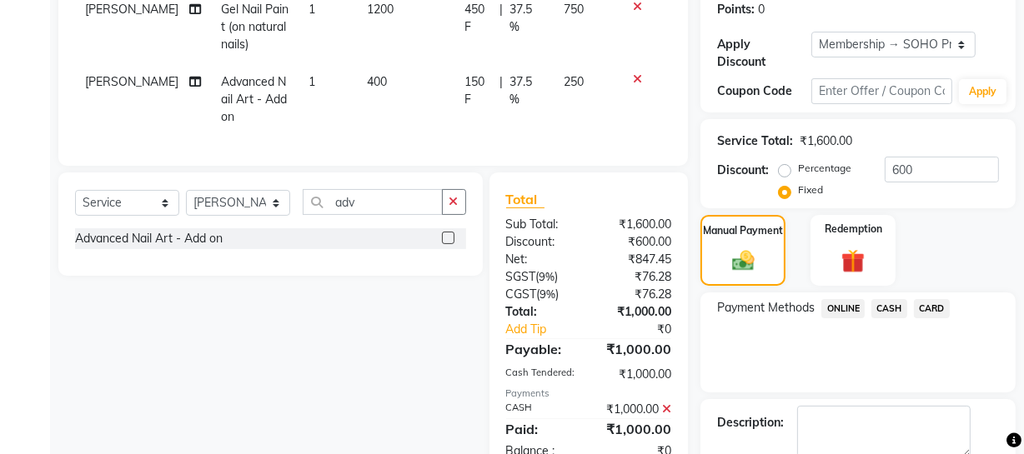
scroll to position [460, 0]
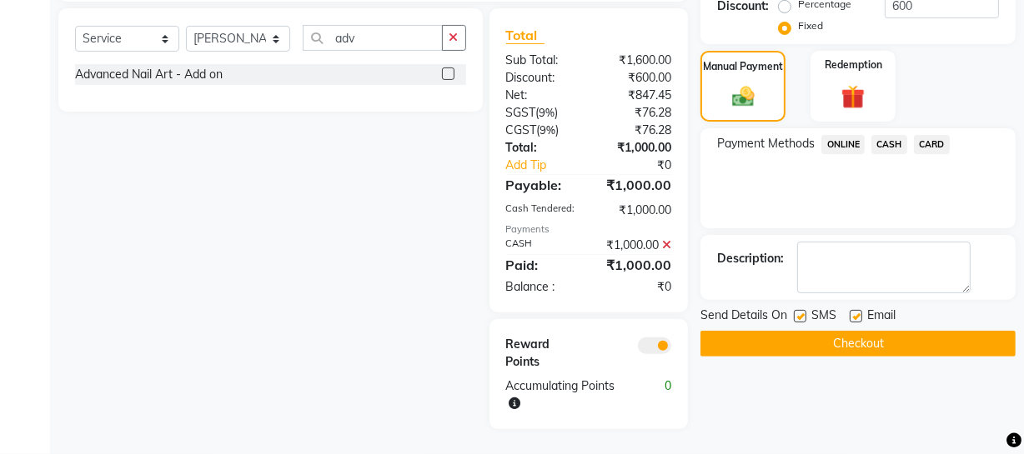
click at [891, 331] on button "Checkout" at bounding box center [857, 344] width 315 height 26
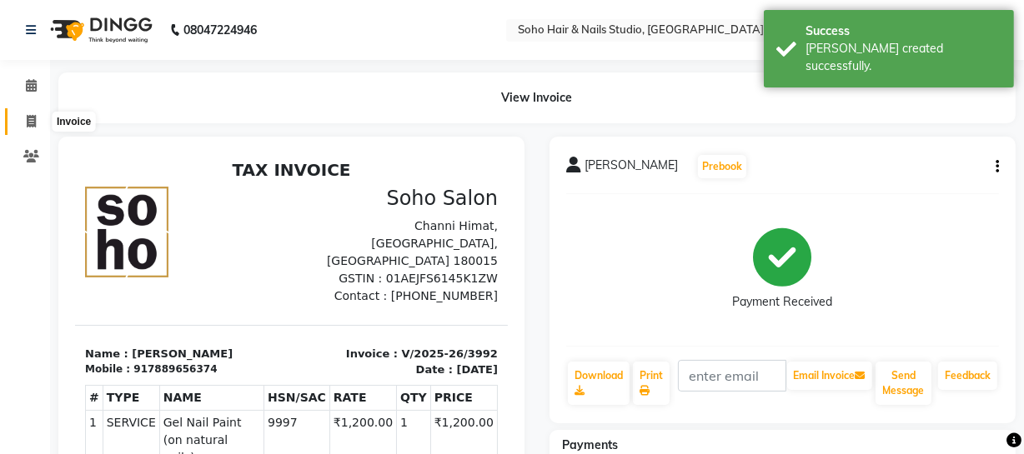
click at [36, 123] on span at bounding box center [31, 122] width 29 height 19
select select "service"
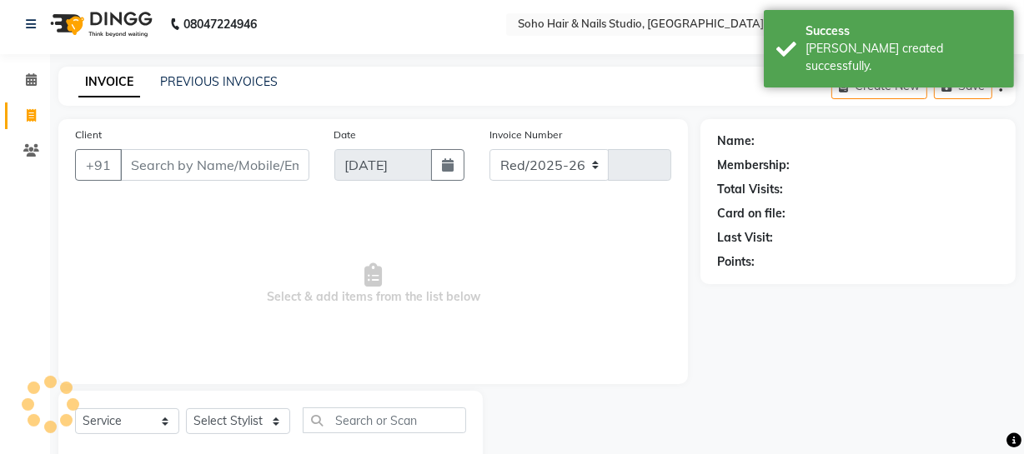
select select "735"
type input "3993"
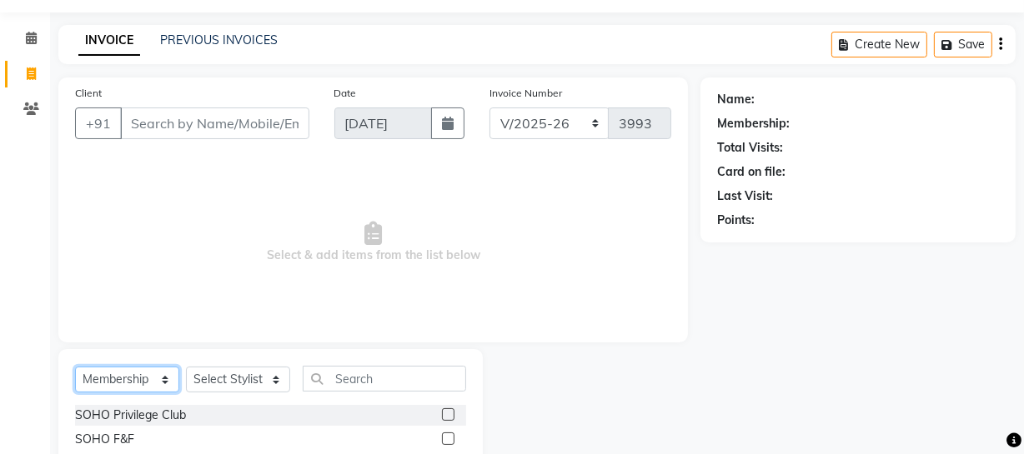
click at [129, 381] on select "Select Service Product Membership Package Voucher Prepaid Gift Card" at bounding box center [127, 380] width 104 height 26
select select "service"
click at [75, 367] on select "Select Service Product Membership Package Voucher Prepaid Gift Card" at bounding box center [127, 380] width 104 height 26
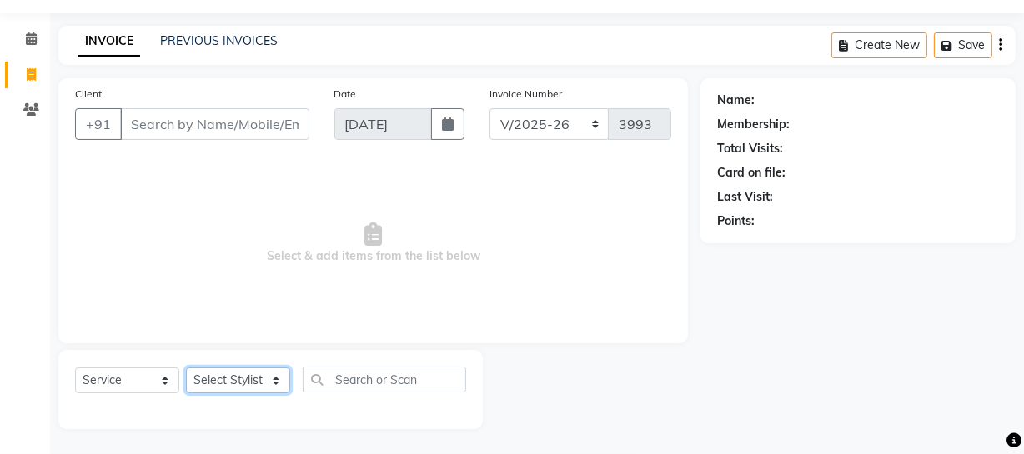
click at [243, 376] on select "Select Stylist [PERSON_NAME] Adhamya [PERSON_NAME] [PERSON_NAME] [PERSON_NAME] …" at bounding box center [238, 381] width 104 height 26
select select "13838"
click at [186, 368] on select "Select Stylist [PERSON_NAME] Adhamya [PERSON_NAME] [PERSON_NAME] [PERSON_NAME] …" at bounding box center [238, 381] width 104 height 26
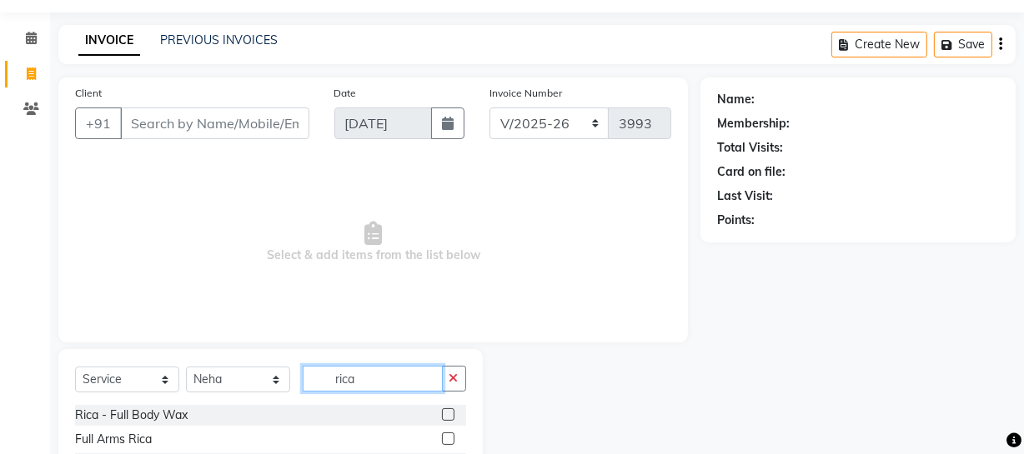
scroll to position [214, 0]
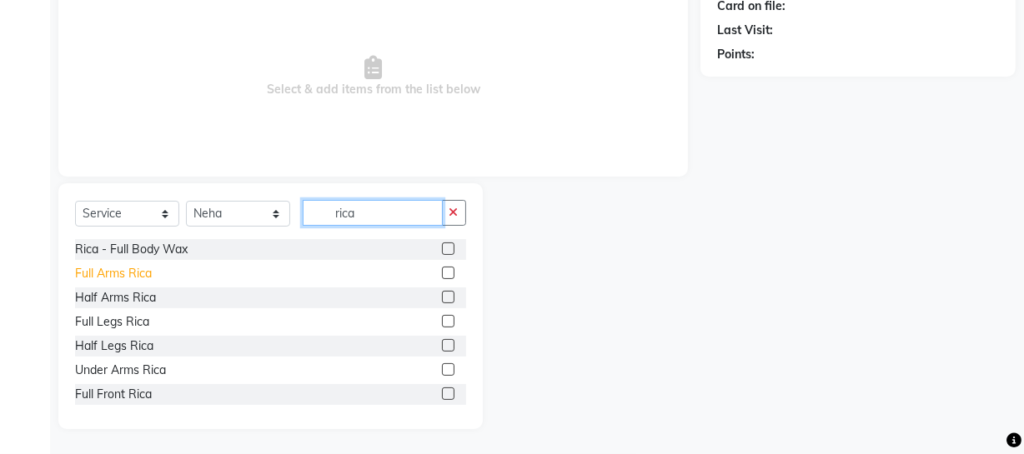
type input "rica"
click at [133, 273] on div "Full Arms Rica" at bounding box center [113, 274] width 77 height 18
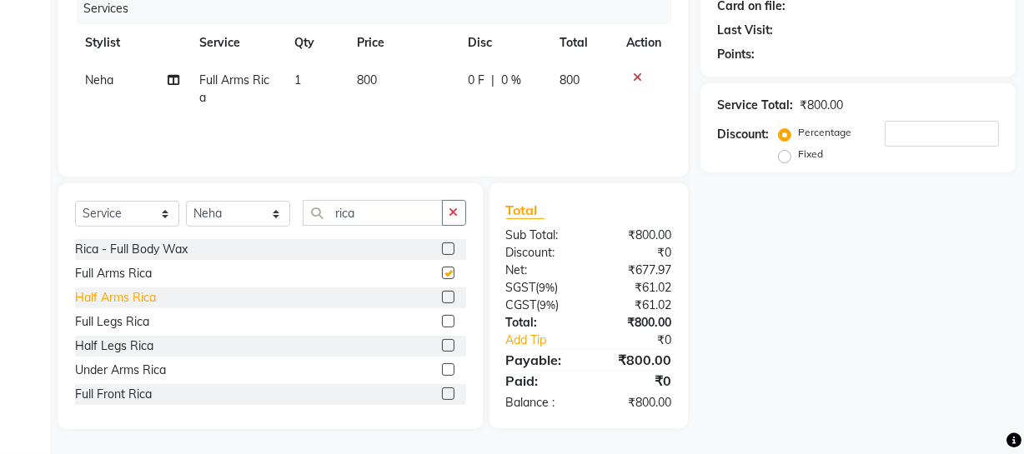
checkbox input "false"
click at [138, 322] on div "Full Legs Rica" at bounding box center [112, 323] width 74 height 18
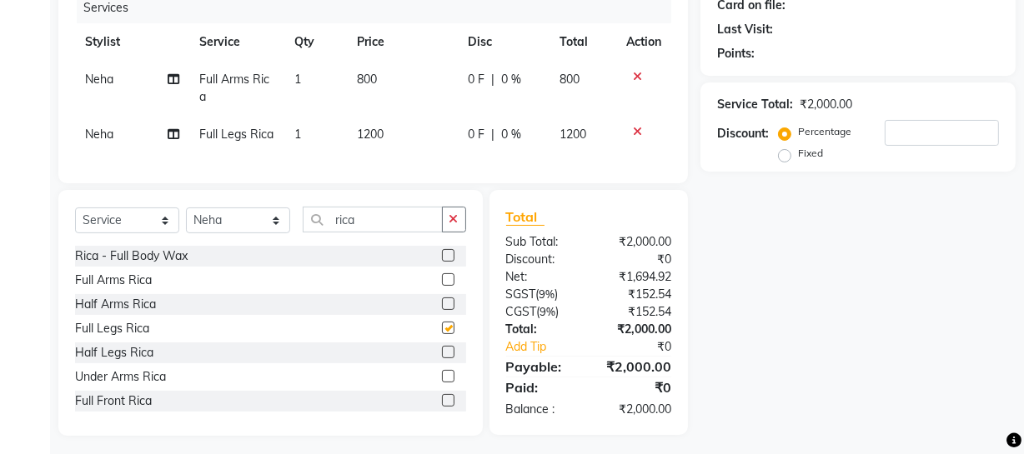
checkbox input "false"
click at [146, 386] on div "Under Arms Rica" at bounding box center [120, 378] width 91 height 18
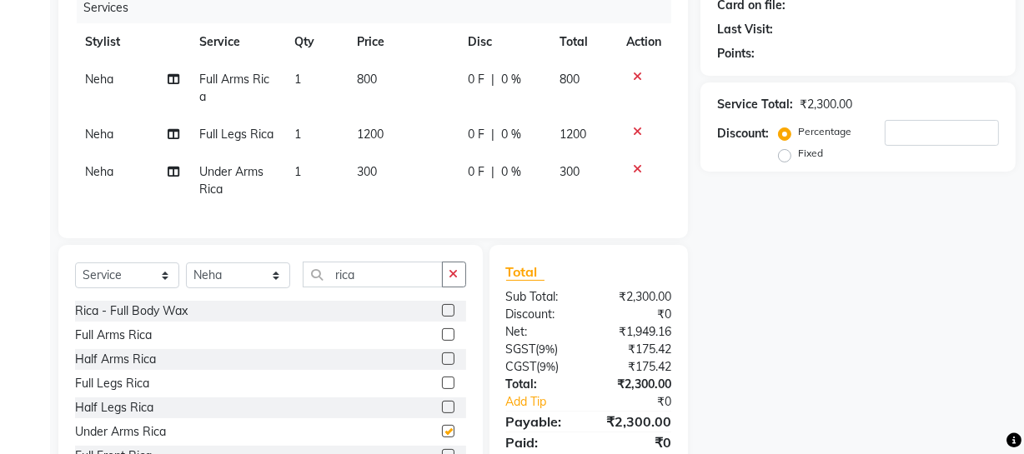
checkbox input "false"
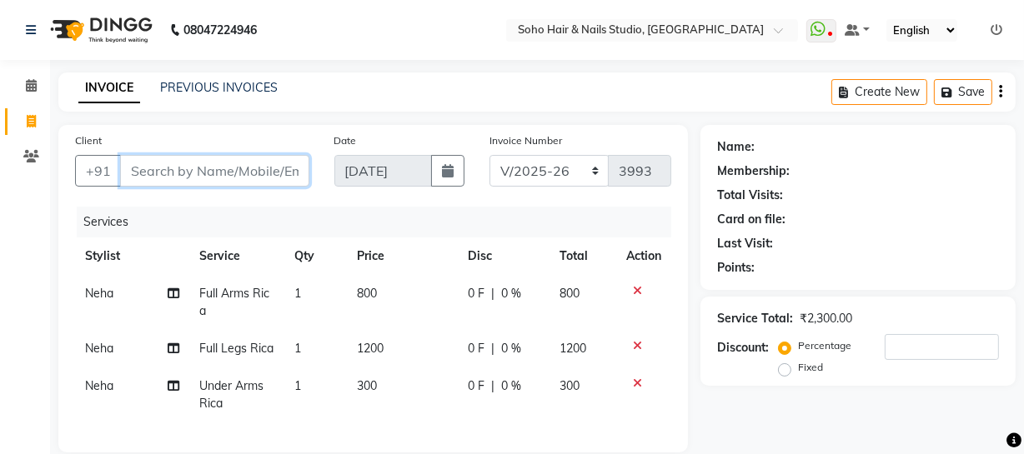
click at [222, 163] on input "Client" at bounding box center [214, 171] width 189 height 32
type input "g"
type input "0"
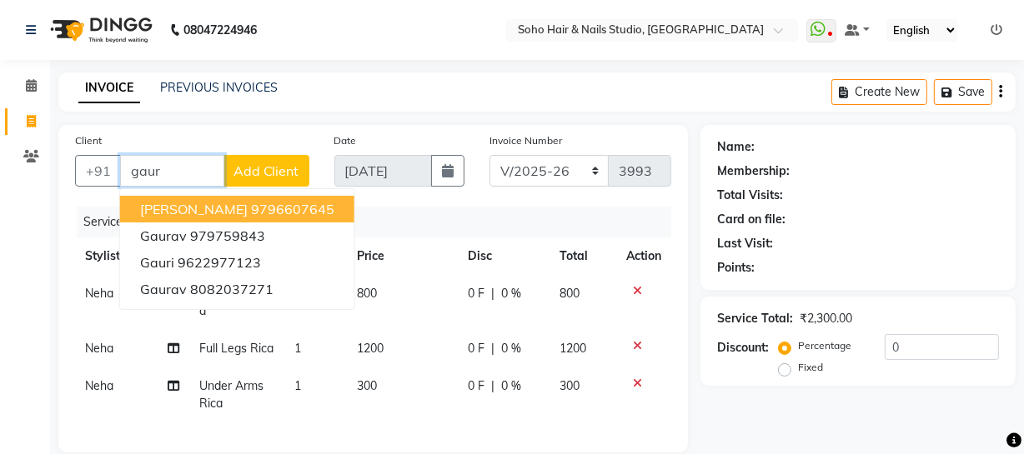
click at [220, 208] on span "[PERSON_NAME]" at bounding box center [194, 209] width 108 height 17
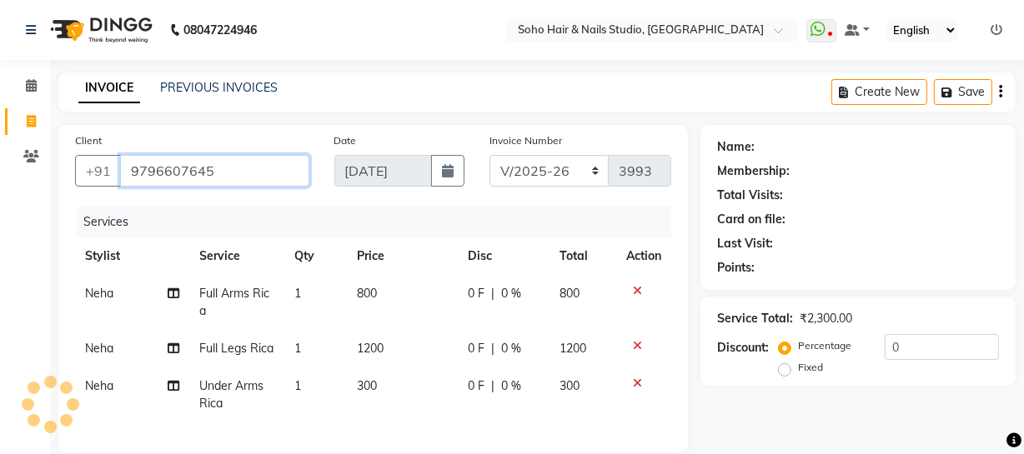
type input "9796607645"
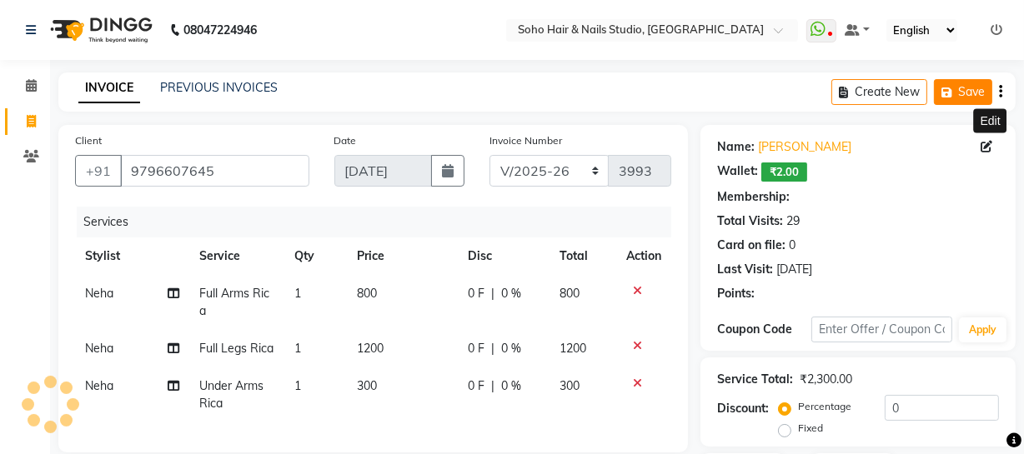
select select "1: Object"
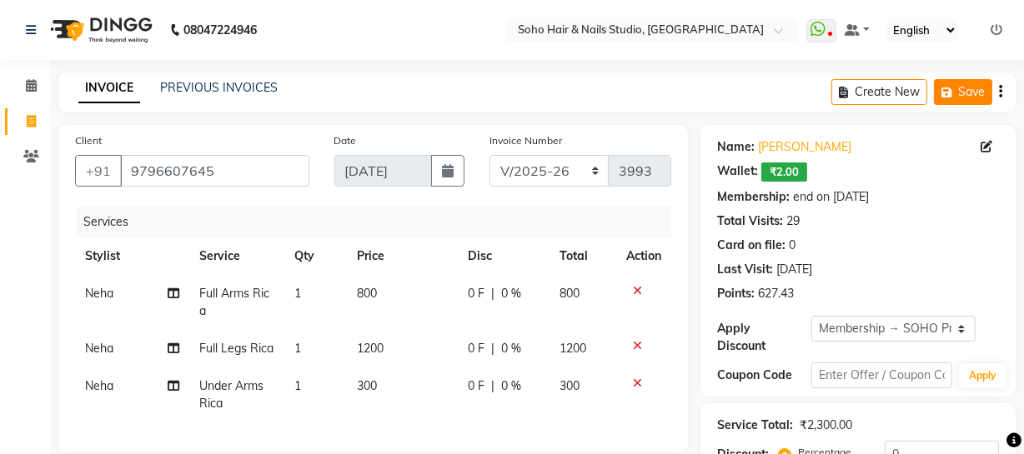
click at [946, 95] on icon "button" at bounding box center [949, 93] width 17 height 12
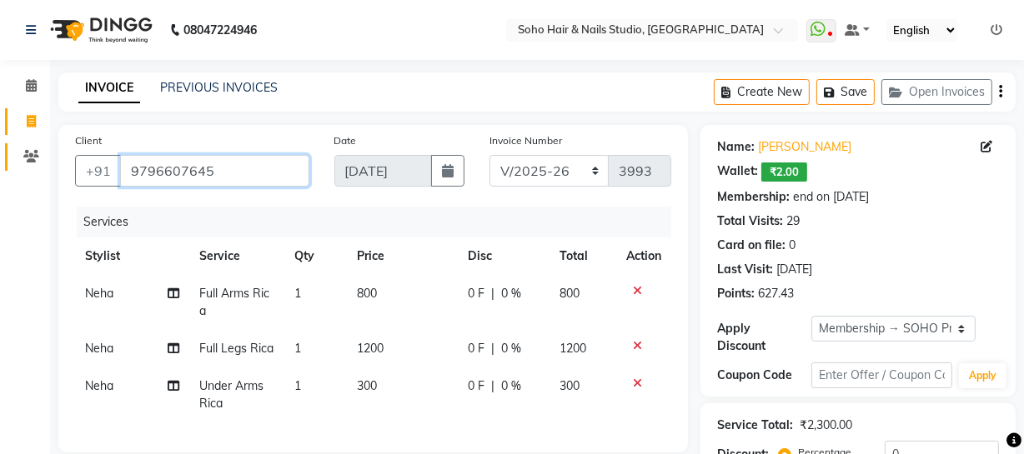
drag, startPoint x: 165, startPoint y: 168, endPoint x: 41, endPoint y: 158, distance: 124.6
click at [41, 158] on app-home "08047224946 Select Location × Soho Hair & Nails Studio, [GEOGRAPHIC_DATA] Whats…" at bounding box center [512, 365] width 1024 height 730
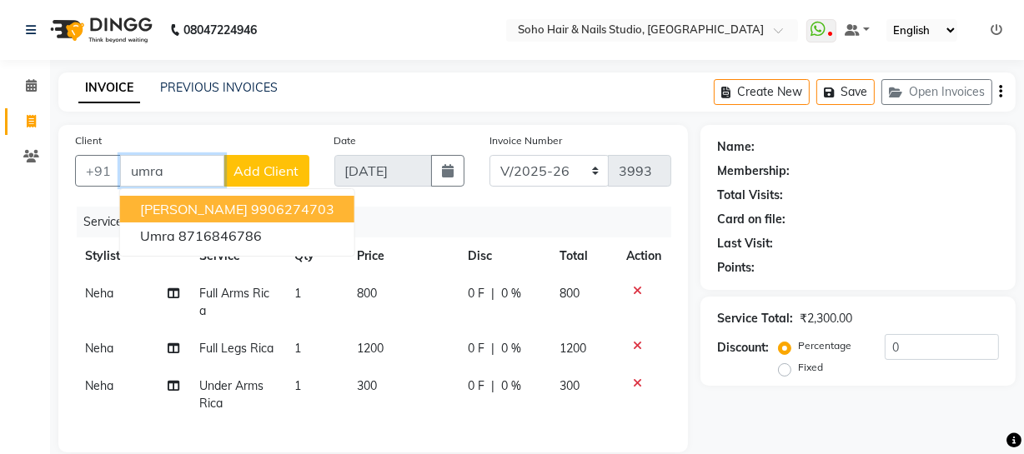
type input "umra"
click at [408, 107] on div "INVOICE PREVIOUS INVOICES Create New Save Open Invoices" at bounding box center [536, 92] width 957 height 39
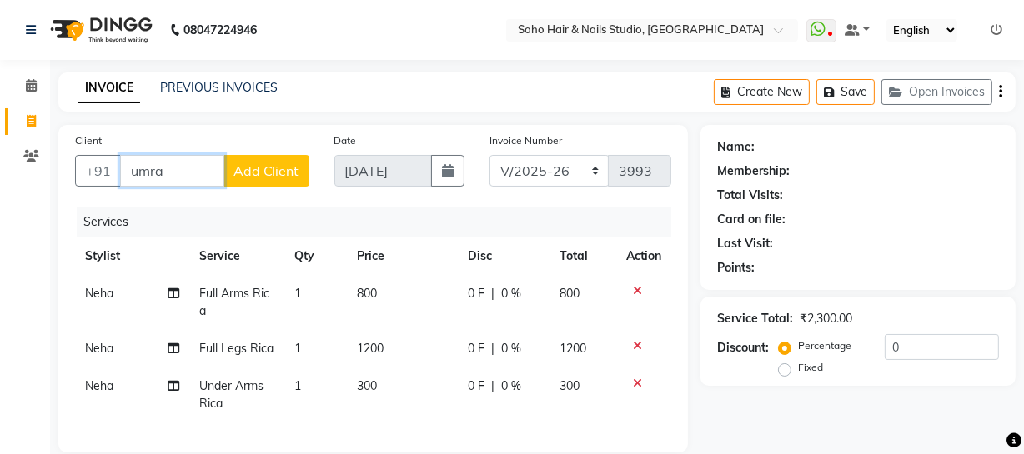
click at [193, 176] on input "umra" at bounding box center [172, 171] width 104 height 32
drag, startPoint x: 920, startPoint y: 335, endPoint x: 796, endPoint y: 343, distance: 123.6
click at [800, 342] on div "Percentage Fixed 0" at bounding box center [890, 356] width 217 height 45
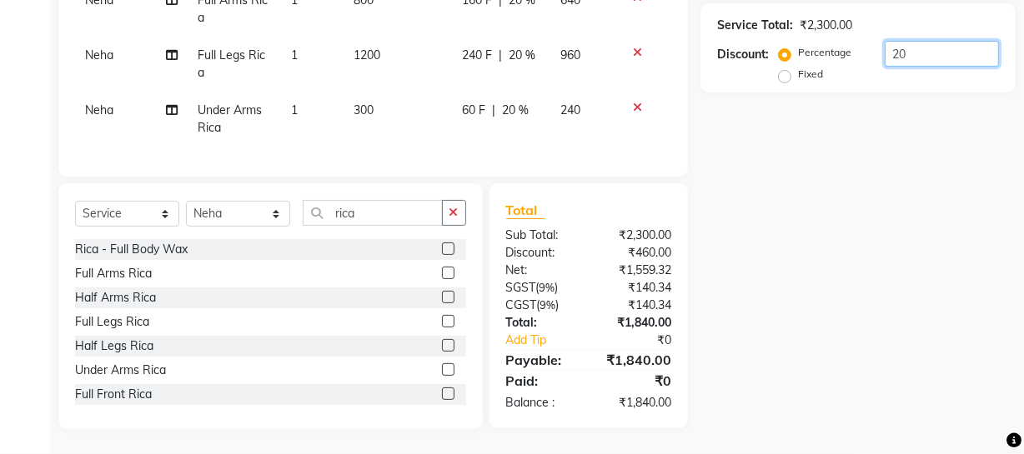
scroll to position [227, 0]
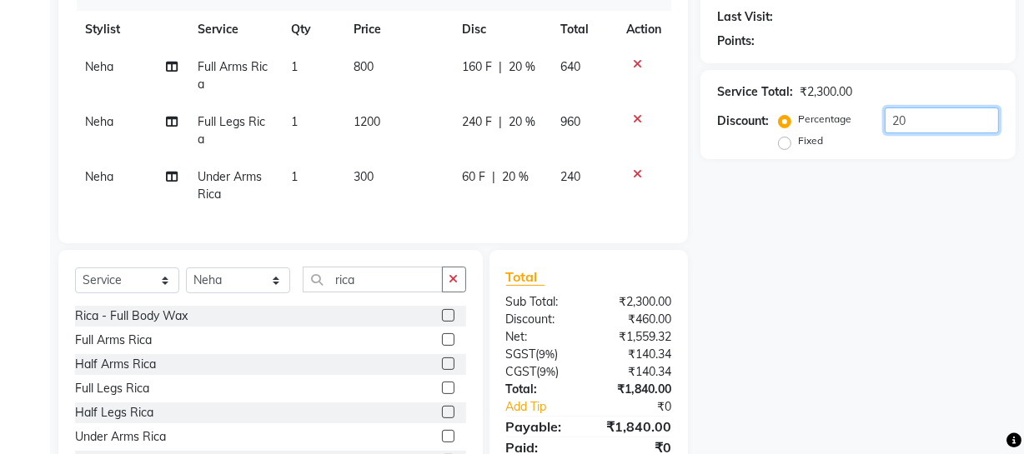
type input "20"
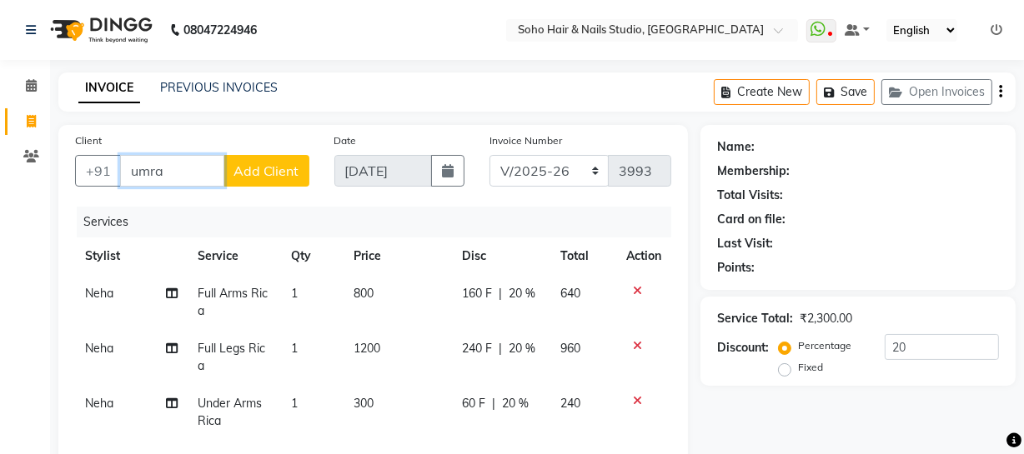
drag, startPoint x: 189, startPoint y: 166, endPoint x: 0, endPoint y: 183, distance: 190.0
click at [18, 189] on app-home "08047224946 Select Location × Soho Hair & Nails Studio, [GEOGRAPHIC_DATA] Whats…" at bounding box center [512, 374] width 1024 height 748
type input "8"
type input "0"
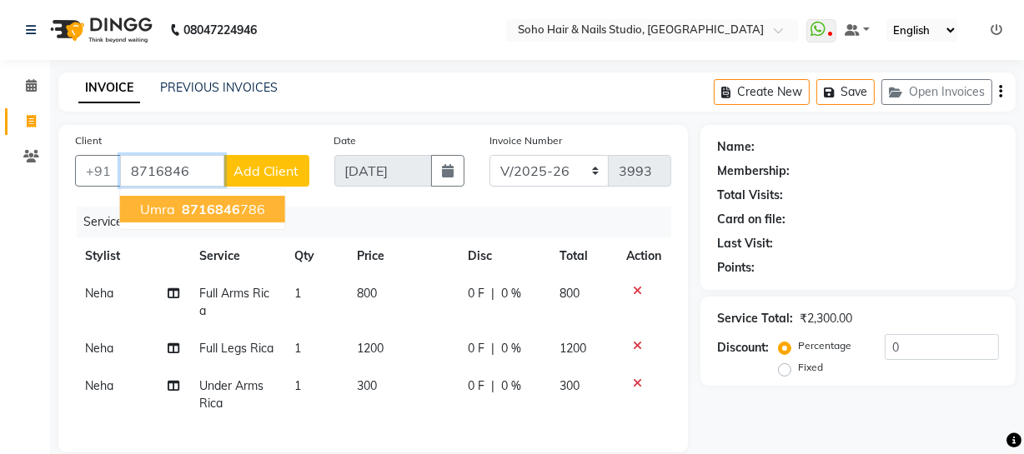
click at [196, 209] on span "8716846" at bounding box center [211, 209] width 58 height 17
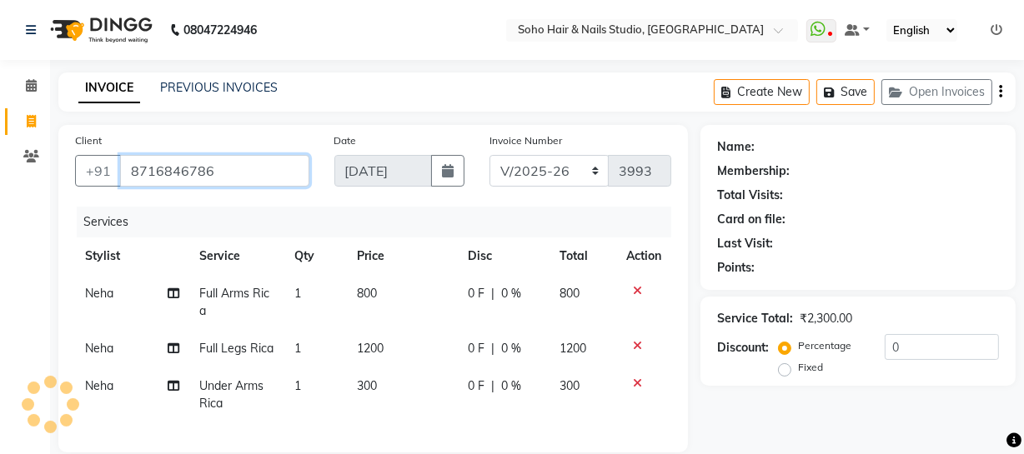
type input "8716846786"
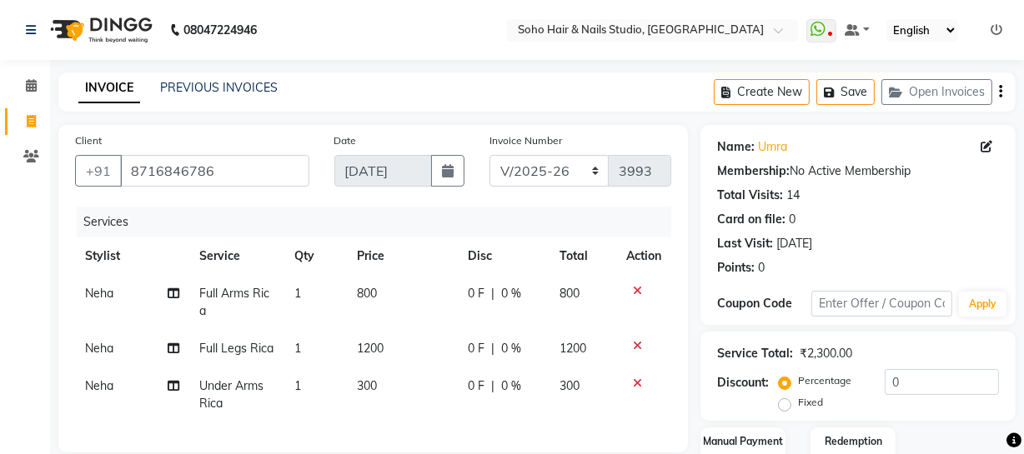
scroll to position [227, 0]
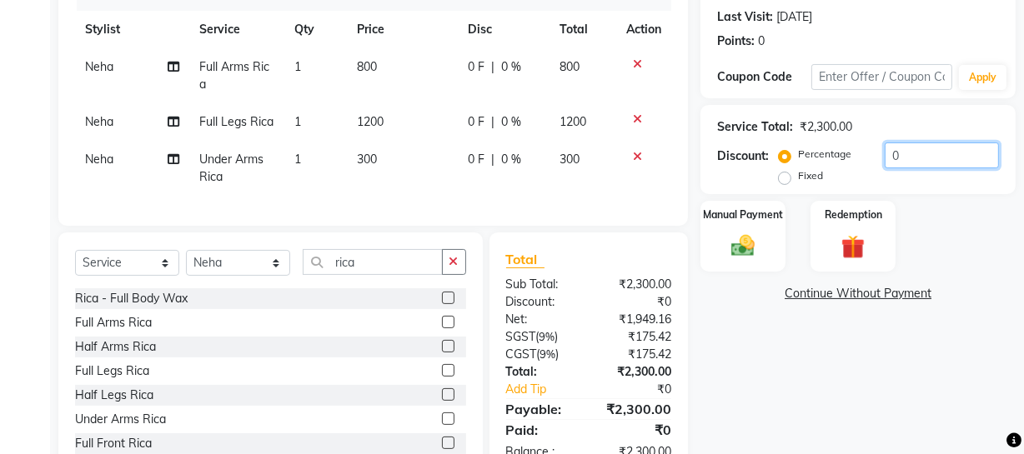
drag, startPoint x: 932, startPoint y: 158, endPoint x: 225, endPoint y: 139, distance: 707.4
click at [557, 183] on div "Client [PHONE_NUMBER] Date [DATE] Invoice Number Red/2025-26 V/2025 V/[PHONE_NU…" at bounding box center [537, 188] width 982 height 580
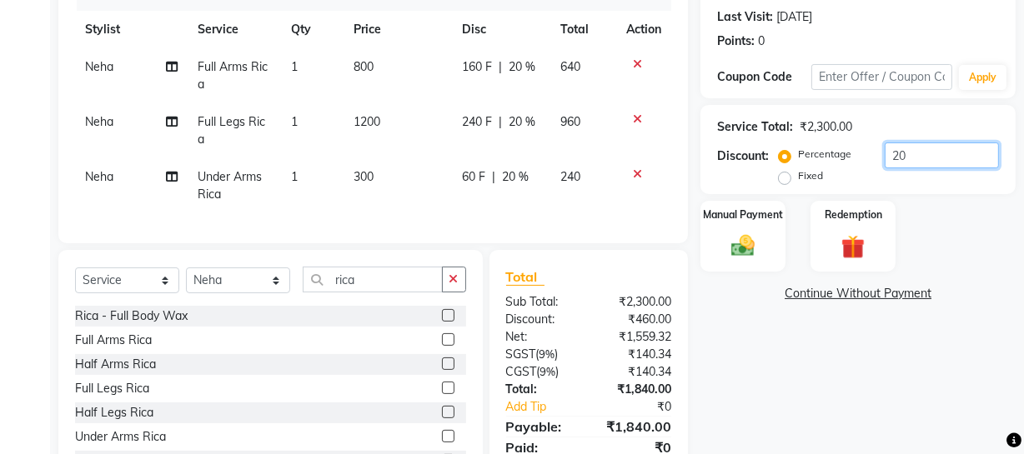
scroll to position [305, 0]
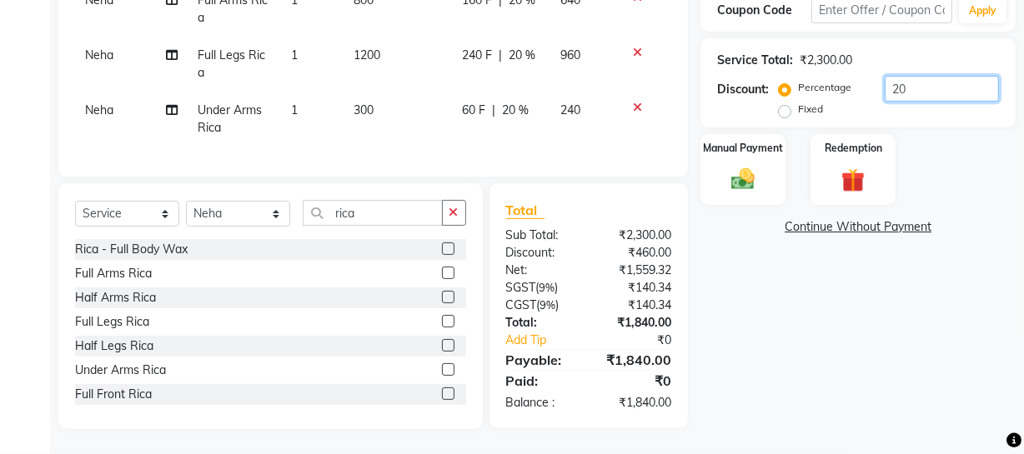
type input "20"
drag, startPoint x: 742, startPoint y: 148, endPoint x: 812, endPoint y: 192, distance: 82.4
click at [741, 148] on div "Manual Payment" at bounding box center [742, 169] width 85 height 71
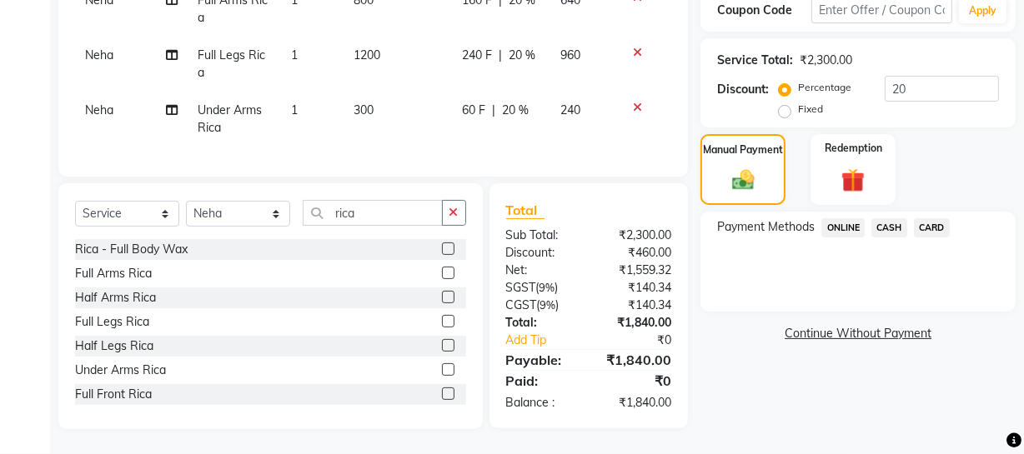
drag, startPoint x: 928, startPoint y: 220, endPoint x: 913, endPoint y: 231, distance: 18.5
click at [928, 219] on span "CARD" at bounding box center [932, 227] width 36 height 19
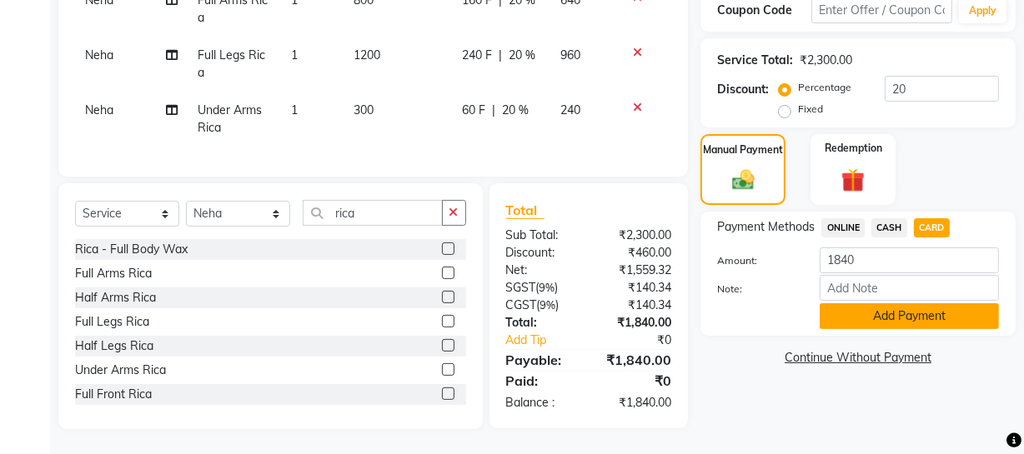
click at [868, 304] on button "Add Payment" at bounding box center [909, 317] width 179 height 26
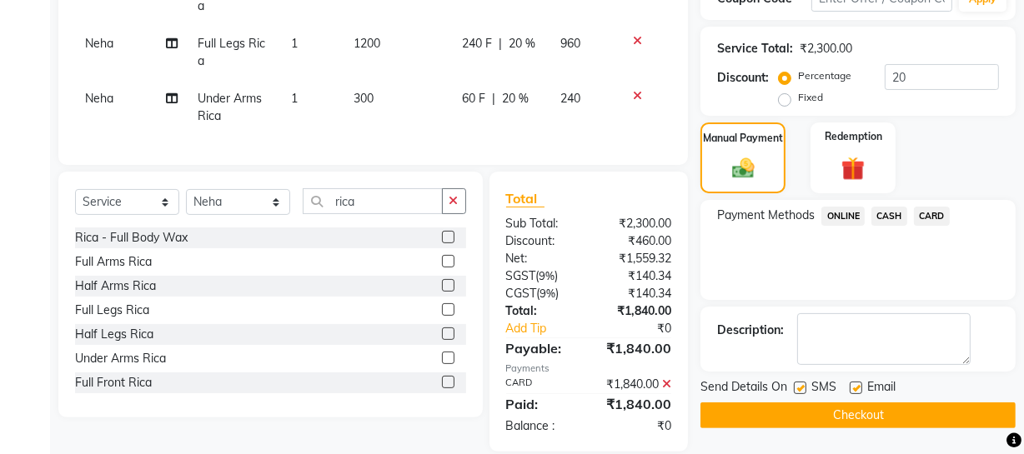
scroll to position [340, 0]
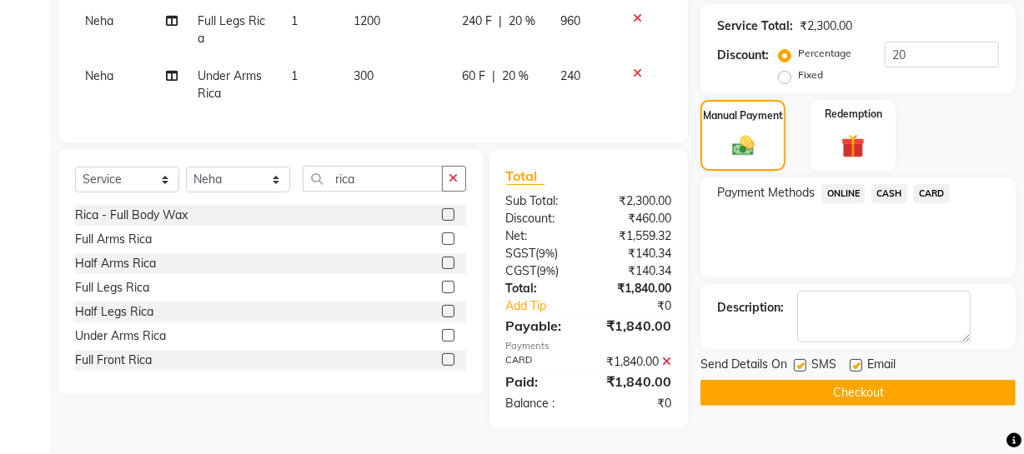
drag, startPoint x: 792, startPoint y: 386, endPoint x: 783, endPoint y: 377, distance: 13.0
click at [791, 386] on button "Checkout" at bounding box center [857, 393] width 315 height 26
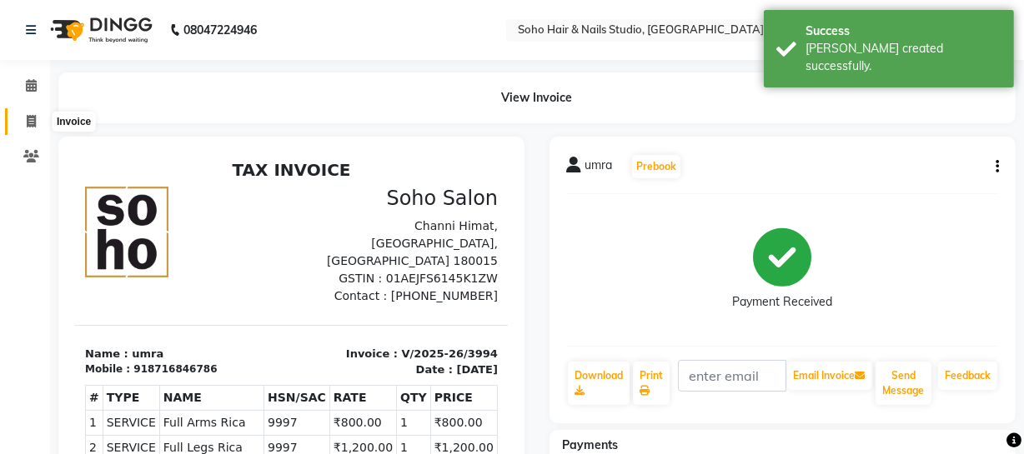
drag, startPoint x: 27, startPoint y: 117, endPoint x: 19, endPoint y: 110, distance: 10.0
click at [27, 117] on icon at bounding box center [31, 121] width 9 height 13
select select "service"
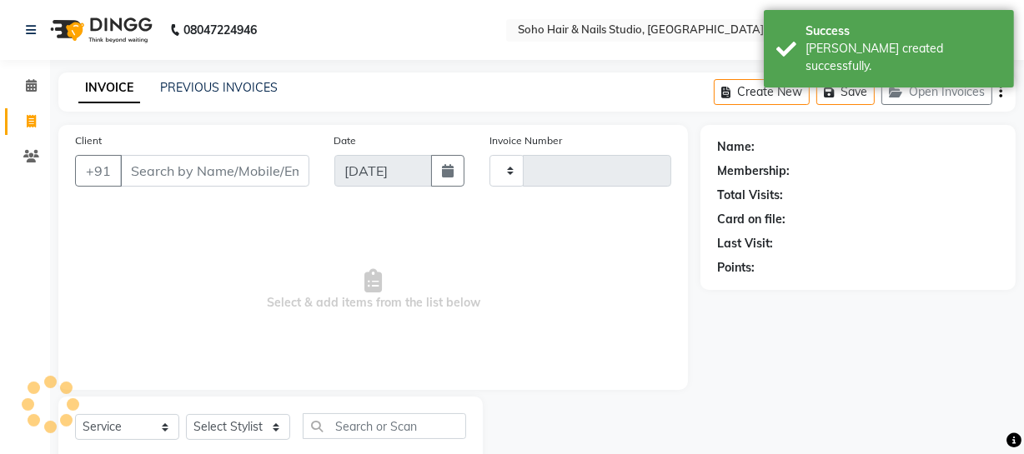
type input "3996"
select select "735"
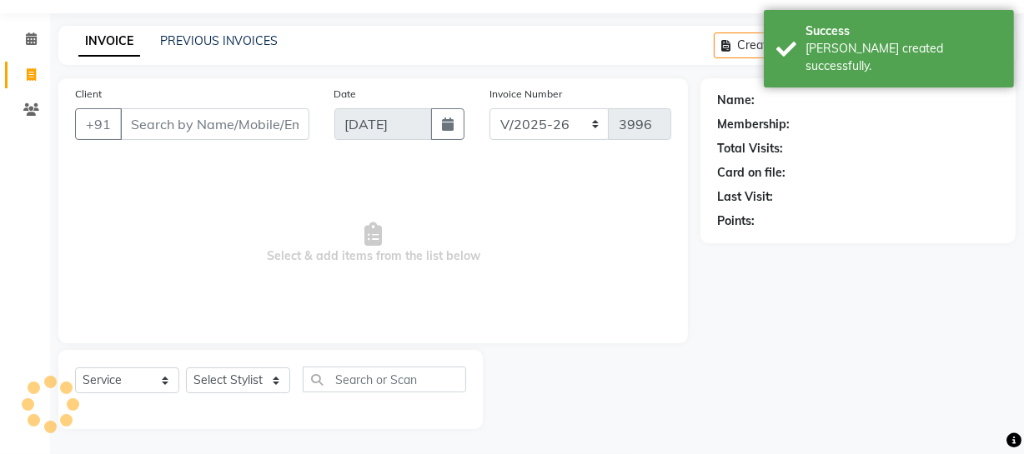
select select "membership"
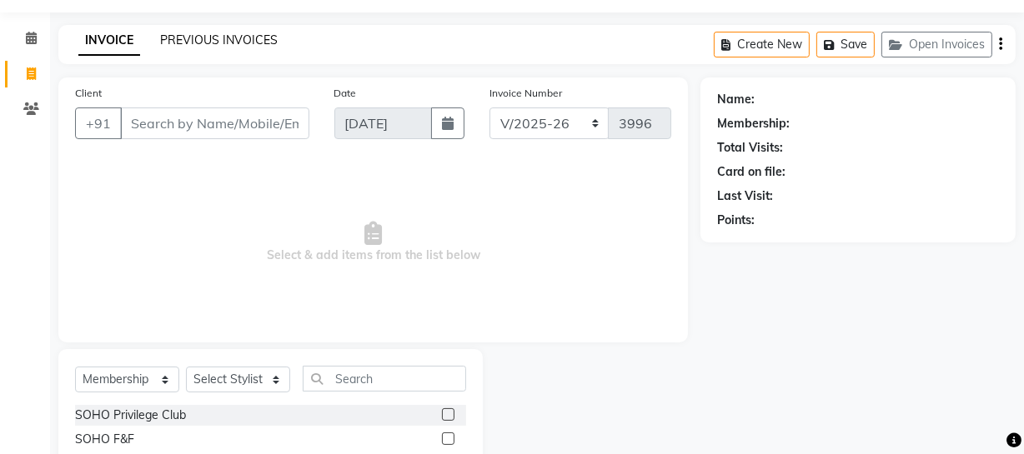
click at [260, 34] on link "PREVIOUS INVOICES" at bounding box center [219, 40] width 118 height 15
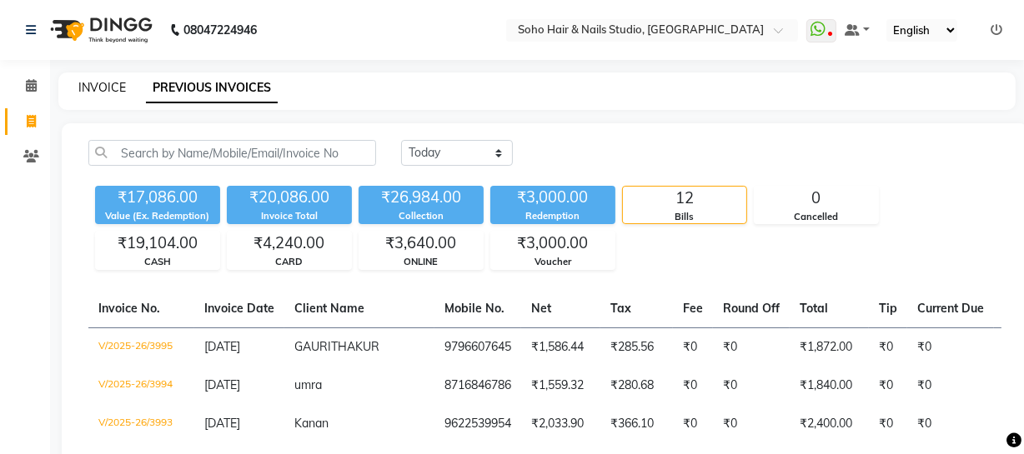
click at [114, 87] on link "INVOICE" at bounding box center [102, 87] width 48 height 15
select select "735"
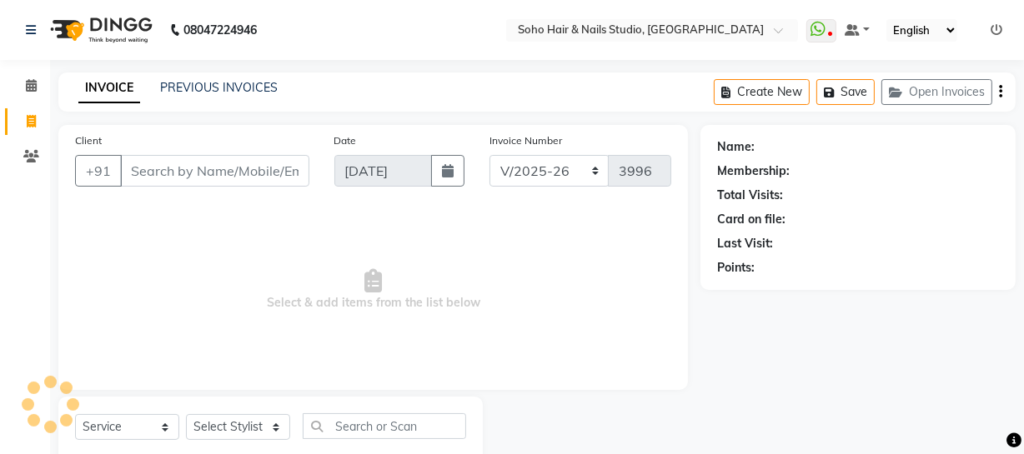
scroll to position [48, 0]
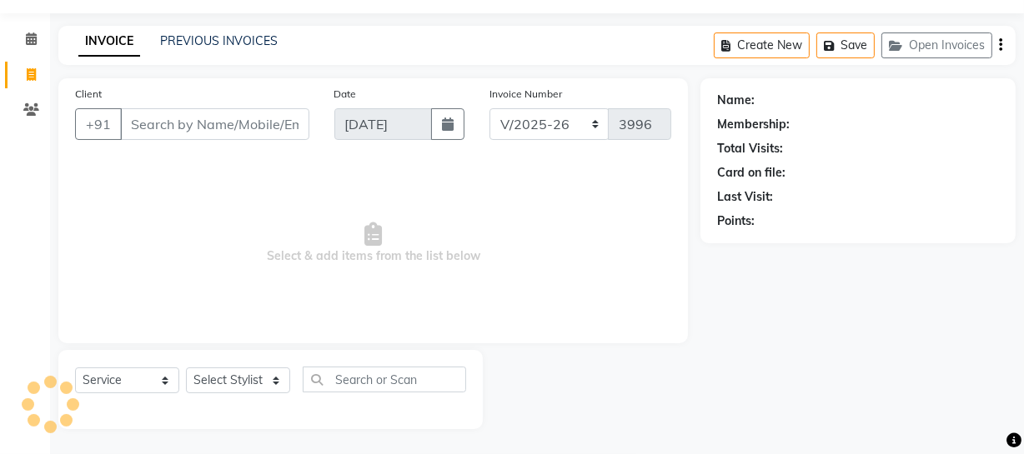
select select "membership"
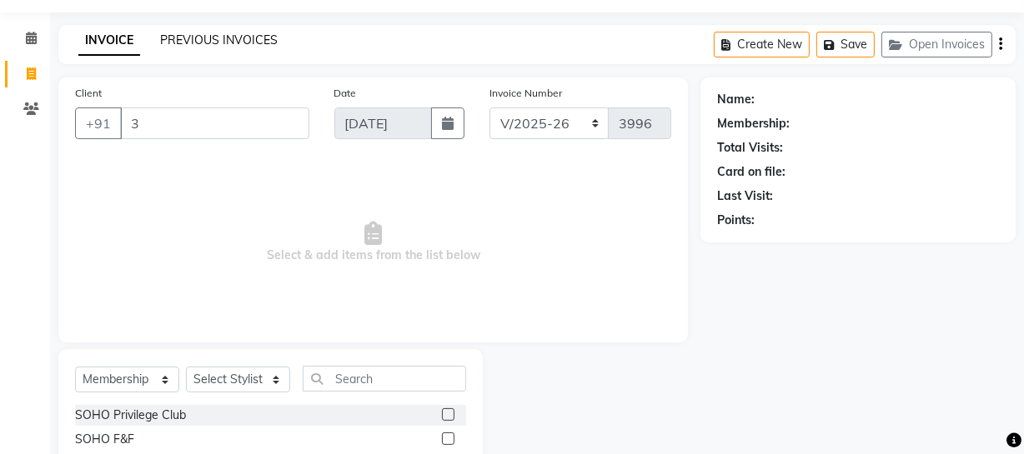
type input "3"
click at [241, 37] on link "PREVIOUS INVOICES" at bounding box center [219, 40] width 118 height 15
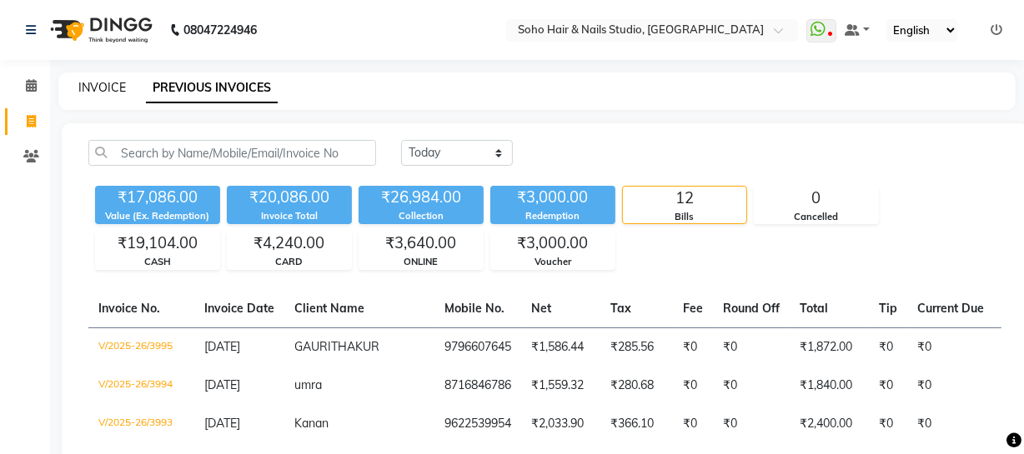
click at [113, 91] on link "INVOICE" at bounding box center [102, 87] width 48 height 15
select select "service"
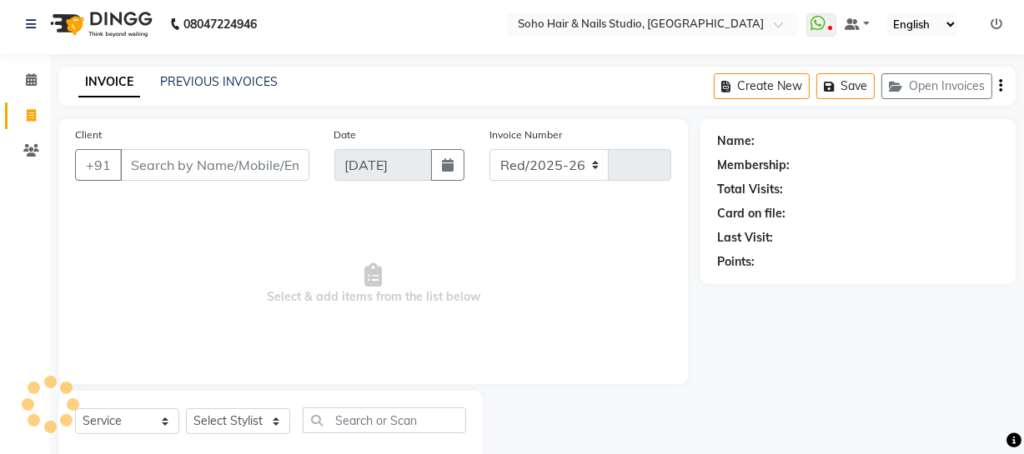
select select "735"
type input "3996"
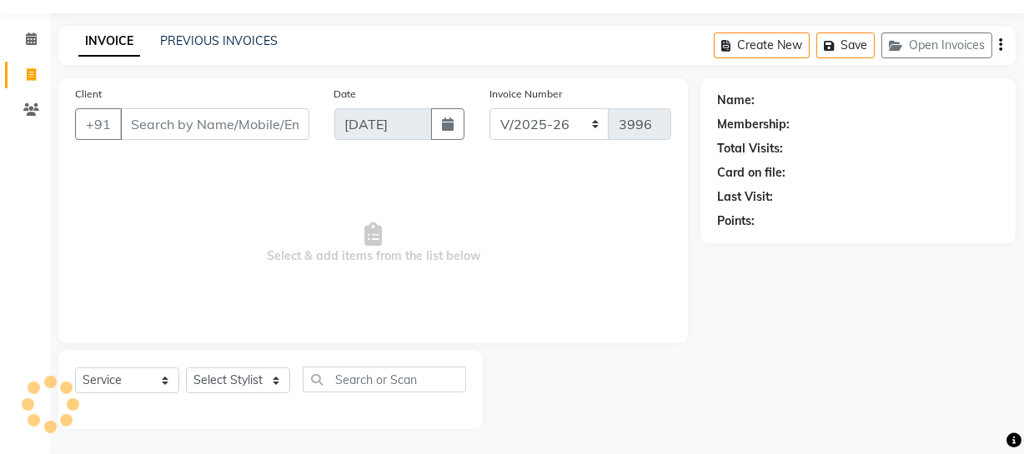
select select "membership"
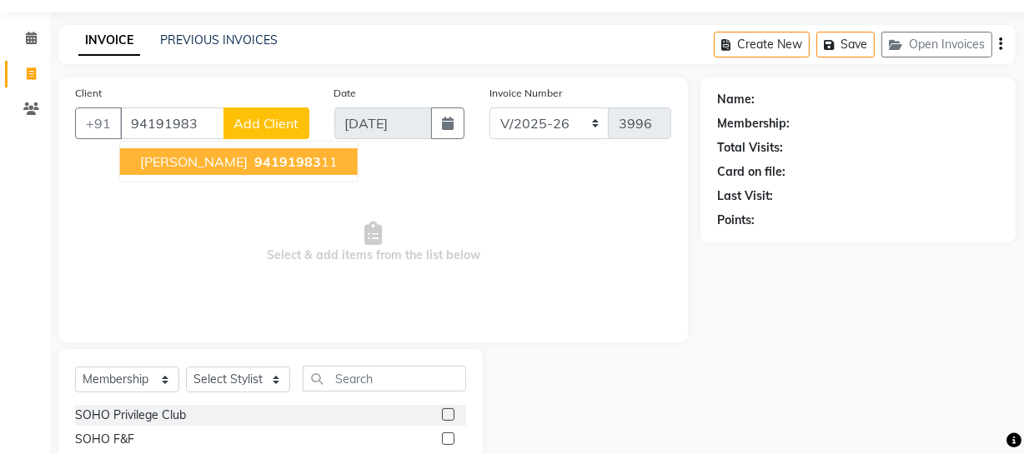
click at [254, 167] on span "94191983" at bounding box center [287, 161] width 67 height 17
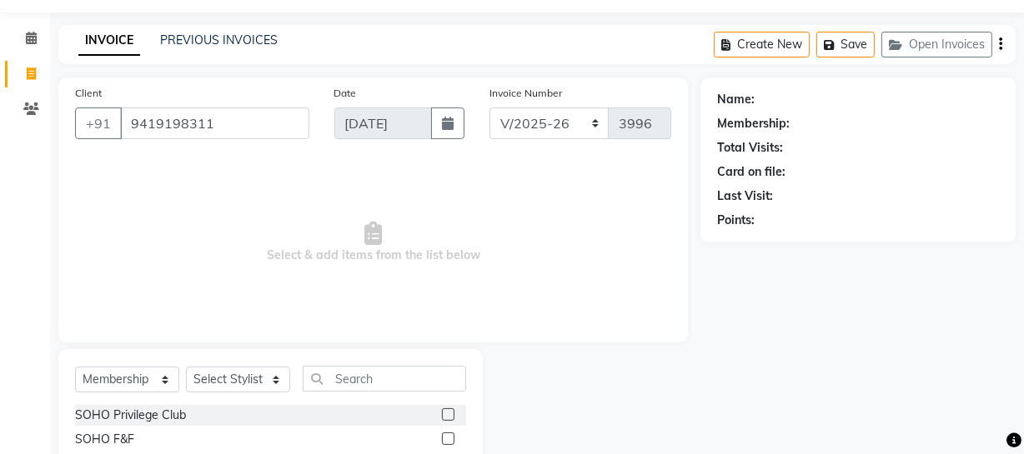
type input "9419198311"
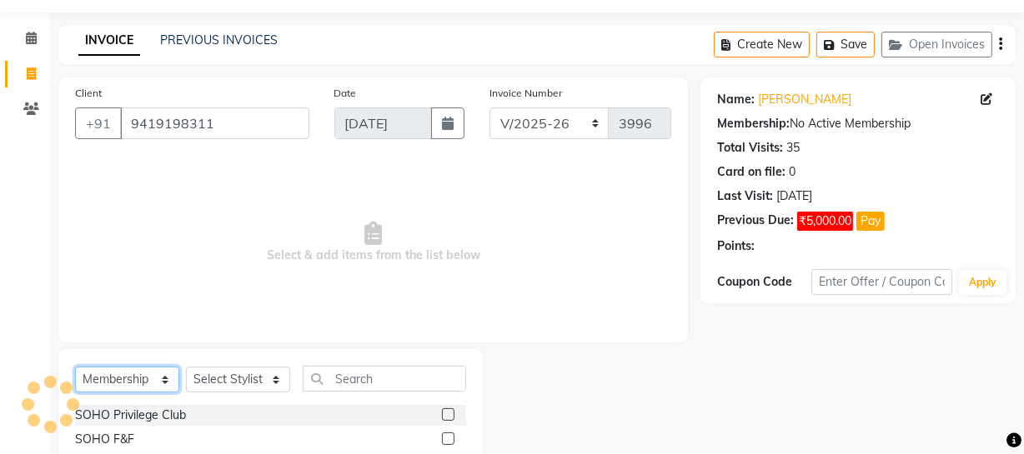
drag, startPoint x: 134, startPoint y: 389, endPoint x: 133, endPoint y: 379, distance: 10.9
click at [134, 389] on select "Select Service Product Membership Package Voucher Prepaid Gift Card" at bounding box center [127, 380] width 104 height 26
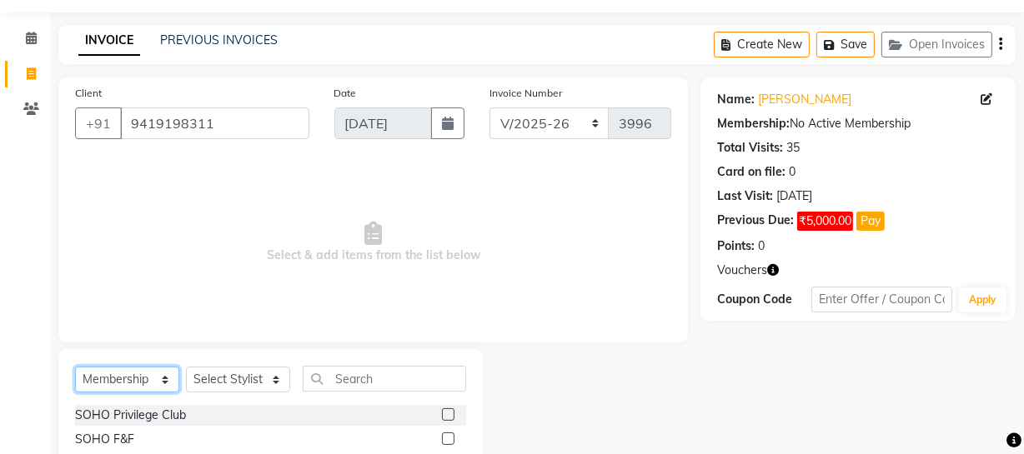
select select "service"
click at [75, 367] on select "Select Service Product Membership Package Voucher Prepaid Gift Card" at bounding box center [127, 380] width 104 height 26
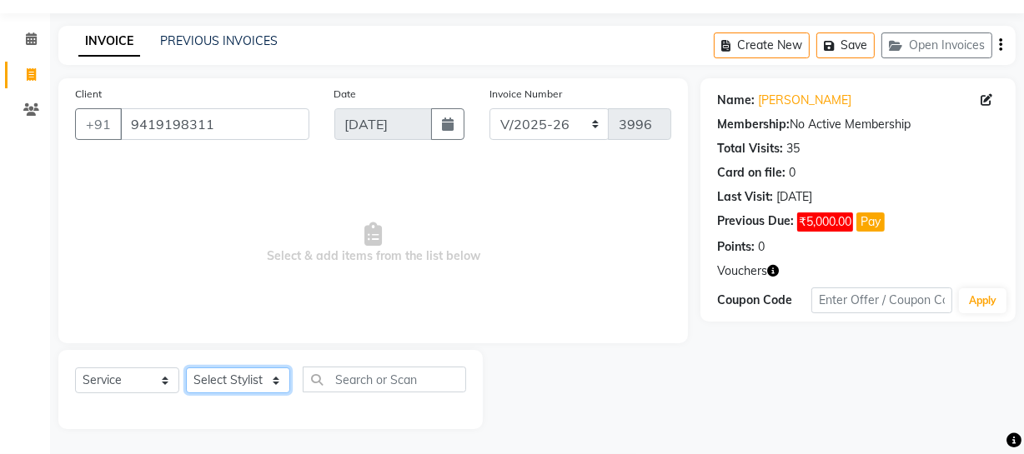
drag, startPoint x: 268, startPoint y: 383, endPoint x: 250, endPoint y: 367, distance: 23.6
click at [265, 378] on select "Select Stylist [PERSON_NAME] Adhamya [PERSON_NAME] [PERSON_NAME] [PERSON_NAME] …" at bounding box center [238, 381] width 104 height 26
select select "11750"
click at [186, 368] on select "Select Stylist [PERSON_NAME] Adhamya [PERSON_NAME] [PERSON_NAME] [PERSON_NAME] …" at bounding box center [238, 381] width 104 height 26
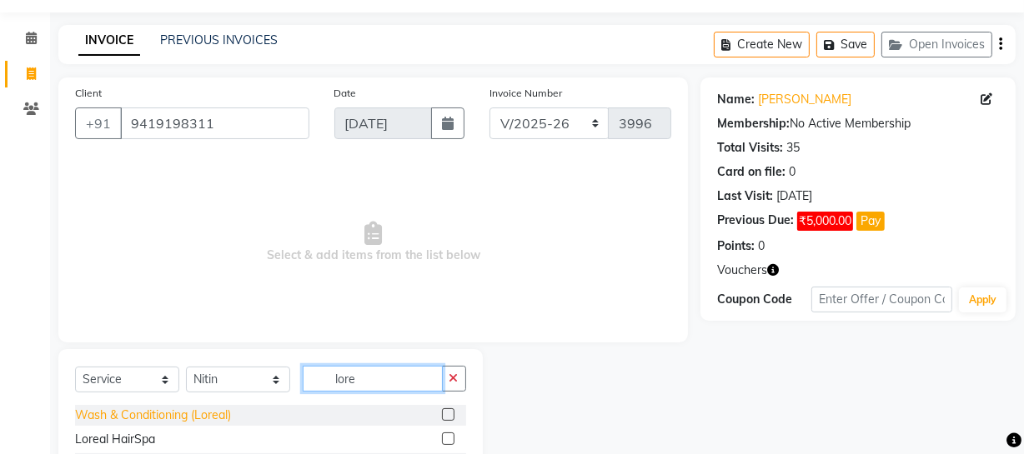
type input "lore"
click at [180, 414] on div "Wash & Conditioning (Loreal)" at bounding box center [153, 416] width 156 height 18
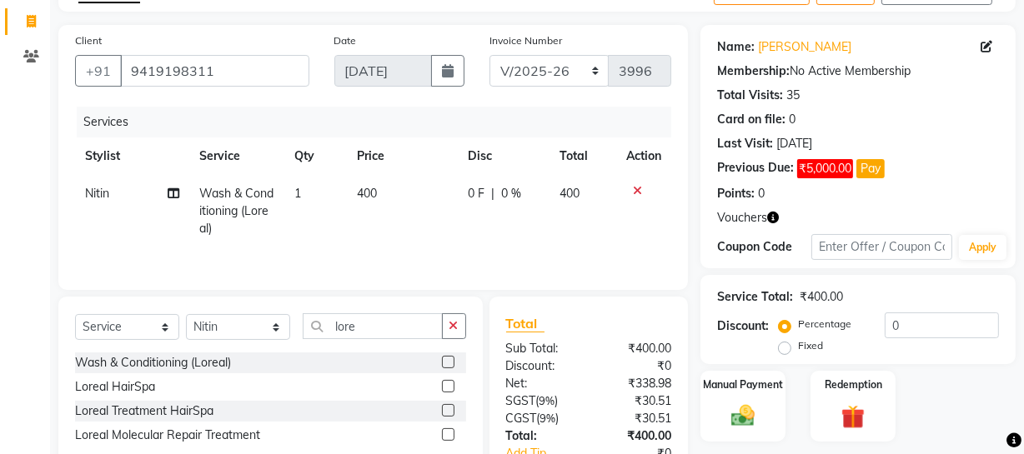
scroll to position [0, 0]
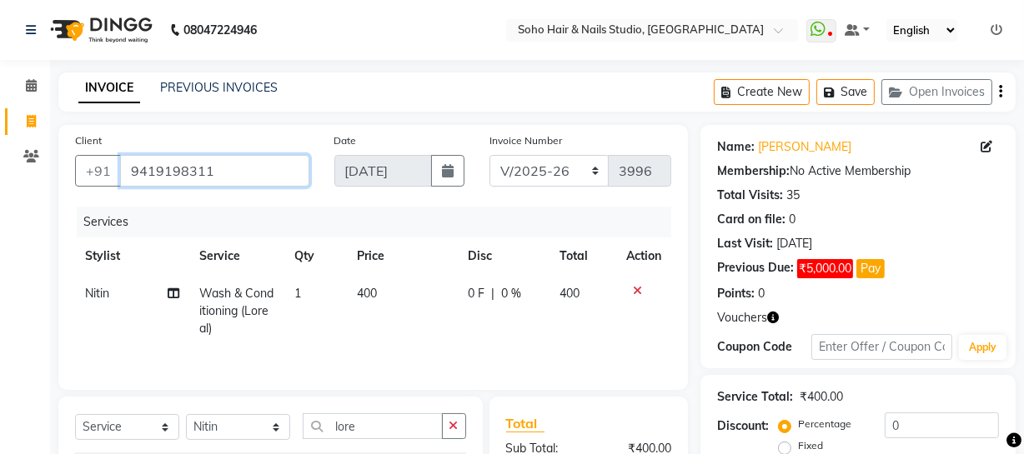
drag, startPoint x: 245, startPoint y: 167, endPoint x: 151, endPoint y: 173, distance: 94.5
click at [154, 173] on input "9419198311" at bounding box center [214, 171] width 189 height 32
click at [221, 172] on input "9419198311" at bounding box center [214, 171] width 189 height 32
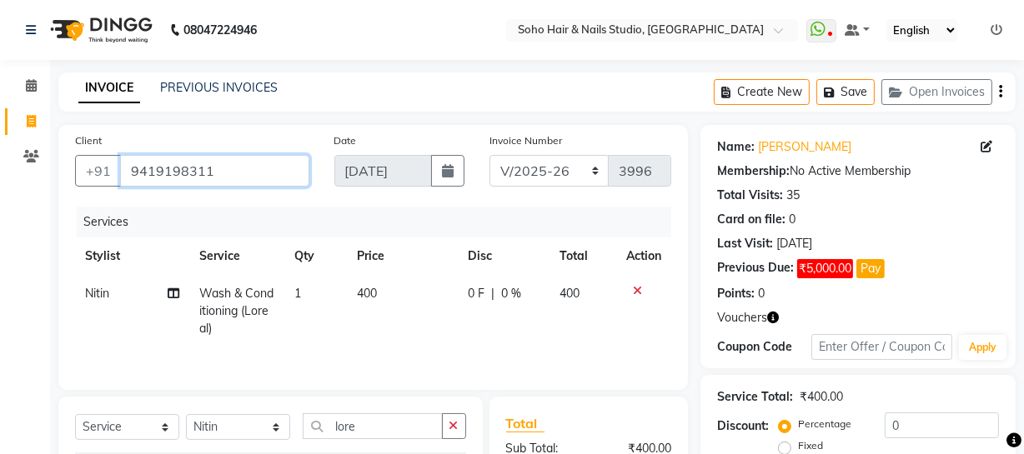
scroll to position [151, 0]
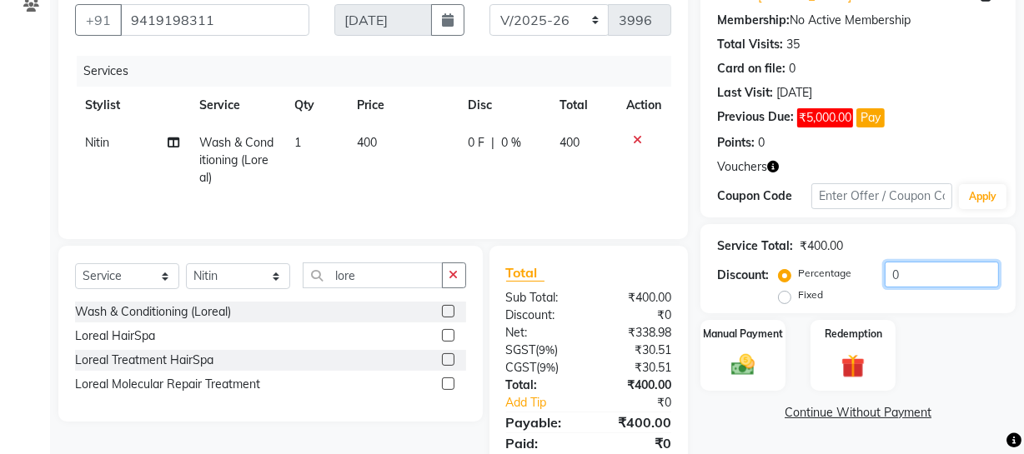
drag, startPoint x: 916, startPoint y: 273, endPoint x: 793, endPoint y: 294, distance: 125.2
click at [795, 294] on div "Percentage Fixed 0" at bounding box center [890, 284] width 217 height 45
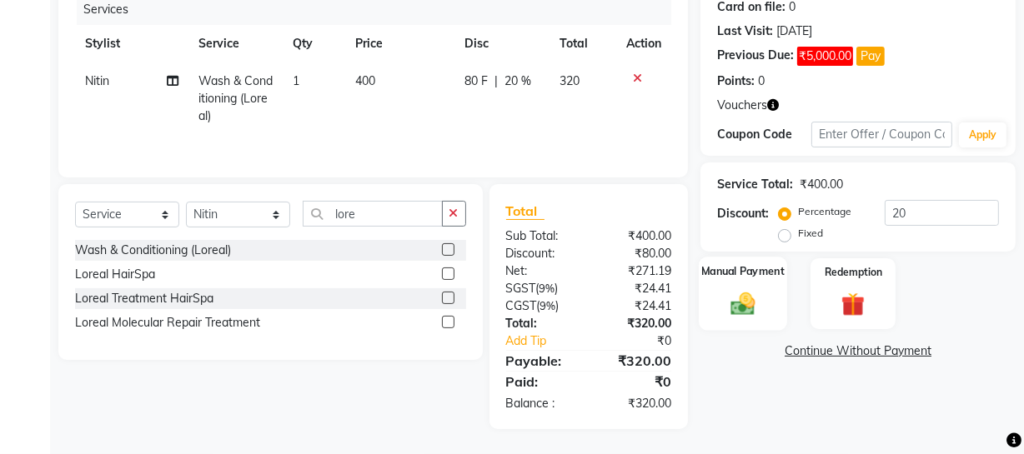
click at [767, 300] on div "Manual Payment" at bounding box center [743, 294] width 88 height 74
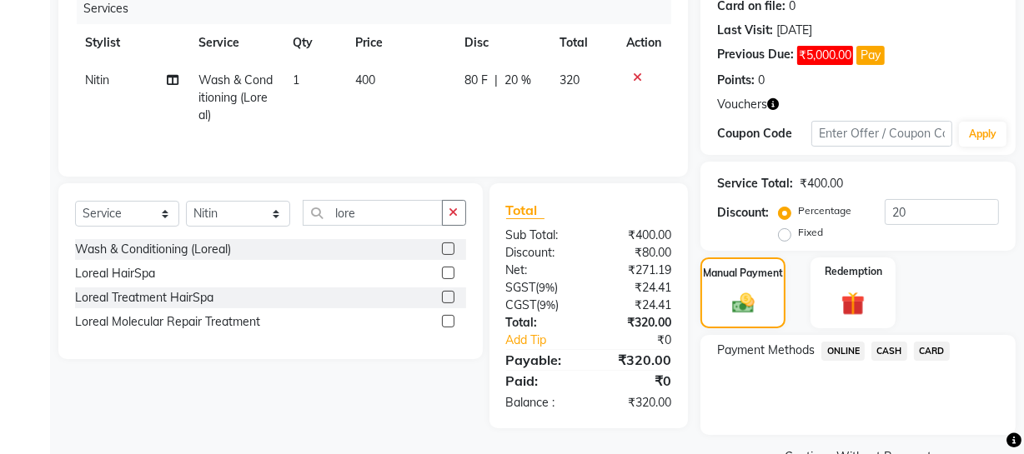
scroll to position [253, 0]
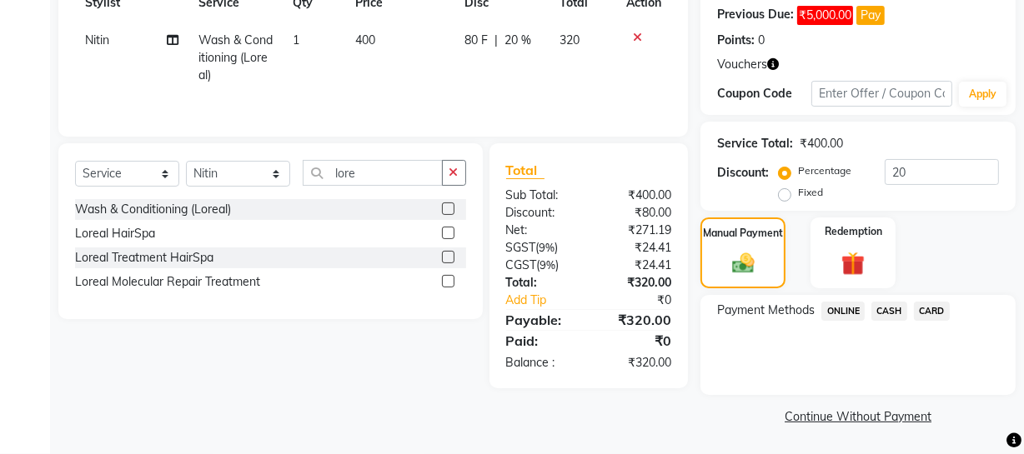
click at [892, 312] on span "CASH" at bounding box center [889, 311] width 36 height 19
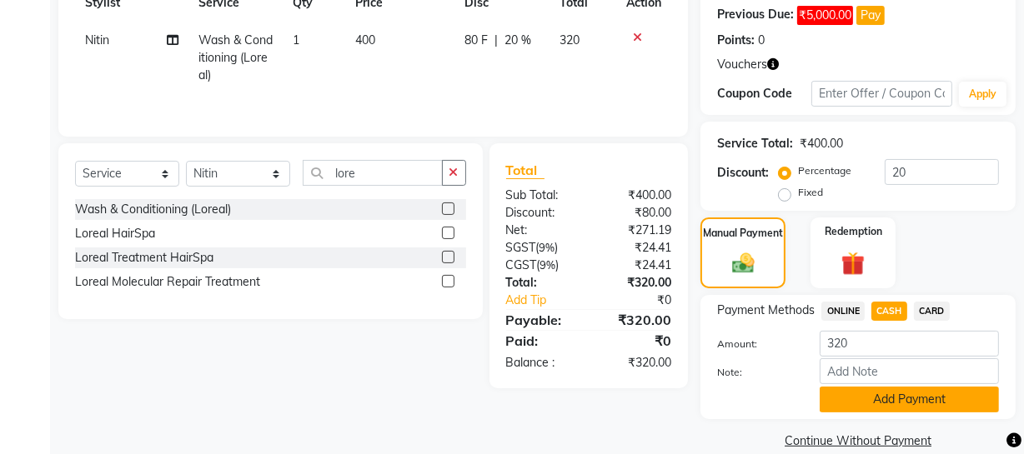
click at [901, 397] on button "Add Payment" at bounding box center [909, 400] width 179 height 26
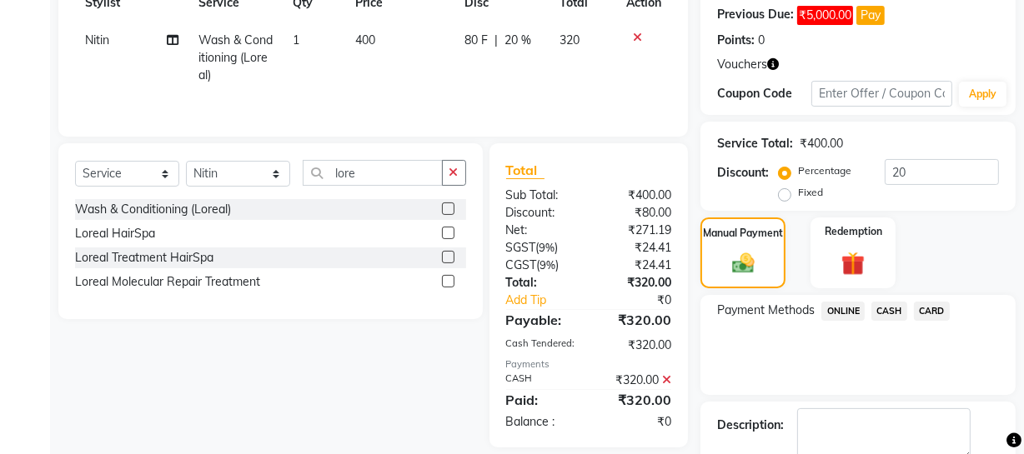
scroll to position [347, 0]
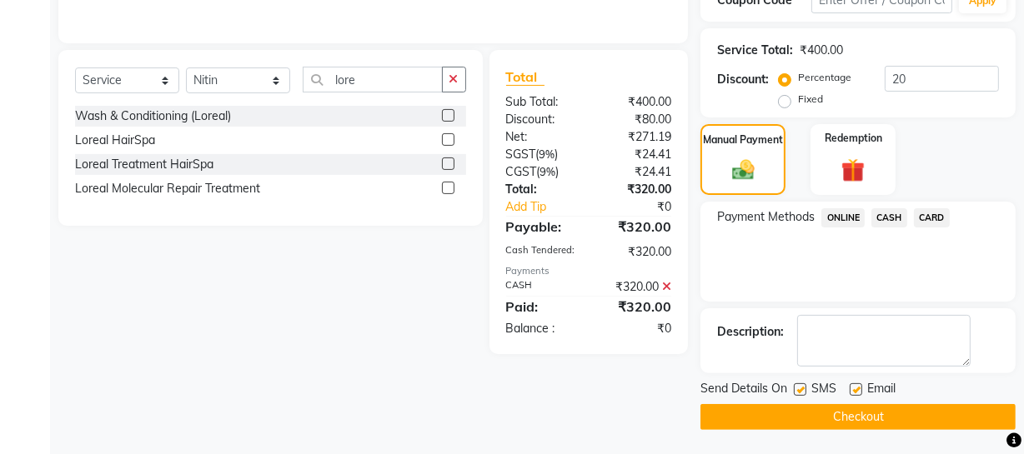
drag, startPoint x: 897, startPoint y: 412, endPoint x: 886, endPoint y: 344, distance: 69.4
click at [886, 344] on div "Name: [PERSON_NAME] Membership: No Active Membership Total Visits: 35 Card on f…" at bounding box center [864, 104] width 328 height 652
click at [886, 414] on button "Checkout" at bounding box center [857, 417] width 315 height 26
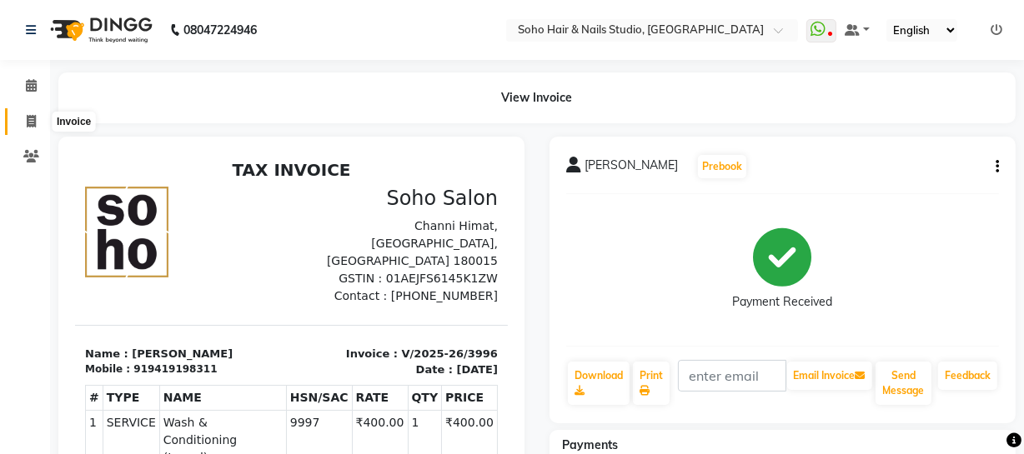
click at [36, 120] on span at bounding box center [31, 122] width 29 height 19
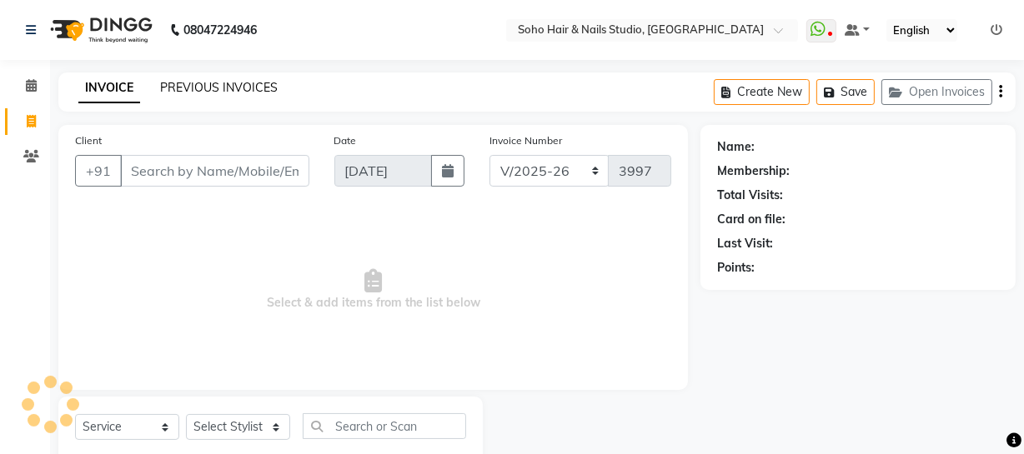
scroll to position [48, 0]
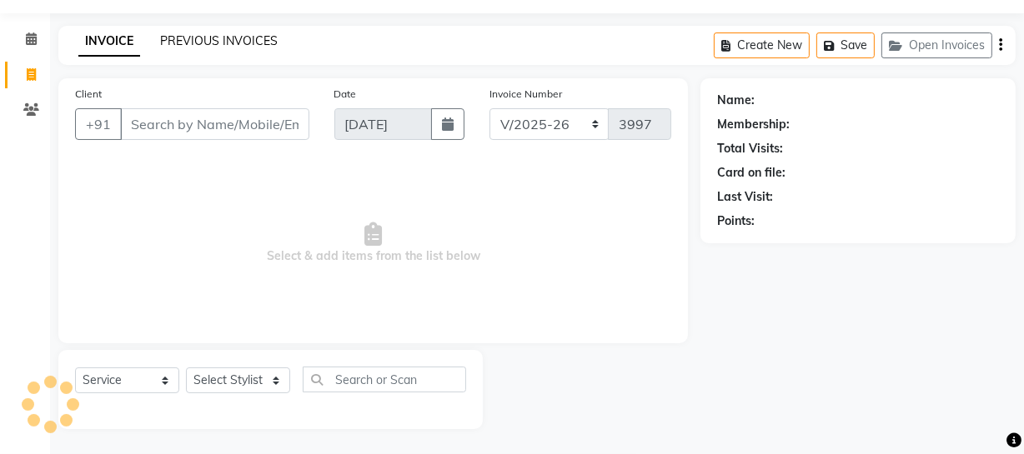
click at [209, 38] on link "PREVIOUS INVOICES" at bounding box center [219, 40] width 118 height 15
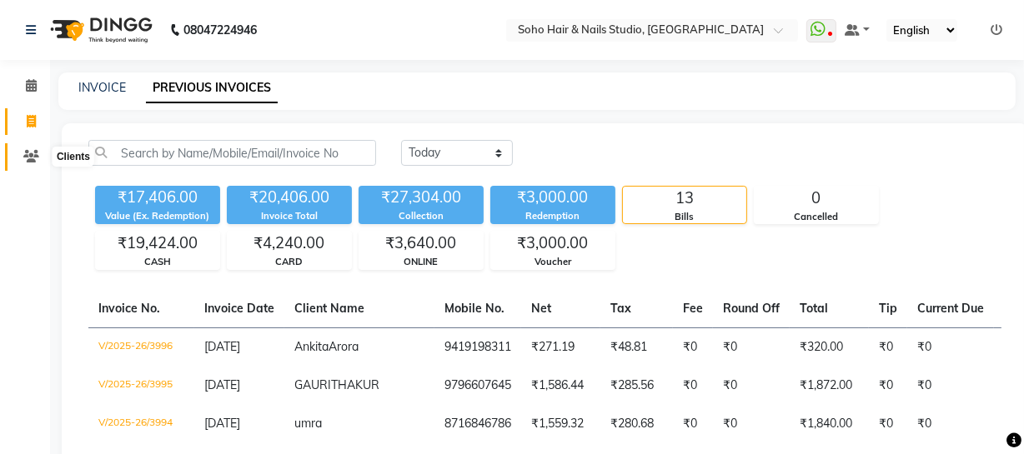
click at [37, 150] on icon at bounding box center [31, 156] width 16 height 13
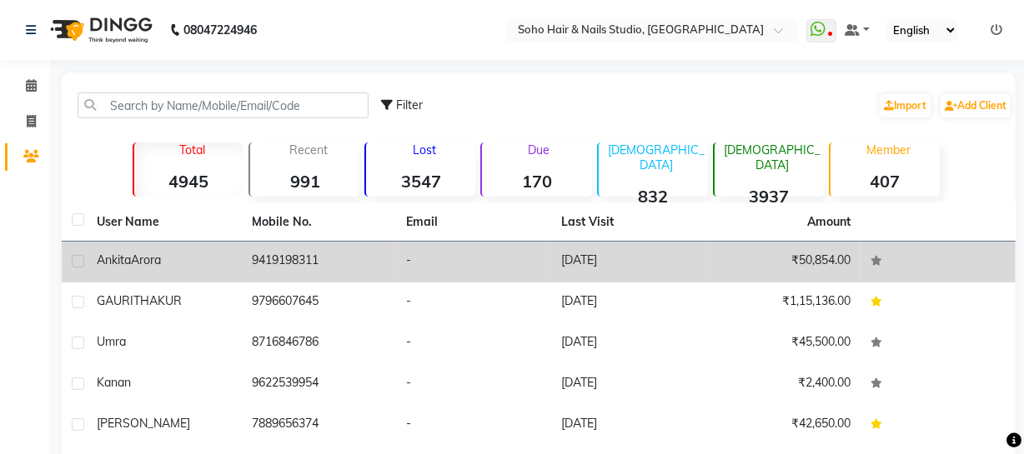
click at [419, 269] on td "-" at bounding box center [473, 262] width 155 height 41
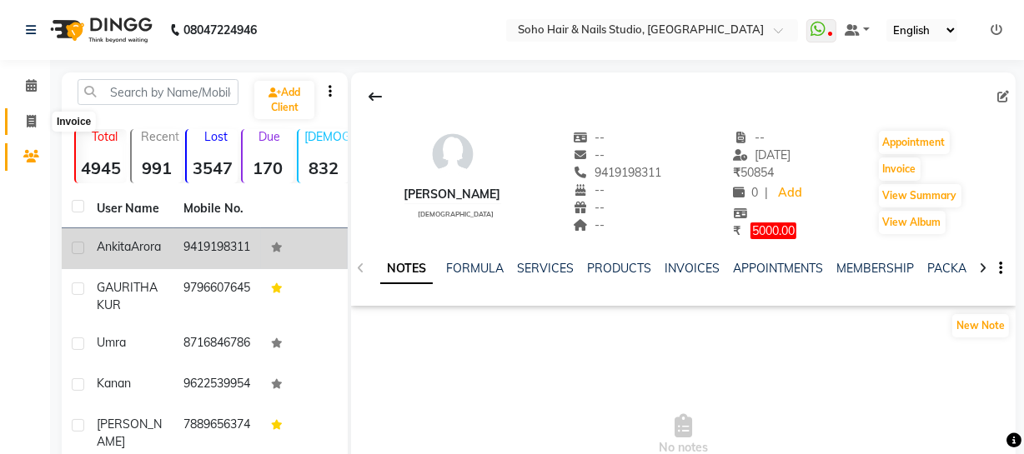
click at [23, 120] on span at bounding box center [31, 122] width 29 height 19
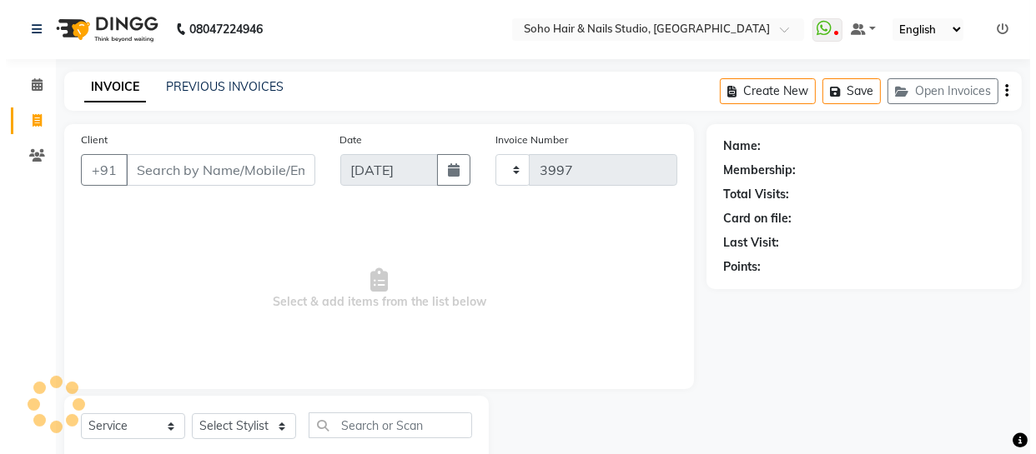
scroll to position [48, 0]
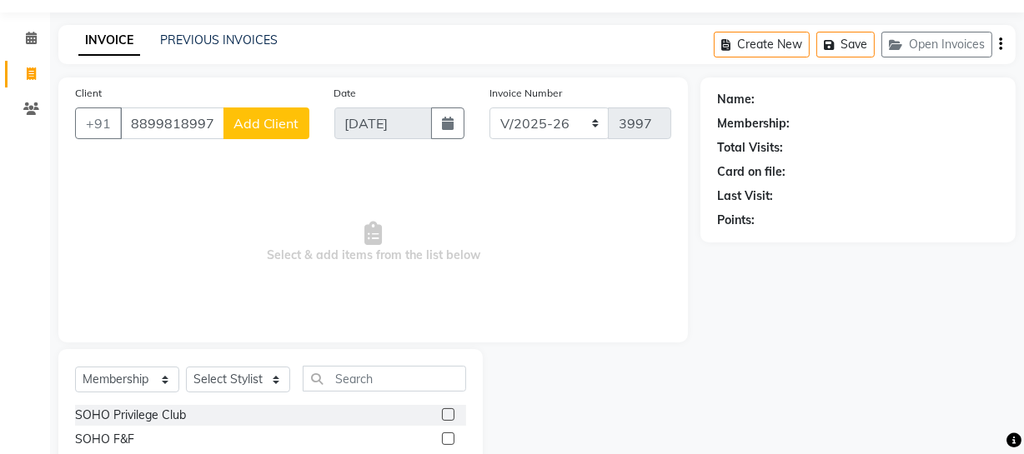
click at [263, 135] on button "Add Client" at bounding box center [266, 124] width 86 height 32
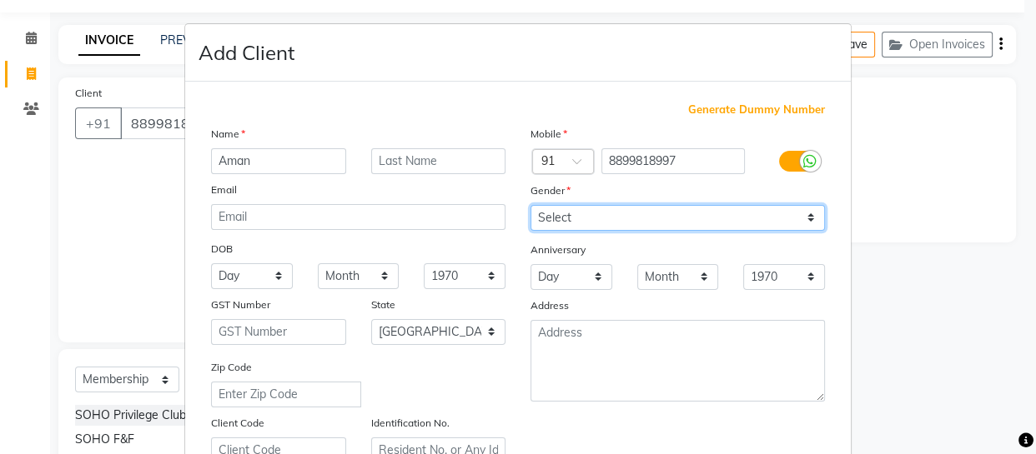
drag, startPoint x: 641, startPoint y: 211, endPoint x: 625, endPoint y: 227, distance: 22.4
click at [640, 211] on select "Select [DEMOGRAPHIC_DATA] [DEMOGRAPHIC_DATA] Other Prefer Not To Say" at bounding box center [677, 218] width 294 height 26
click at [530, 205] on select "Select [DEMOGRAPHIC_DATA] [DEMOGRAPHIC_DATA] Other Prefer Not To Say" at bounding box center [677, 218] width 294 height 26
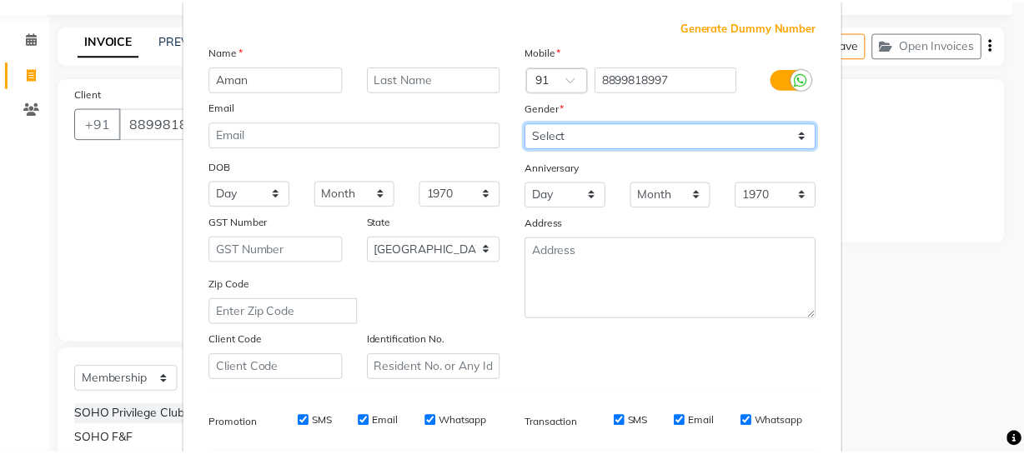
scroll to position [320, 0]
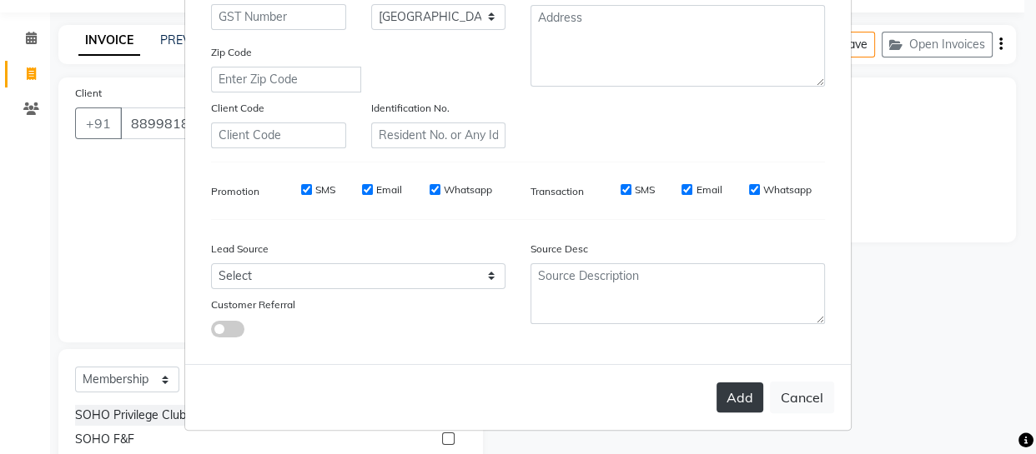
click at [725, 398] on button "Add" at bounding box center [739, 398] width 47 height 30
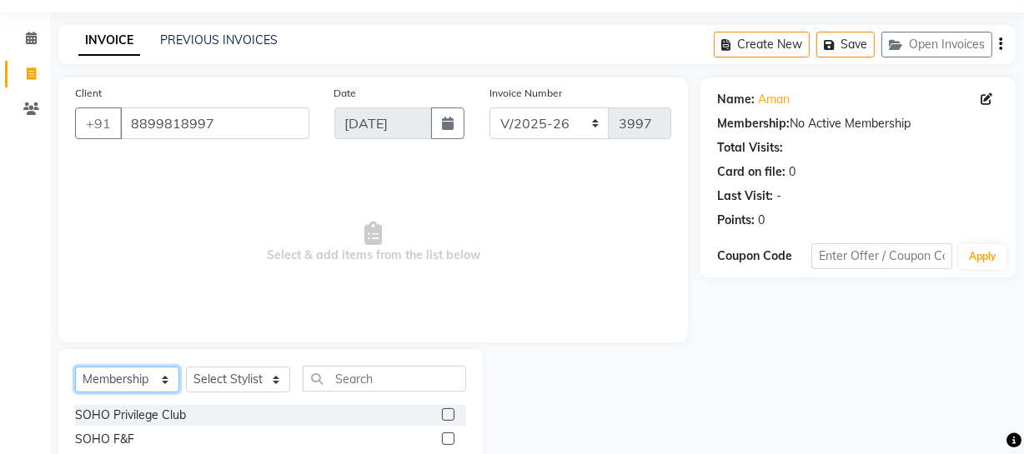
click at [142, 385] on select "Select Service Product Membership Package Voucher Prepaid Gift Card" at bounding box center [127, 380] width 104 height 26
click at [75, 367] on select "Select Service Product Membership Package Voucher Prepaid Gift Card" at bounding box center [127, 380] width 104 height 26
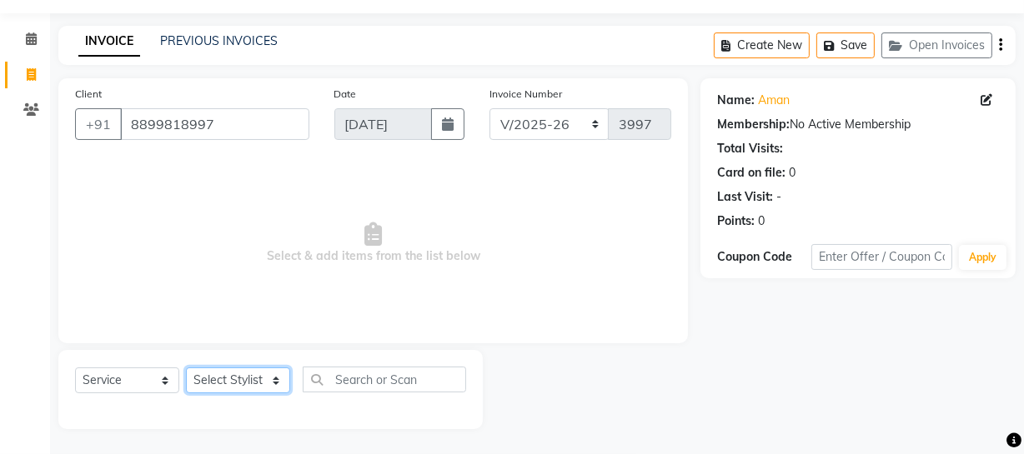
click at [240, 379] on select "Select Stylist [PERSON_NAME] Adhamya [PERSON_NAME] [PERSON_NAME] [PERSON_NAME] …" at bounding box center [238, 381] width 104 height 26
click at [186, 368] on select "Select Stylist [PERSON_NAME] Adhamya [PERSON_NAME] [PERSON_NAME] [PERSON_NAME] …" at bounding box center [238, 381] width 104 height 26
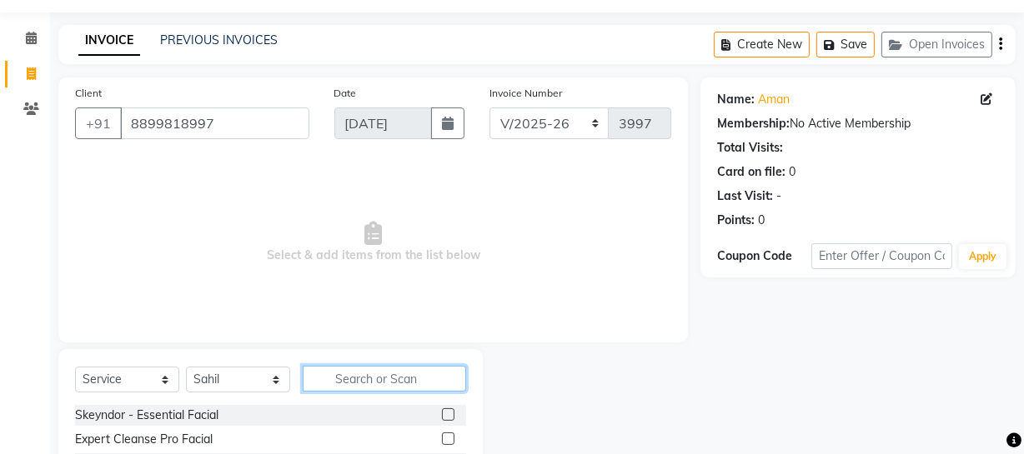
click at [319, 384] on input "text" at bounding box center [384, 379] width 163 height 26
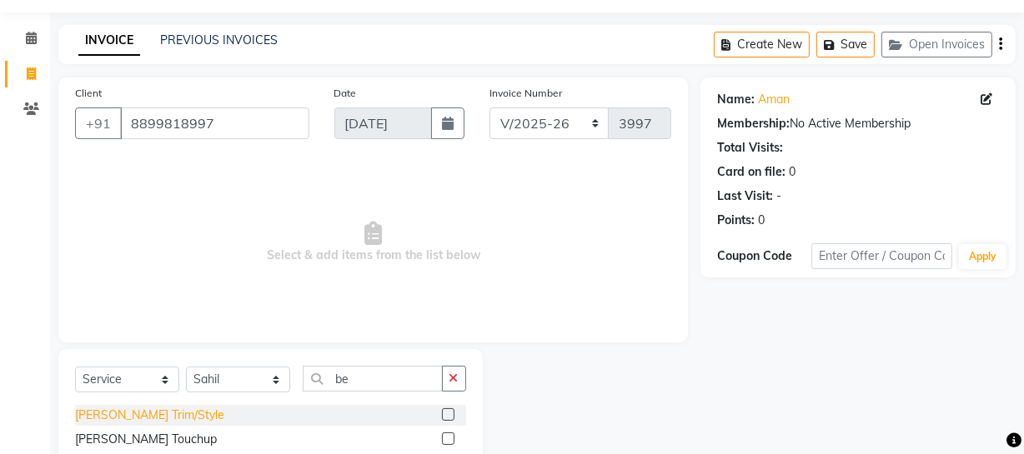
click at [145, 418] on div "[PERSON_NAME] Trim/Style" at bounding box center [149, 416] width 149 height 18
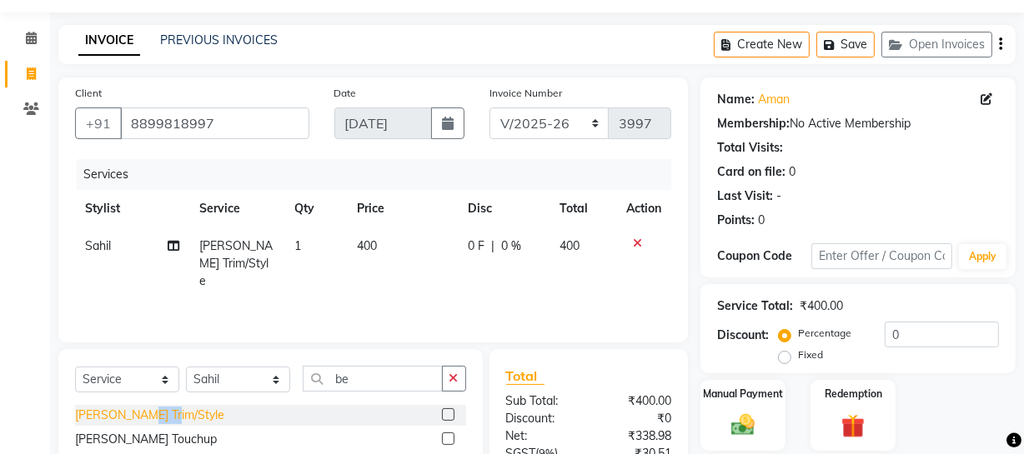
click at [145, 418] on div "[PERSON_NAME] Trim/Style" at bounding box center [149, 416] width 149 height 18
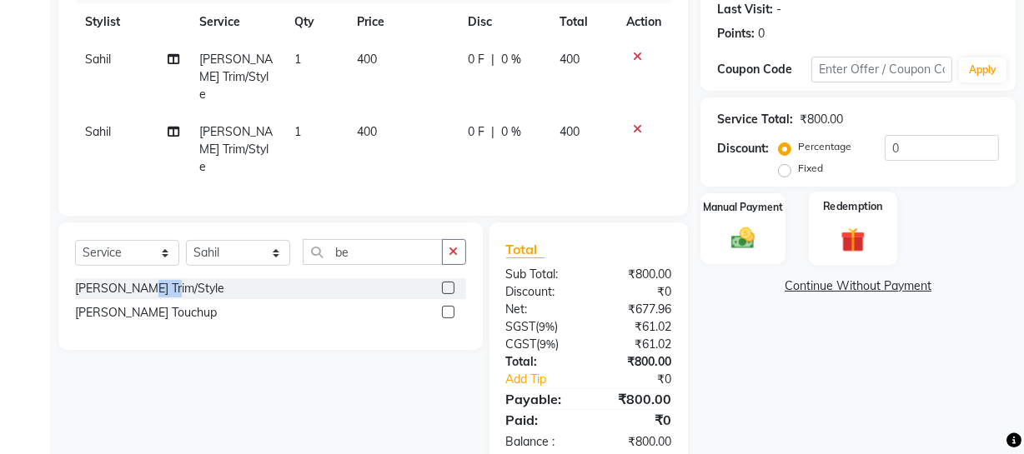
scroll to position [250, 0]
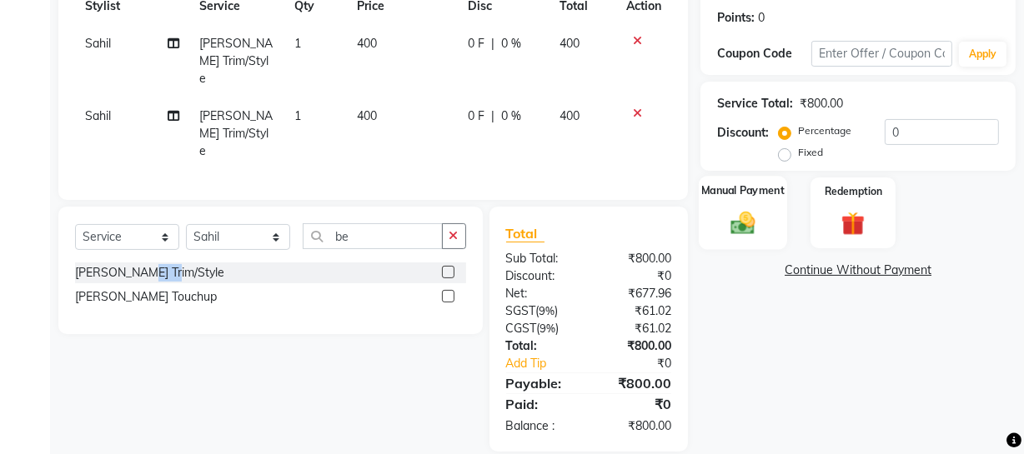
click at [751, 216] on img at bounding box center [743, 222] width 40 height 28
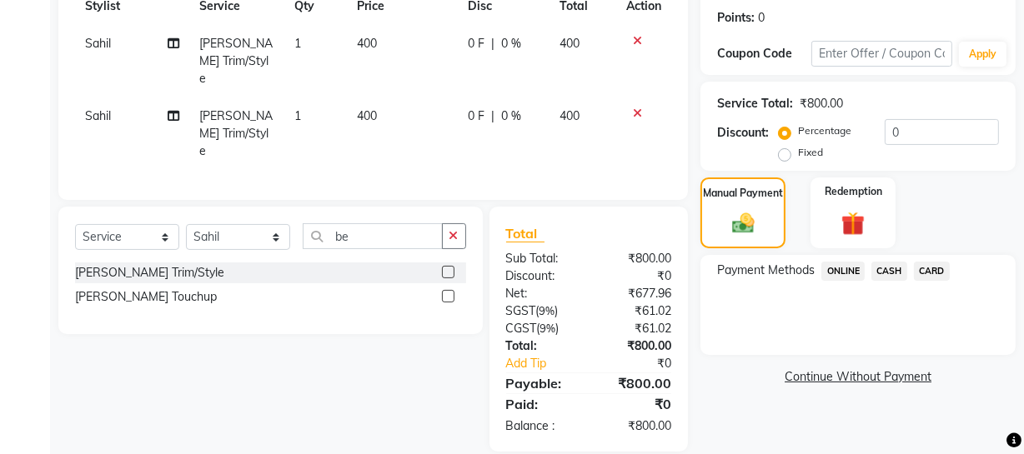
click at [887, 262] on span "CASH" at bounding box center [889, 271] width 36 height 19
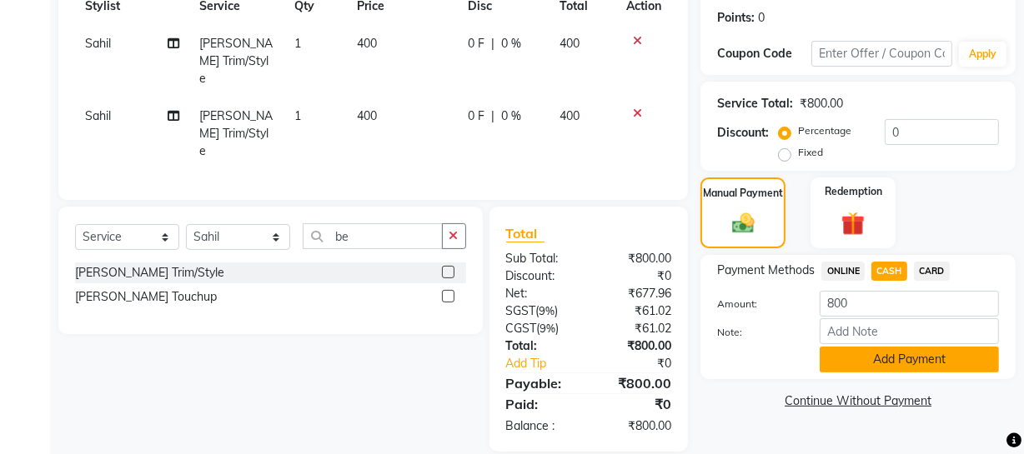
click at [881, 361] on button "Add Payment" at bounding box center [909, 360] width 179 height 26
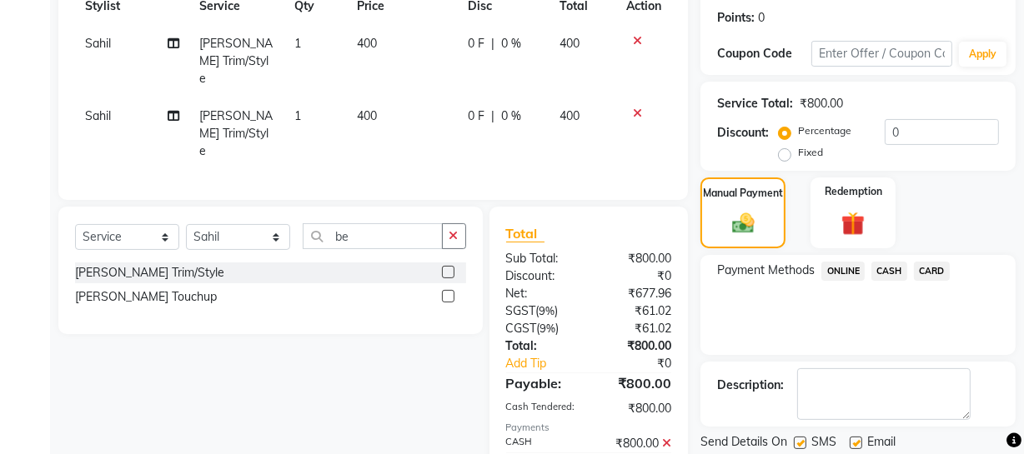
scroll to position [309, 0]
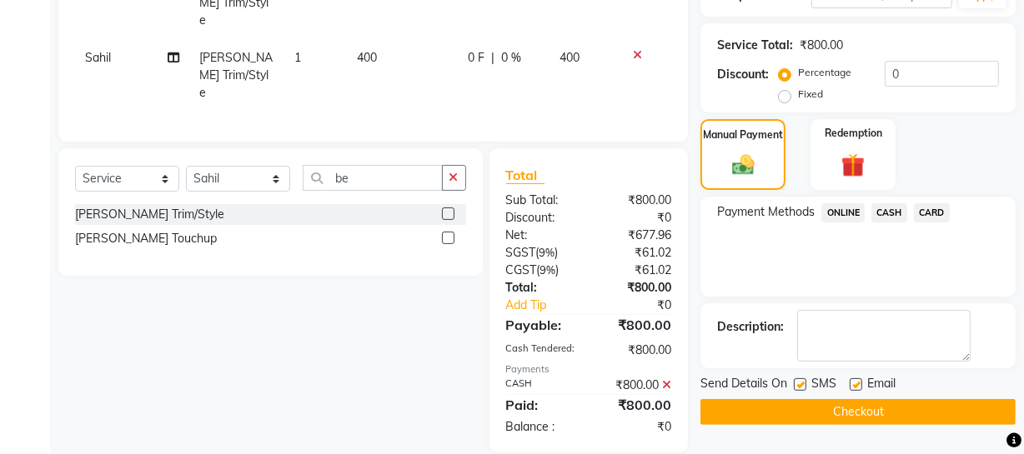
click at [859, 414] on button "Checkout" at bounding box center [857, 412] width 315 height 26
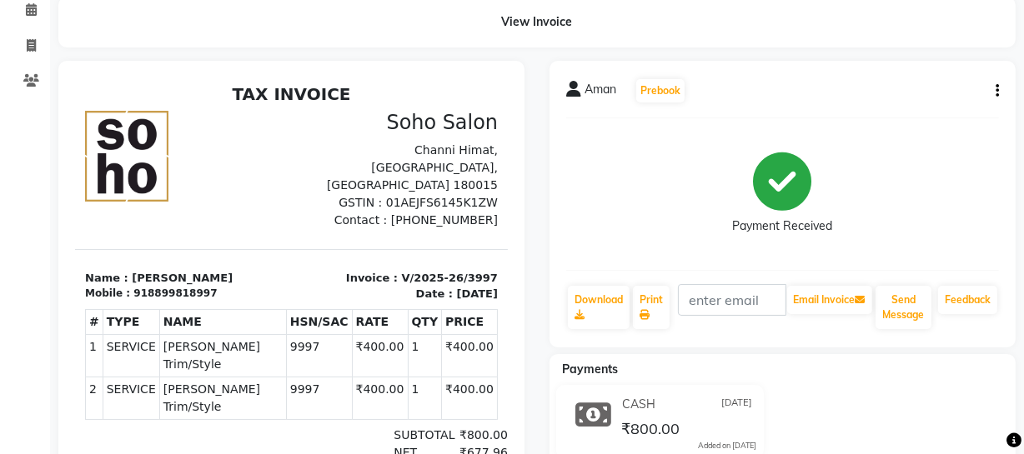
scroll to position [75, 0]
click at [24, 47] on span at bounding box center [31, 47] width 29 height 19
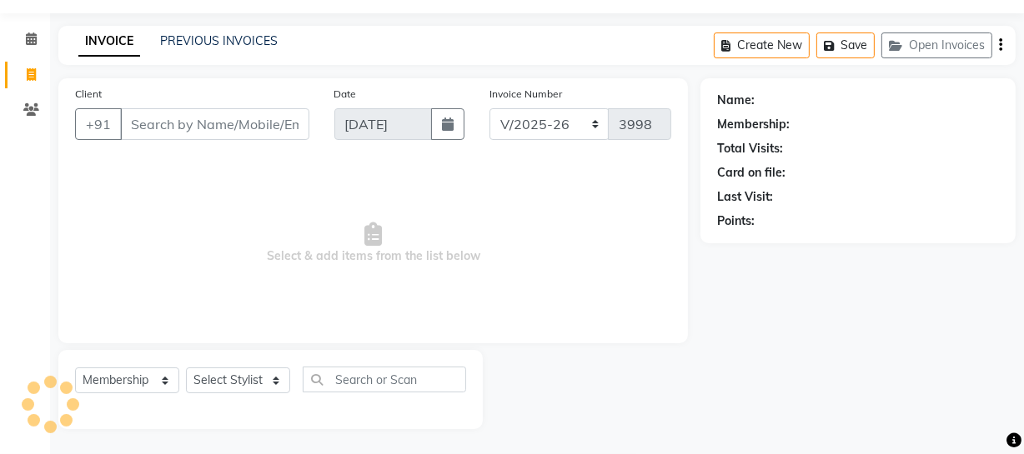
scroll to position [75, 0]
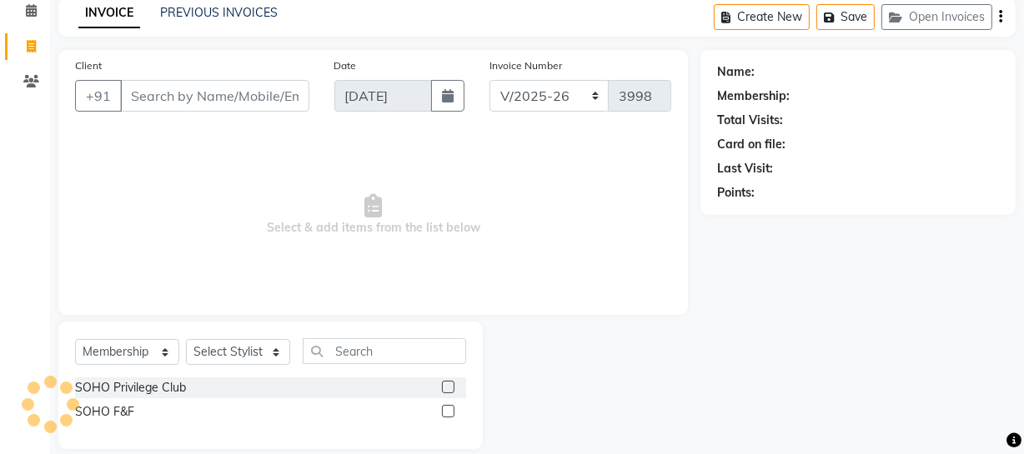
drag, startPoint x: 238, startPoint y: 40, endPoint x: 239, endPoint y: 49, distance: 9.3
click at [238, 45] on main "INVOICE PREVIOUS INVOICES Create New Save Open Invoices Client +91 Date [DATE] …" at bounding box center [537, 235] width 974 height 477
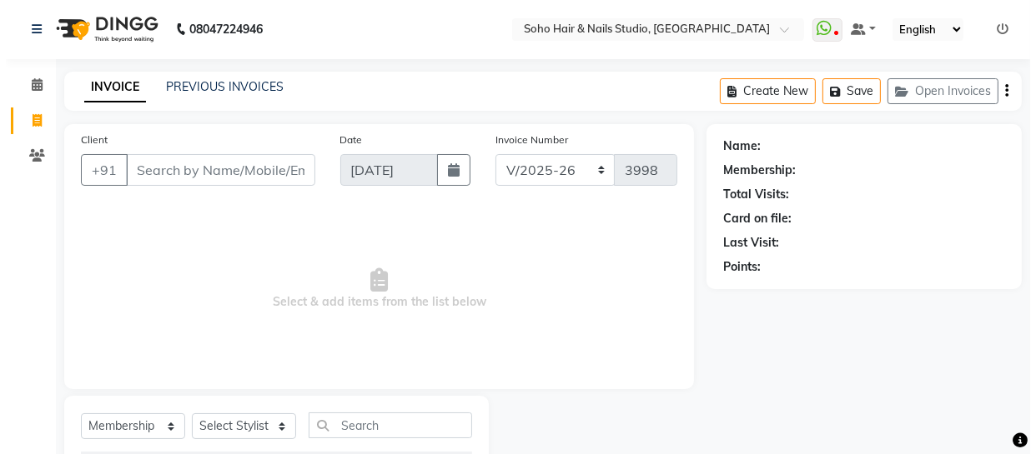
scroll to position [0, 0]
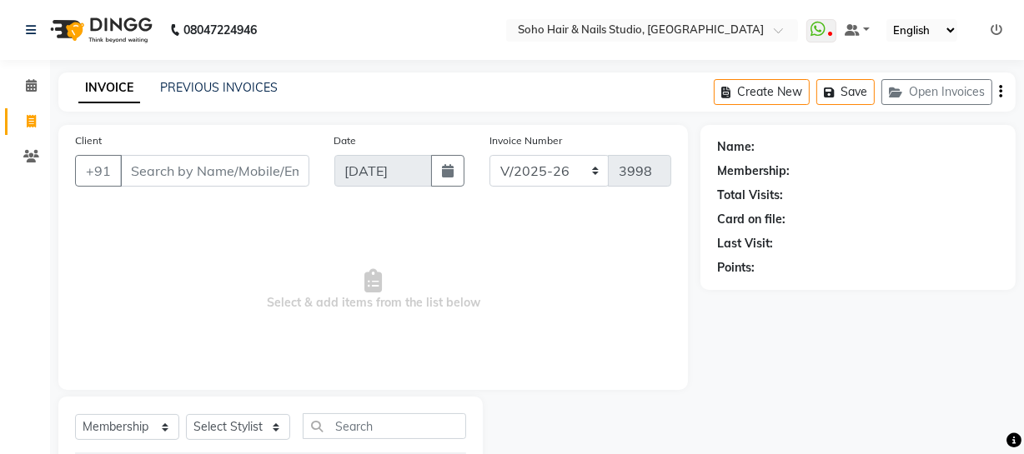
click at [996, 27] on icon at bounding box center [997, 30] width 12 height 12
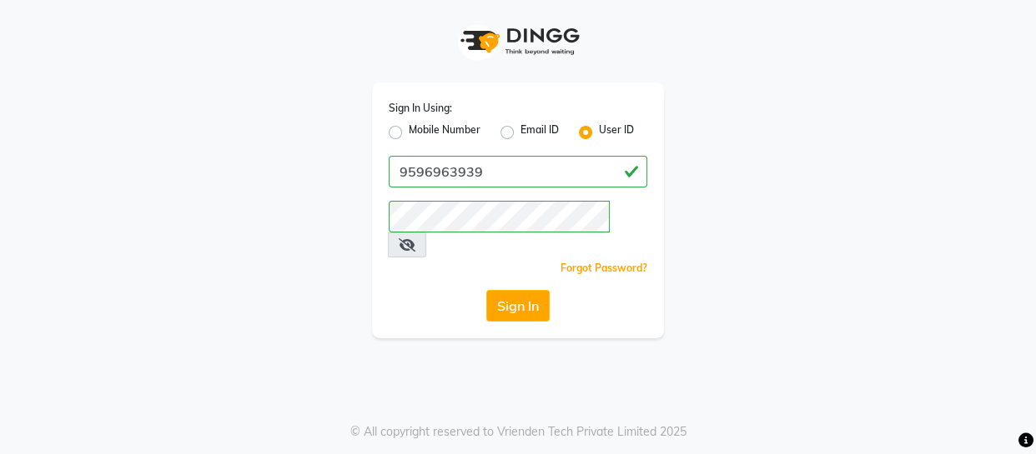
click at [520, 128] on label "Email ID" at bounding box center [539, 133] width 38 height 20
click at [520, 128] on input "Email ID" at bounding box center [525, 128] width 11 height 11
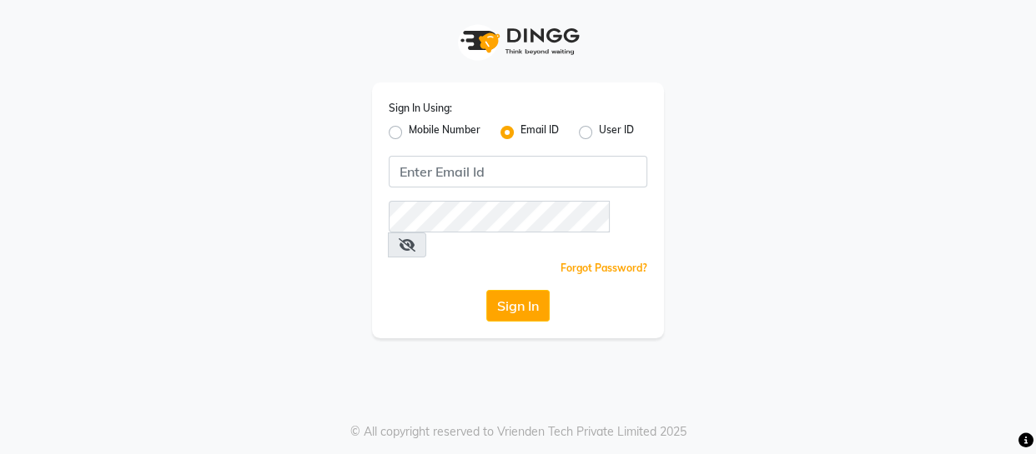
click at [435, 129] on label "Mobile Number" at bounding box center [445, 133] width 72 height 20
click at [419, 129] on input "Mobile Number" at bounding box center [414, 128] width 11 height 11
click at [599, 132] on label "User ID" at bounding box center [616, 133] width 35 height 20
click at [599, 132] on input "User ID" at bounding box center [604, 128] width 11 height 11
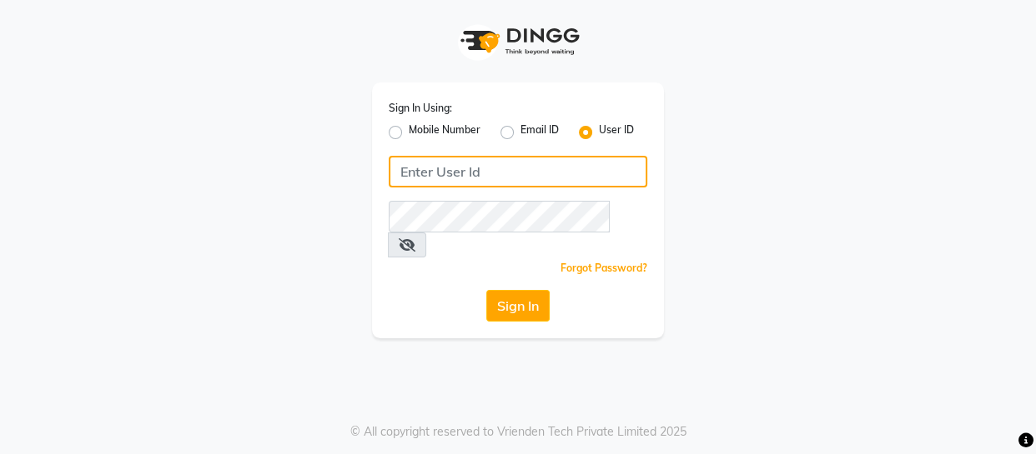
click at [555, 169] on input "Username" at bounding box center [518, 172] width 258 height 32
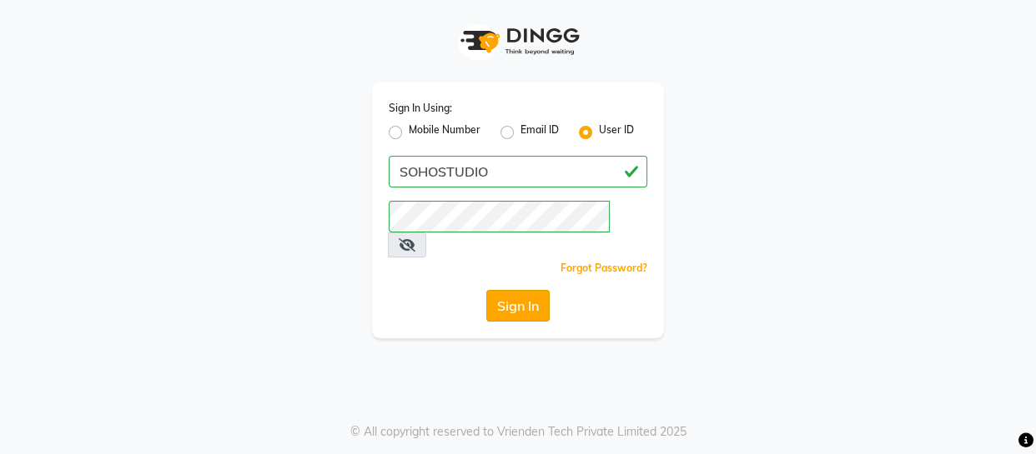
click at [507, 290] on button "Sign In" at bounding box center [517, 306] width 63 height 32
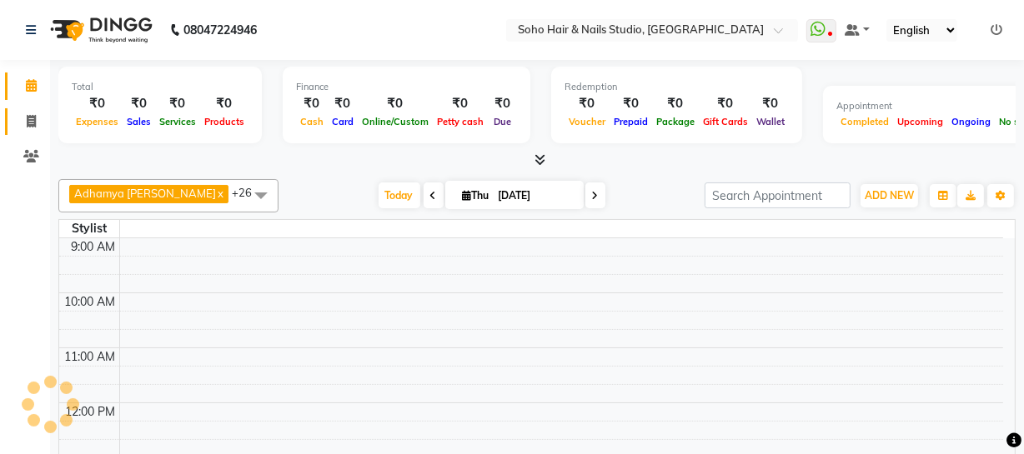
click at [28, 125] on icon at bounding box center [31, 121] width 9 height 13
select select "service"
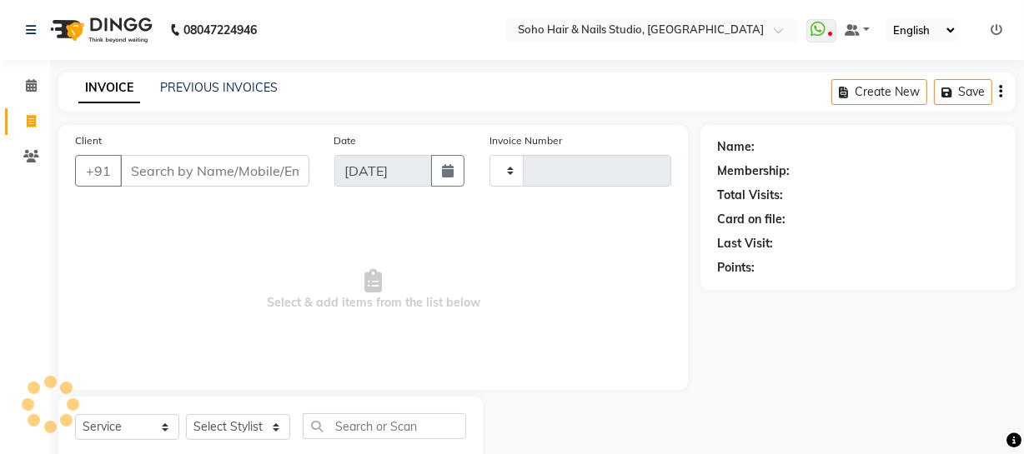
type input "3990"
select select "735"
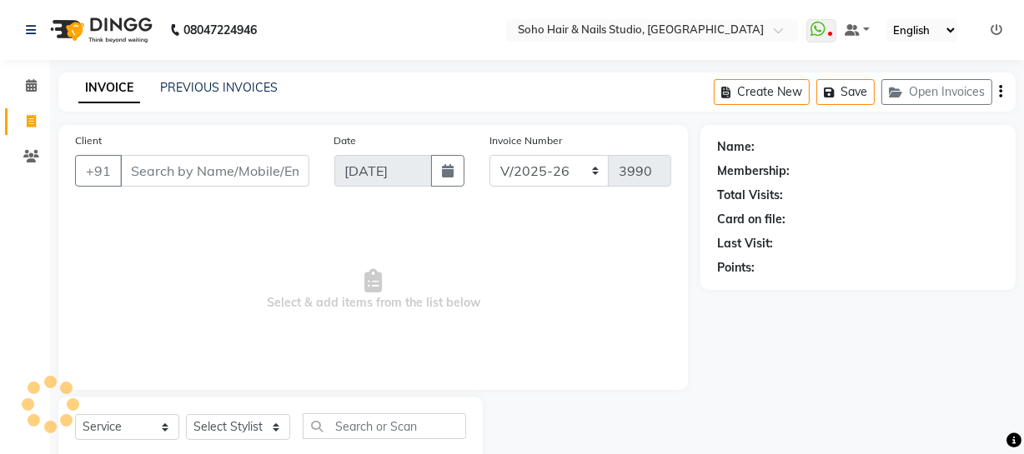
select select "membership"
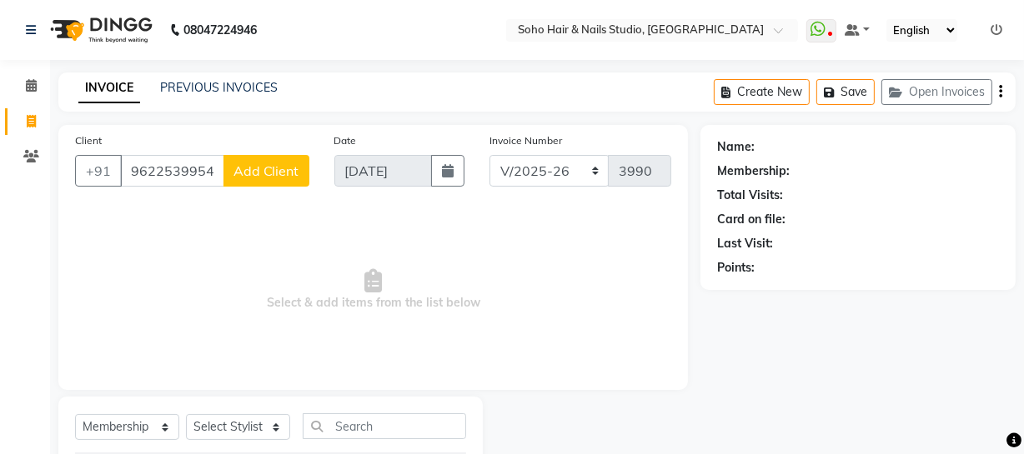
type input "9622539954"
click at [254, 173] on span "Add Client" at bounding box center [266, 171] width 66 height 17
select select "15"
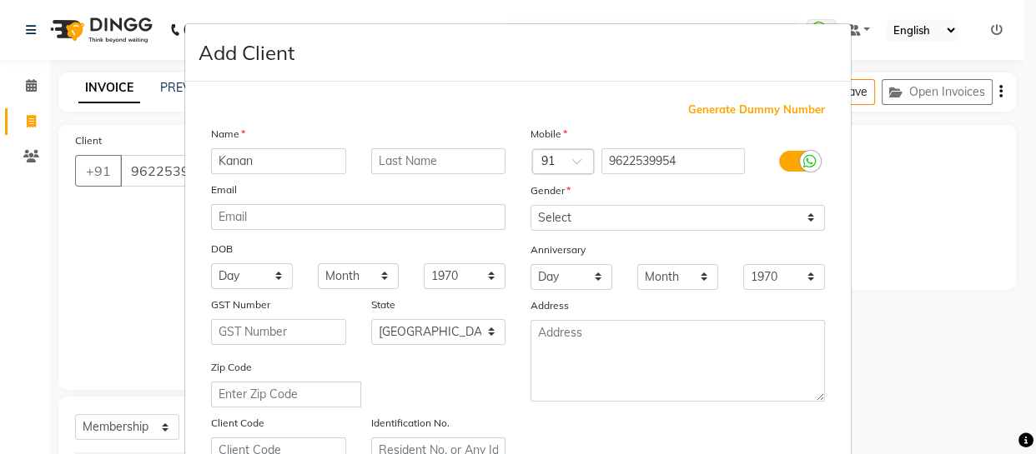
type input "Kanan"
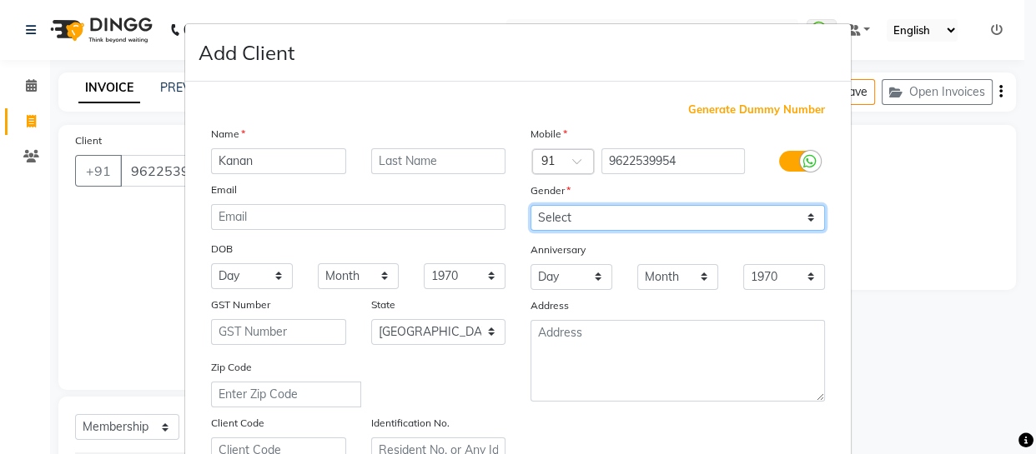
click at [556, 228] on select "Select [DEMOGRAPHIC_DATA] [DEMOGRAPHIC_DATA] Other Prefer Not To Say" at bounding box center [677, 218] width 294 height 26
select select "[DEMOGRAPHIC_DATA]"
click at [530, 205] on select "Select [DEMOGRAPHIC_DATA] [DEMOGRAPHIC_DATA] Other Prefer Not To Say" at bounding box center [677, 218] width 294 height 26
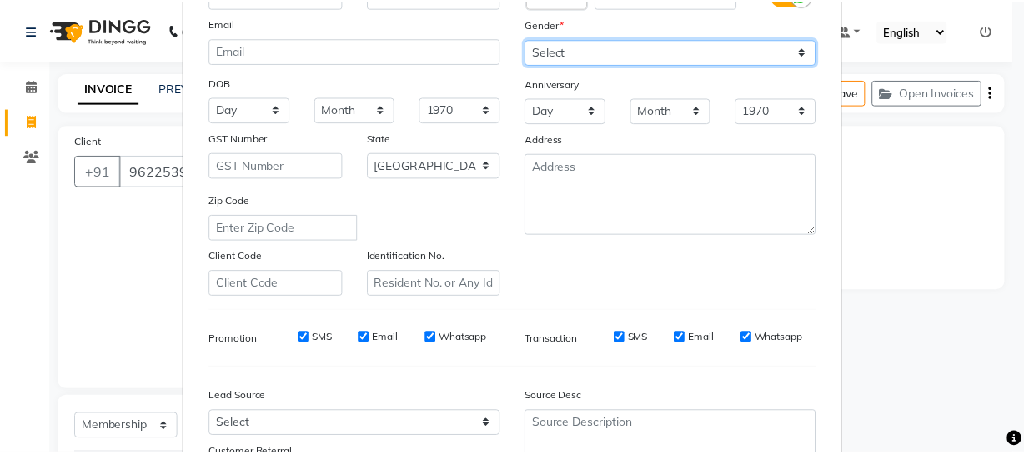
scroll to position [320, 0]
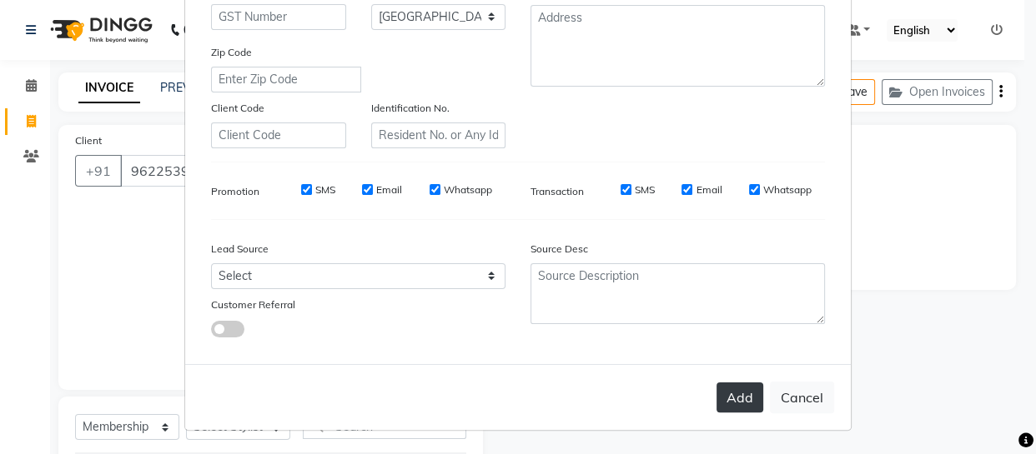
click at [732, 397] on button "Add" at bounding box center [739, 398] width 47 height 30
select select
select select "null"
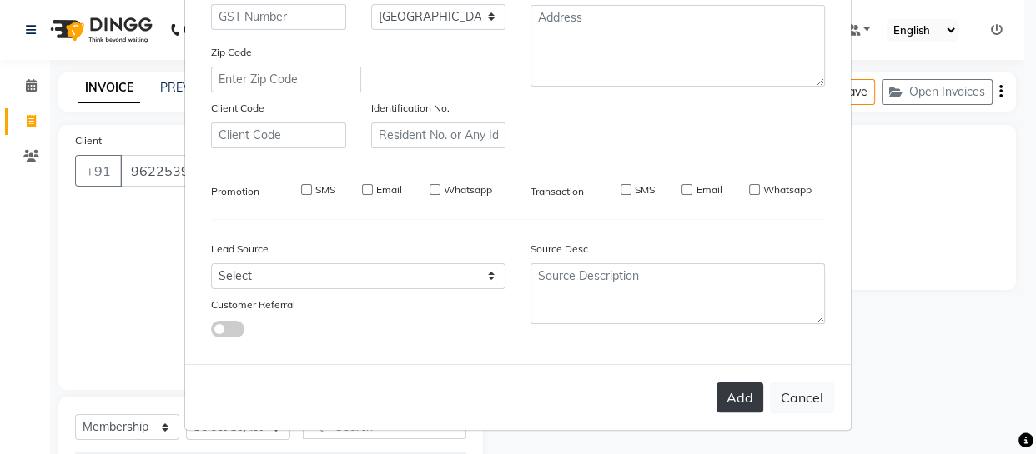
select select
checkbox input "false"
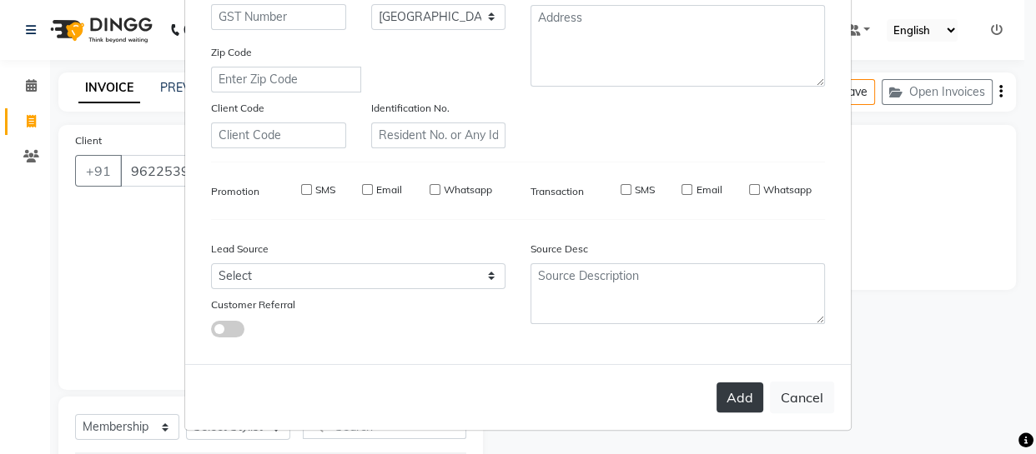
checkbox input "false"
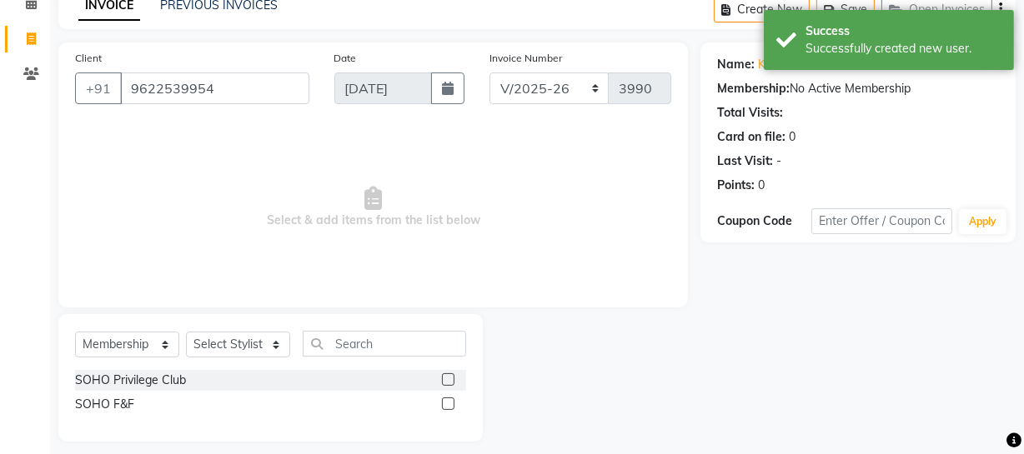
scroll to position [95, 0]
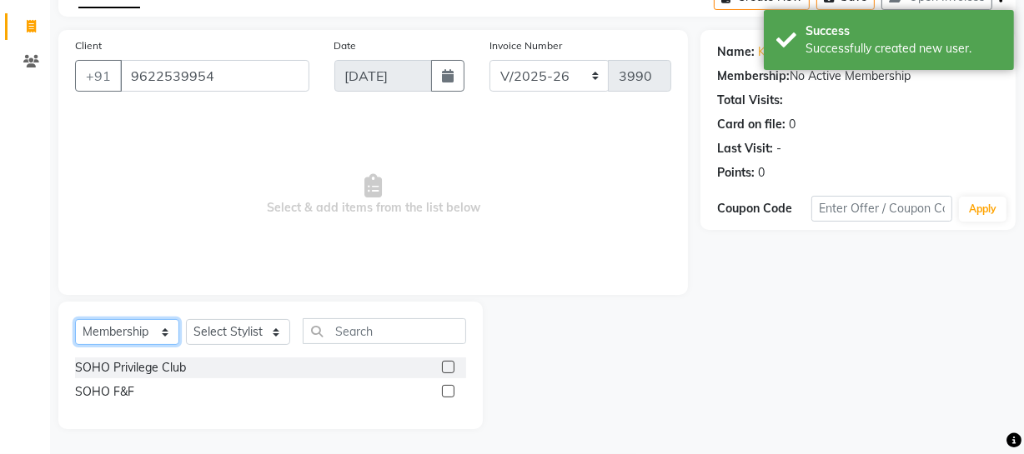
drag, startPoint x: 145, startPoint y: 325, endPoint x: 150, endPoint y: 334, distance: 9.7
click at [150, 334] on select "Select Service Product Membership Package Voucher Prepaid Gift Card" at bounding box center [127, 332] width 104 height 26
select select "service"
click at [75, 345] on select "Select Service Product Membership Package Voucher Prepaid Gift Card" at bounding box center [127, 332] width 104 height 26
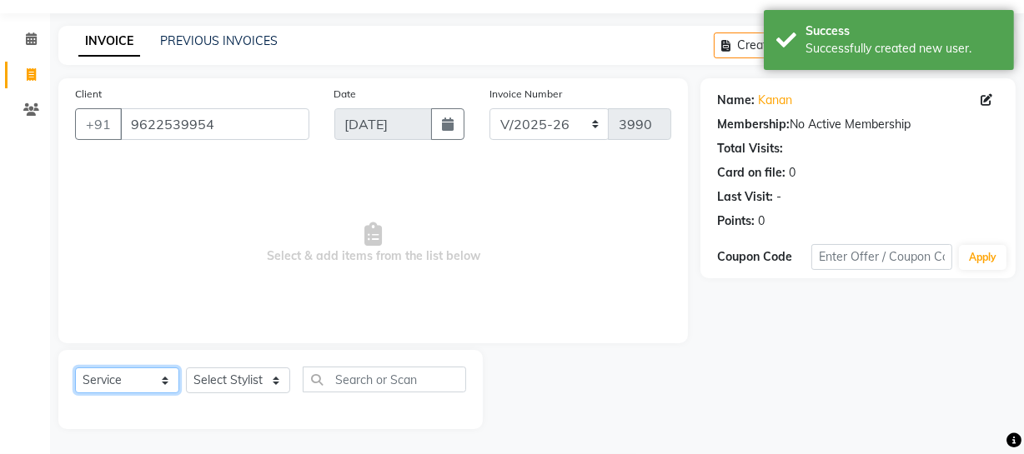
scroll to position [48, 0]
click at [239, 381] on select "Select Stylist [PERSON_NAME] Adhamya [PERSON_NAME] [PERSON_NAME] [PERSON_NAME] …" at bounding box center [238, 381] width 104 height 26
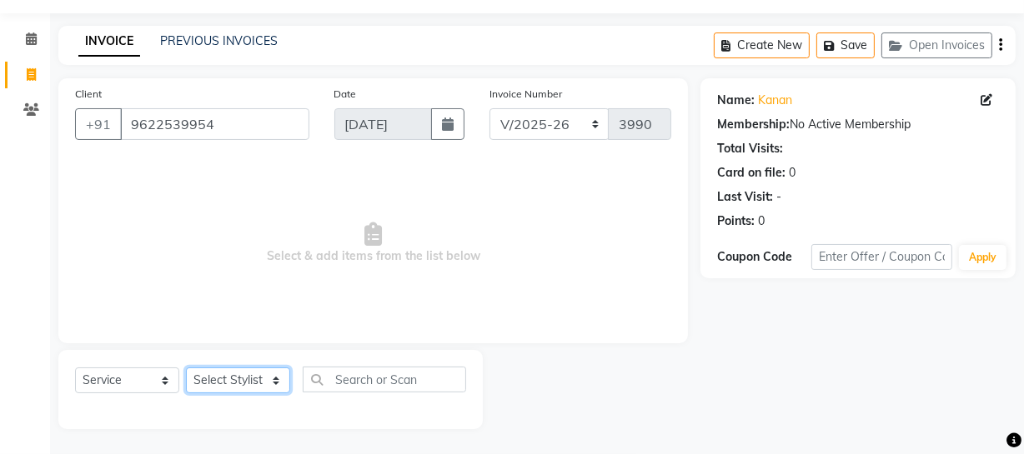
select select "11749"
click at [186, 368] on select "Select Stylist [PERSON_NAME] Adhamya [PERSON_NAME] [PERSON_NAME] [PERSON_NAME] …" at bounding box center [238, 381] width 104 height 26
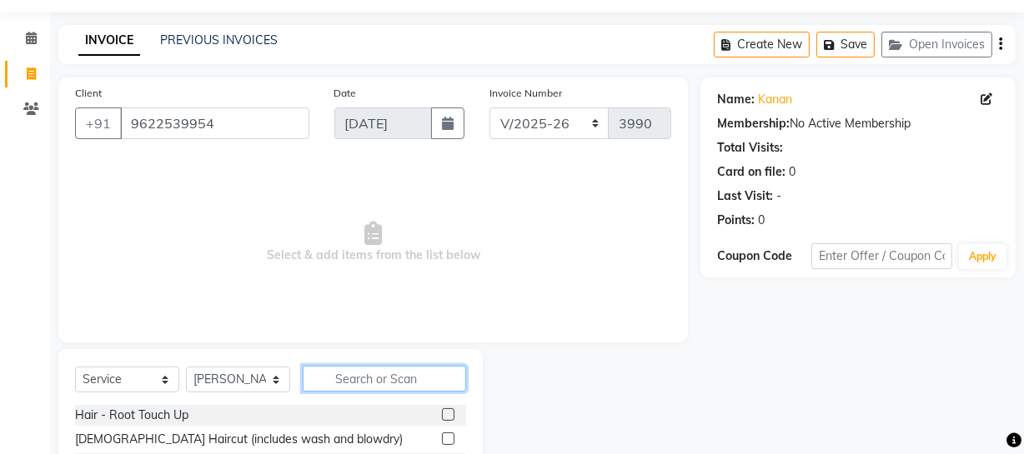
click at [362, 367] on input "text" at bounding box center [384, 379] width 163 height 26
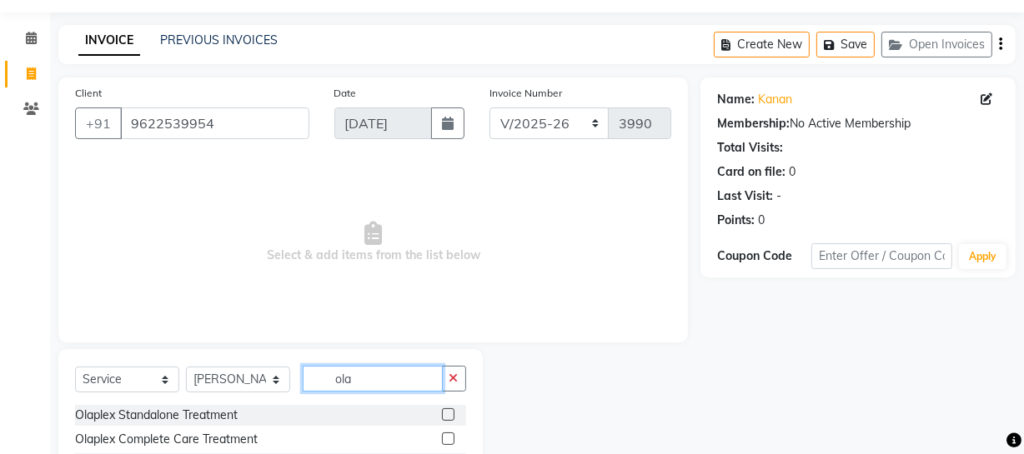
scroll to position [143, 0]
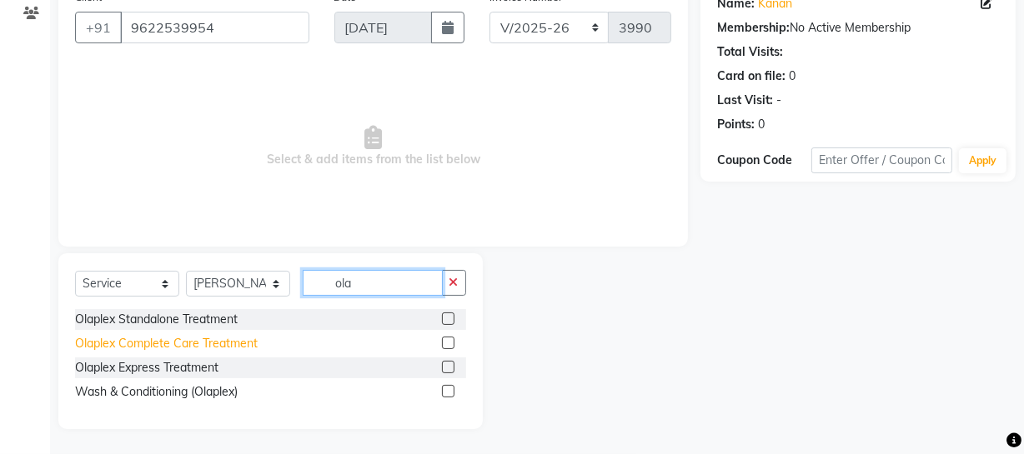
type input "ola"
click at [233, 344] on div "Olaplex Complete Care Treatment" at bounding box center [166, 344] width 183 height 18
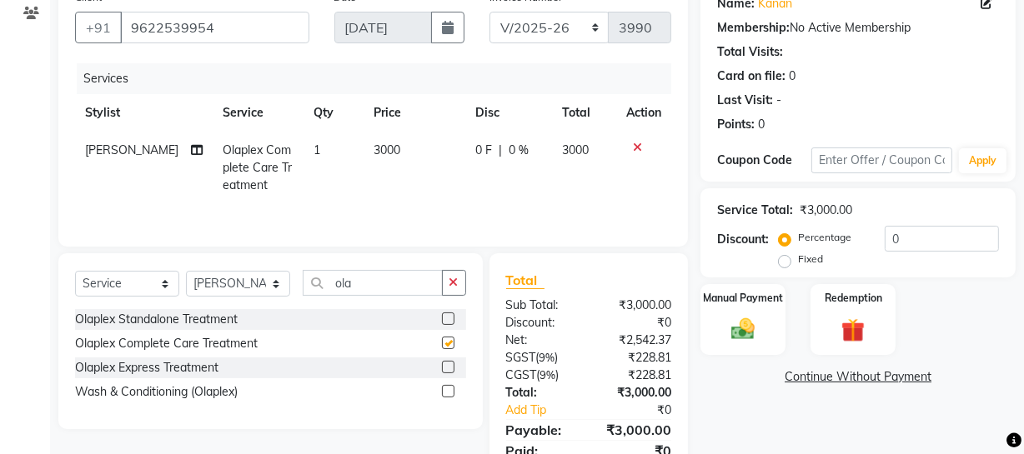
checkbox input "false"
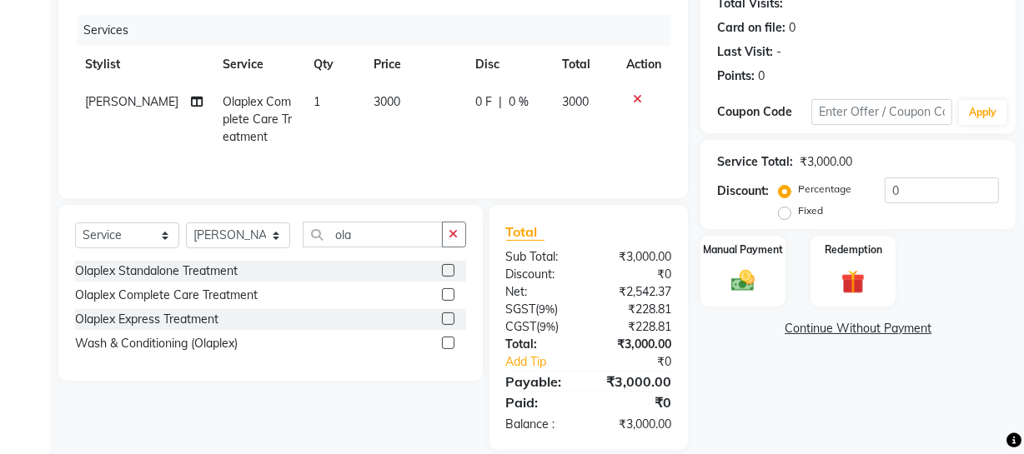
scroll to position [213, 0]
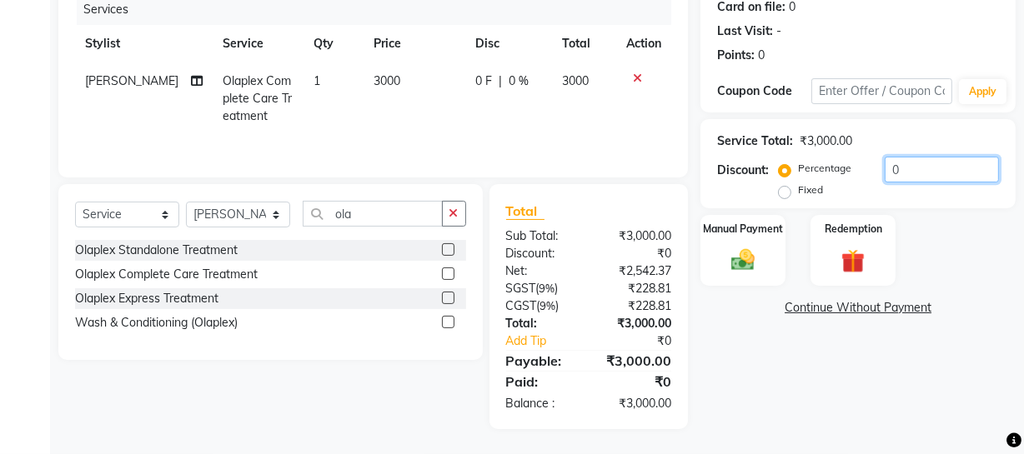
drag, startPoint x: 943, startPoint y: 178, endPoint x: 533, endPoint y: 193, distance: 410.5
click at [589, 190] on div "Client +91 9622539954 Date 04-09-2025 Invoice Number Red/2025-26 V/2025 V/2025-…" at bounding box center [537, 170] width 982 height 517
type input "20"
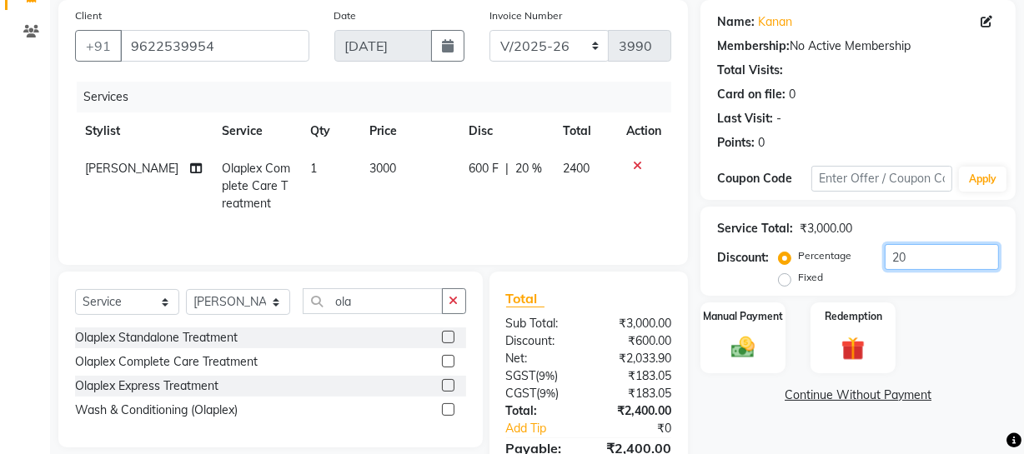
scroll to position [0, 0]
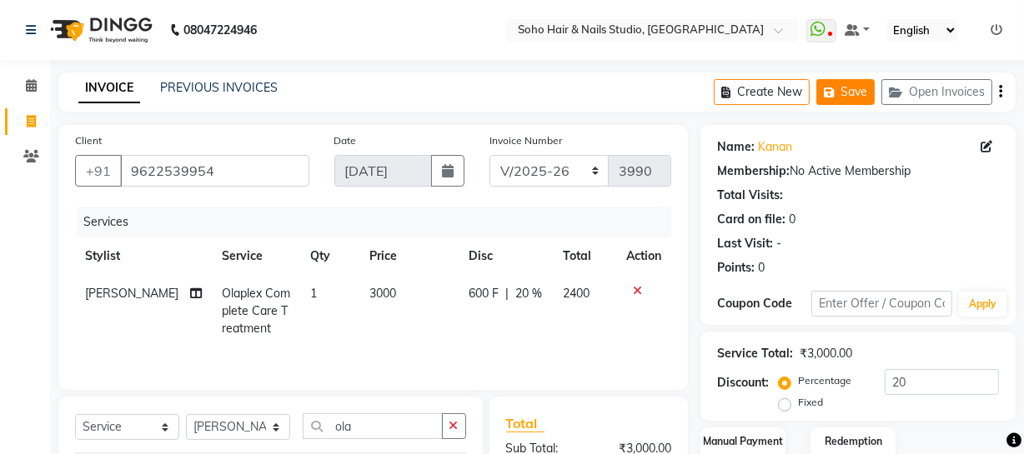
click at [825, 102] on button "Save" at bounding box center [845, 92] width 58 height 26
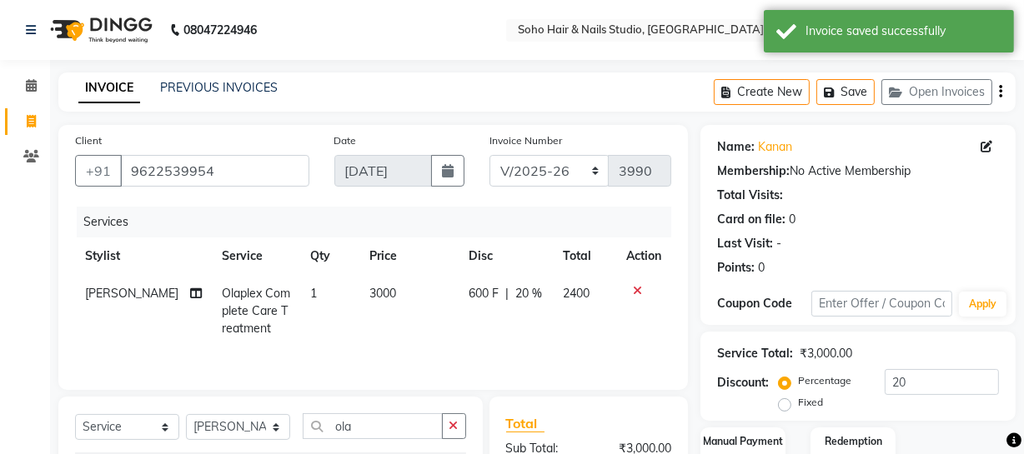
click at [28, 131] on link "Invoice" at bounding box center [25, 122] width 40 height 28
select select "service"
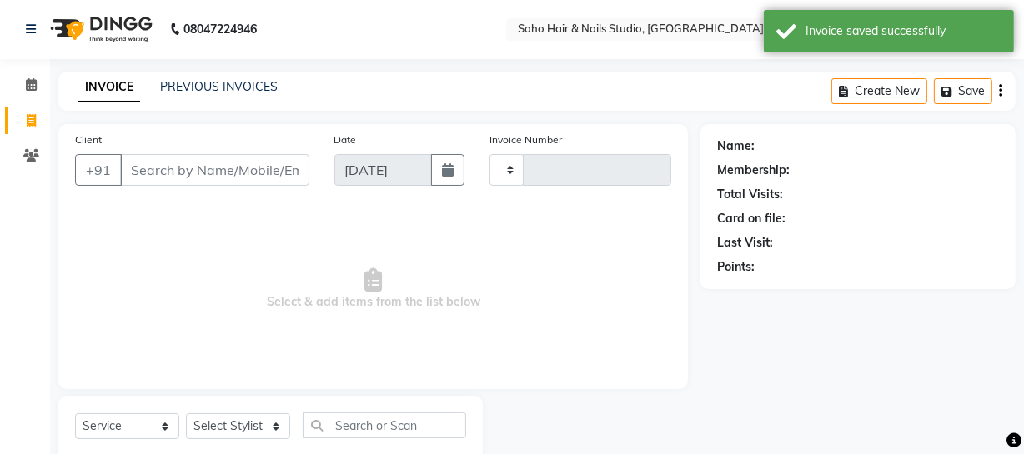
type input "3993"
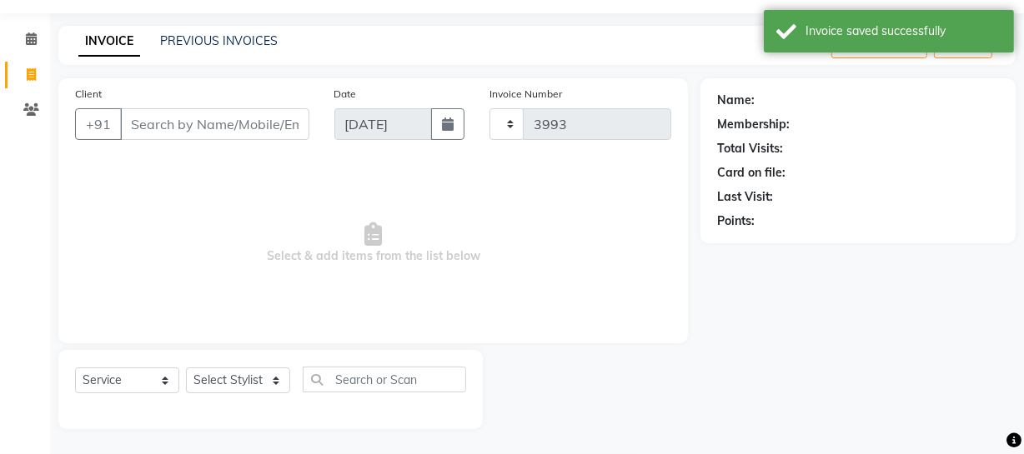
select select "735"
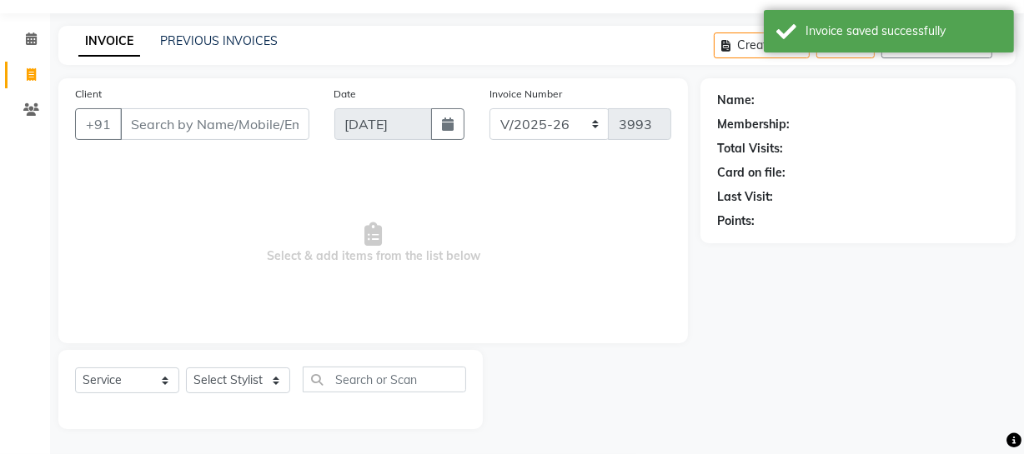
select select "membership"
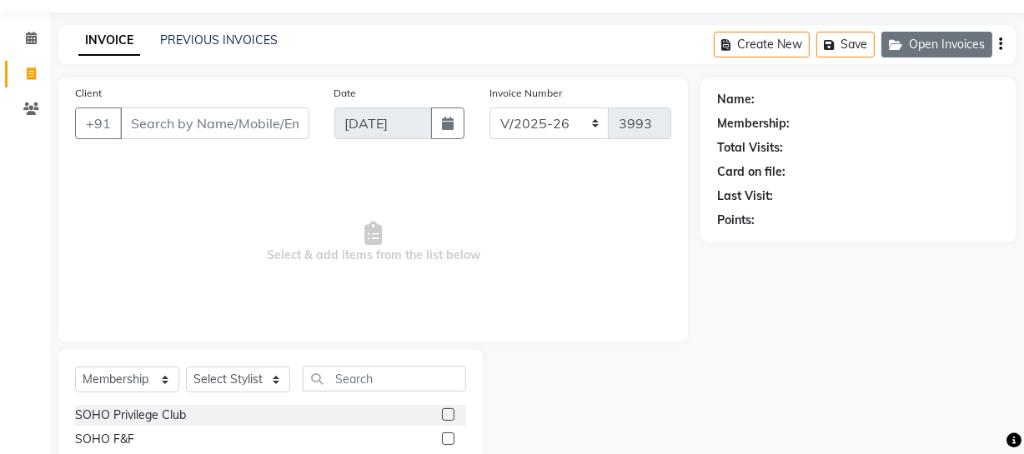
click at [901, 49] on icon "button" at bounding box center [899, 45] width 20 height 12
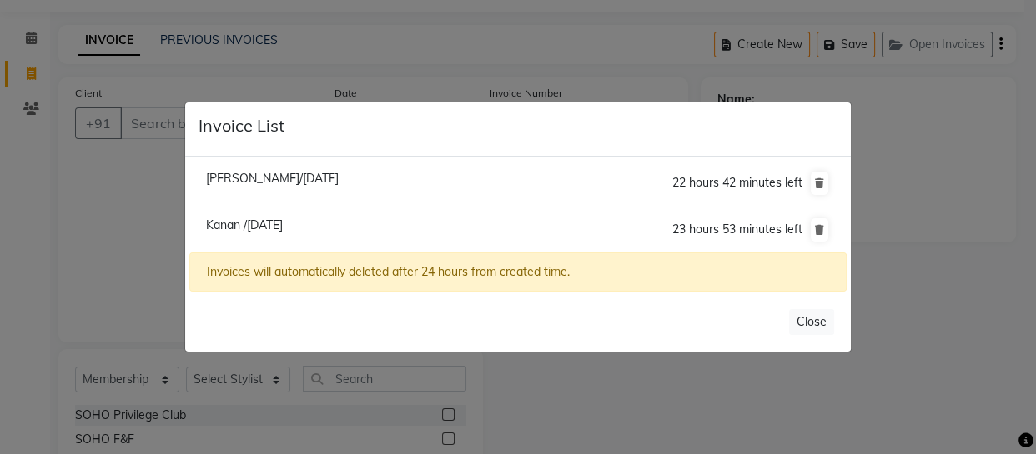
click at [275, 221] on span "Kanan /04 September 2025" at bounding box center [244, 225] width 77 height 15
type input "9622539954"
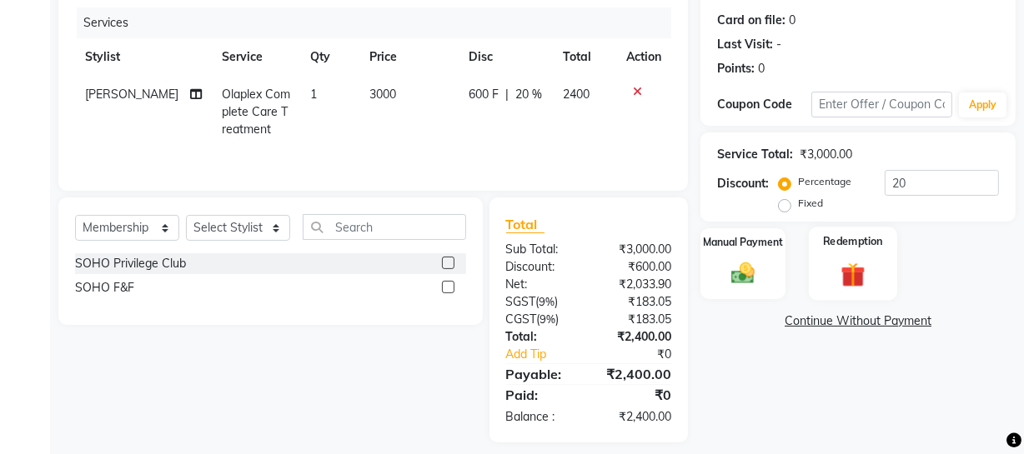
scroll to position [213, 0]
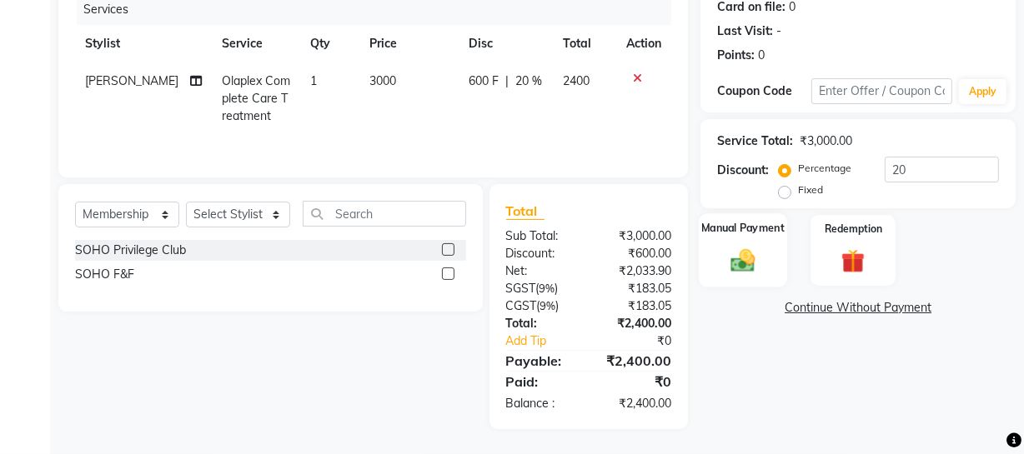
click at [780, 250] on div "Manual Payment" at bounding box center [743, 250] width 88 height 74
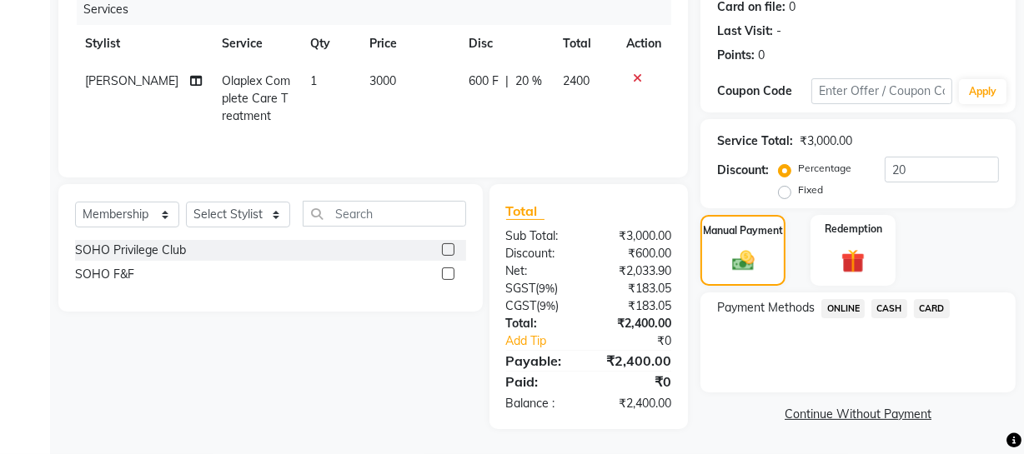
click at [917, 312] on span "CARD" at bounding box center [932, 308] width 36 height 19
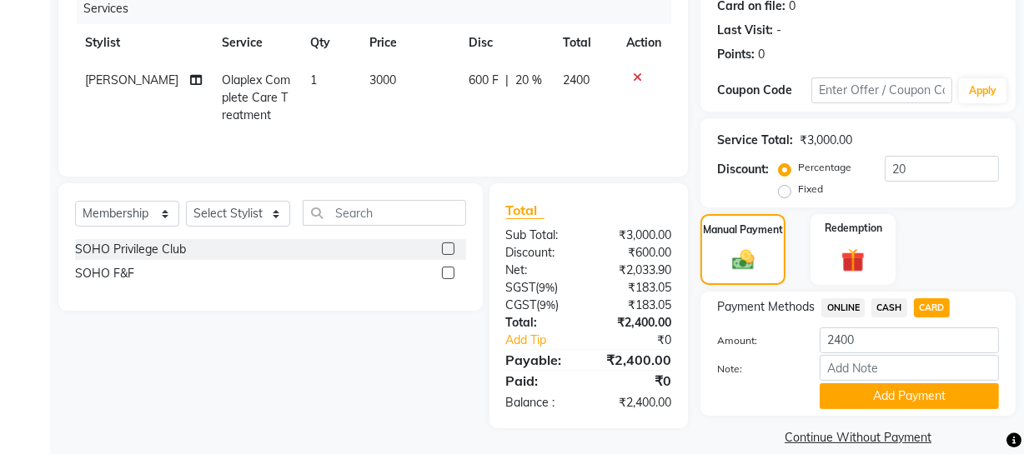
click at [905, 387] on button "Add Payment" at bounding box center [909, 397] width 179 height 26
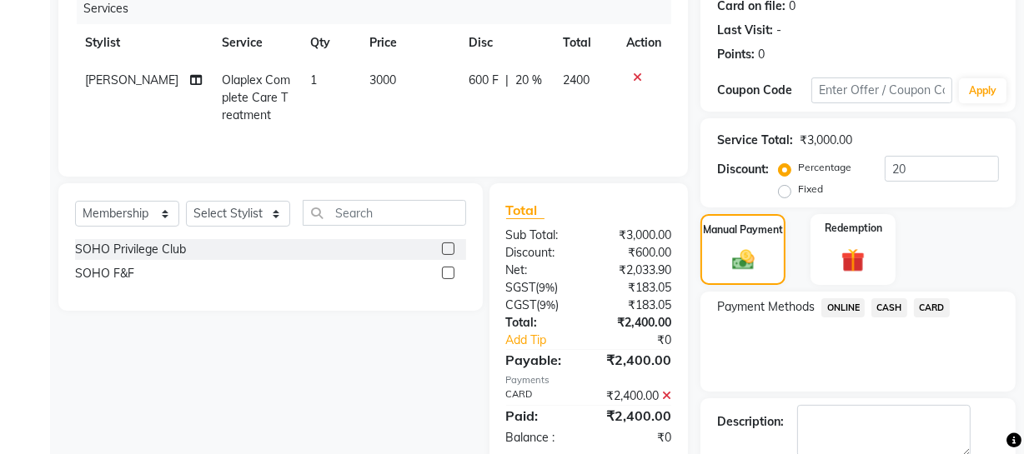
scroll to position [304, 0]
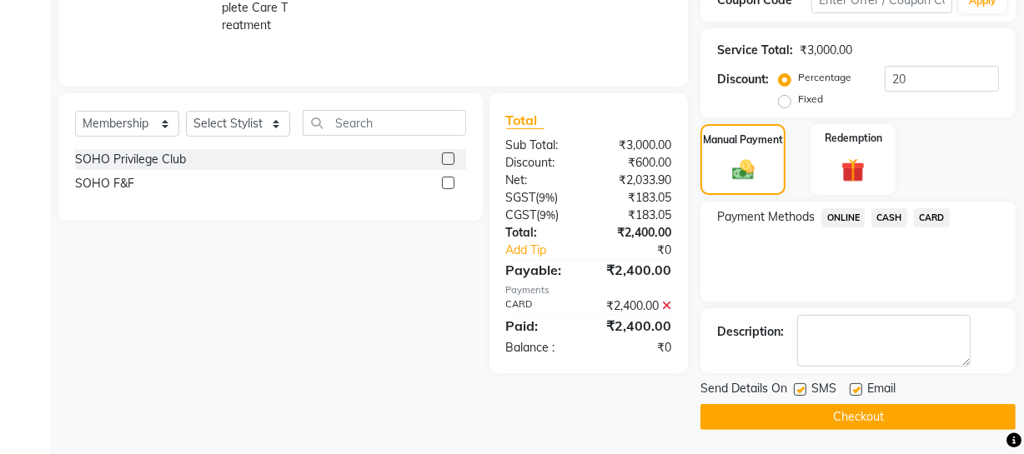
click at [882, 404] on button "Checkout" at bounding box center [857, 417] width 315 height 26
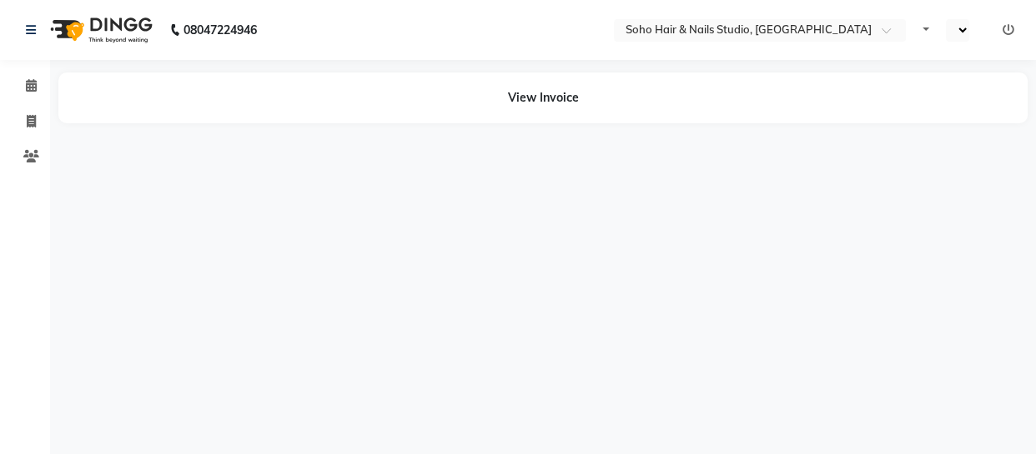
select select "en"
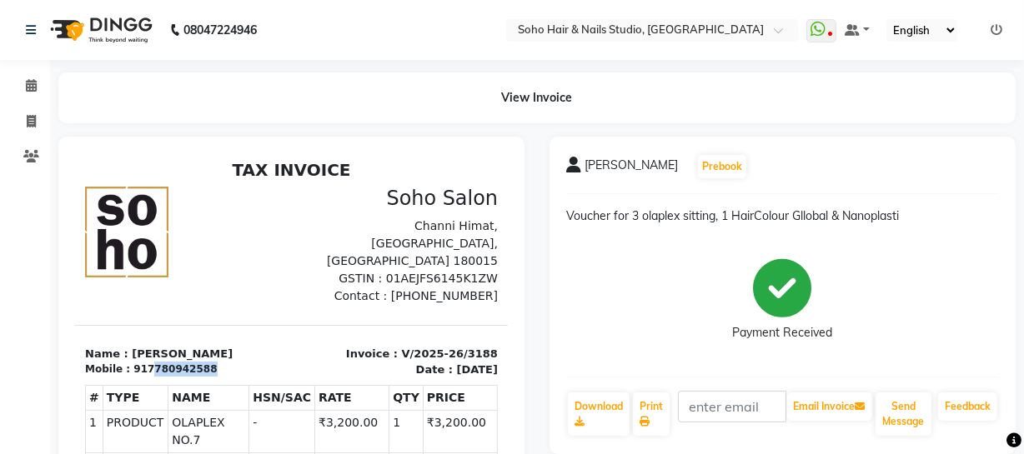
drag, startPoint x: 140, startPoint y: 352, endPoint x: 219, endPoint y: 338, distance: 80.5
click at [219, 345] on div "Name : Parvinder Mobile : 917780942588" at bounding box center [182, 361] width 217 height 33
click at [204, 345] on p "Name : [PERSON_NAME]" at bounding box center [182, 353] width 197 height 17
click at [170, 361] on div "917780942588" at bounding box center [174, 368] width 83 height 15
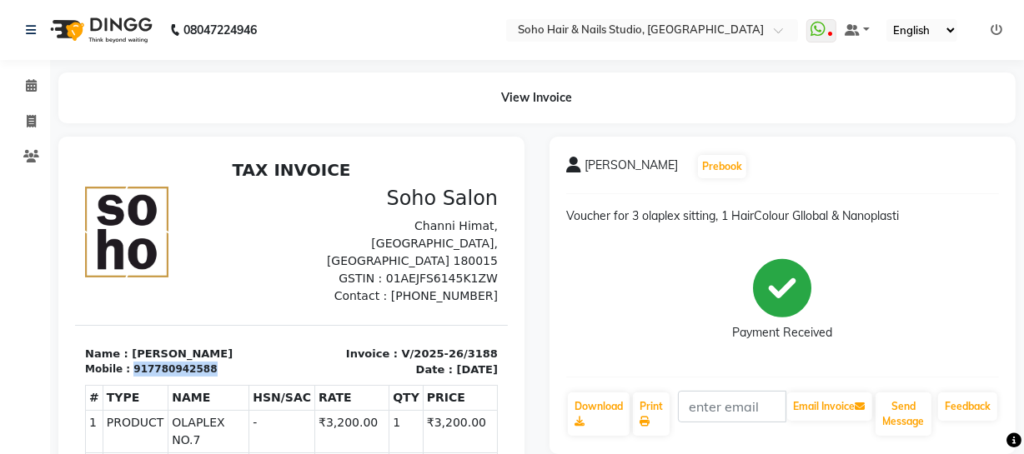
copy div "917780942588"
click at [33, 125] on icon at bounding box center [31, 121] width 9 height 13
select select "735"
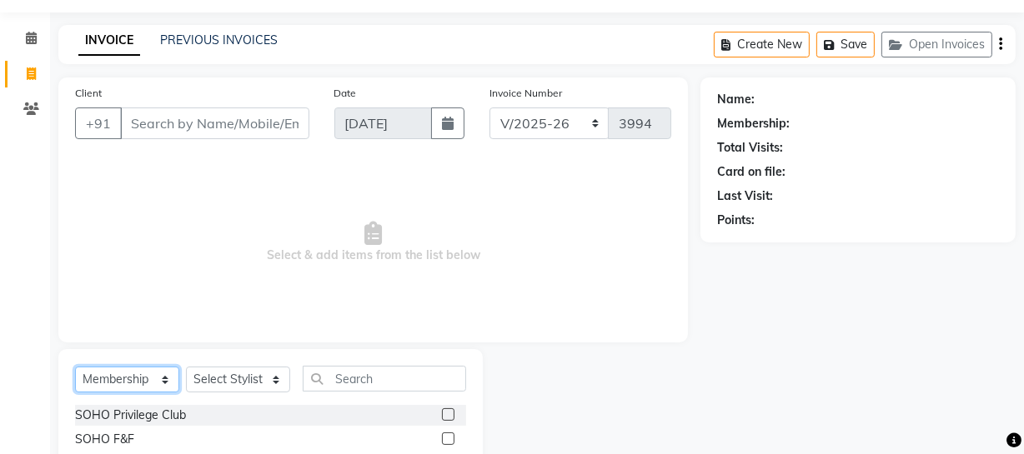
drag, startPoint x: 153, startPoint y: 377, endPoint x: 150, endPoint y: 368, distance: 9.8
click at [153, 376] on select "Select Service Product Membership Package Voucher Prepaid Gift Card" at bounding box center [127, 380] width 104 height 26
select select "service"
click at [75, 367] on select "Select Service Product Membership Package Voucher Prepaid Gift Card" at bounding box center [127, 380] width 104 height 26
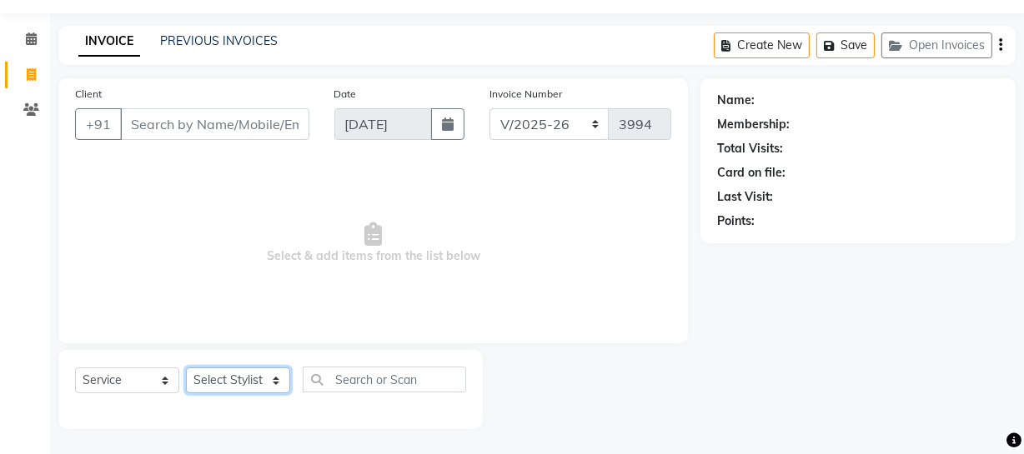
click at [253, 383] on select "Select Stylist [PERSON_NAME] Adhamya [PERSON_NAME] [PERSON_NAME] [PERSON_NAME] …" at bounding box center [238, 381] width 104 height 26
select select "13571"
click at [186, 368] on select "Select Stylist [PERSON_NAME] Adhamya [PERSON_NAME] [PERSON_NAME] [PERSON_NAME] …" at bounding box center [238, 381] width 104 height 26
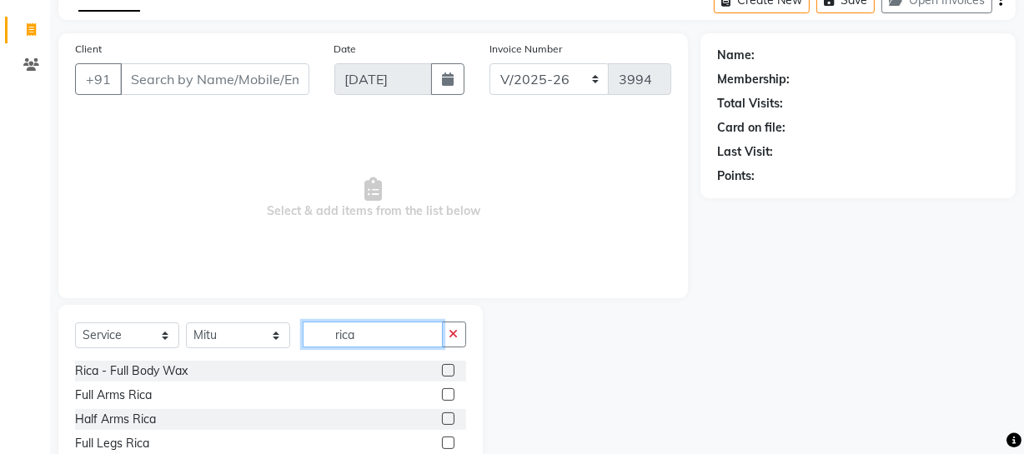
scroll to position [214, 0]
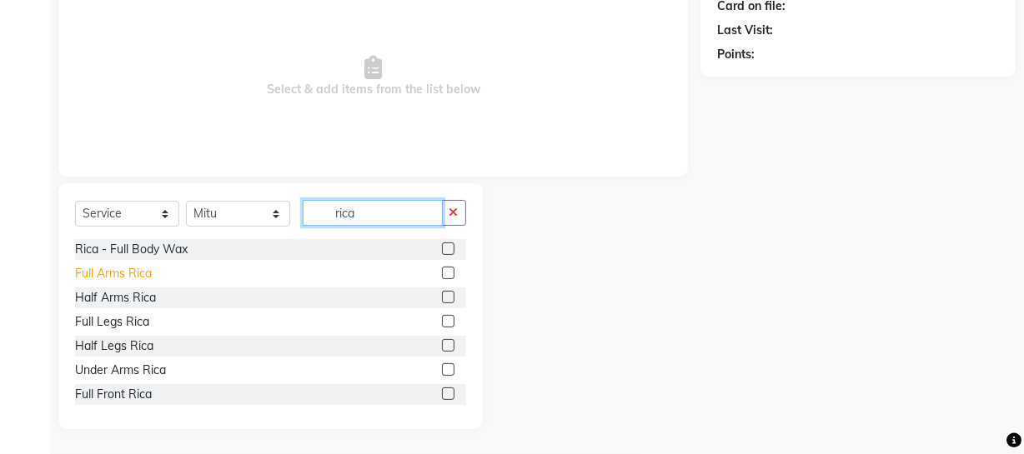
type input "rica"
click at [120, 278] on div "Full Arms Rica" at bounding box center [113, 274] width 77 height 18
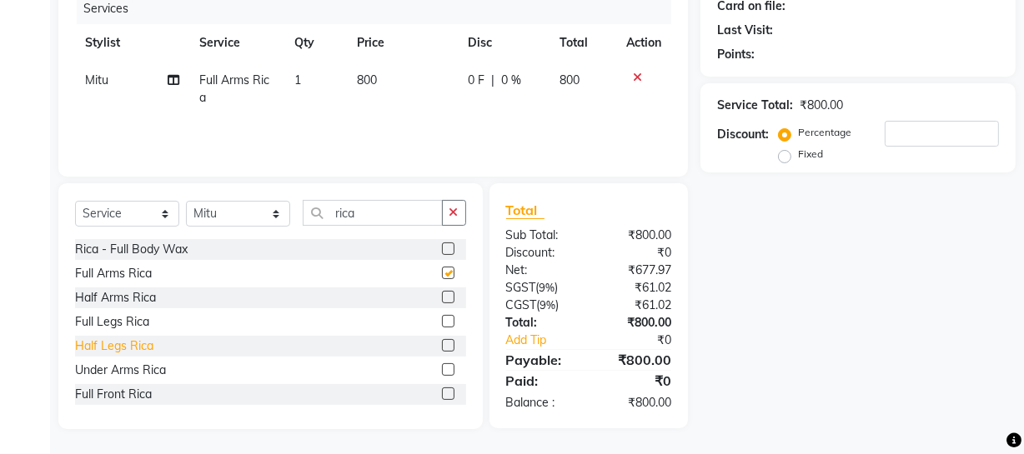
checkbox input "false"
click at [136, 322] on div "Full Legs Rica" at bounding box center [112, 323] width 74 height 18
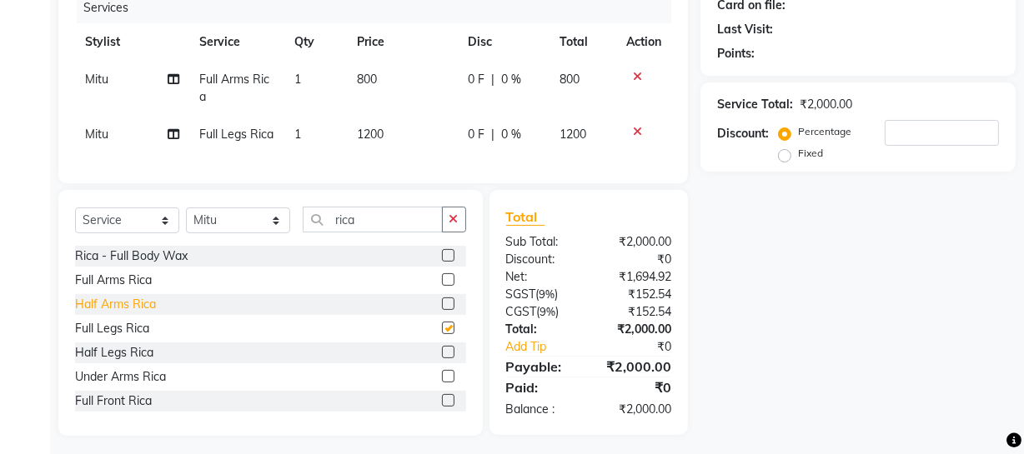
checkbox input "false"
click at [138, 386] on div "Under Arms Rica" at bounding box center [120, 378] width 91 height 18
checkbox input "false"
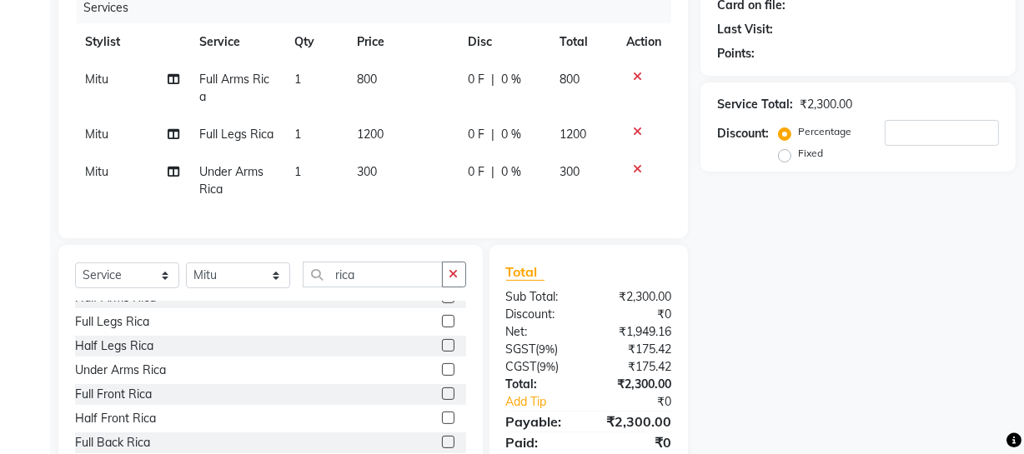
scroll to position [123, 0]
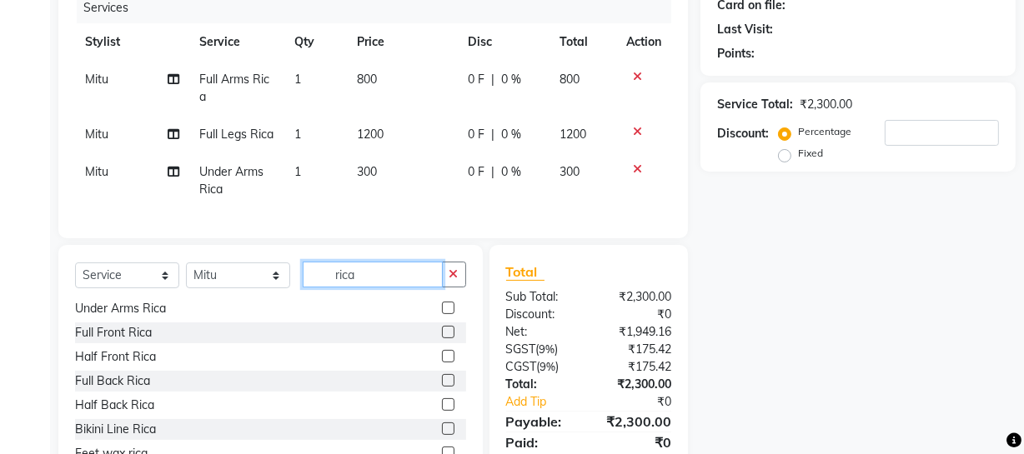
drag, startPoint x: 271, startPoint y: 274, endPoint x: 153, endPoint y: 267, distance: 117.8
click at [153, 267] on div "Select Service Product Membership Package Voucher Prepaid Gift Card Select Styl…" at bounding box center [270, 368] width 424 height 246
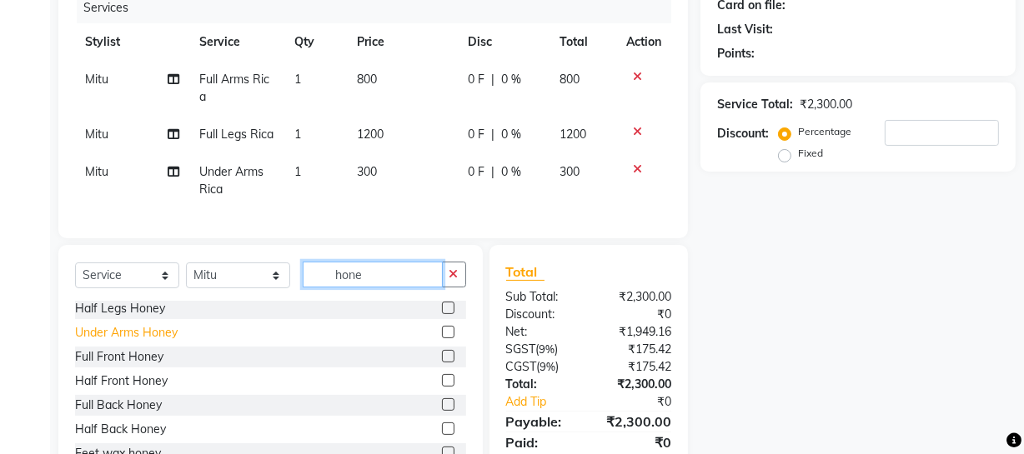
type input "hone"
click at [106, 342] on div "Under Arms Honey" at bounding box center [126, 333] width 103 height 18
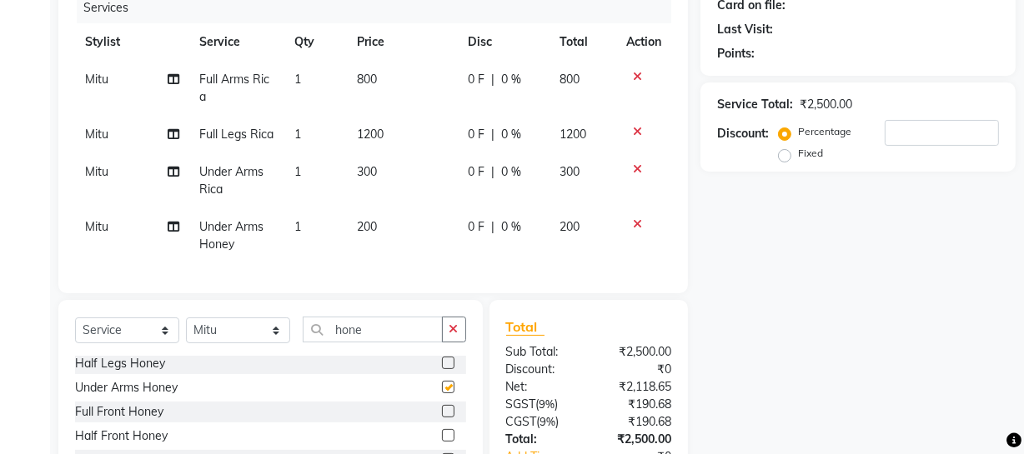
checkbox input "false"
click at [637, 173] on icon at bounding box center [637, 169] width 9 height 12
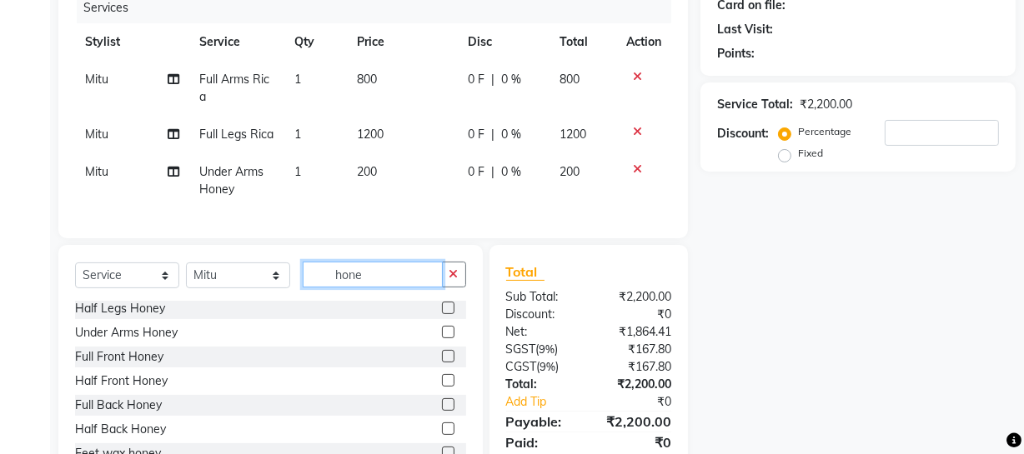
drag, startPoint x: 394, startPoint y: 284, endPoint x: 188, endPoint y: 289, distance: 205.2
click at [193, 290] on div "Select Service Product Membership Package Voucher Prepaid Gift Card Select Styl…" at bounding box center [270, 281] width 391 height 39
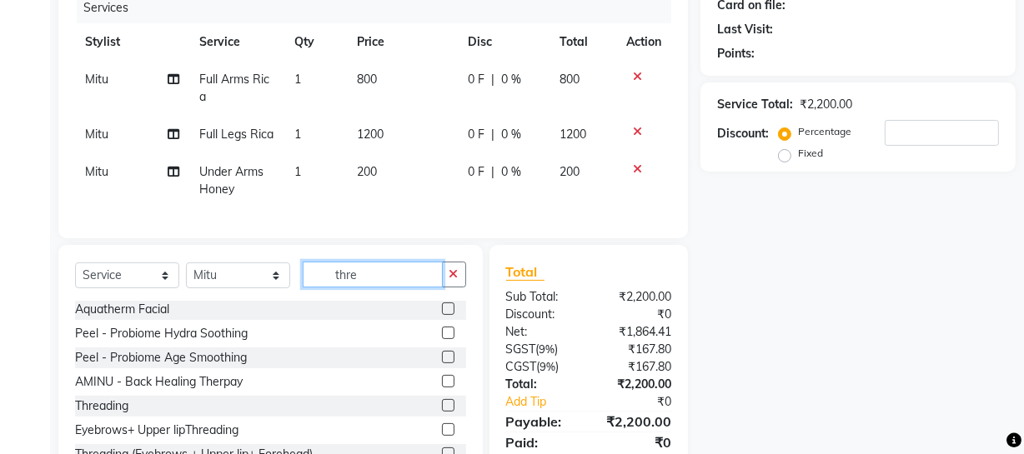
scroll to position [0, 0]
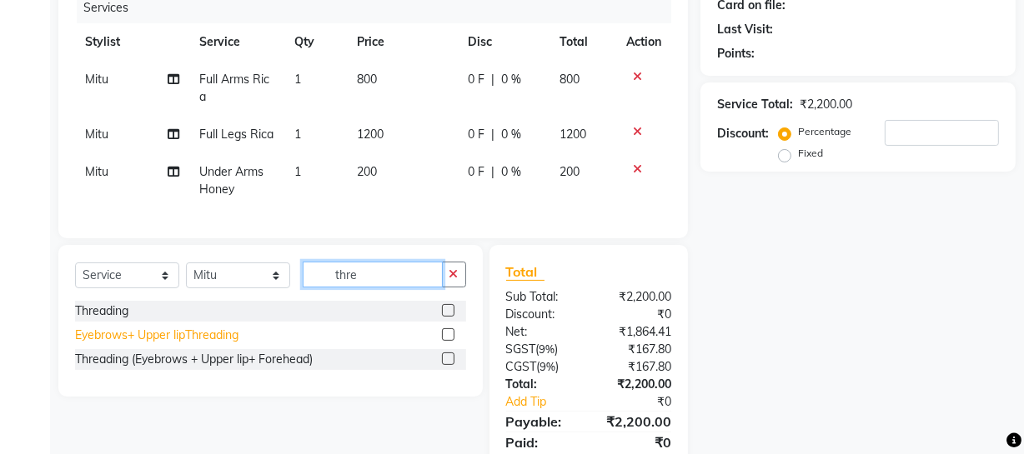
type input "thre"
click at [146, 344] on div "Eyebrows+ Upper lipThreading" at bounding box center [156, 336] width 163 height 18
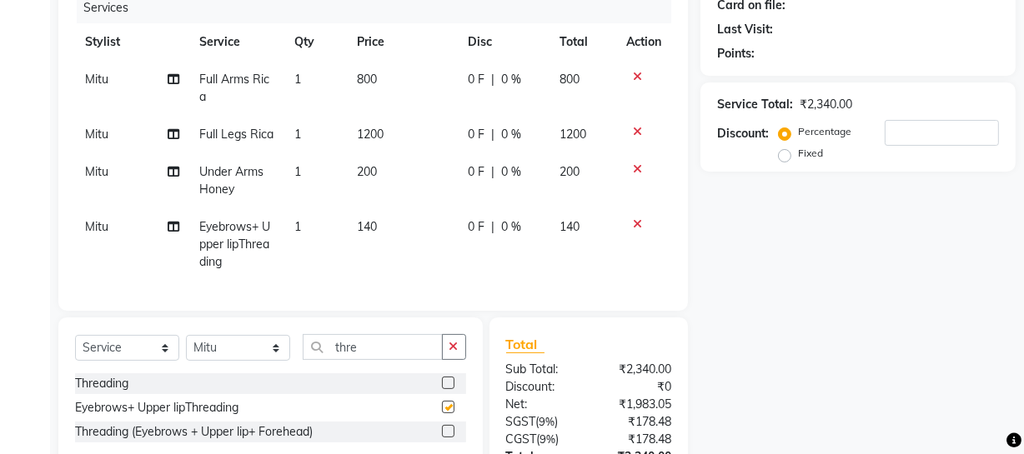
checkbox input "false"
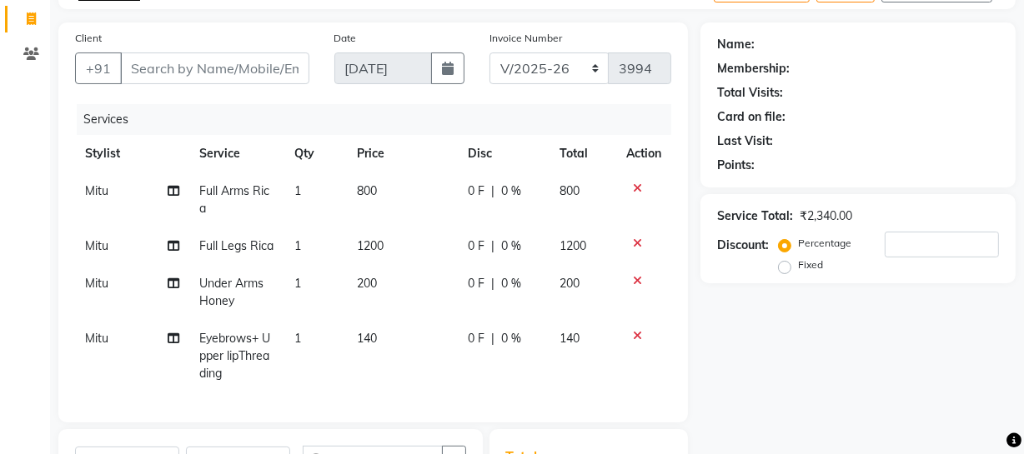
scroll to position [63, 0]
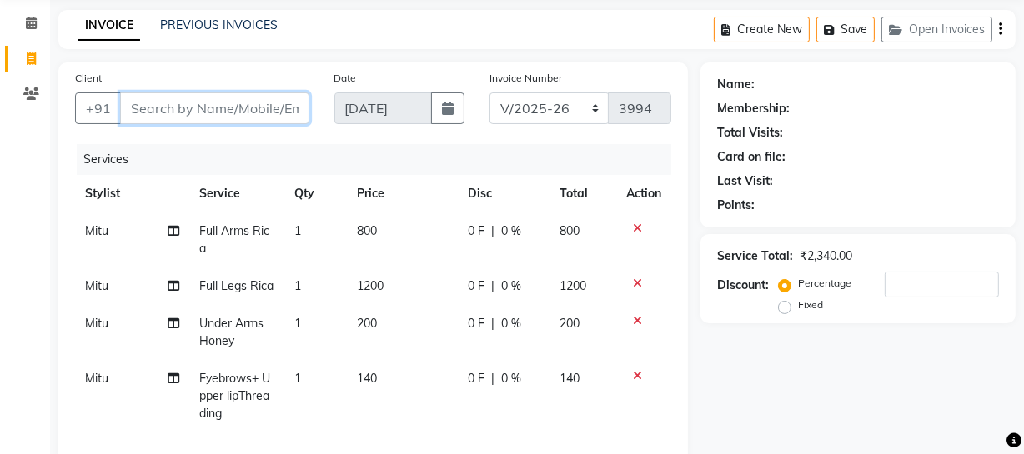
click at [215, 105] on input "Client" at bounding box center [214, 109] width 189 height 32
type input "g"
type input "0"
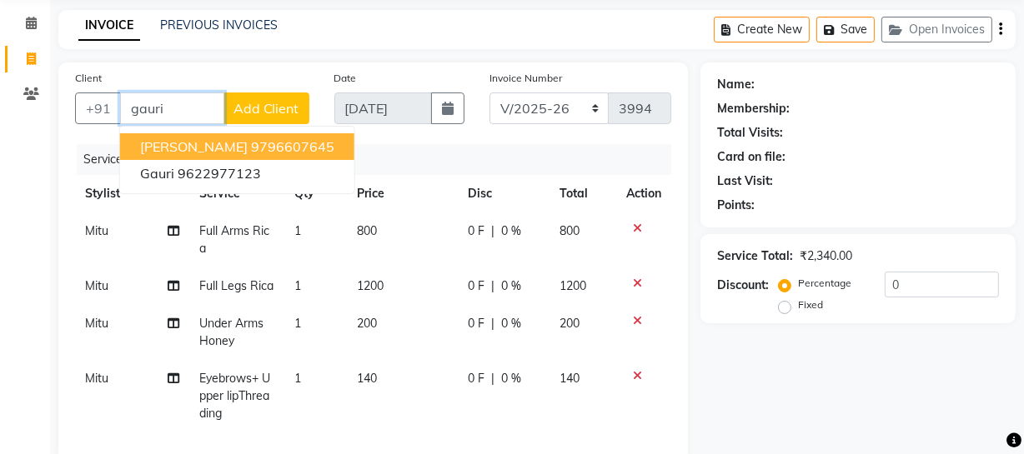
click at [258, 145] on ngb-highlight "9796607645" at bounding box center [292, 146] width 83 height 17
type input "9796607645"
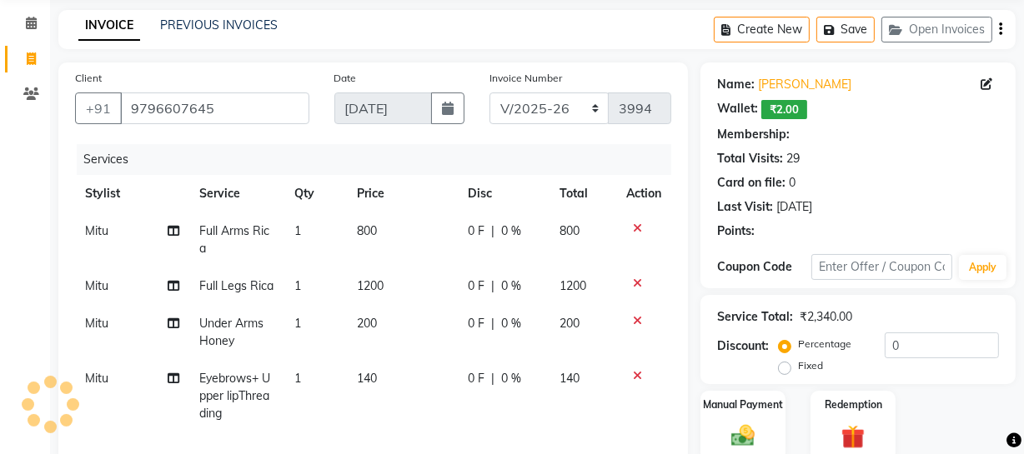
select select "1: Object"
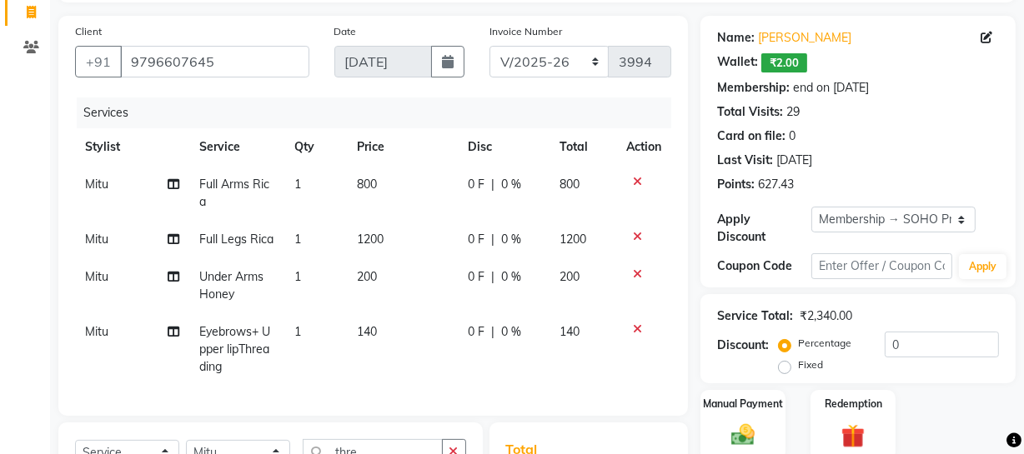
scroll to position [290, 0]
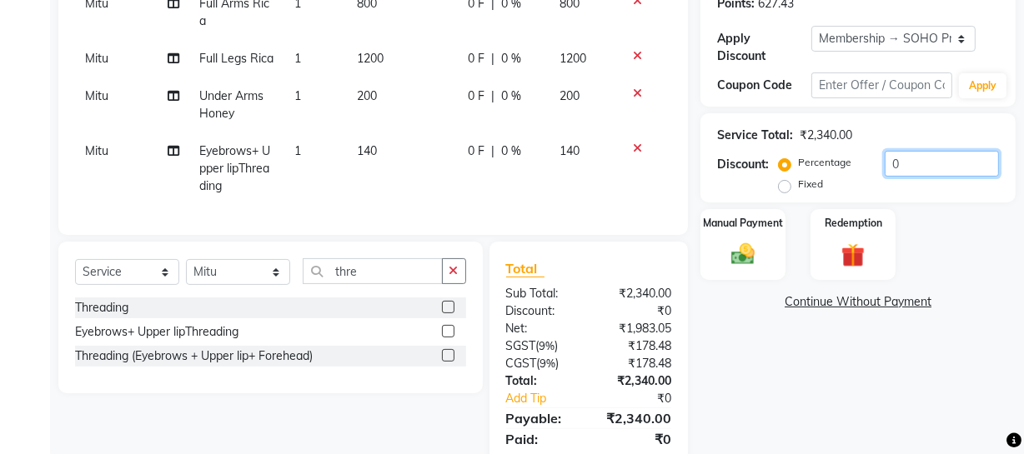
drag, startPoint x: 880, startPoint y: 165, endPoint x: 811, endPoint y: 148, distance: 70.4
click at [833, 164] on div "Percentage Fixed 0" at bounding box center [890, 173] width 217 height 45
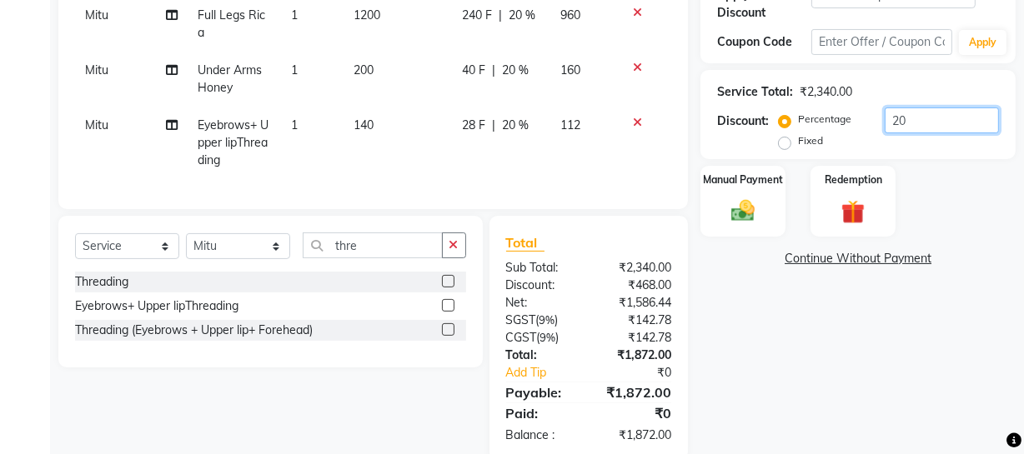
scroll to position [377, 0]
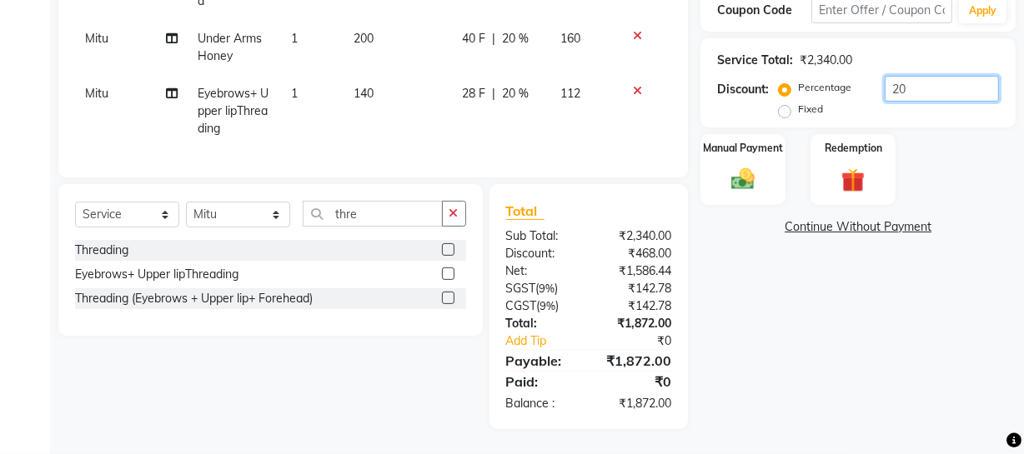
type input "20"
click at [752, 165] on img at bounding box center [743, 179] width 40 height 28
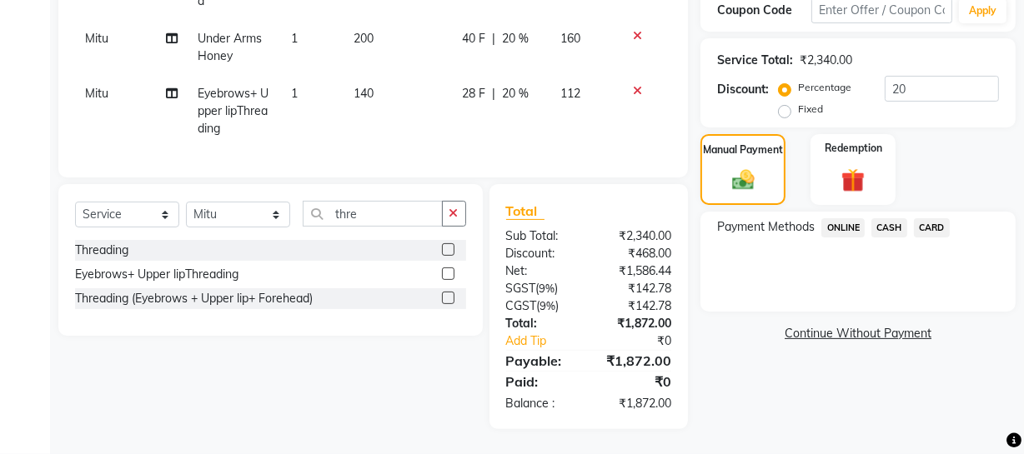
click at [886, 218] on span "CASH" at bounding box center [889, 227] width 36 height 19
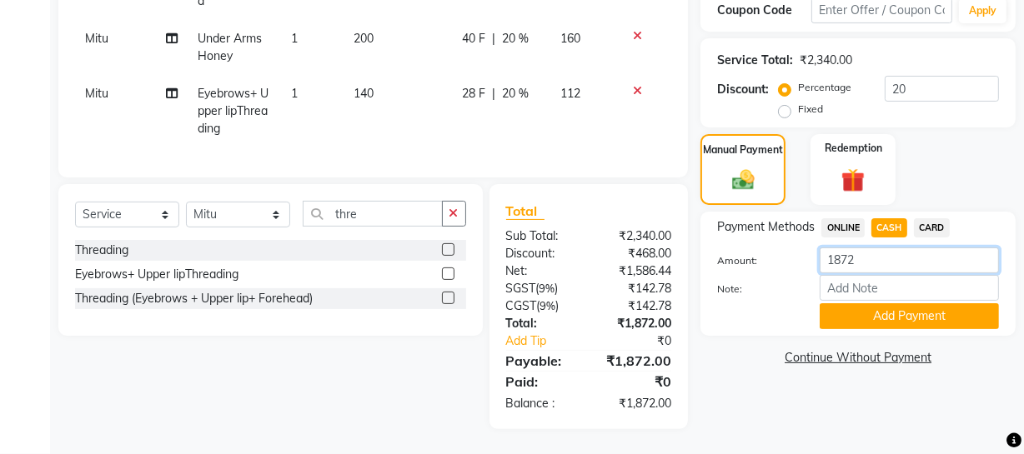
drag, startPoint x: 877, startPoint y: 243, endPoint x: 839, endPoint y: 244, distance: 38.4
click at [839, 248] on input "1872" at bounding box center [909, 261] width 179 height 26
type input "1880"
click at [838, 304] on button "Add Payment" at bounding box center [909, 317] width 179 height 26
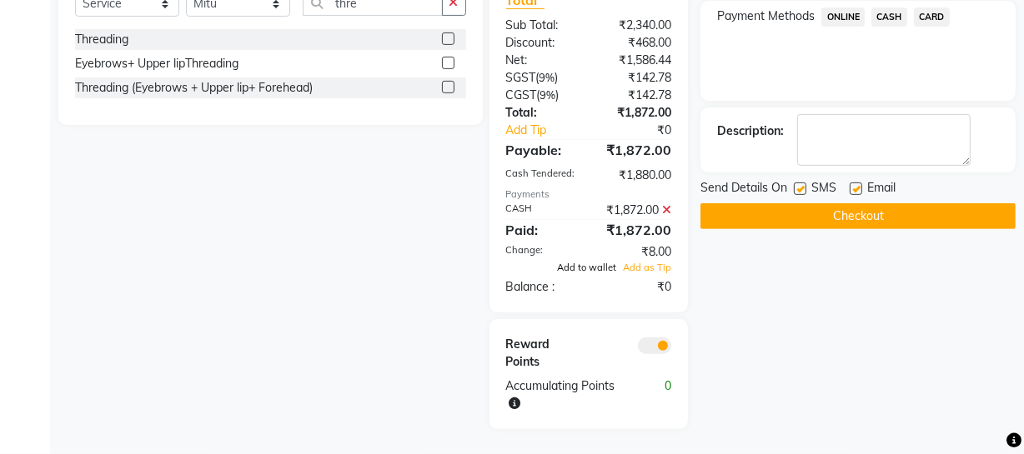
click at [595, 268] on span "Add to wallet" at bounding box center [586, 268] width 59 height 12
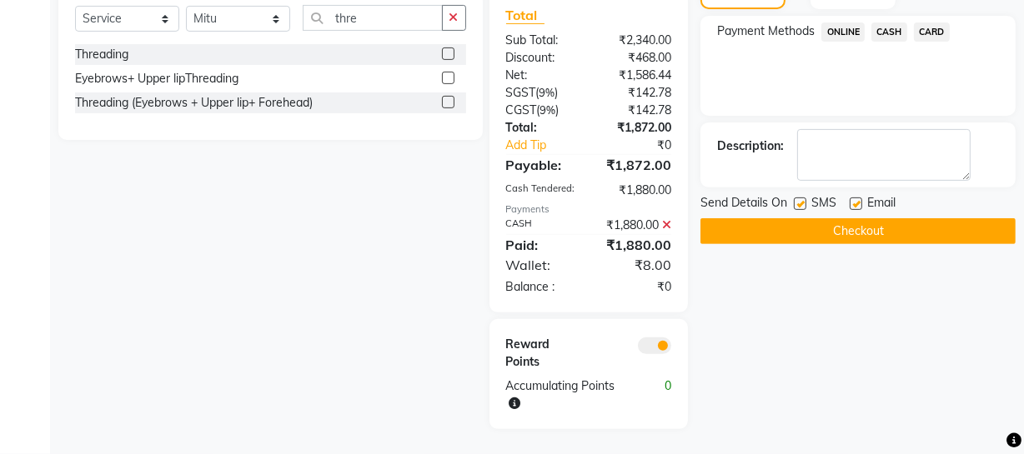
click at [766, 218] on button "Checkout" at bounding box center [857, 231] width 315 height 26
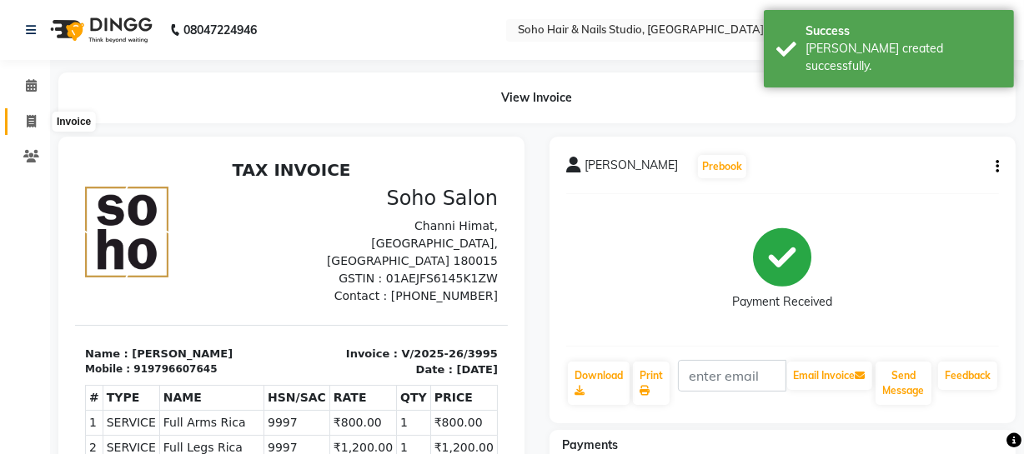
click at [33, 119] on icon at bounding box center [31, 121] width 9 height 13
select select "735"
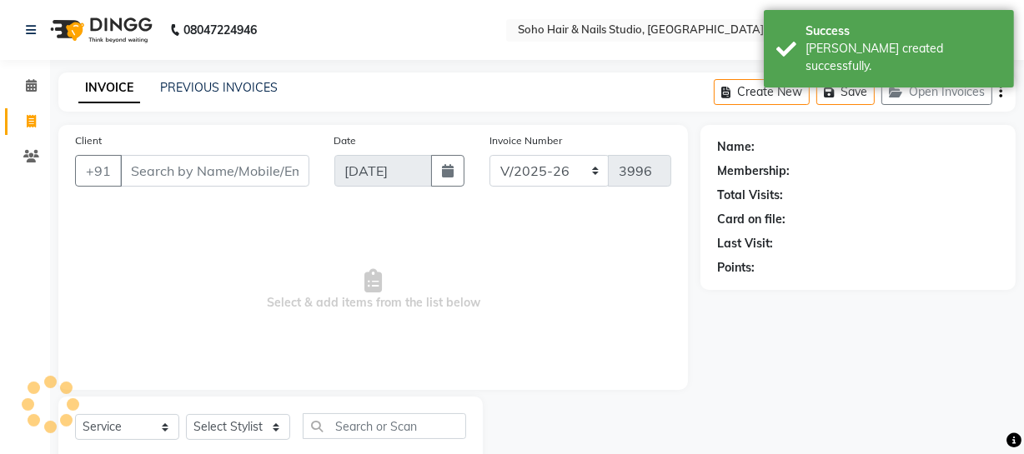
select select "membership"
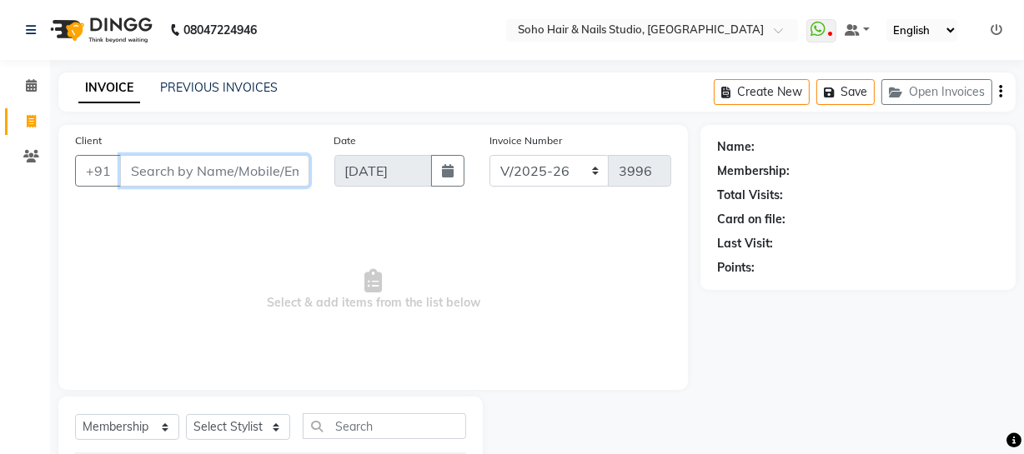
scroll to position [48, 0]
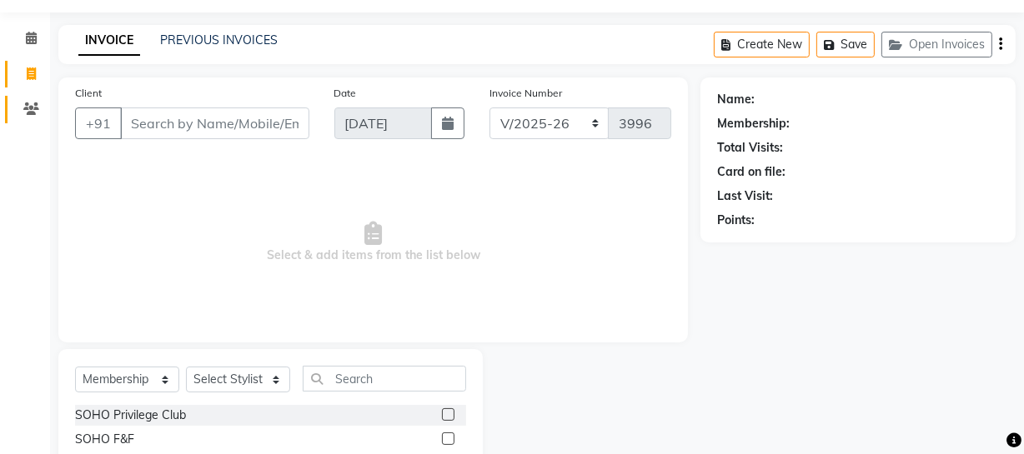
click at [14, 113] on link "Clients" at bounding box center [25, 110] width 40 height 28
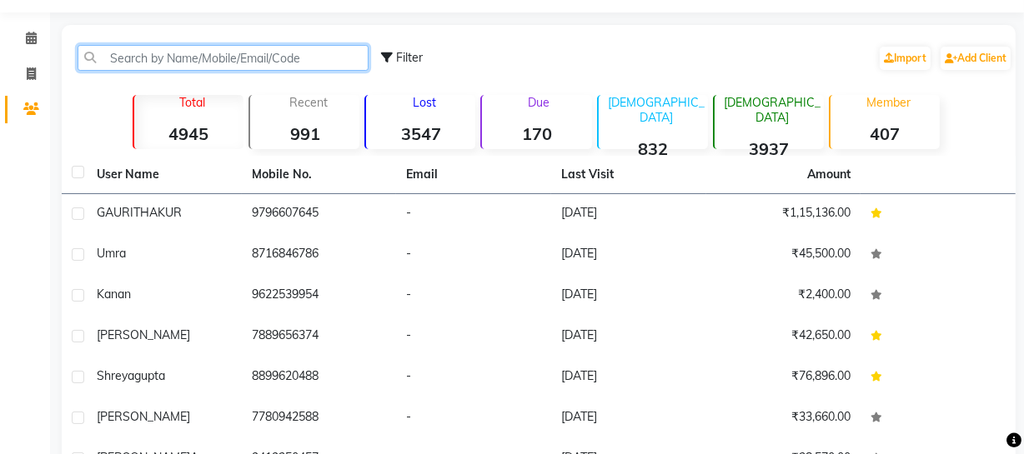
drag, startPoint x: 218, startPoint y: 46, endPoint x: 218, endPoint y: 56, distance: 10.0
click at [218, 49] on input "text" at bounding box center [223, 58] width 291 height 26
paste input "9419198311"
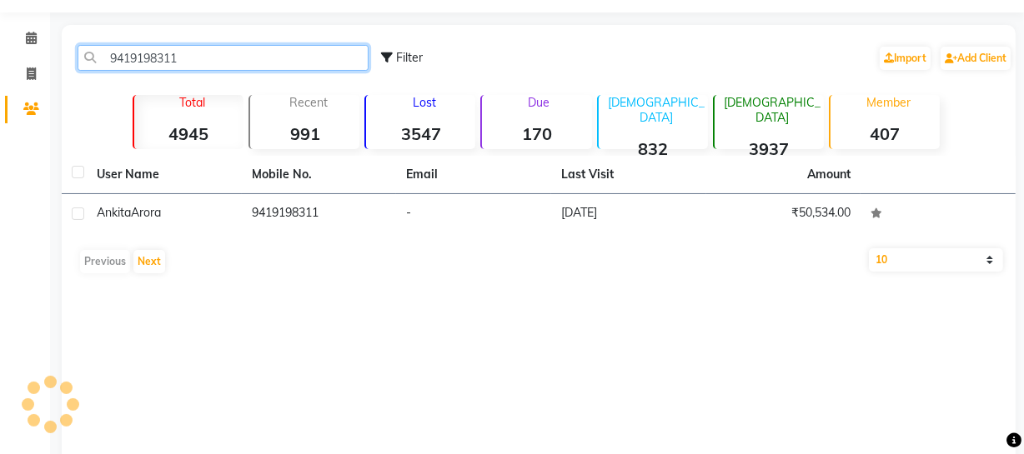
drag, startPoint x: 218, startPoint y: 56, endPoint x: 258, endPoint y: 184, distance: 134.5
click at [242, 123] on div "9419198311 Filter Import Add Client Total 4945 Recent 991 Lost 3547 Due 170 Mal…" at bounding box center [539, 275] width 954 height 500
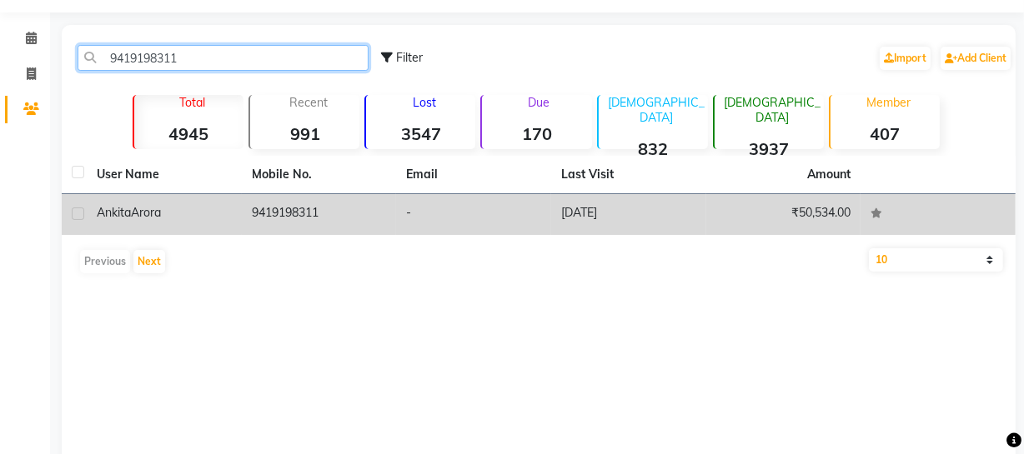
type input "9419198311"
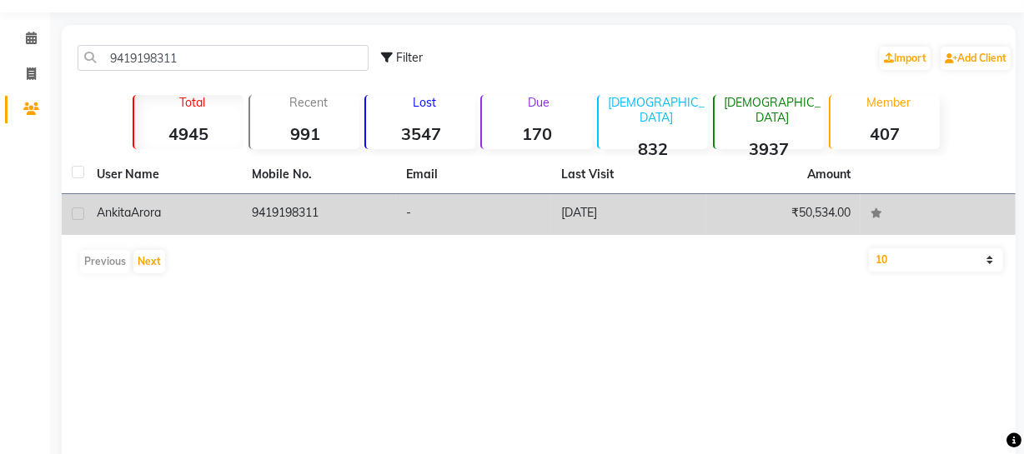
click at [270, 221] on td "9419198311" at bounding box center [319, 214] width 155 height 41
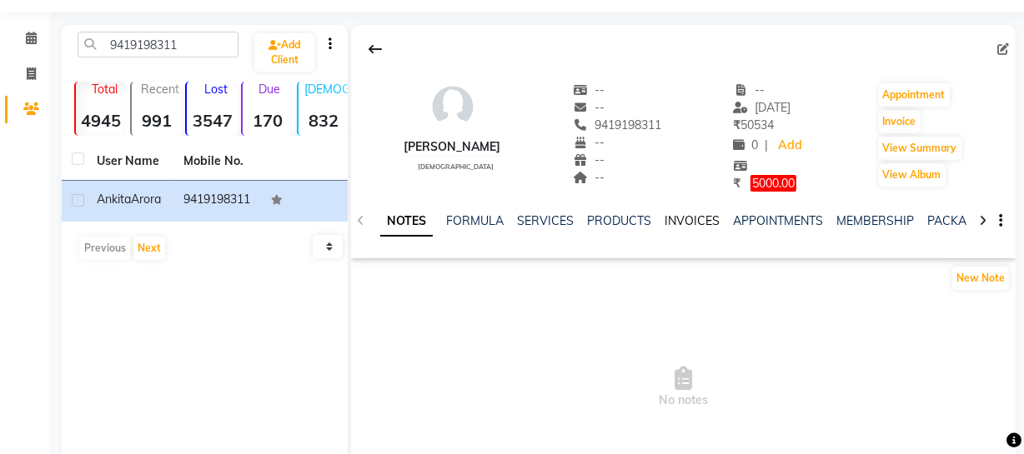
click at [678, 217] on link "INVOICES" at bounding box center [692, 220] width 55 height 15
